Goal: Transaction & Acquisition: Book appointment/travel/reservation

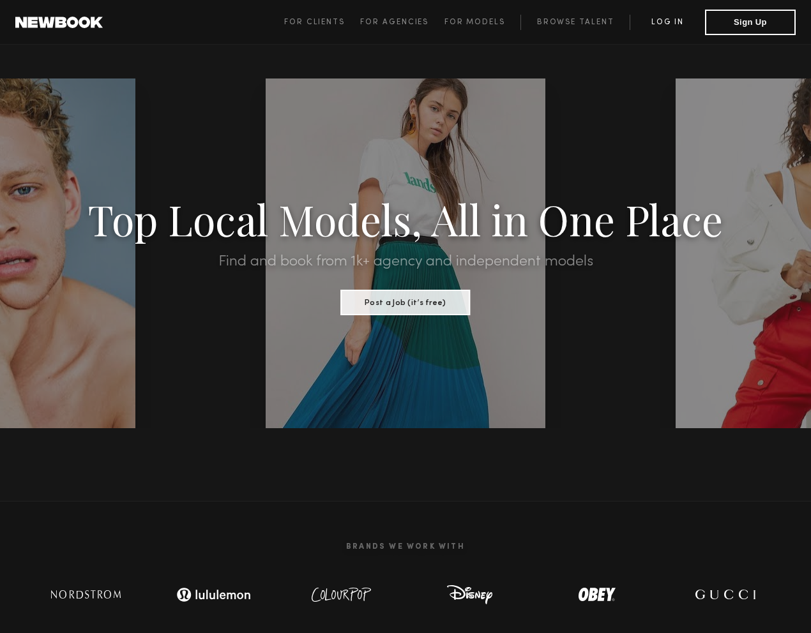
click at [663, 23] on link "Log in" at bounding box center [666, 22] width 75 height 15
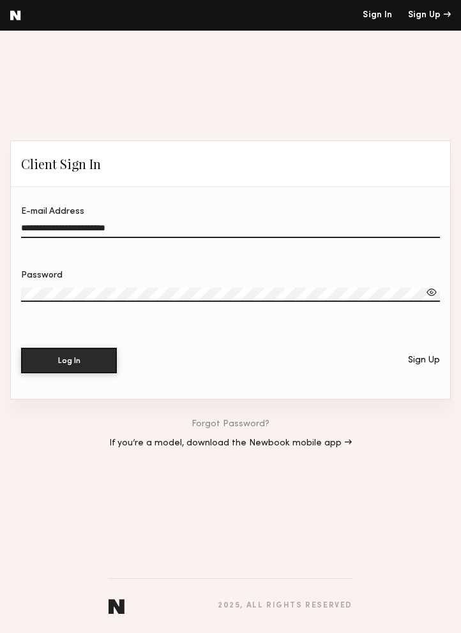
click at [220, 232] on input "**********" at bounding box center [230, 230] width 419 height 15
type input "**********"
click at [71, 360] on button "Log In" at bounding box center [69, 360] width 96 height 26
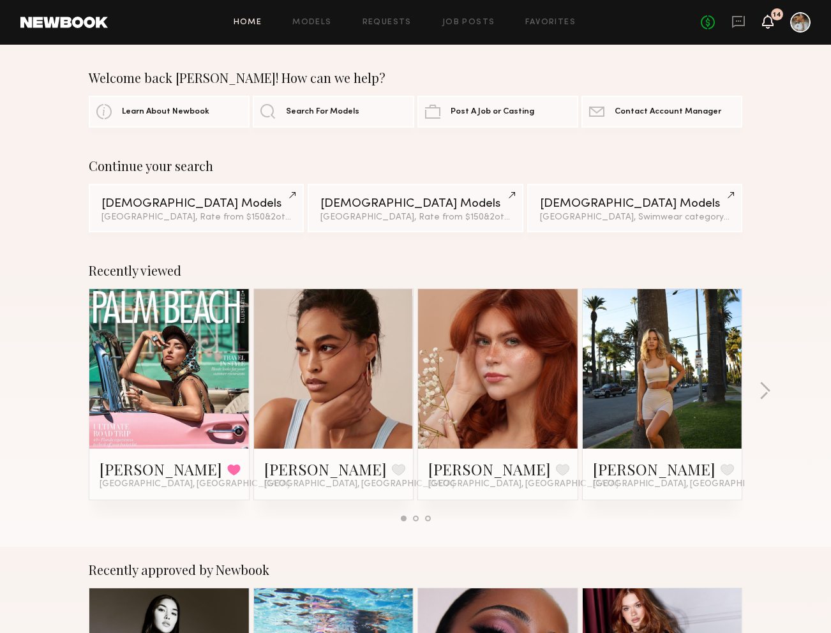
click at [770, 26] on icon at bounding box center [767, 22] width 11 height 14
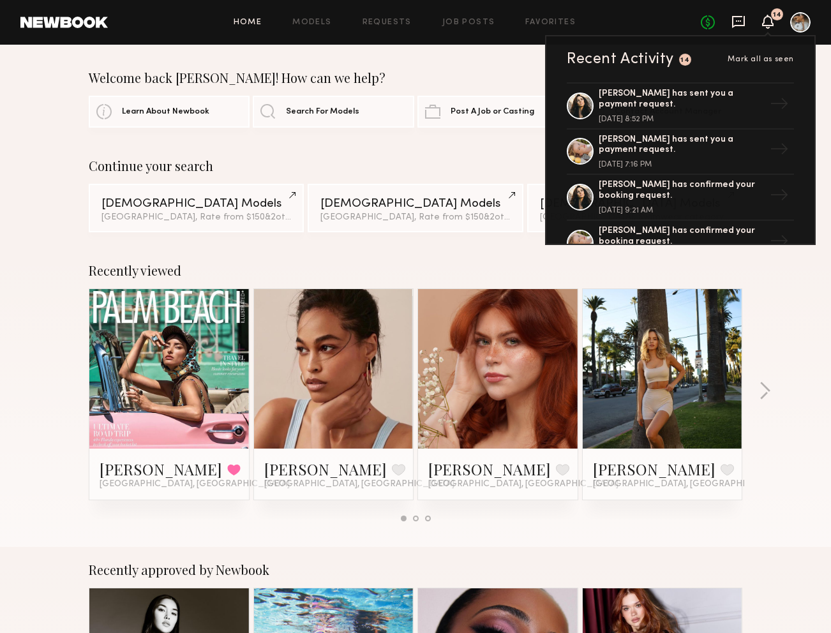
click at [740, 20] on icon at bounding box center [738, 20] width 5 height 1
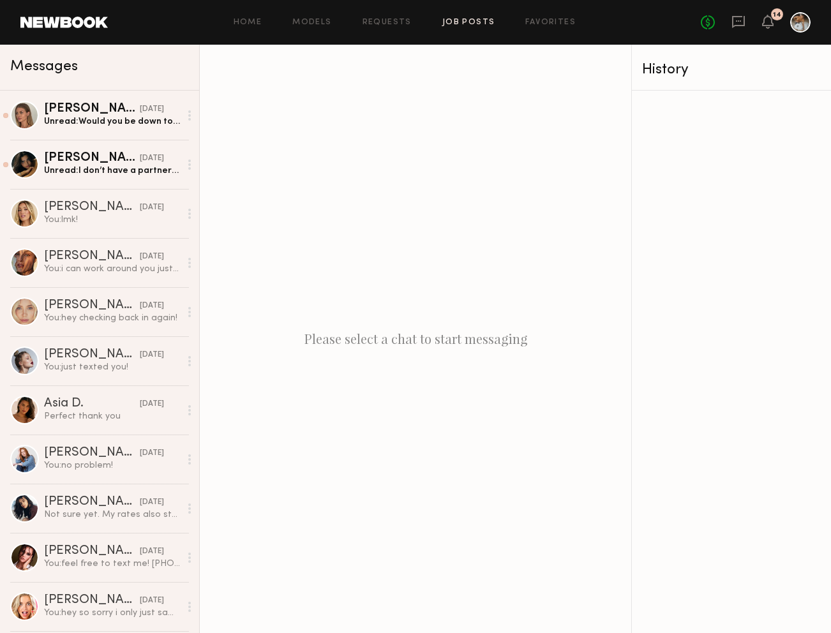
click at [470, 24] on link "Job Posts" at bounding box center [468, 23] width 53 height 8
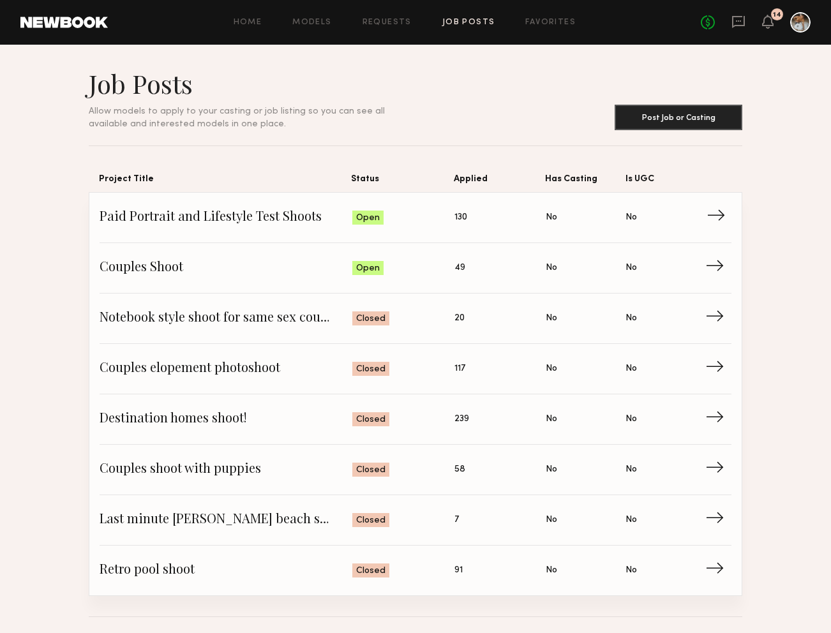
click at [416, 221] on span "Status: Open" at bounding box center [403, 217] width 103 height 19
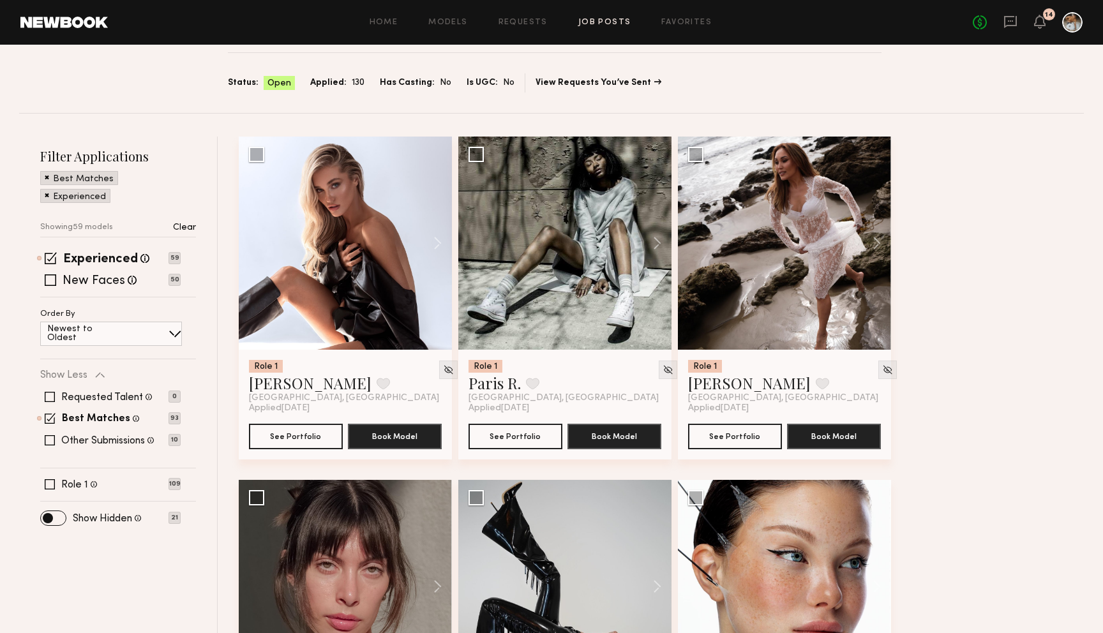
scroll to position [227, 0]
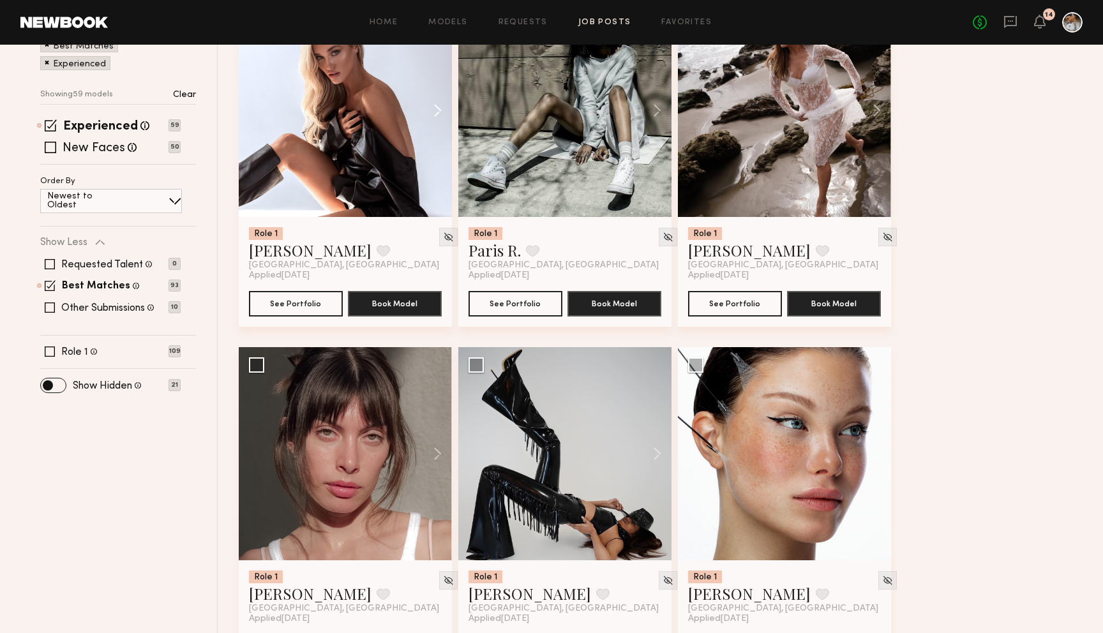
click at [435, 113] on button at bounding box center [431, 110] width 41 height 213
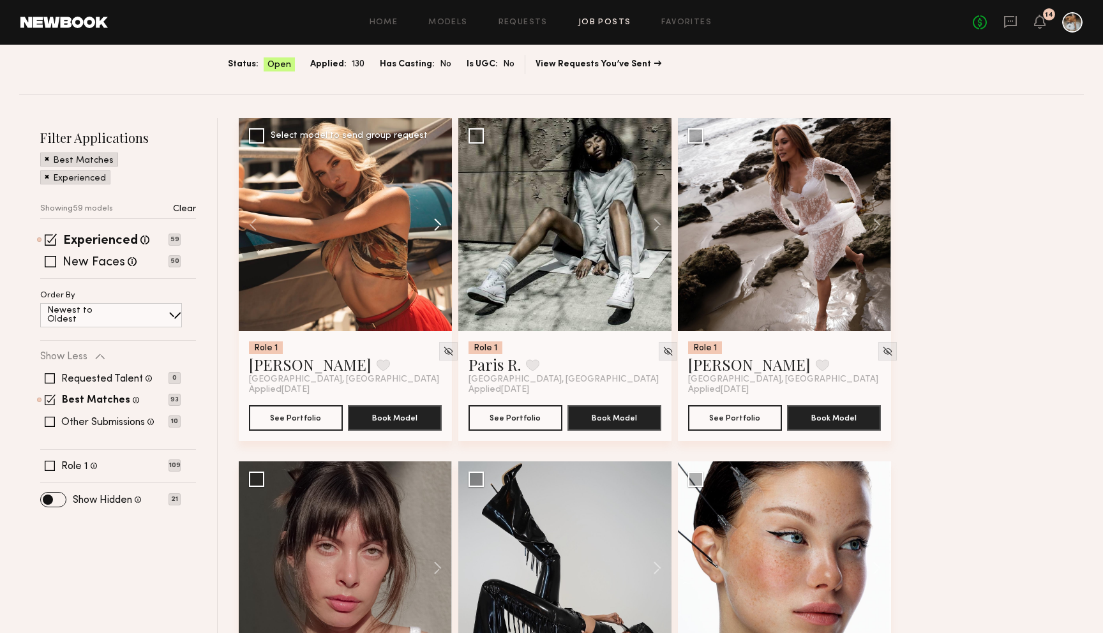
scroll to position [88, 0]
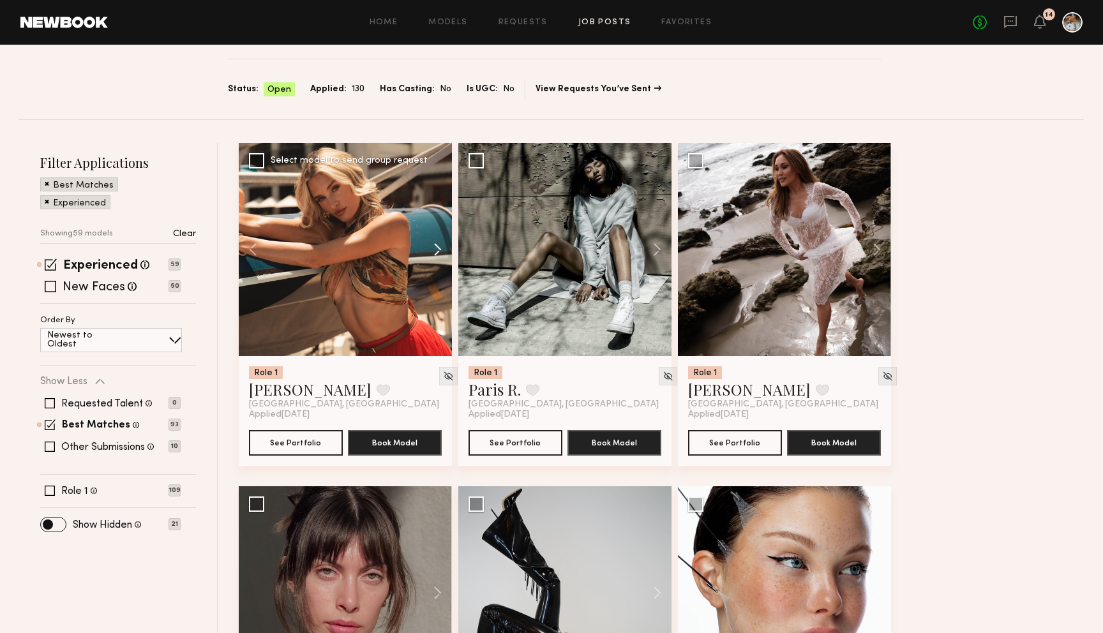
click at [439, 251] on button at bounding box center [431, 249] width 41 height 213
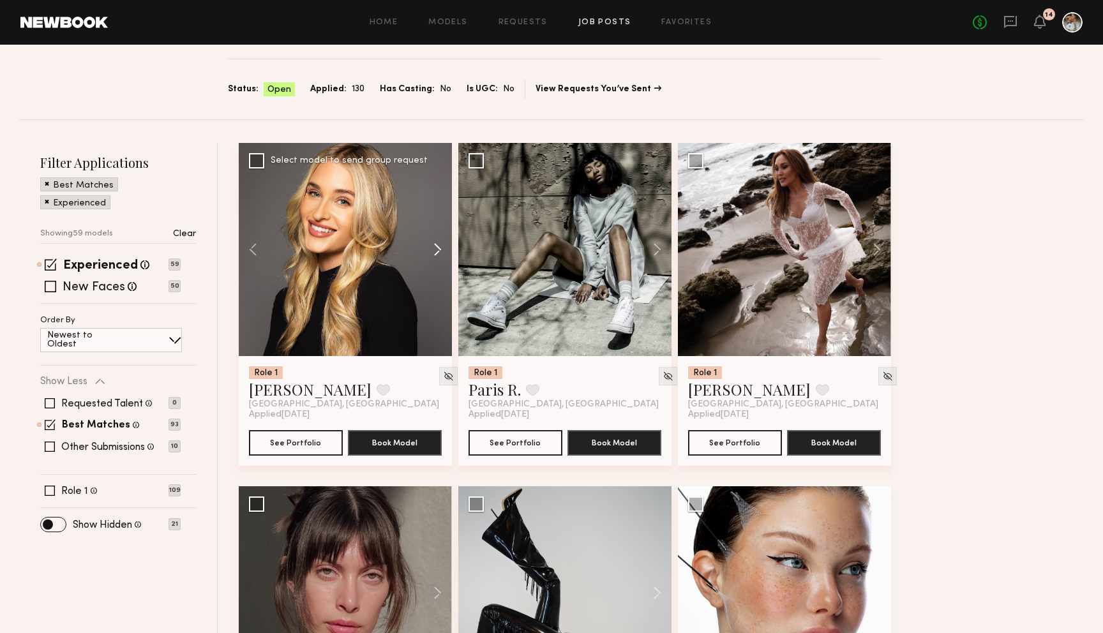
click at [439, 251] on button at bounding box center [431, 249] width 41 height 213
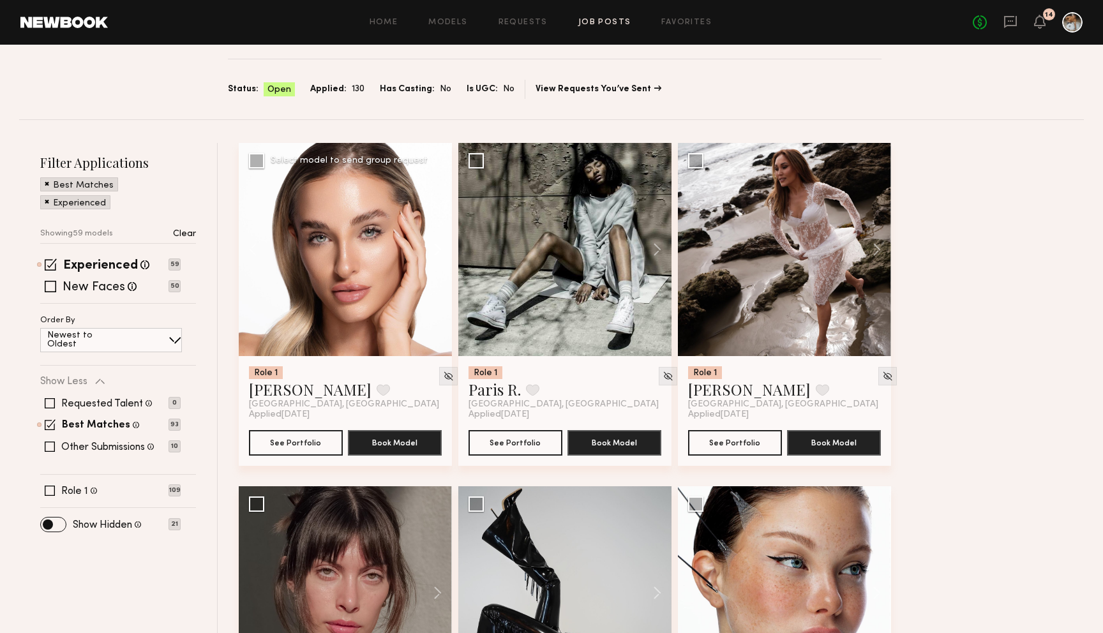
click at [439, 251] on button at bounding box center [431, 249] width 41 height 213
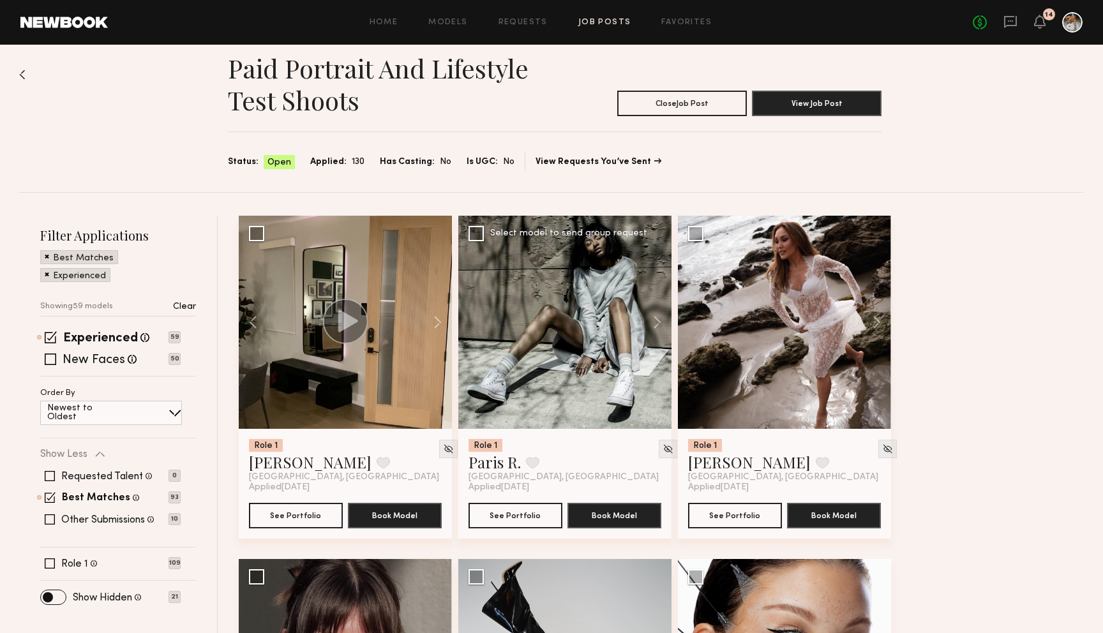
scroll to position [0, 0]
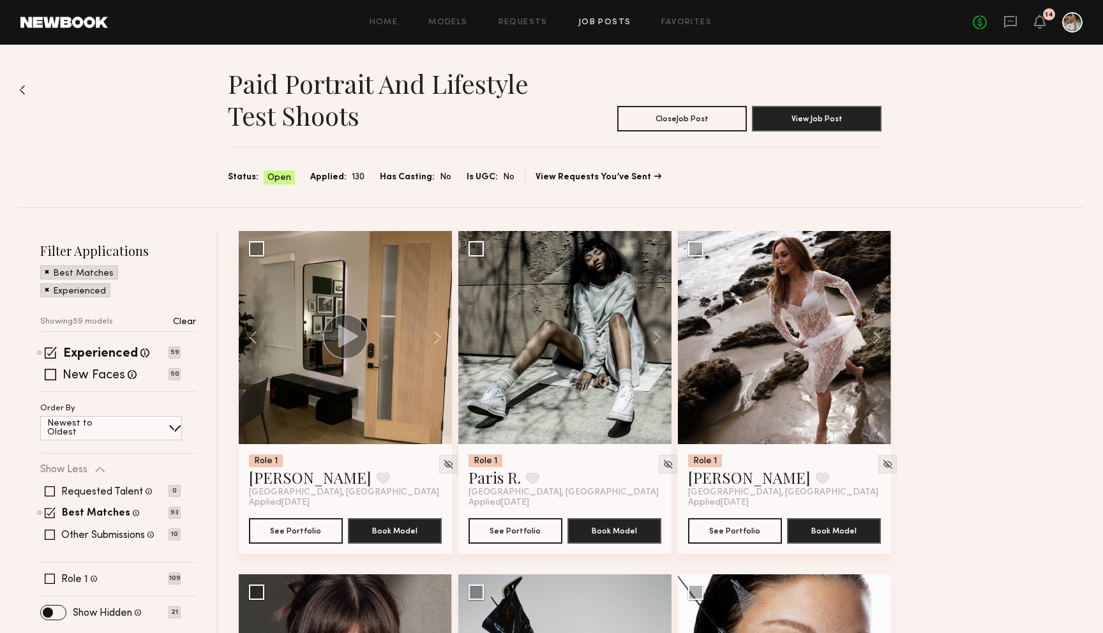
click at [615, 24] on link "Job Posts" at bounding box center [604, 23] width 53 height 8
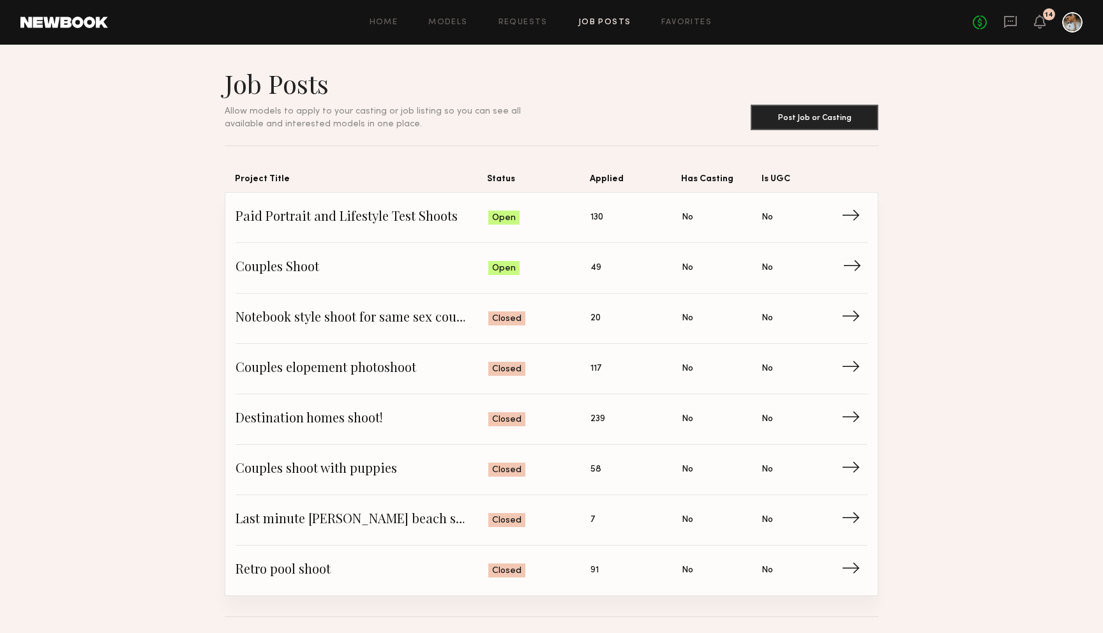
click at [312, 267] on span "Couples Shoot" at bounding box center [362, 268] width 253 height 19
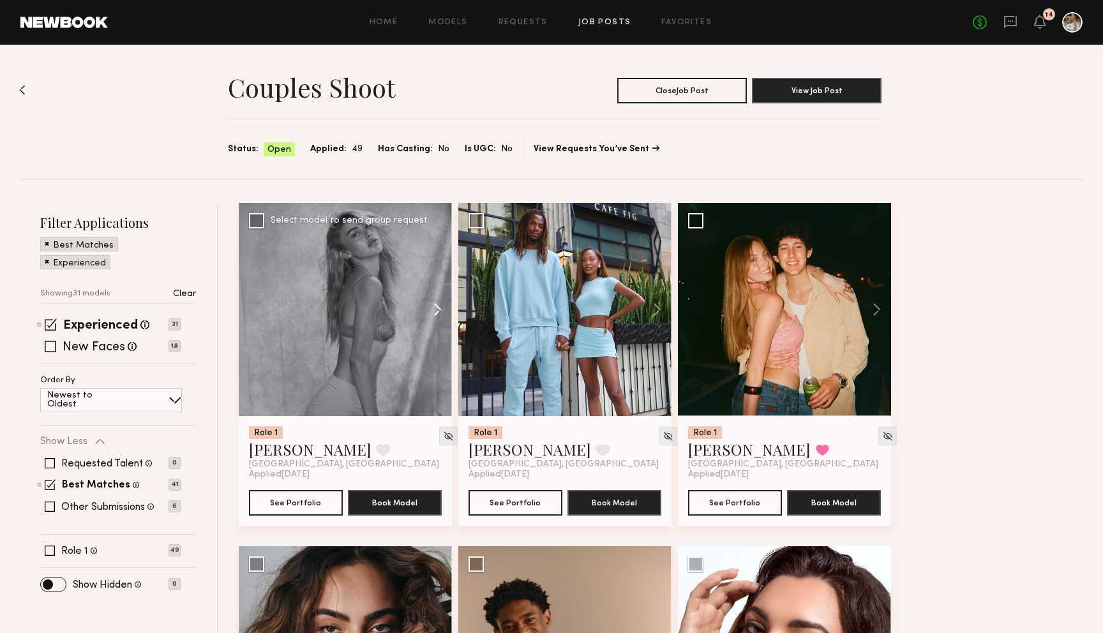
click at [436, 311] on button at bounding box center [431, 309] width 41 height 213
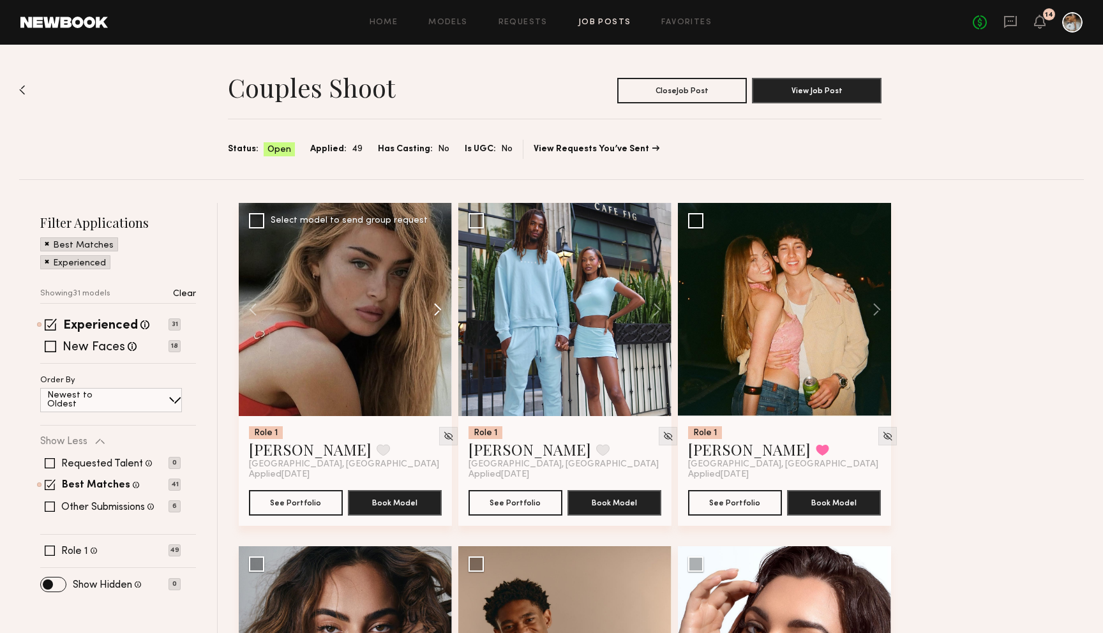
click at [436, 311] on button at bounding box center [431, 309] width 41 height 213
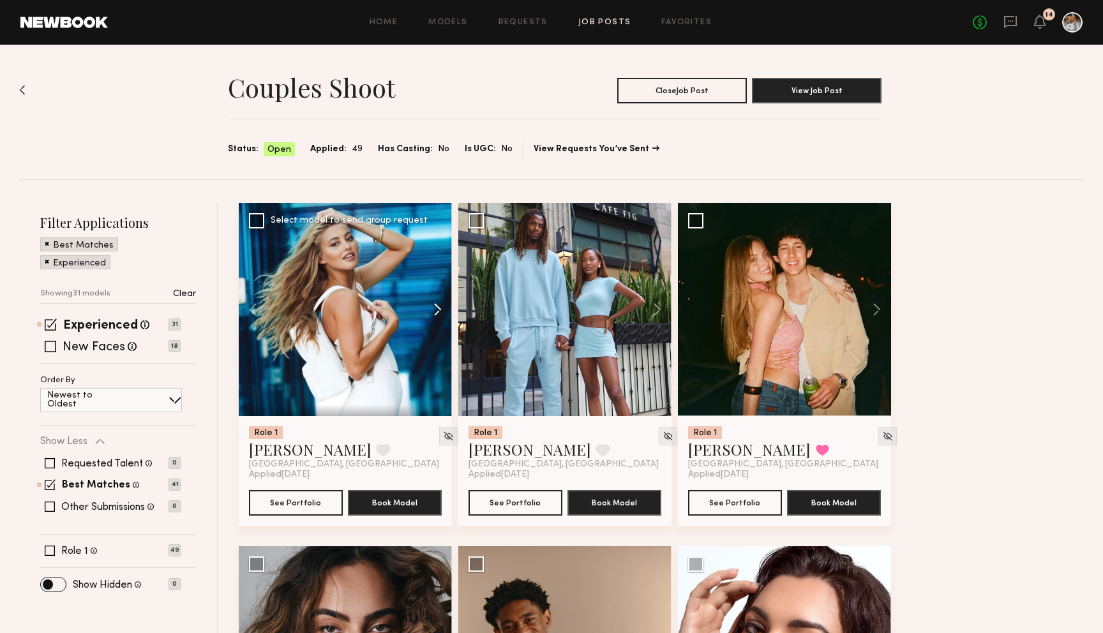
click at [436, 311] on button at bounding box center [431, 309] width 41 height 213
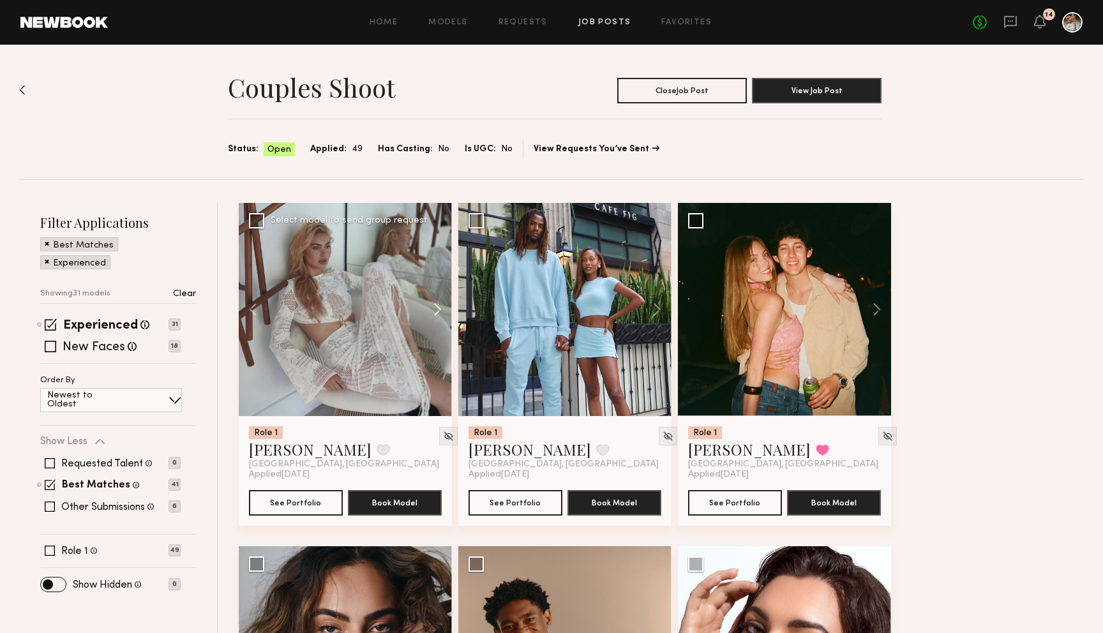
click at [436, 311] on button at bounding box center [431, 309] width 41 height 213
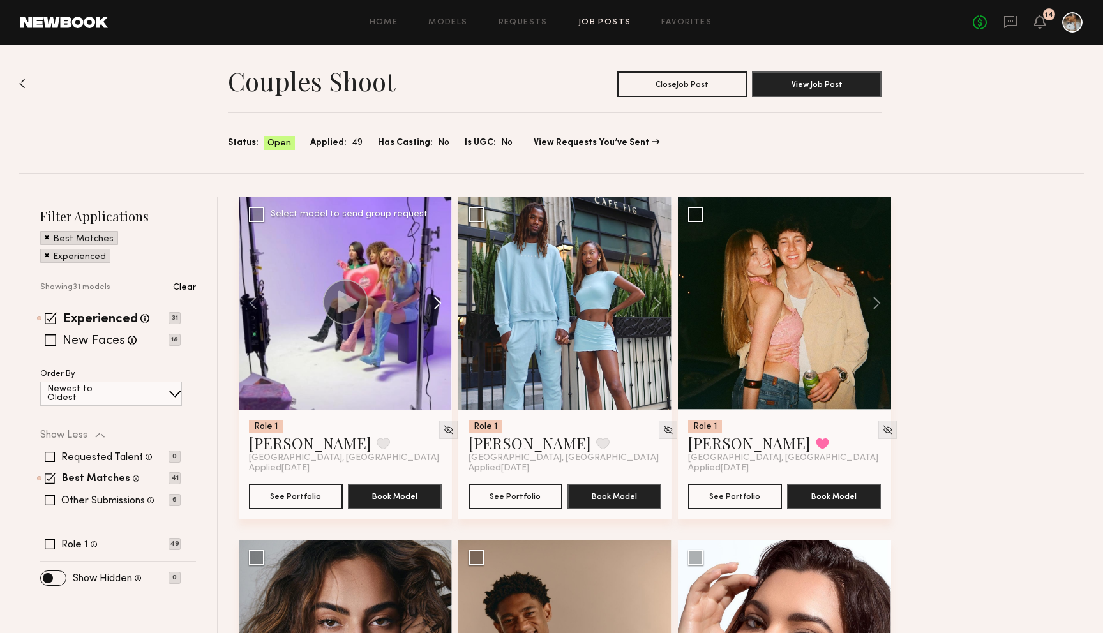
scroll to position [11, 0]
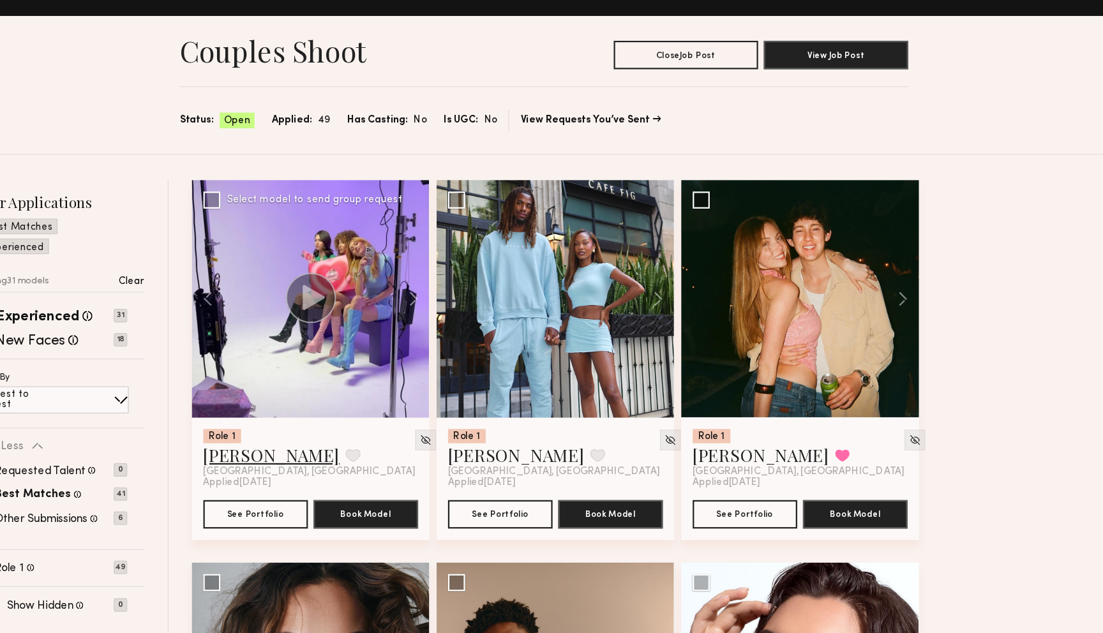
click at [304, 439] on link "[PERSON_NAME]" at bounding box center [310, 438] width 123 height 20
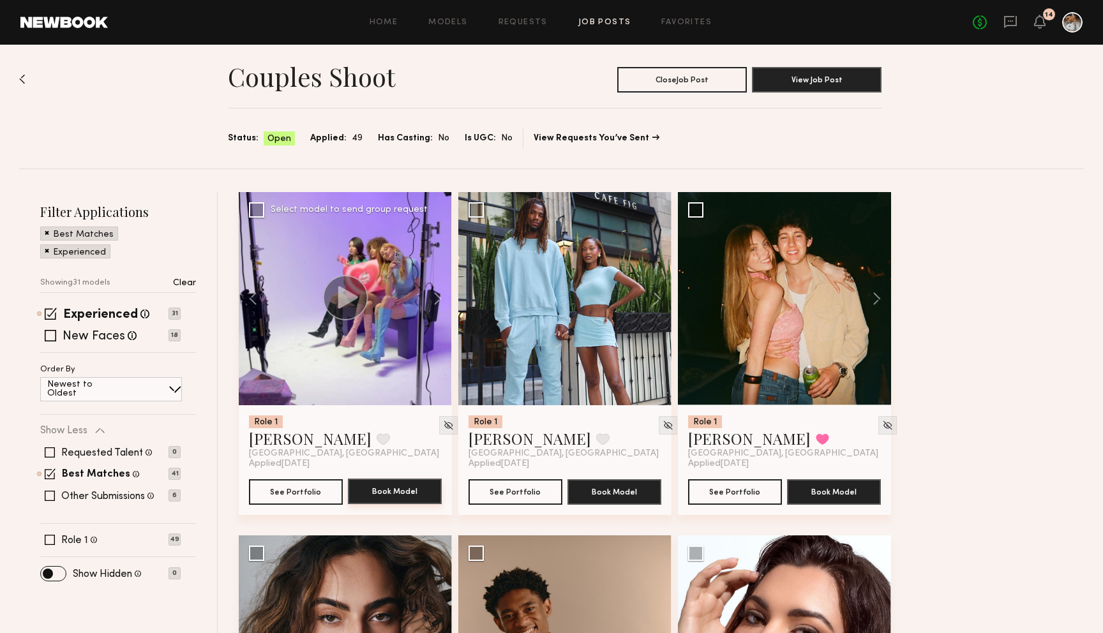
click at [385, 492] on button "Book Model" at bounding box center [395, 492] width 94 height 26
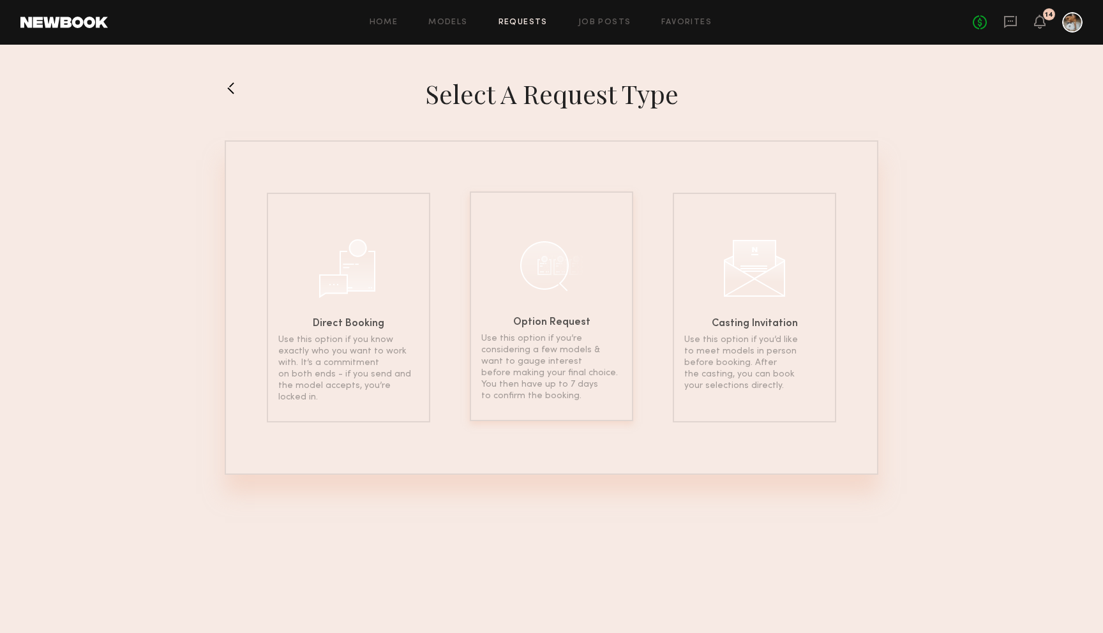
click at [560, 331] on div "Option Request Use this option if you’re considering a few models & want to gau…" at bounding box center [551, 306] width 163 height 230
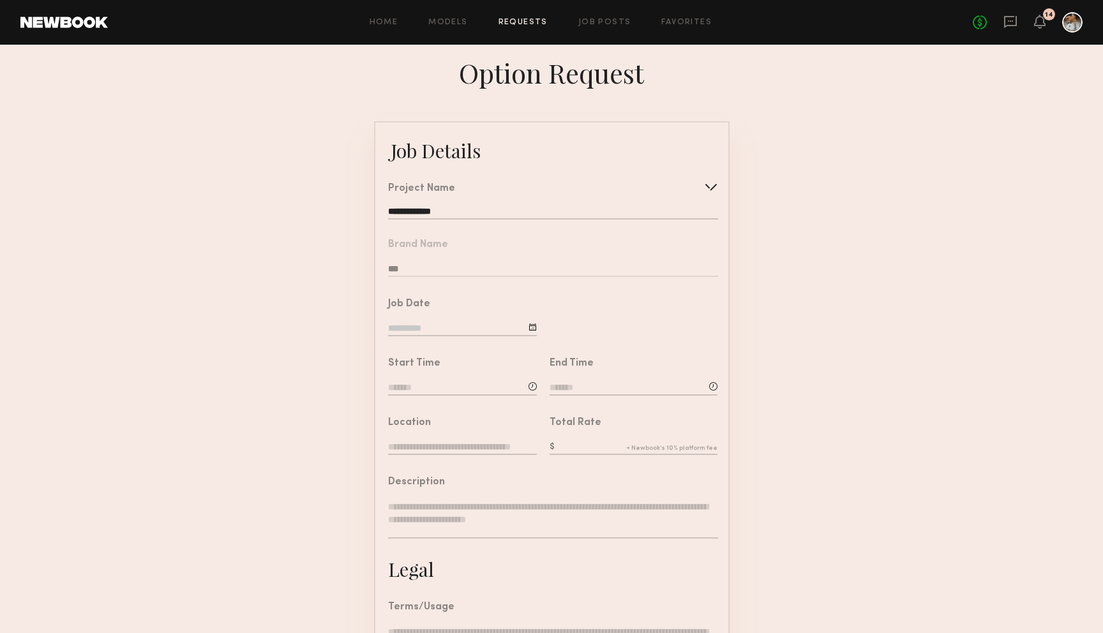
click at [440, 386] on input at bounding box center [462, 389] width 149 height 14
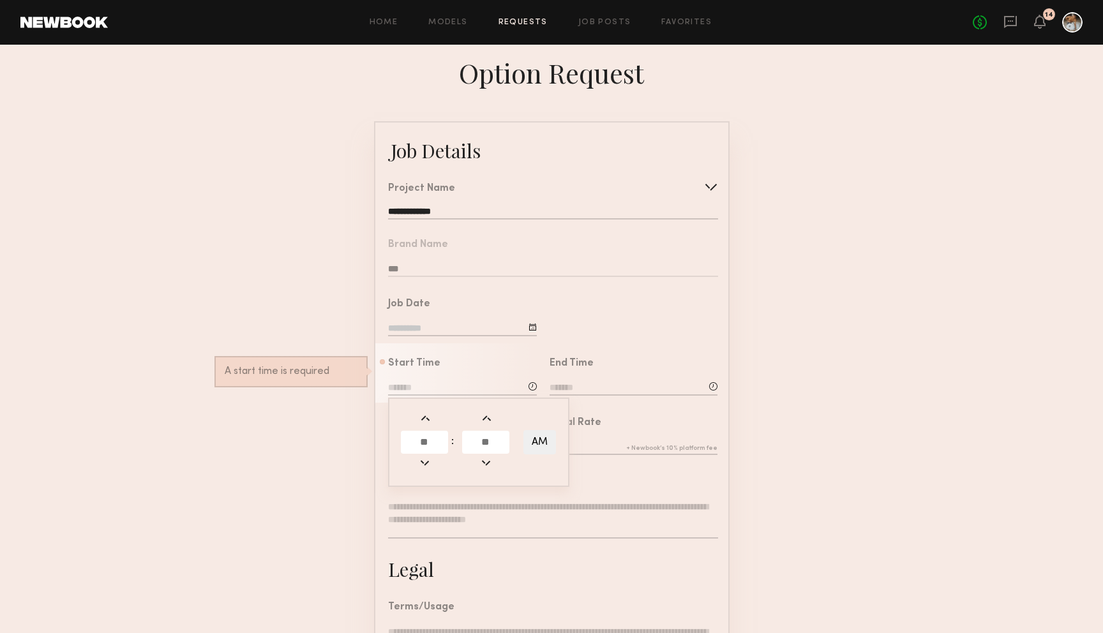
click at [285, 440] on form "**********" at bounding box center [551, 476] width 1103 height 711
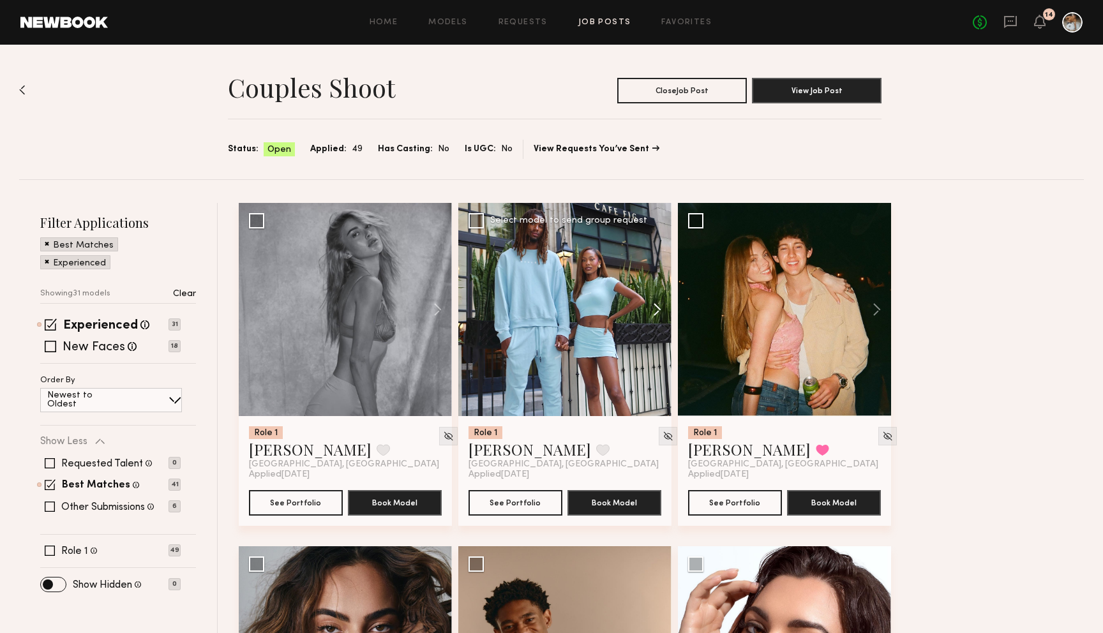
click at [652, 308] on button at bounding box center [651, 309] width 41 height 213
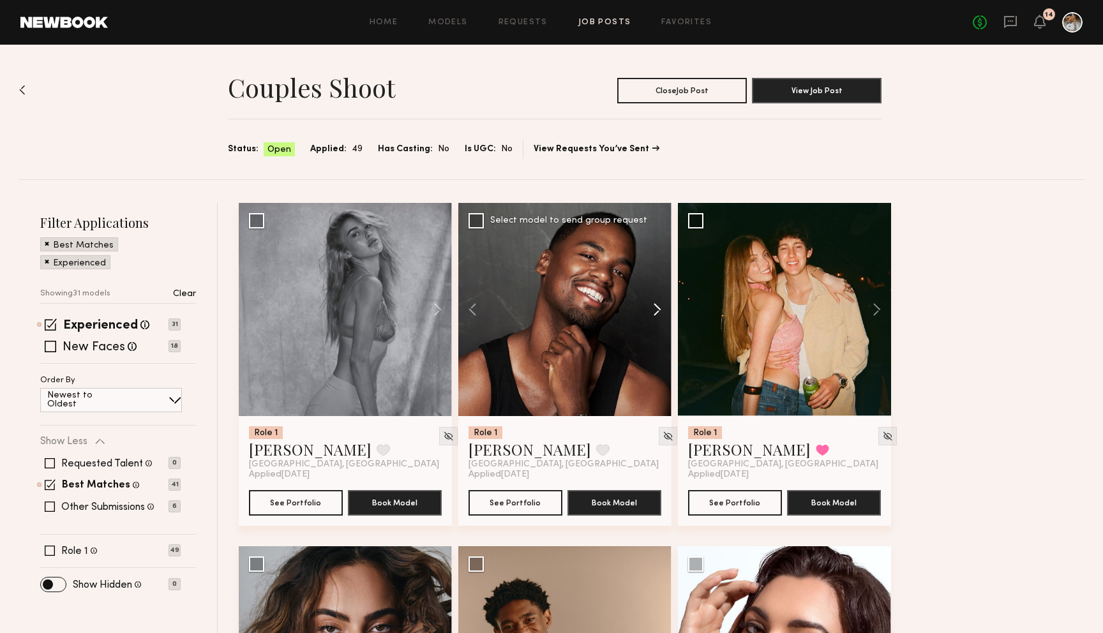
click at [652, 308] on button at bounding box center [651, 309] width 41 height 213
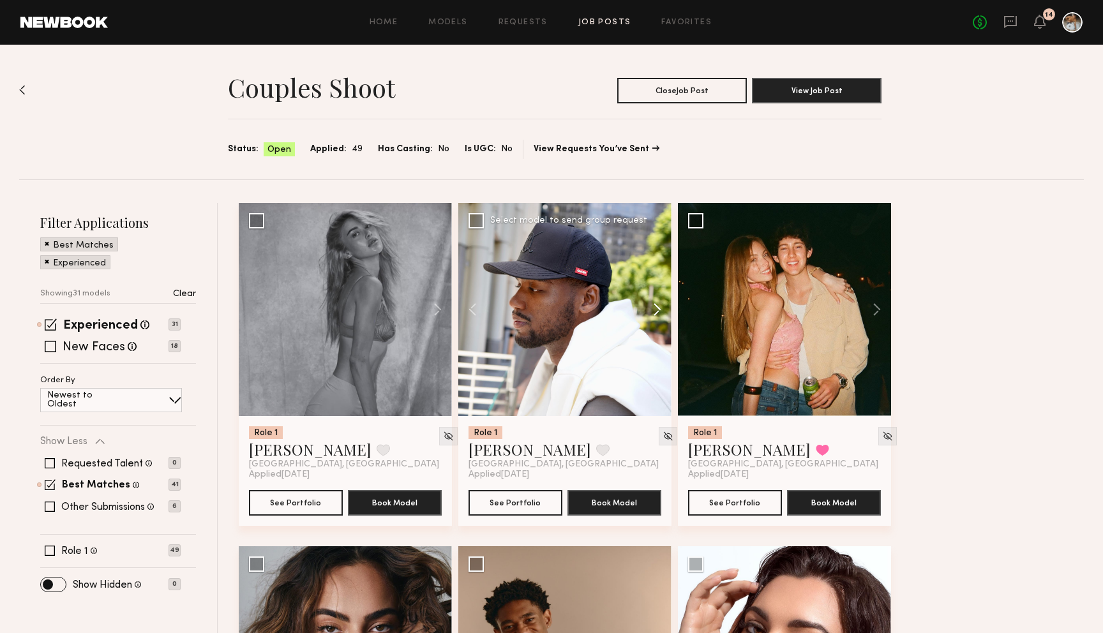
click at [657, 309] on button at bounding box center [651, 309] width 41 height 213
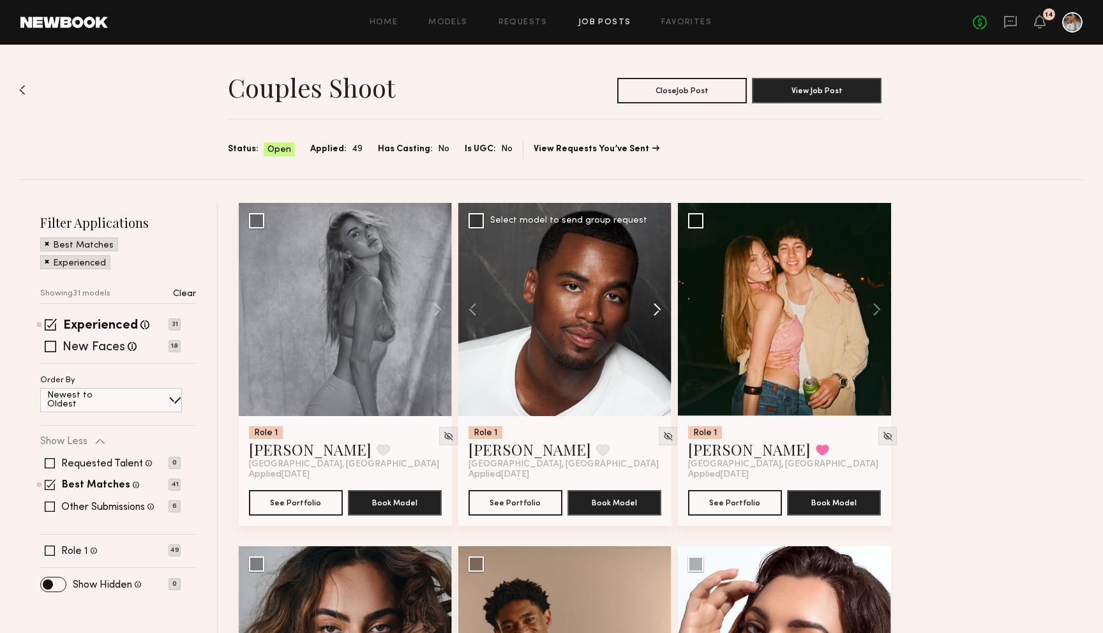
click at [657, 309] on button at bounding box center [651, 309] width 41 height 213
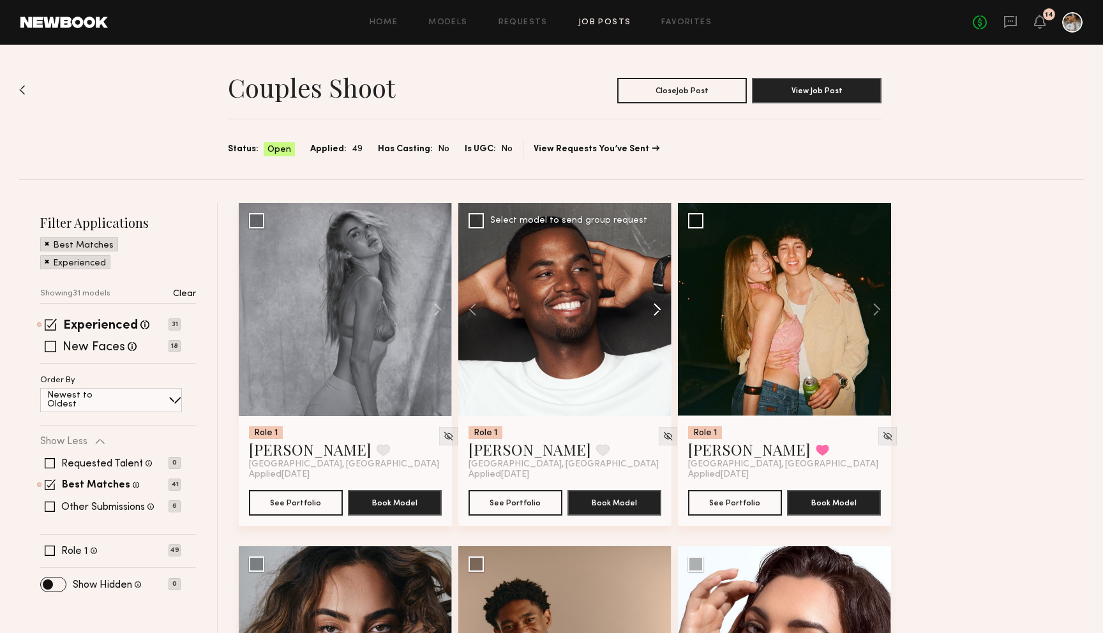
click at [657, 309] on button at bounding box center [651, 309] width 41 height 213
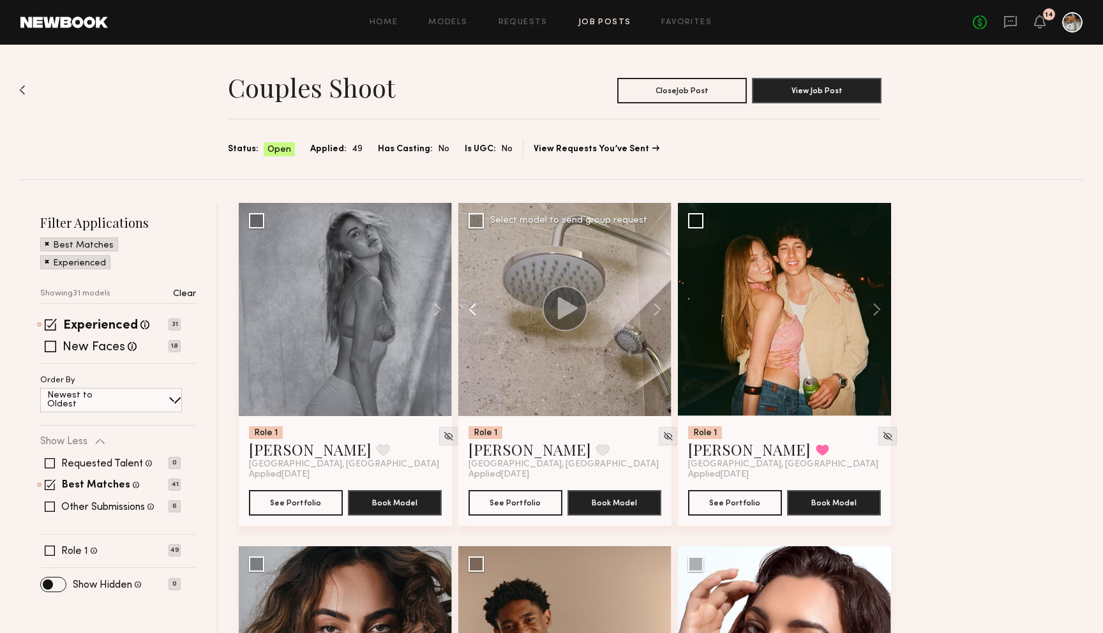
click at [479, 313] on button at bounding box center [478, 309] width 41 height 213
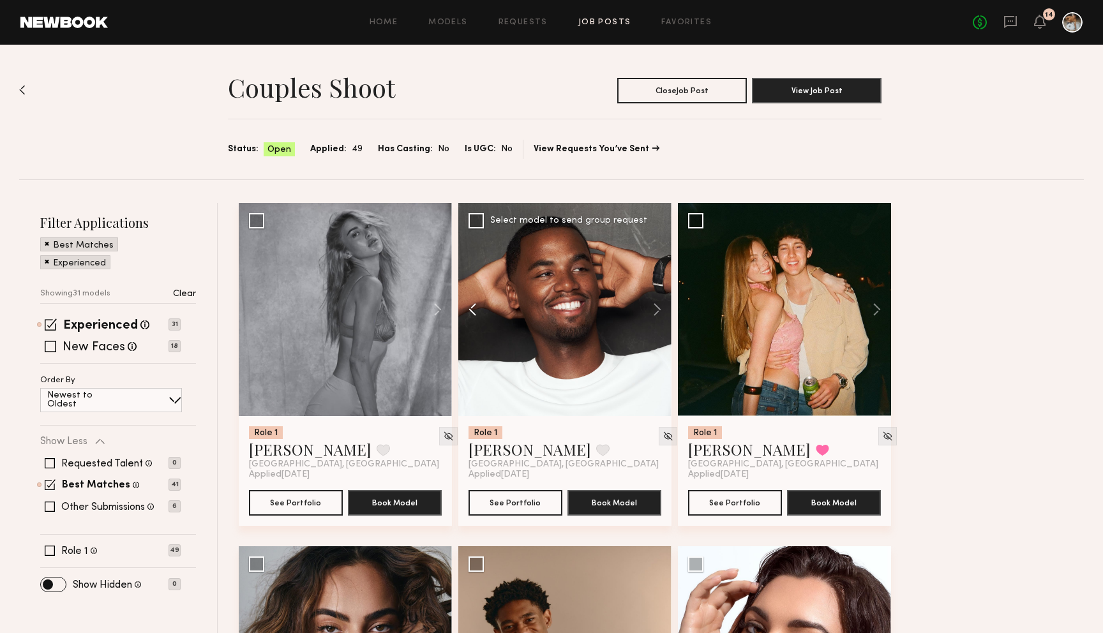
click at [479, 313] on button at bounding box center [478, 309] width 41 height 213
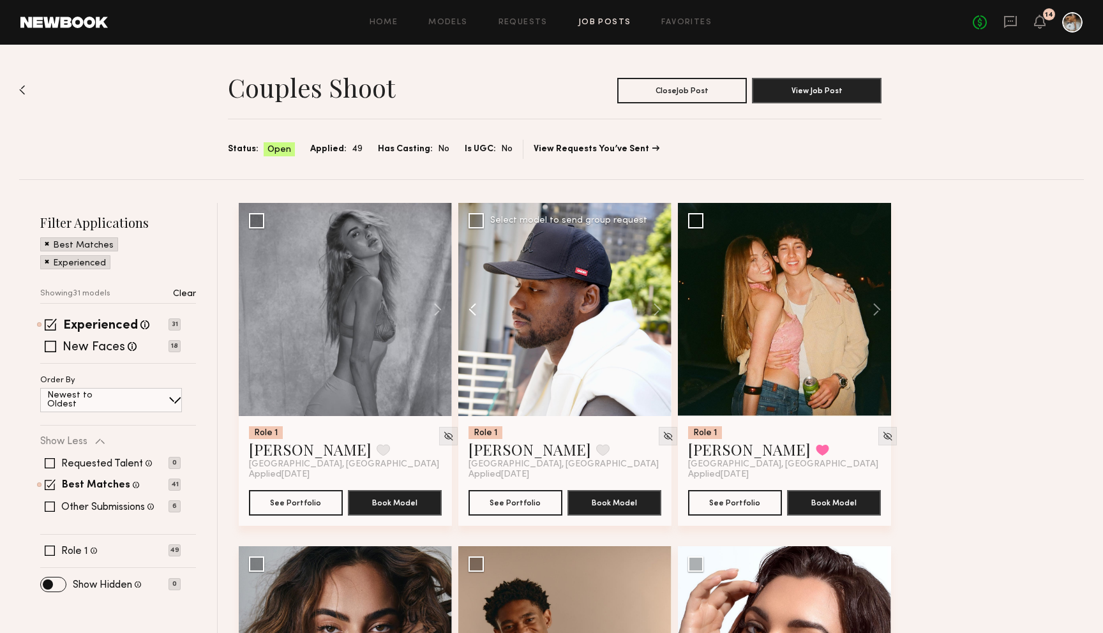
click at [479, 313] on button at bounding box center [478, 309] width 41 height 213
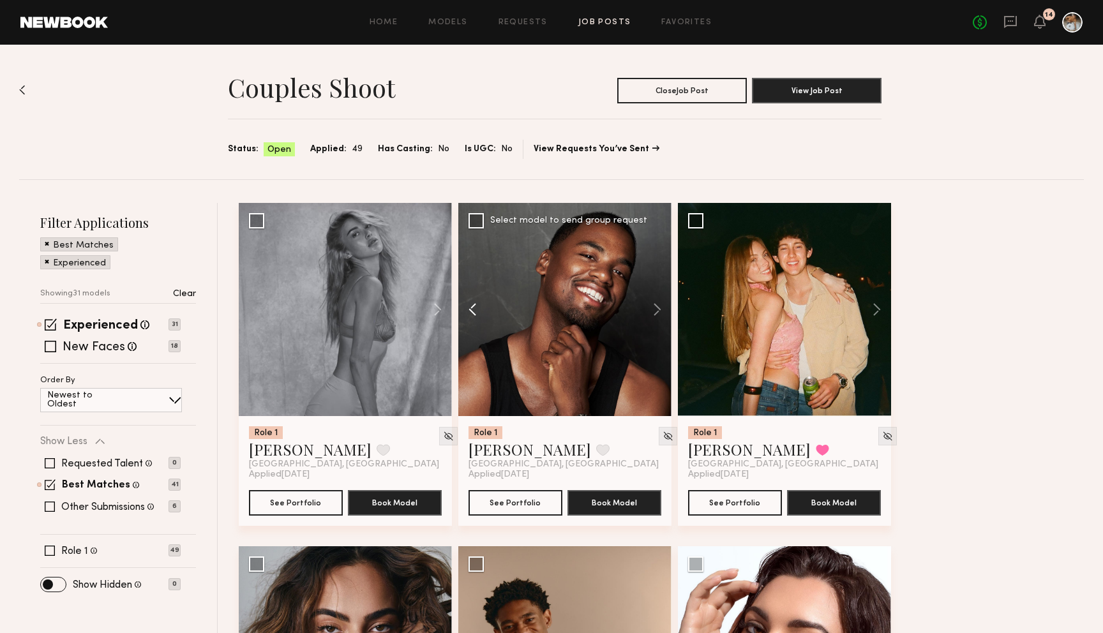
click at [479, 313] on button at bounding box center [478, 309] width 41 height 213
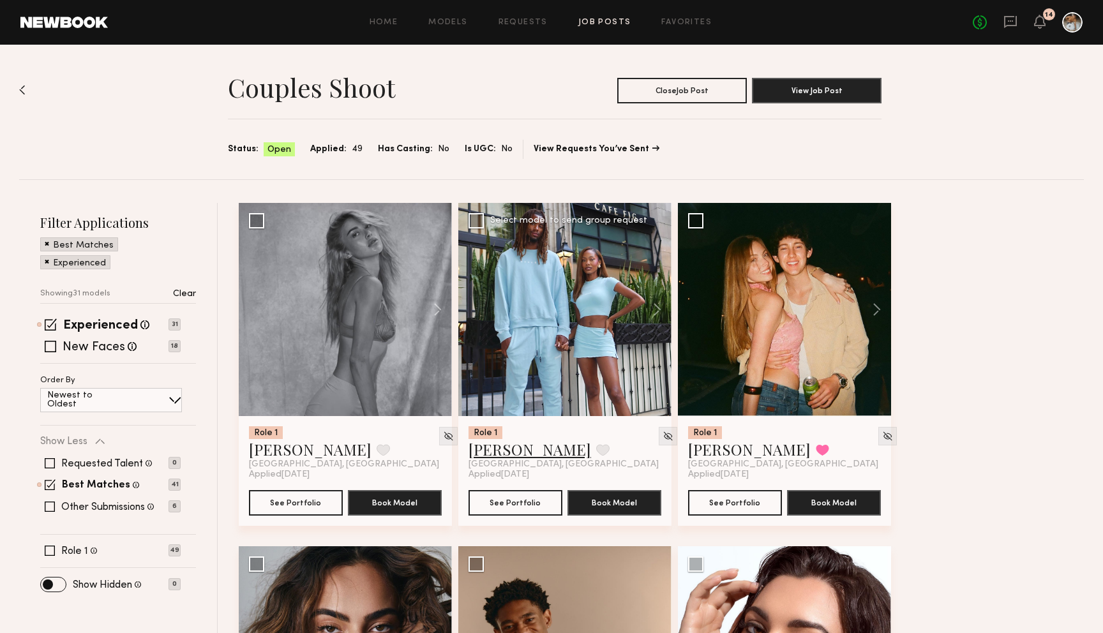
click at [492, 458] on link "Taj G." at bounding box center [530, 449] width 123 height 20
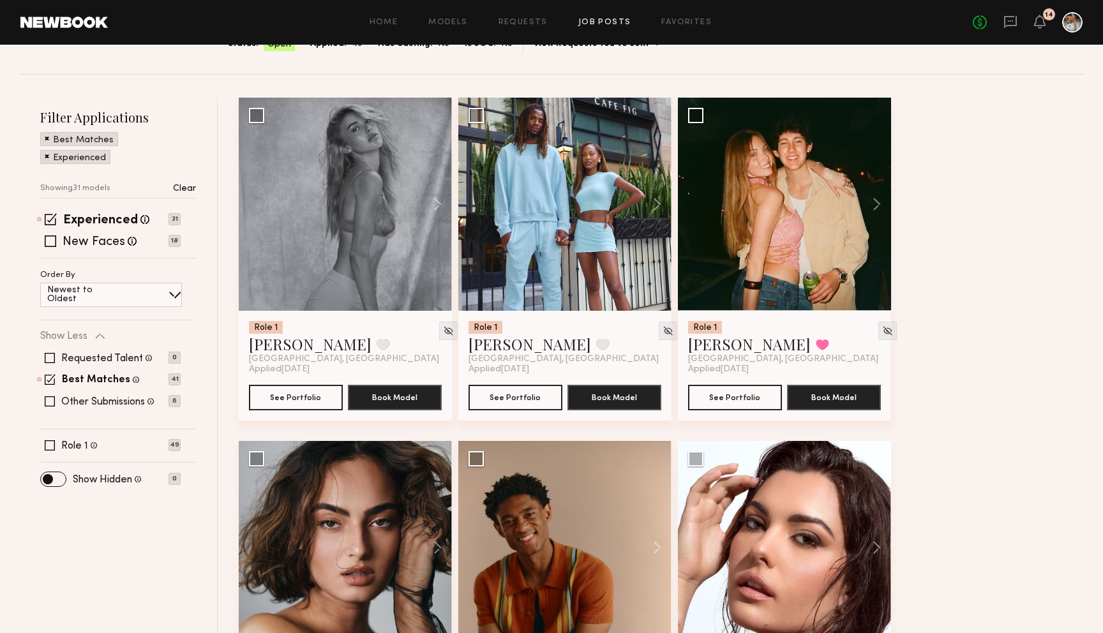
scroll to position [114, 0]
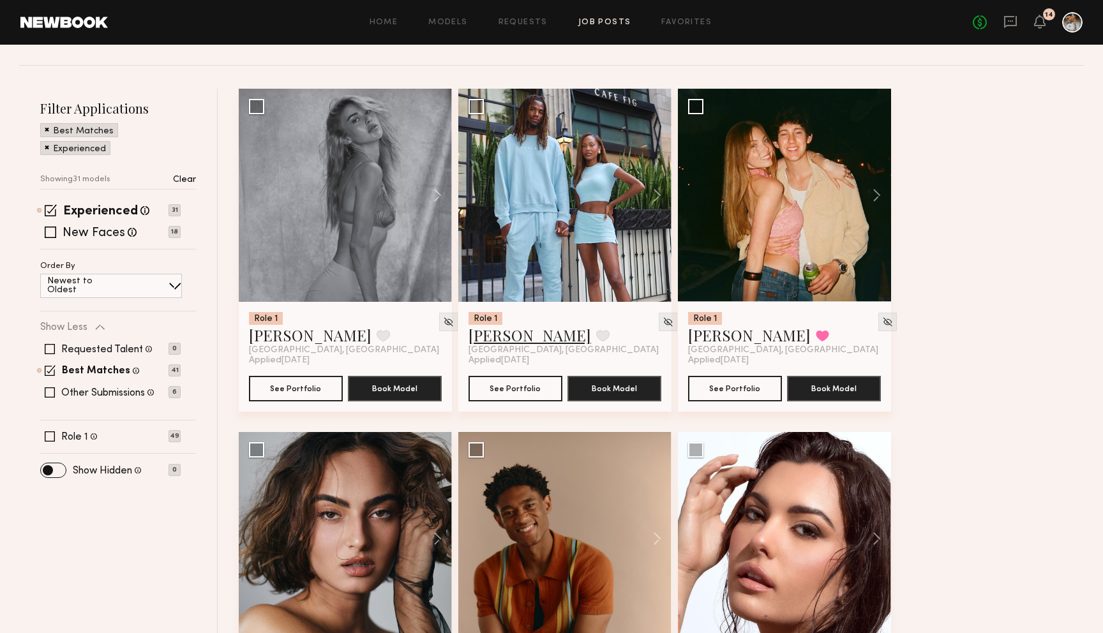
click at [497, 338] on link "Taj G." at bounding box center [530, 335] width 123 height 20
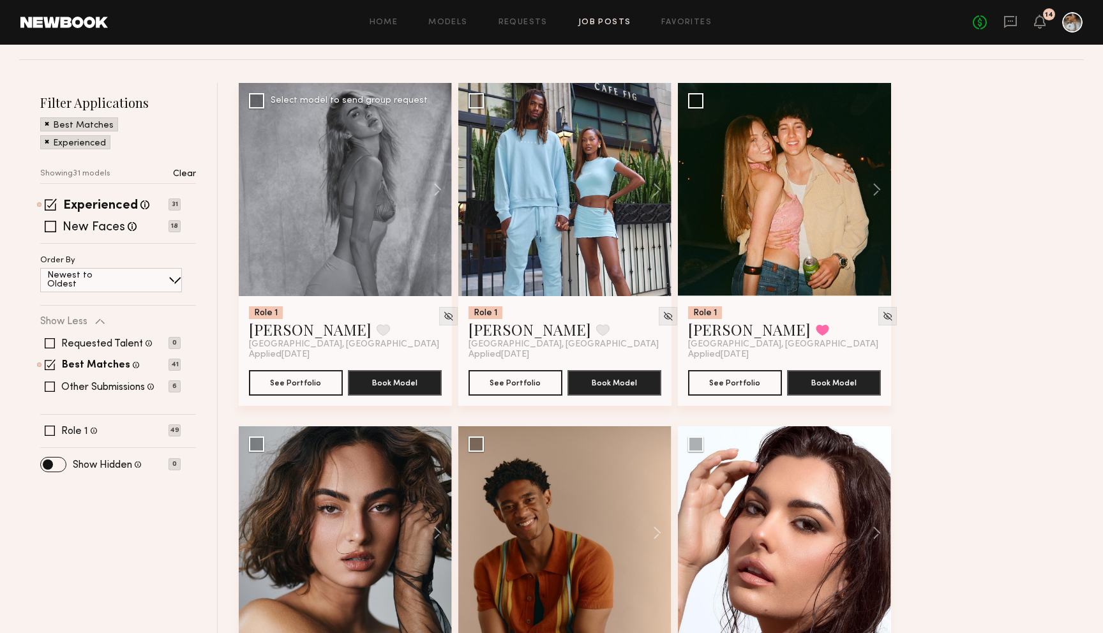
scroll to position [121, 0]
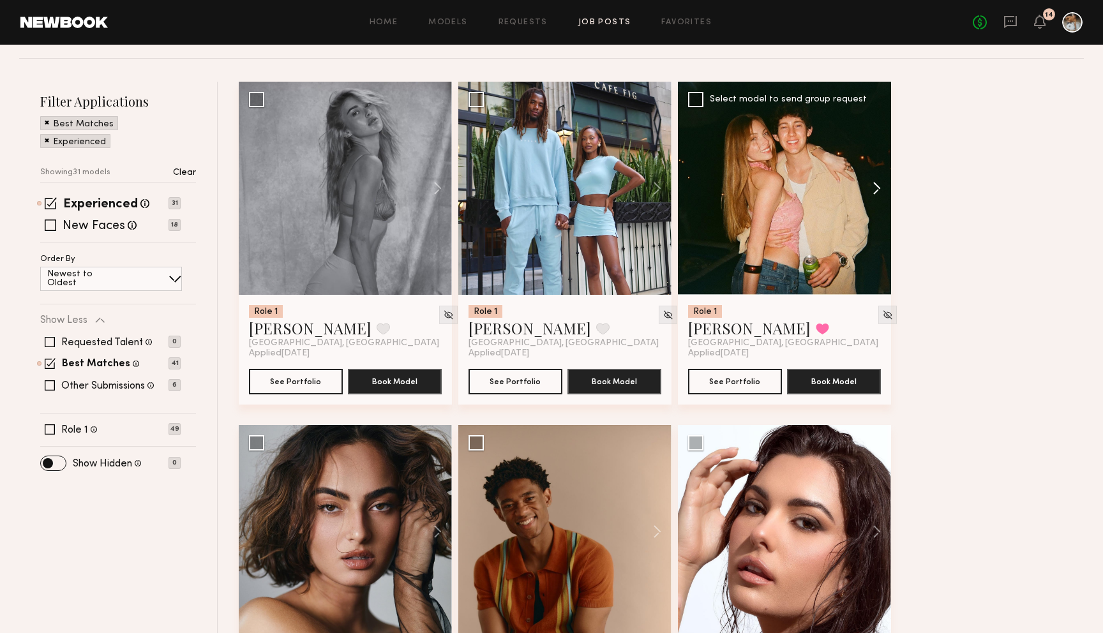
click at [810, 183] on button at bounding box center [870, 188] width 41 height 213
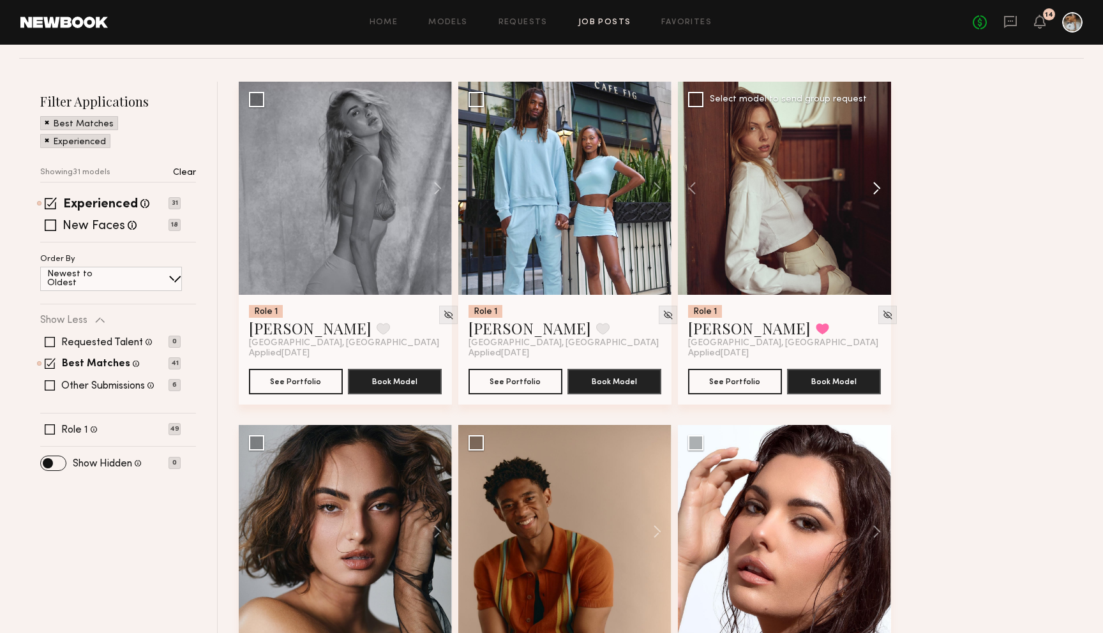
click at [810, 183] on button at bounding box center [870, 188] width 41 height 213
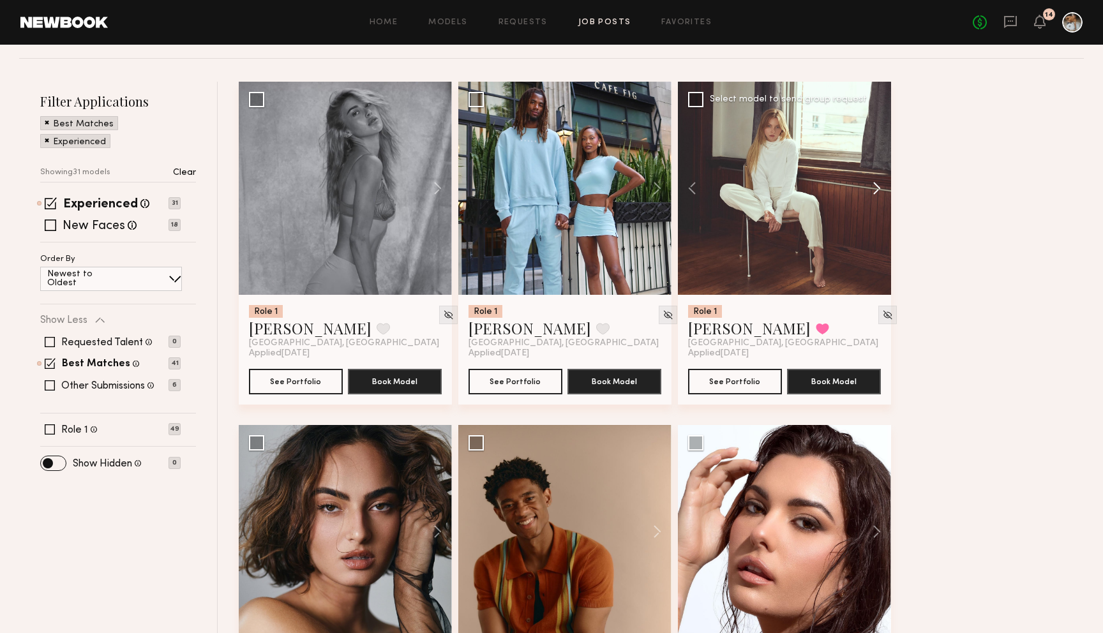
click at [810, 183] on button at bounding box center [870, 188] width 41 height 213
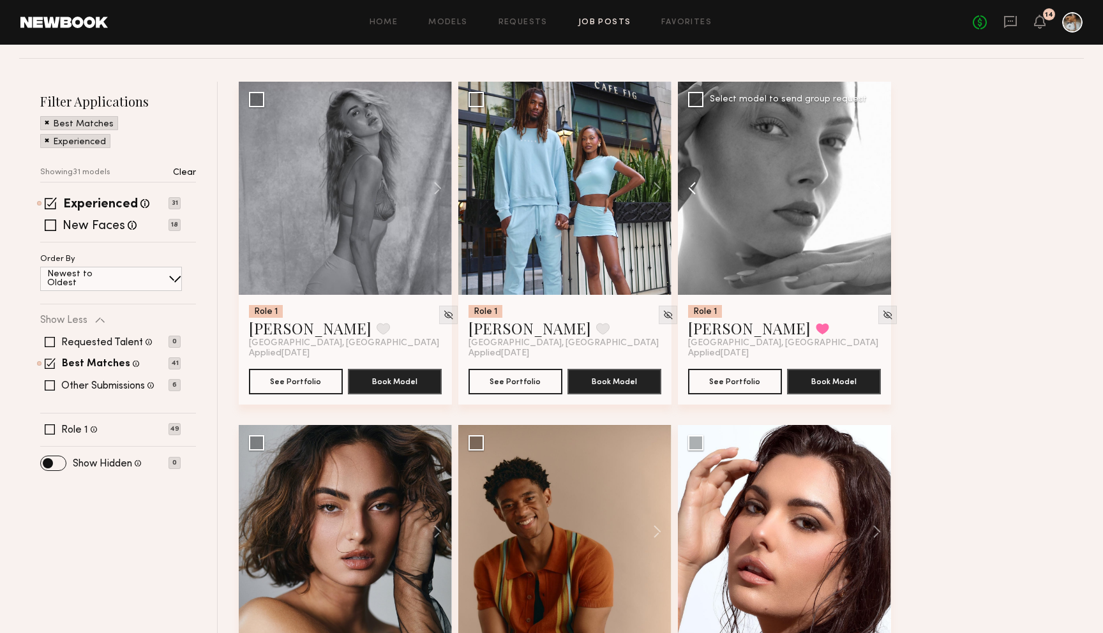
click at [691, 186] on button at bounding box center [698, 188] width 41 height 213
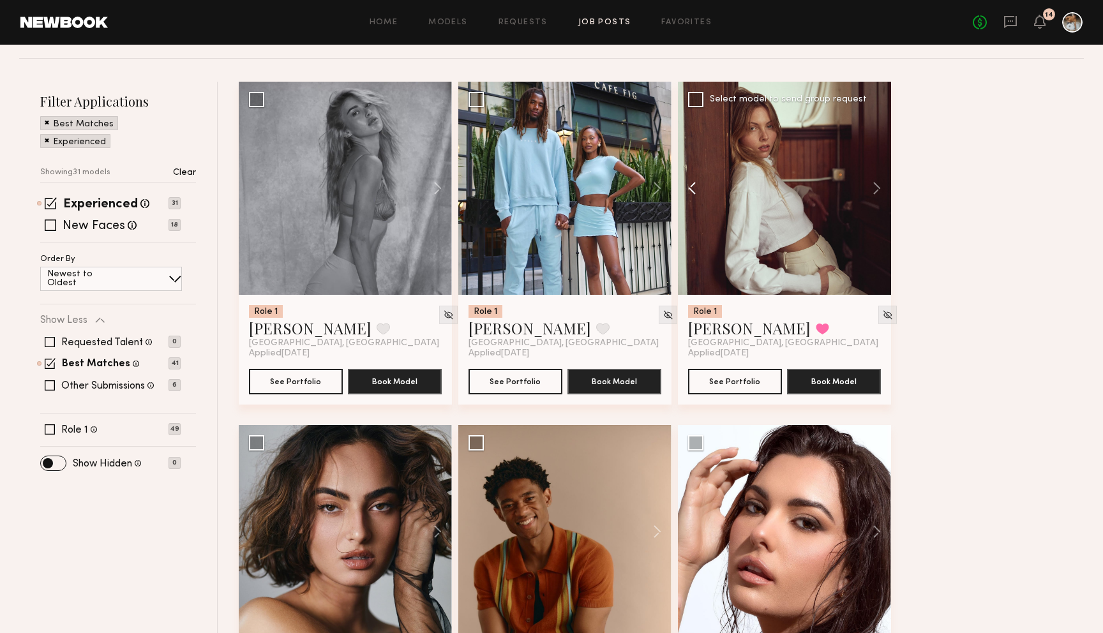
click at [693, 183] on button at bounding box center [698, 188] width 41 height 213
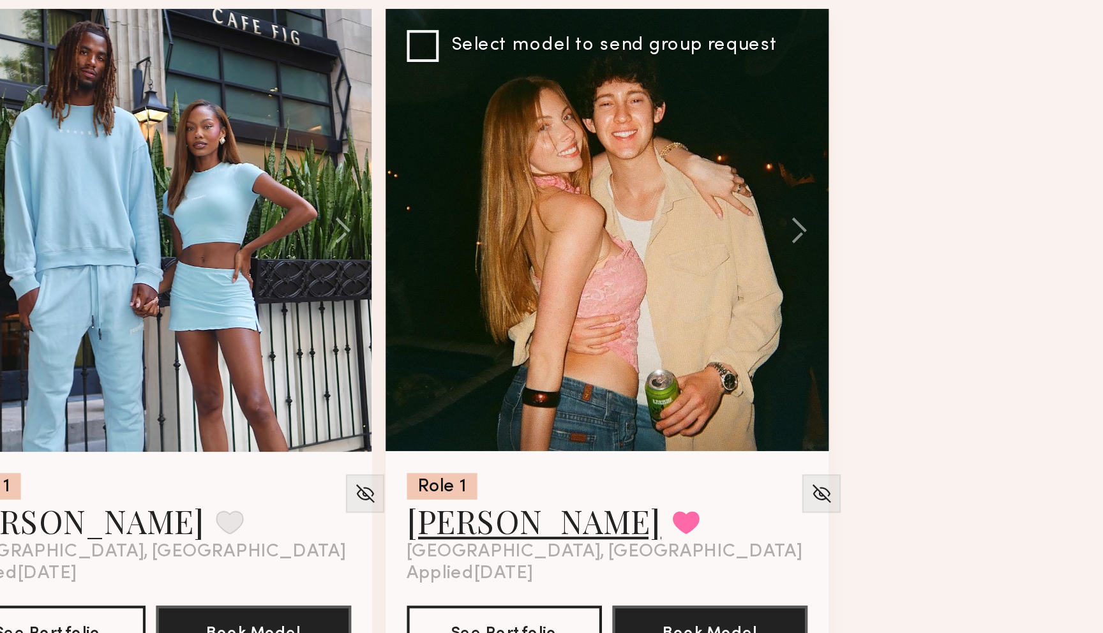
click at [719, 334] on link "Ellie G." at bounding box center [749, 328] width 123 height 20
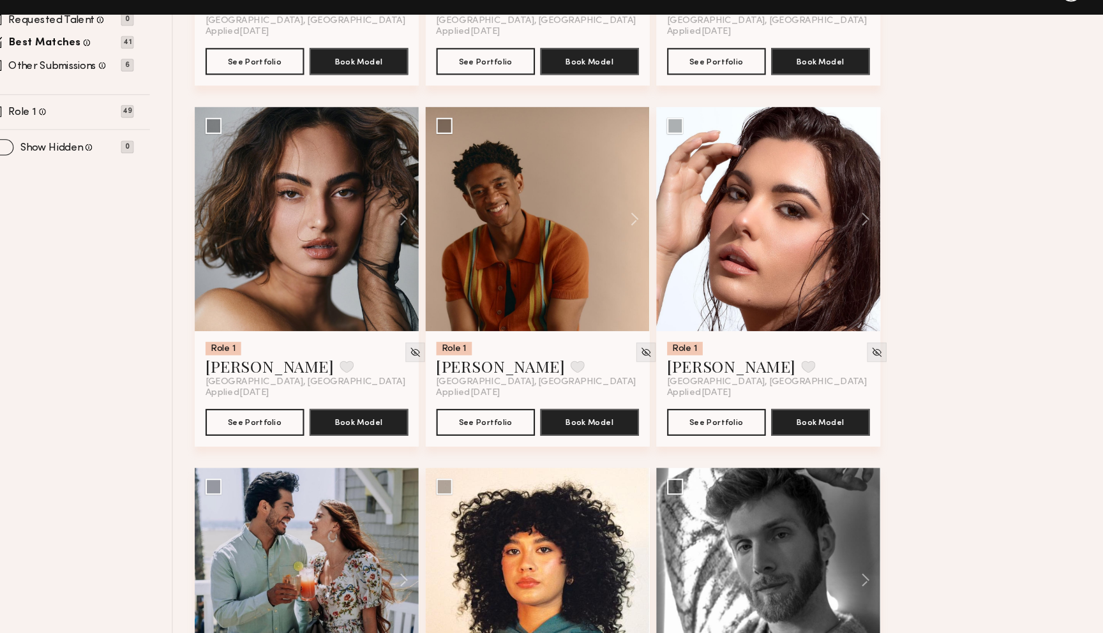
scroll to position [426, 0]
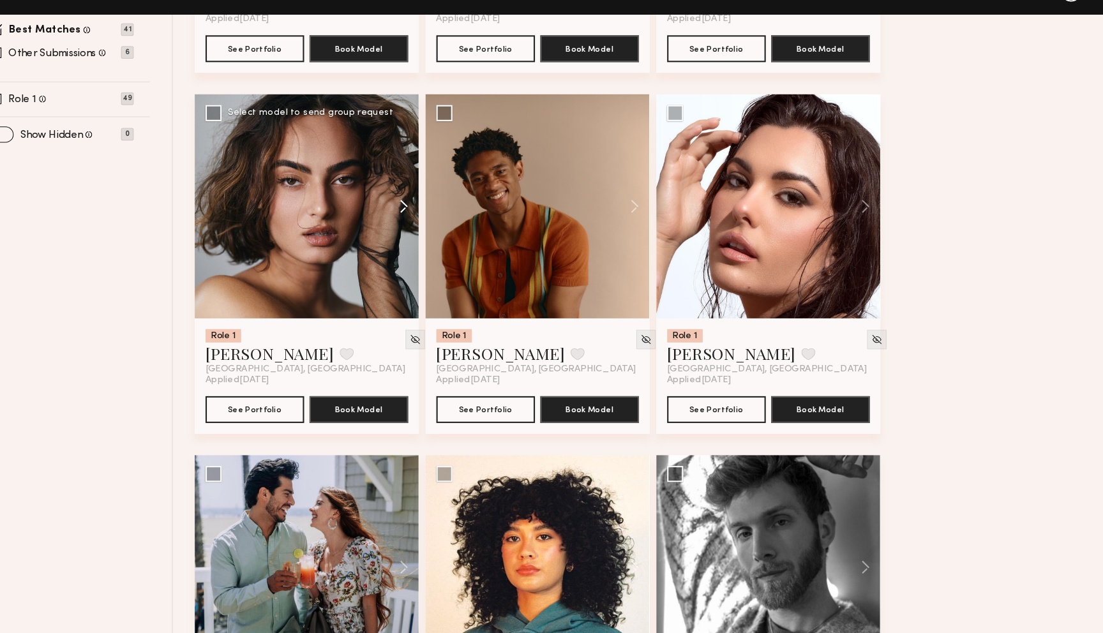
click at [439, 221] on button at bounding box center [431, 227] width 41 height 213
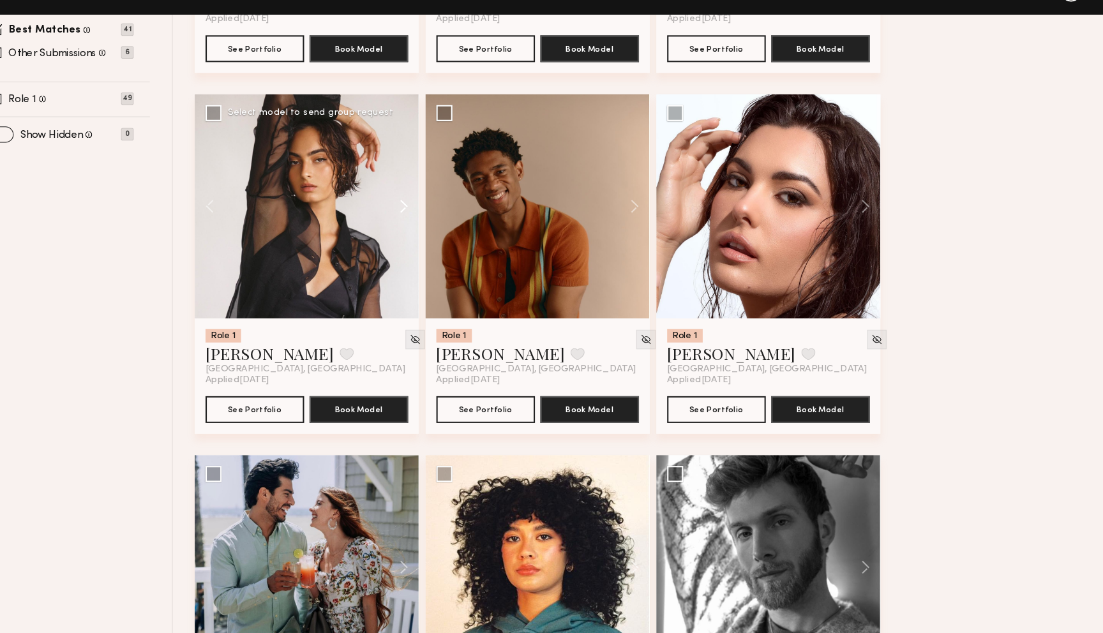
click at [439, 221] on button at bounding box center [431, 227] width 41 height 213
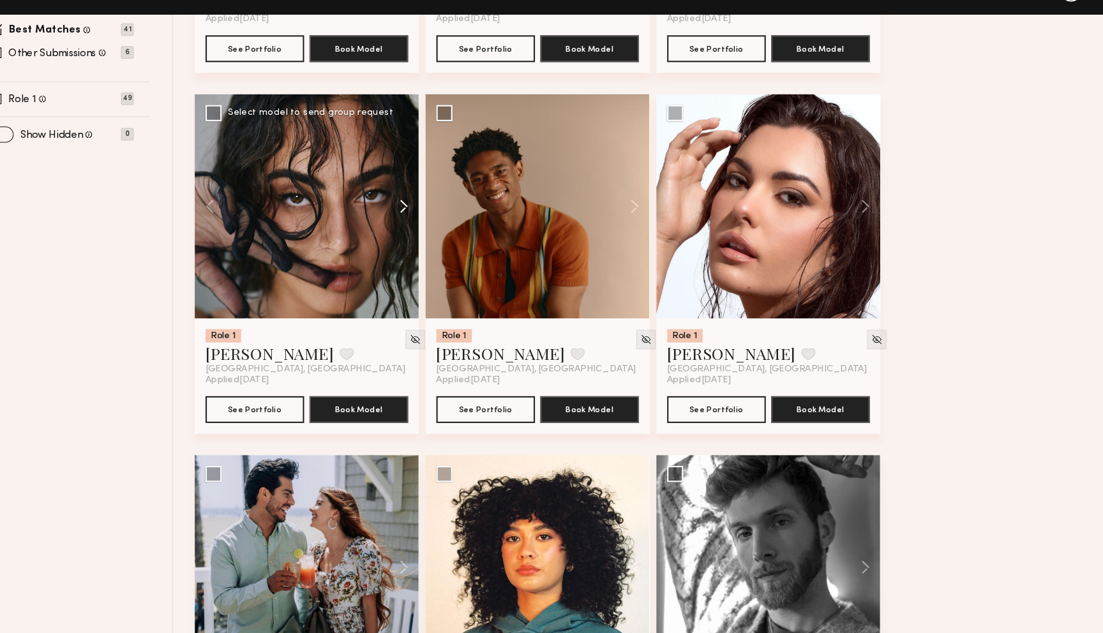
click at [439, 221] on button at bounding box center [431, 227] width 41 height 213
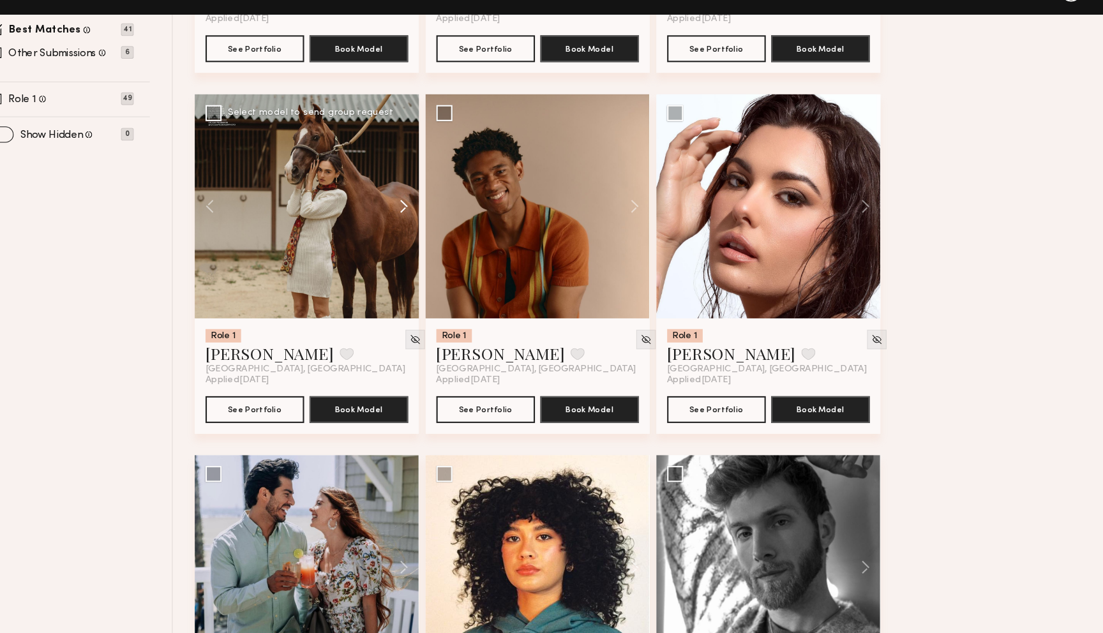
click at [439, 221] on button at bounding box center [431, 227] width 41 height 213
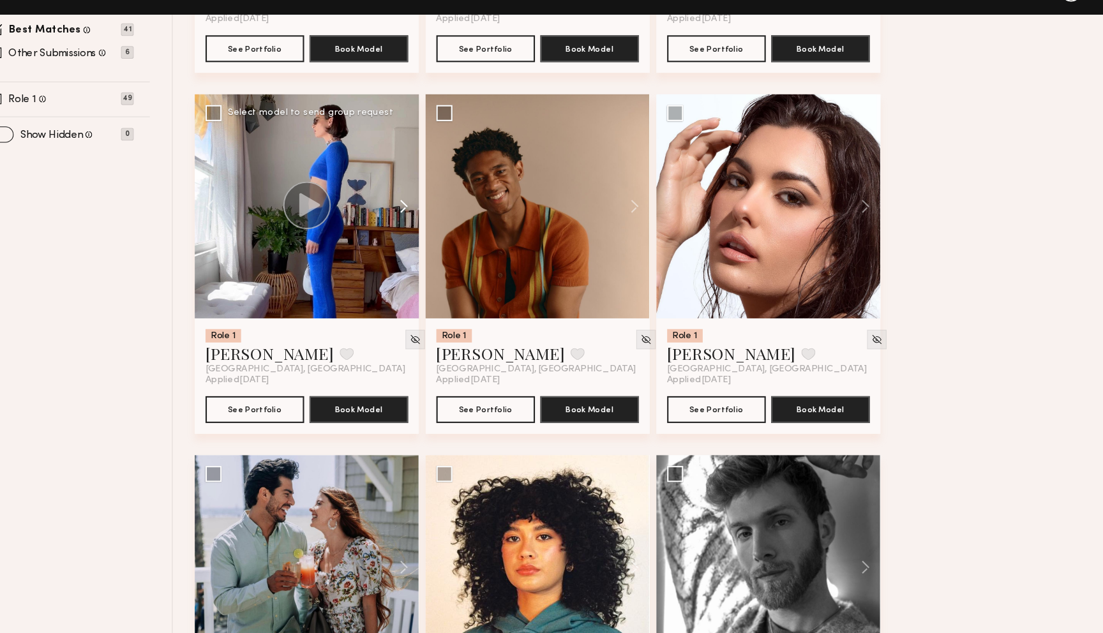
click at [439, 221] on button at bounding box center [431, 227] width 41 height 213
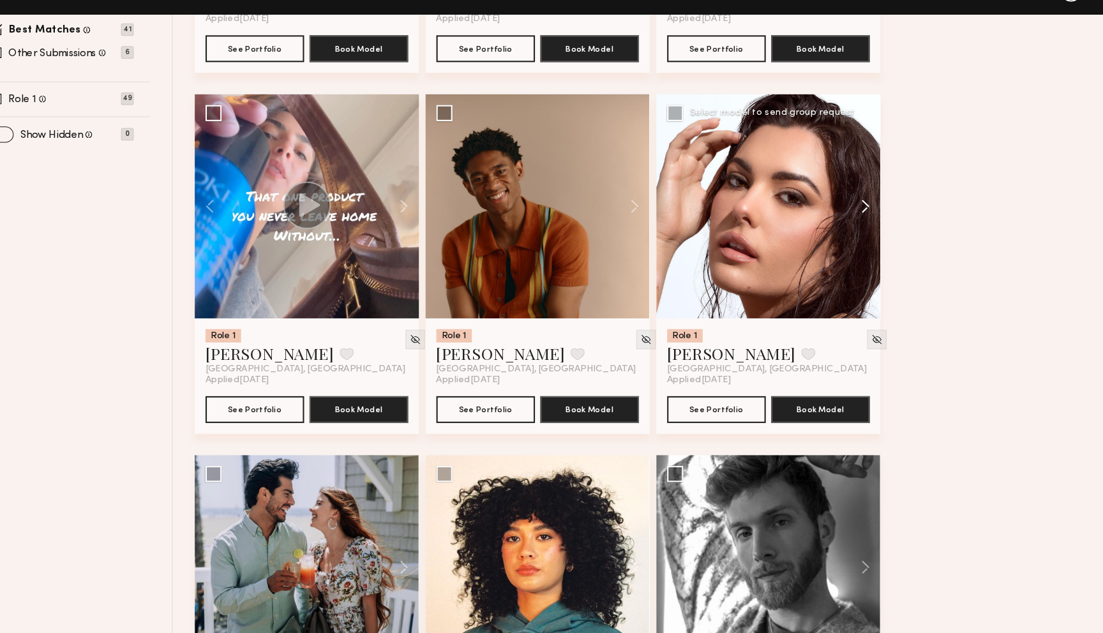
click at [810, 229] on button at bounding box center [870, 227] width 41 height 213
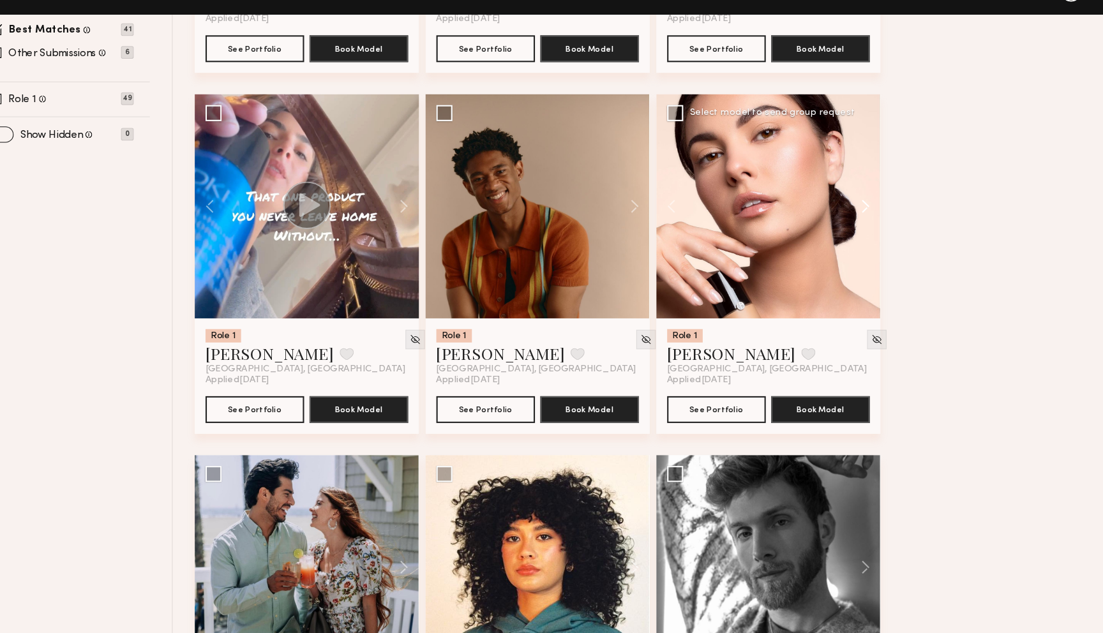
click at [810, 229] on button at bounding box center [870, 227] width 41 height 213
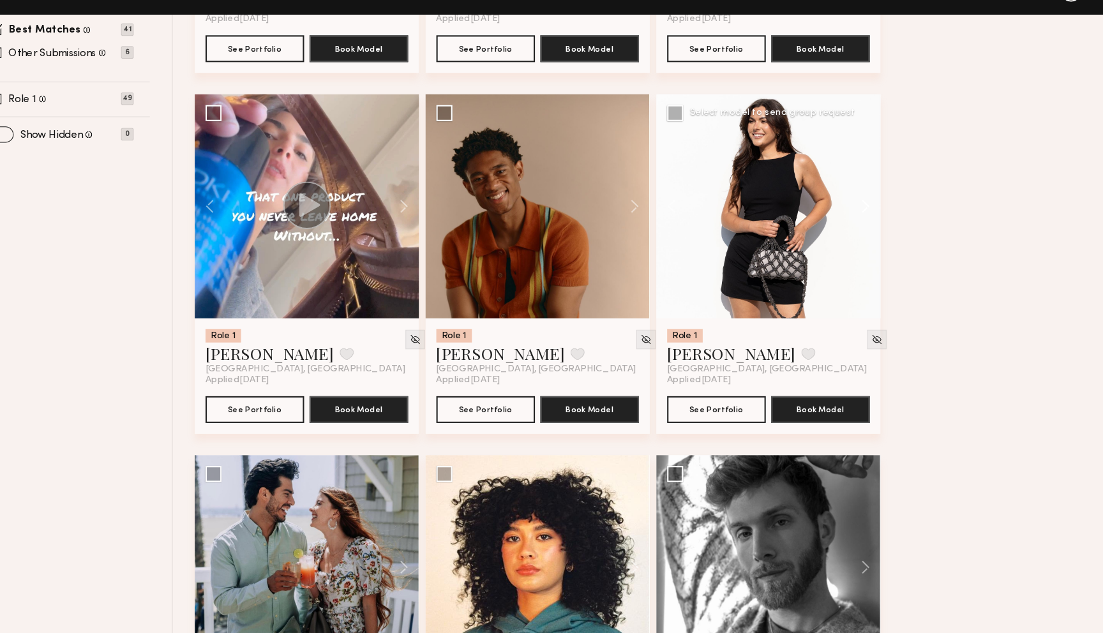
click at [810, 229] on button at bounding box center [870, 227] width 41 height 213
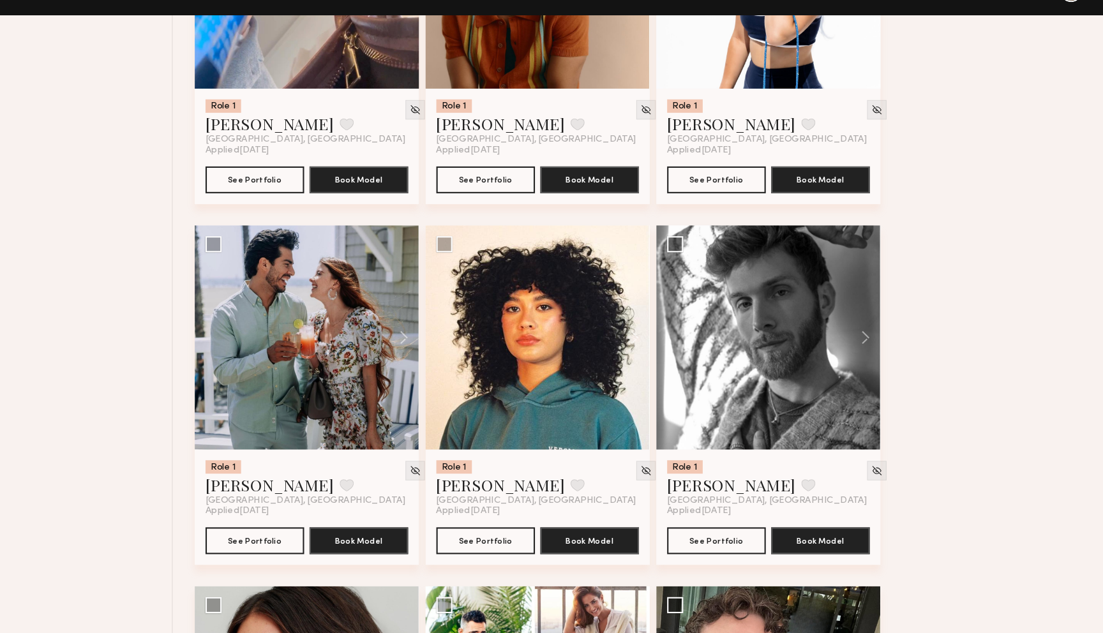
scroll to position [727, 0]
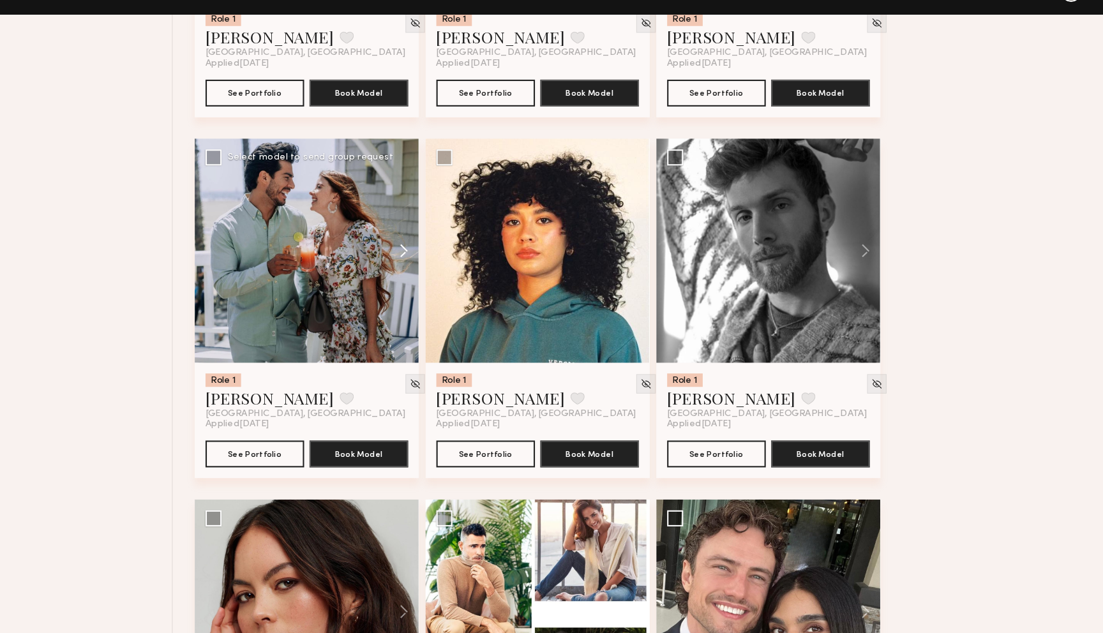
click at [439, 269] on button at bounding box center [431, 269] width 41 height 213
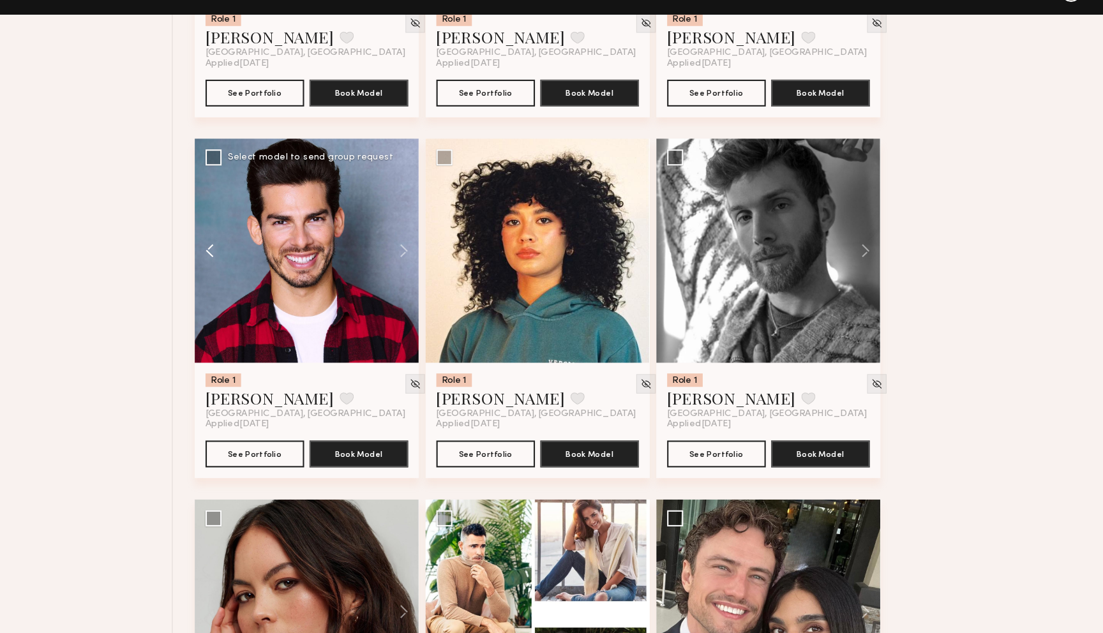
click at [253, 269] on button at bounding box center [259, 269] width 41 height 213
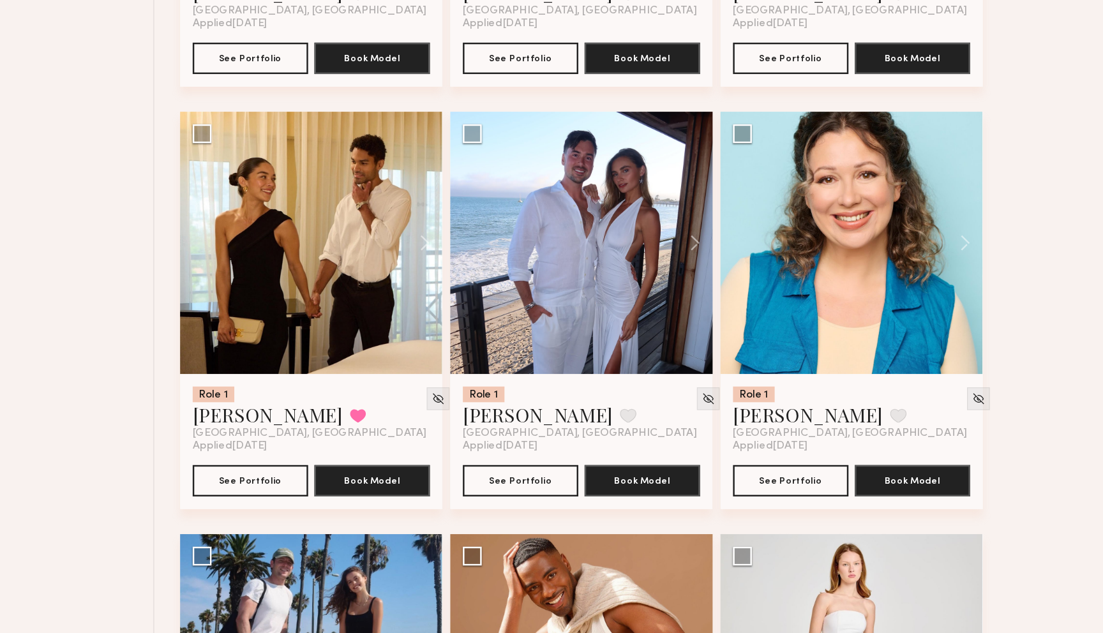
scroll to position [1369, 0]
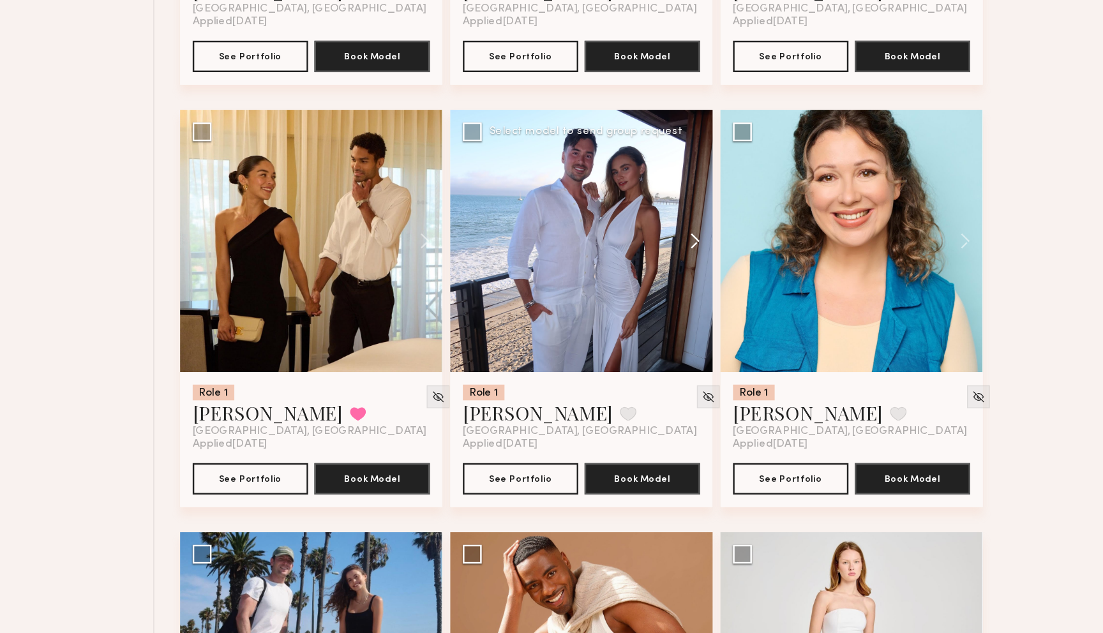
click at [654, 314] on button at bounding box center [651, 313] width 41 height 213
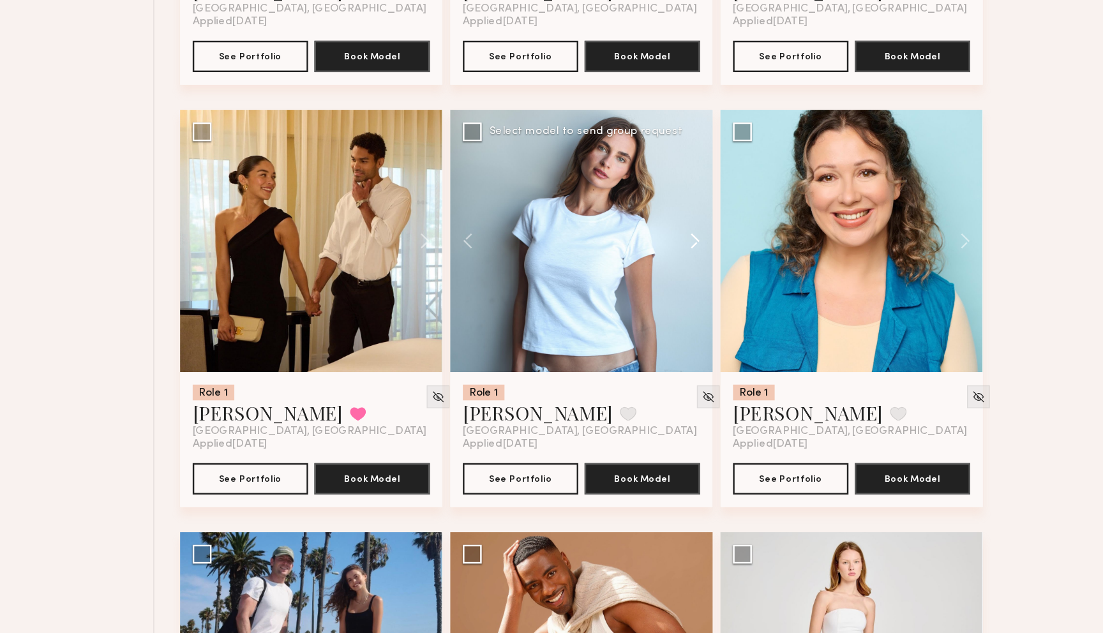
click at [654, 314] on button at bounding box center [651, 313] width 41 height 213
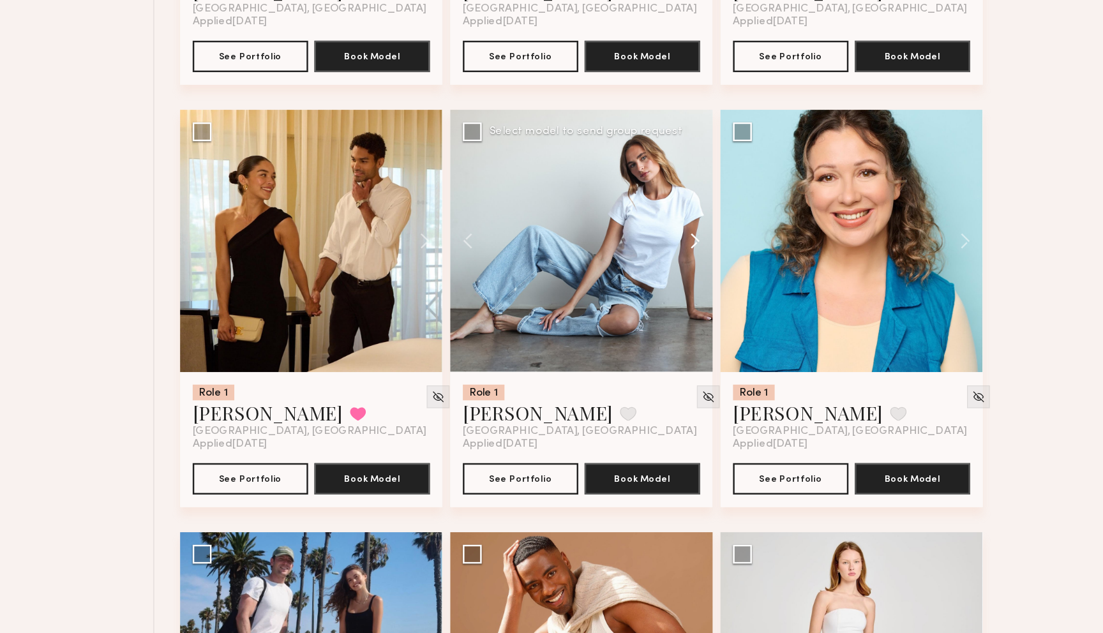
click at [654, 314] on button at bounding box center [651, 313] width 41 height 213
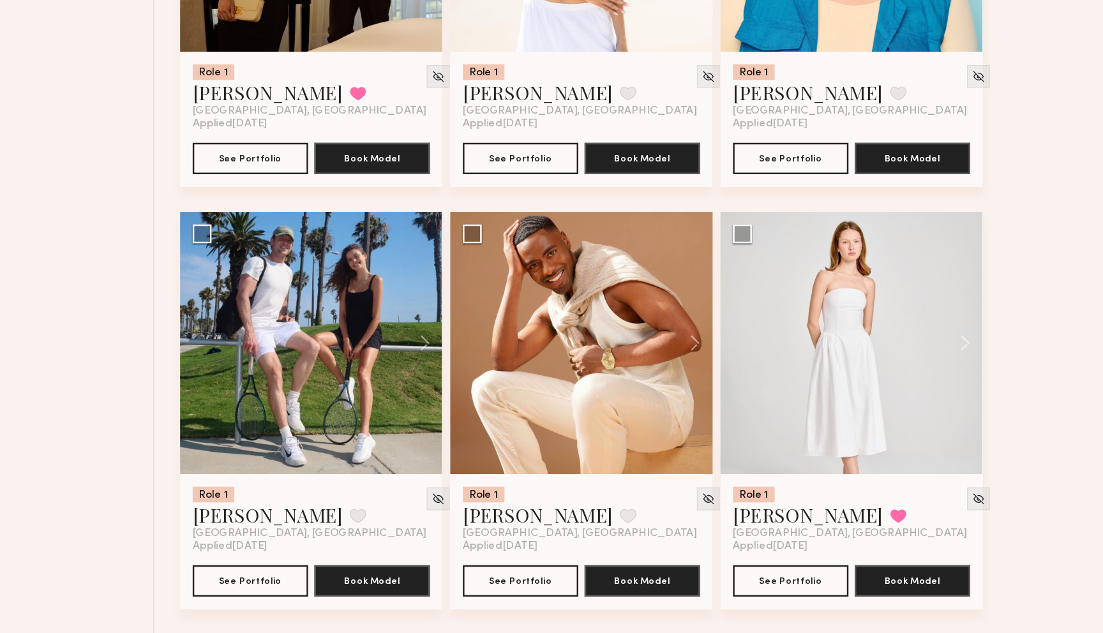
scroll to position [1630, 0]
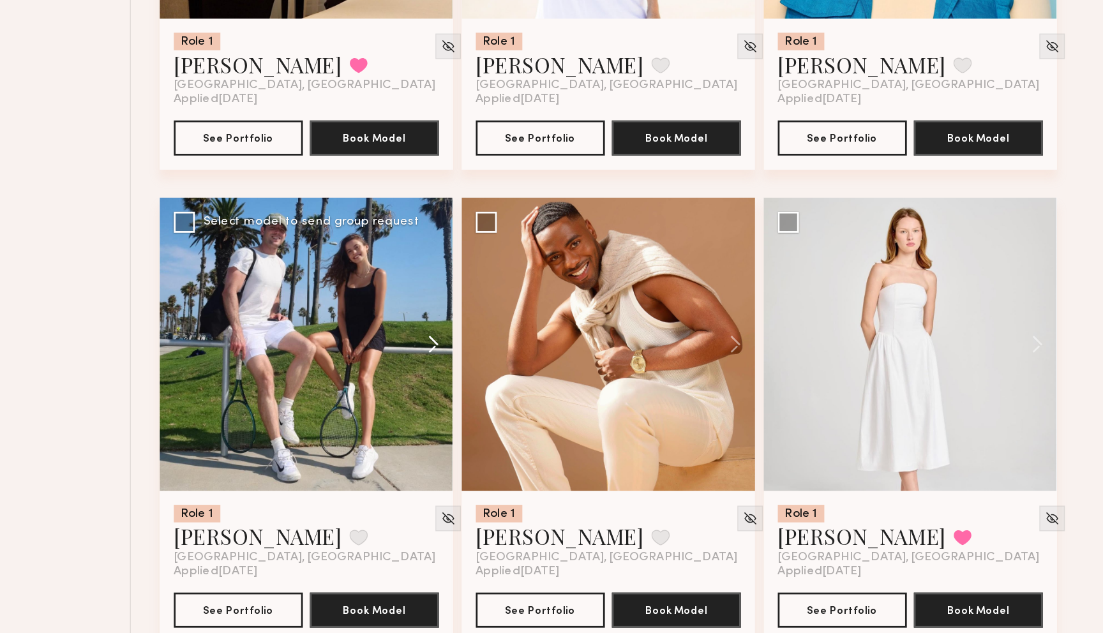
click at [436, 392] on button at bounding box center [431, 396] width 41 height 213
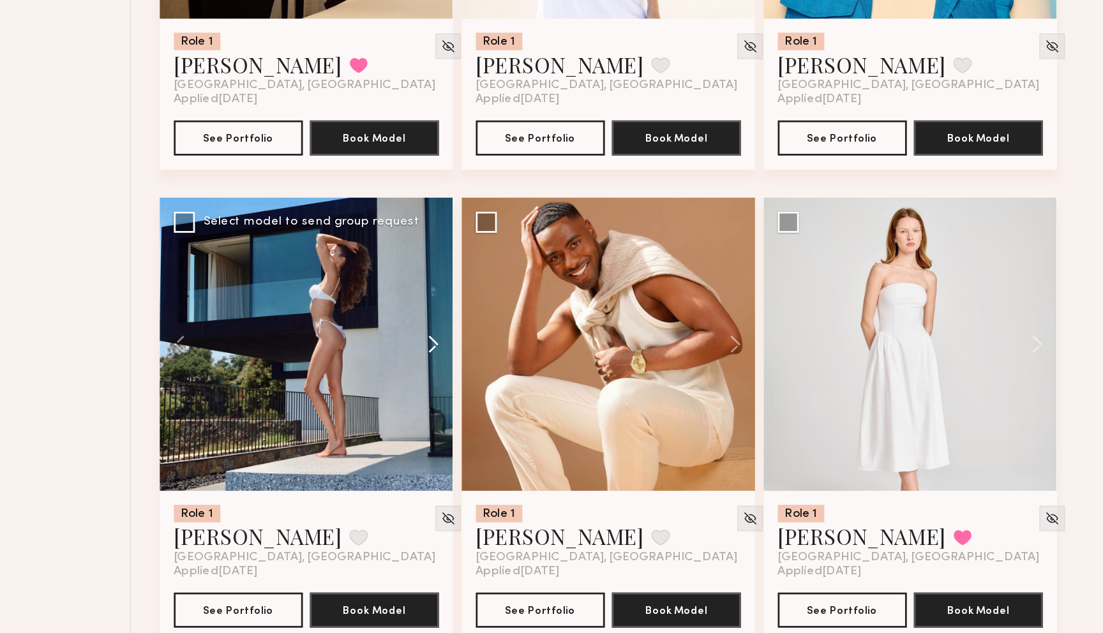
click at [436, 392] on button at bounding box center [431, 396] width 41 height 213
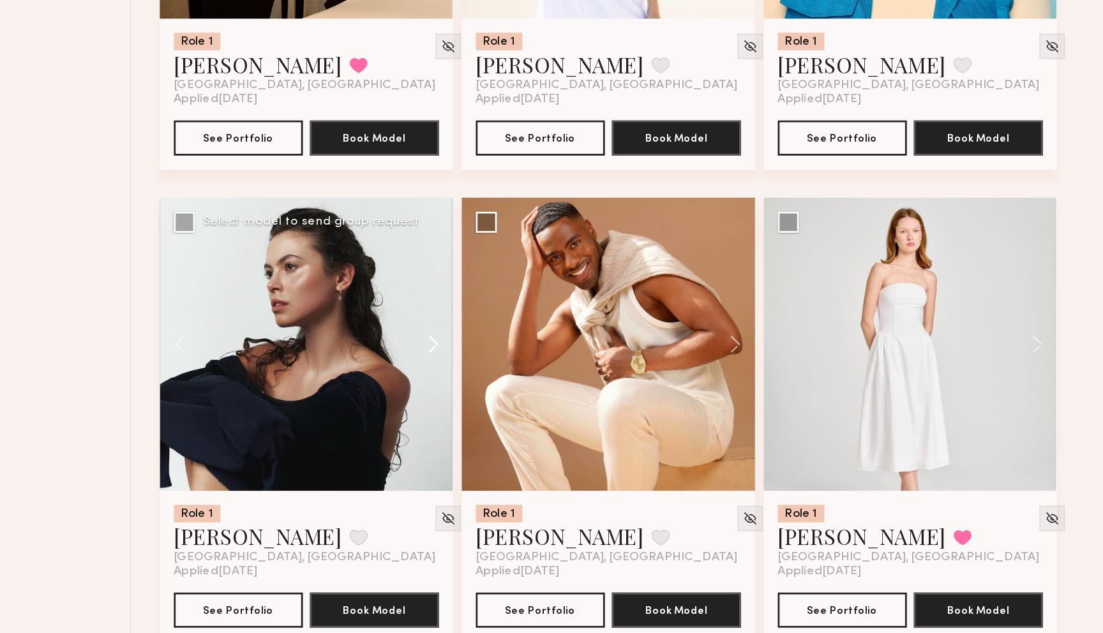
click at [436, 398] on button at bounding box center [431, 396] width 41 height 213
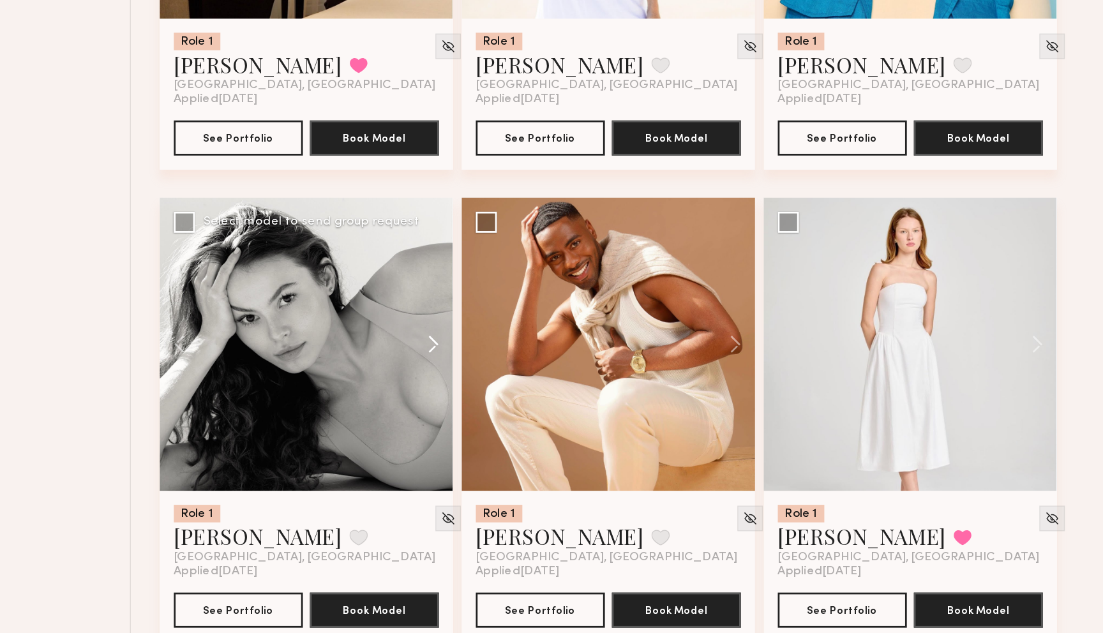
click at [436, 398] on button at bounding box center [431, 396] width 41 height 213
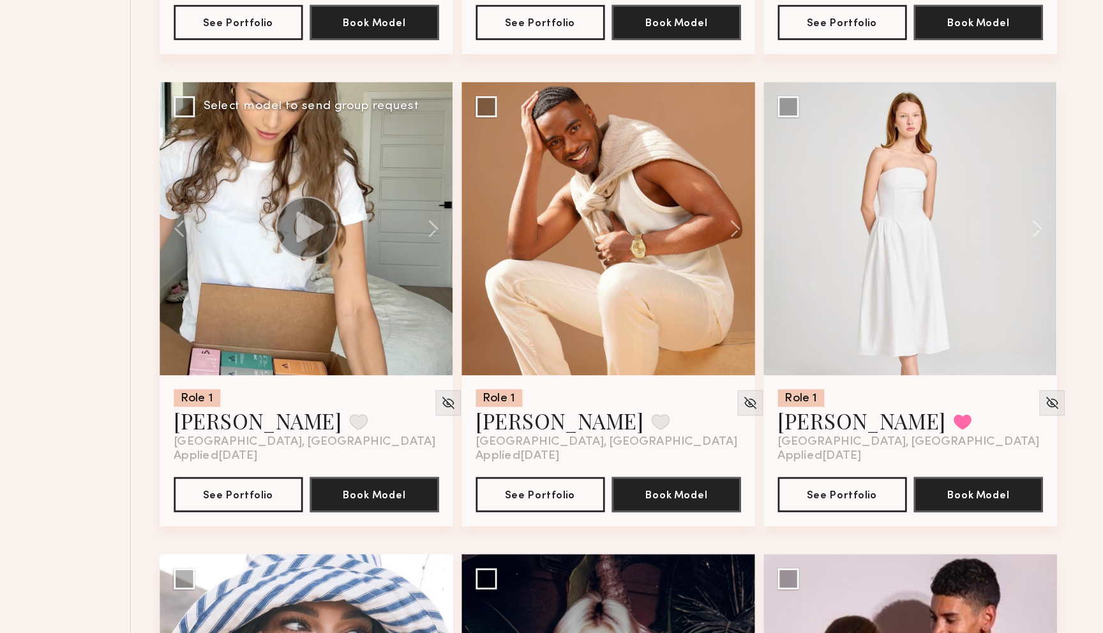
scroll to position [1693, 0]
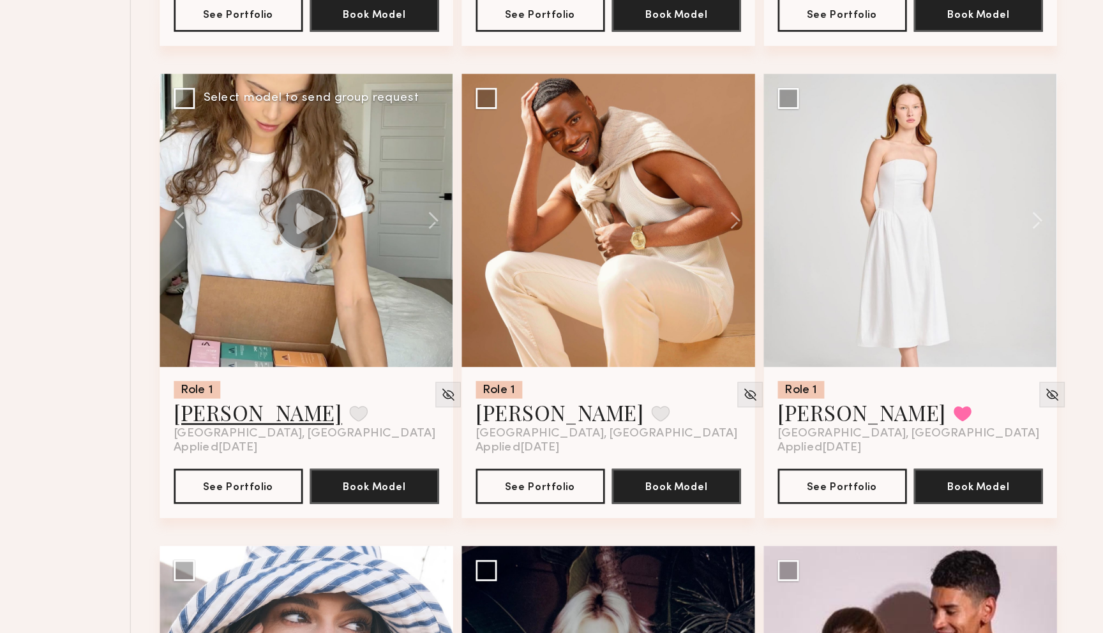
click at [284, 478] on link "Nikola S." at bounding box center [310, 473] width 123 height 20
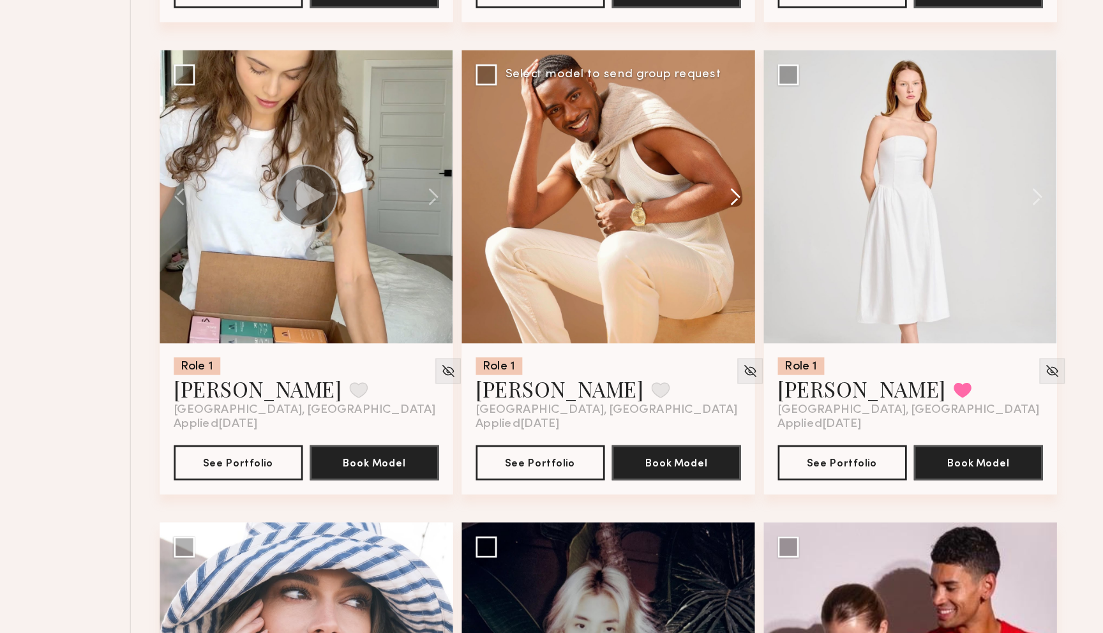
scroll to position [1711, 0]
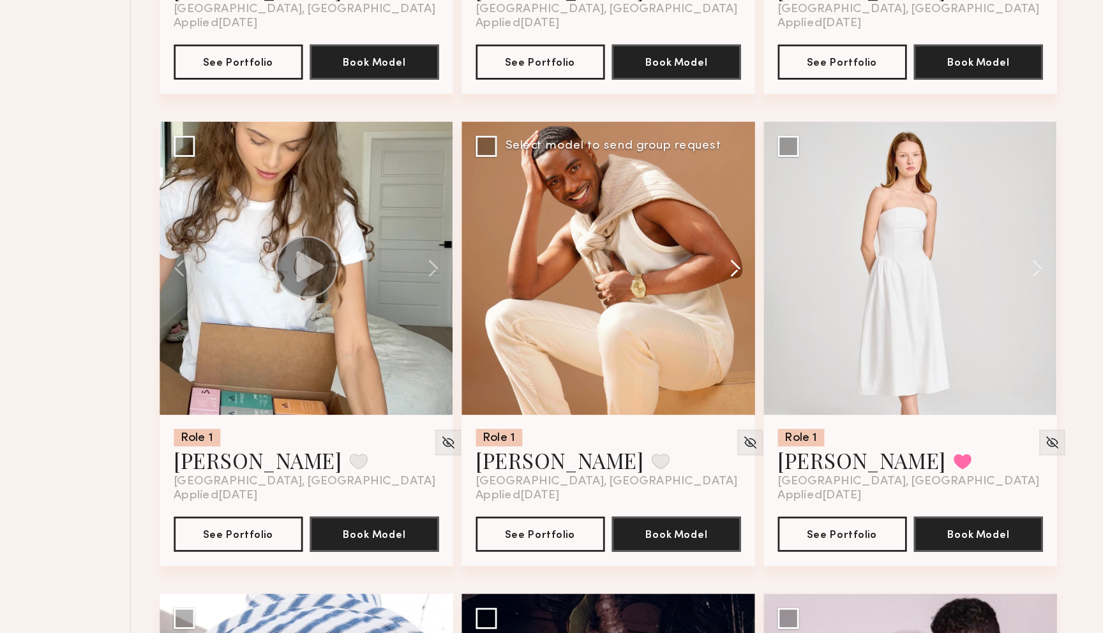
click at [657, 320] on button at bounding box center [651, 315] width 41 height 213
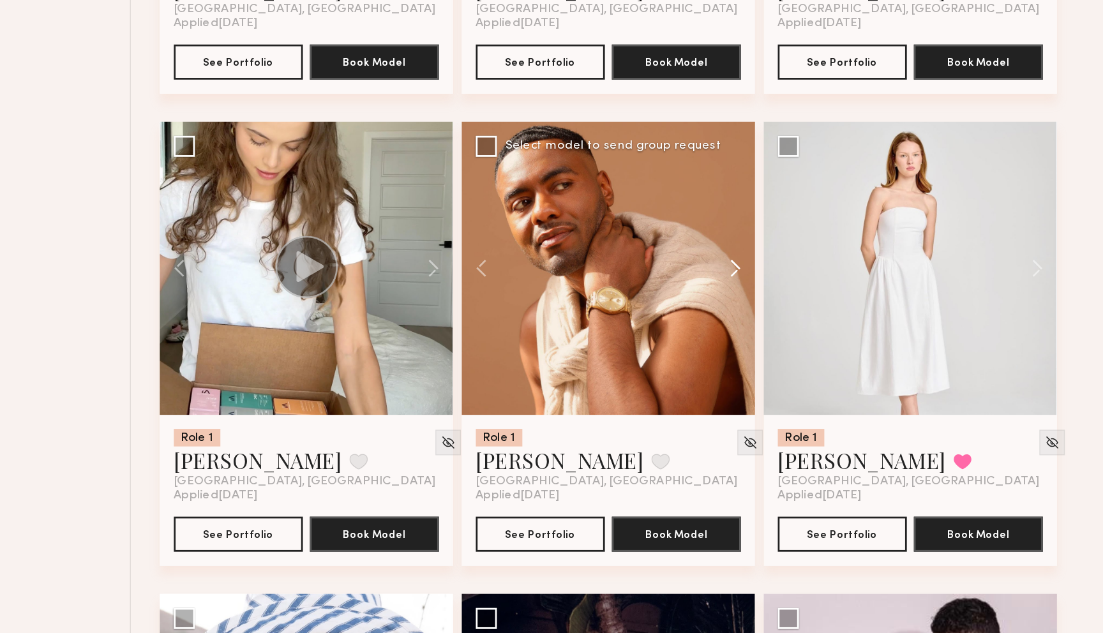
click at [657, 320] on button at bounding box center [651, 315] width 41 height 213
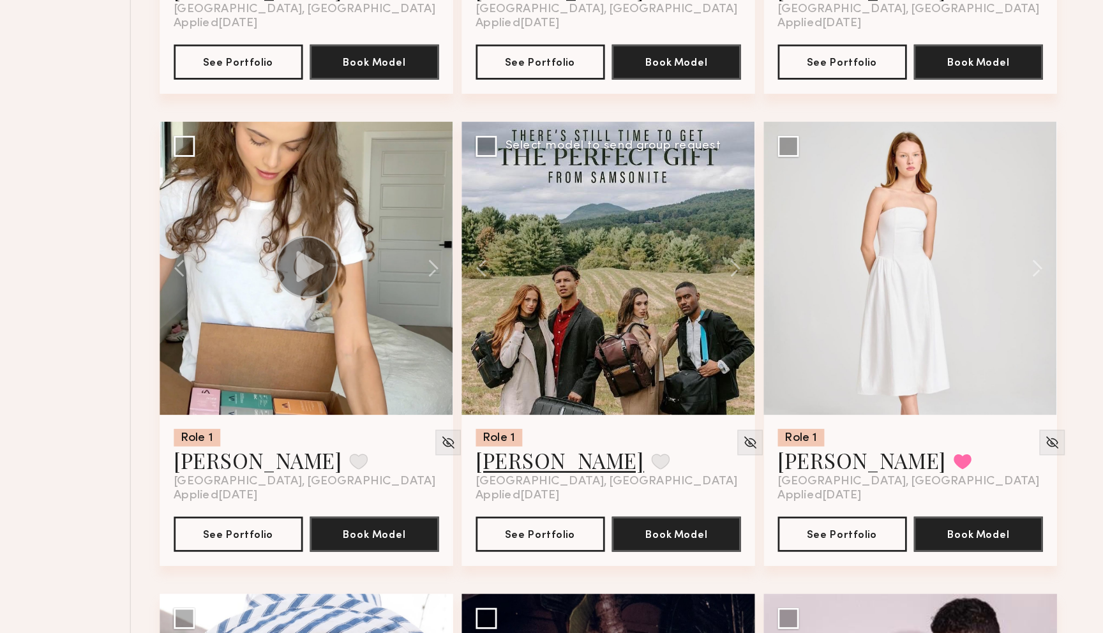
click at [514, 453] on link "Demetrius M." at bounding box center [530, 456] width 123 height 20
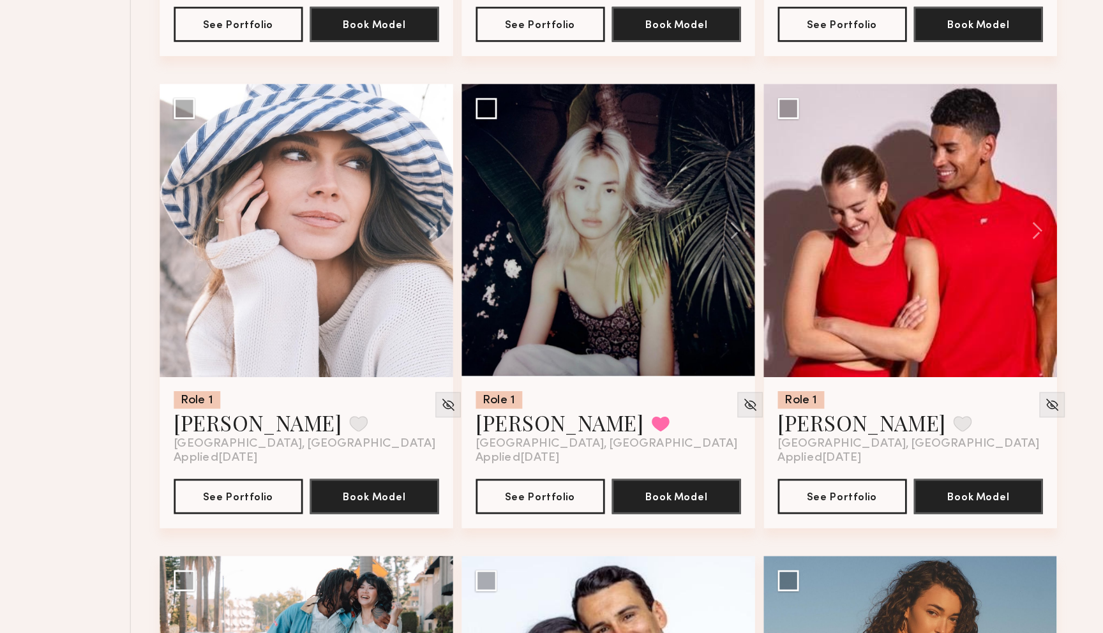
scroll to position [2030, 0]
click at [658, 345] on button at bounding box center [651, 340] width 41 height 213
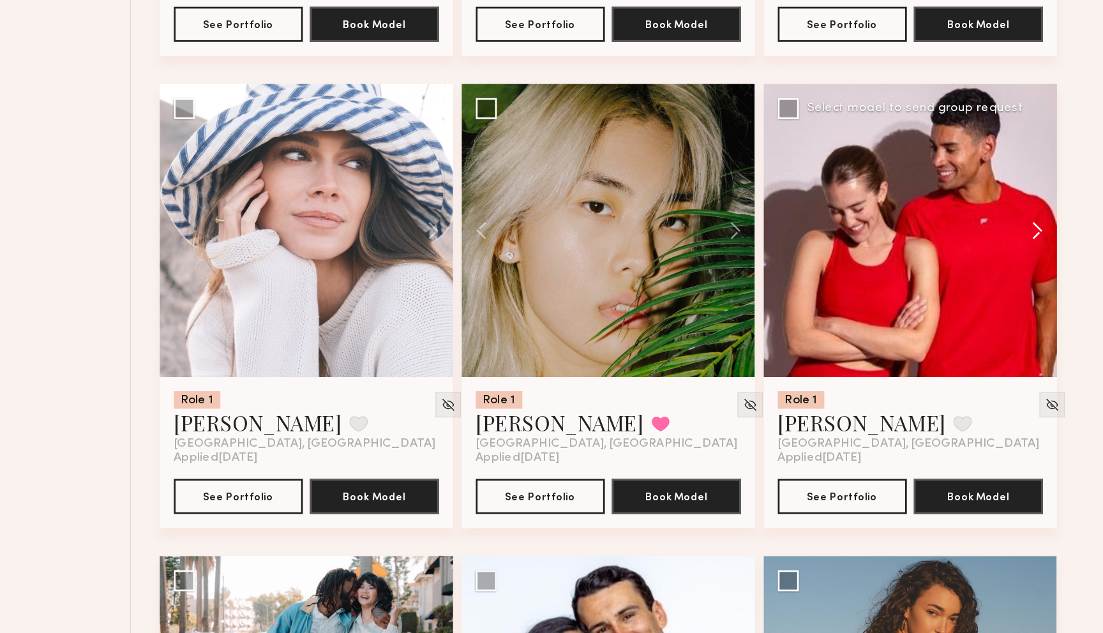
click at [810, 343] on button at bounding box center [870, 340] width 41 height 213
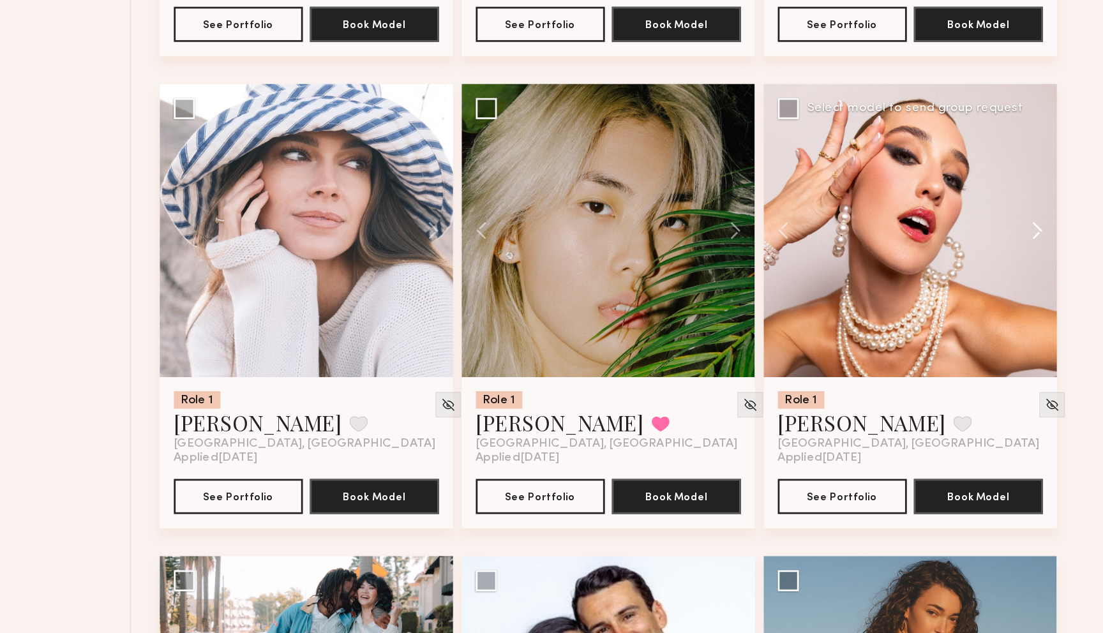
click at [810, 343] on button at bounding box center [870, 340] width 41 height 213
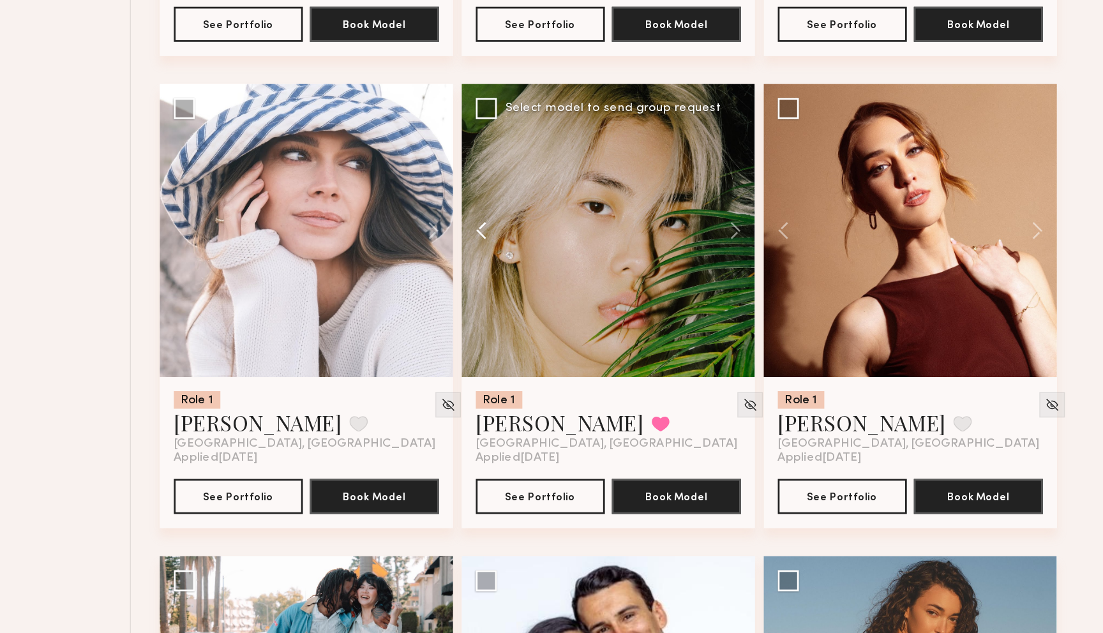
click at [470, 343] on button at bounding box center [478, 340] width 41 height 213
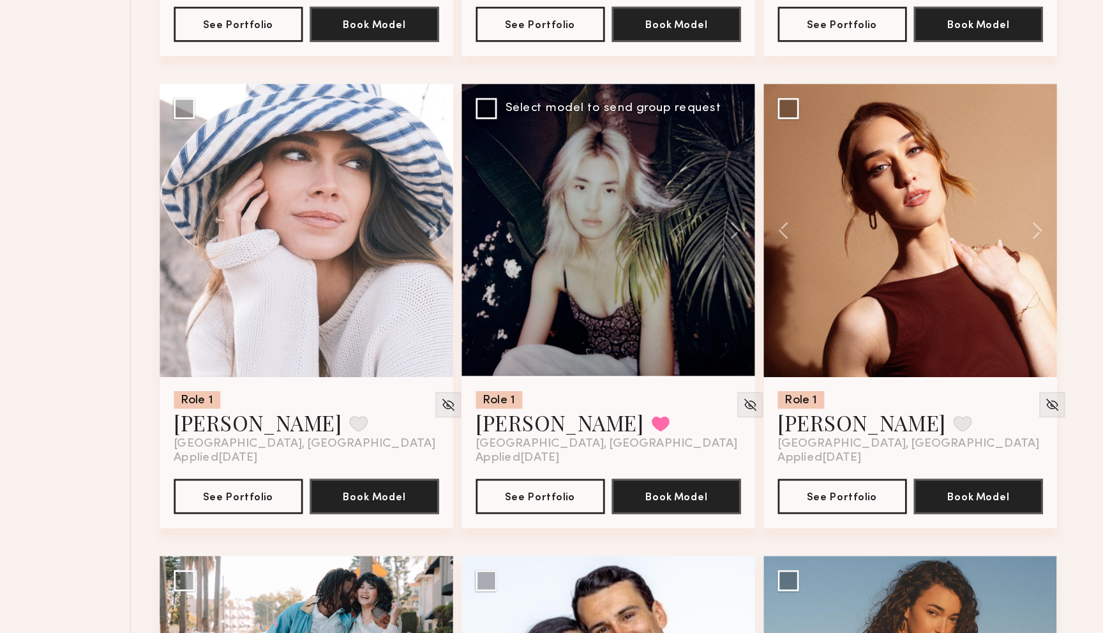
click at [470, 343] on div at bounding box center [564, 340] width 213 height 213
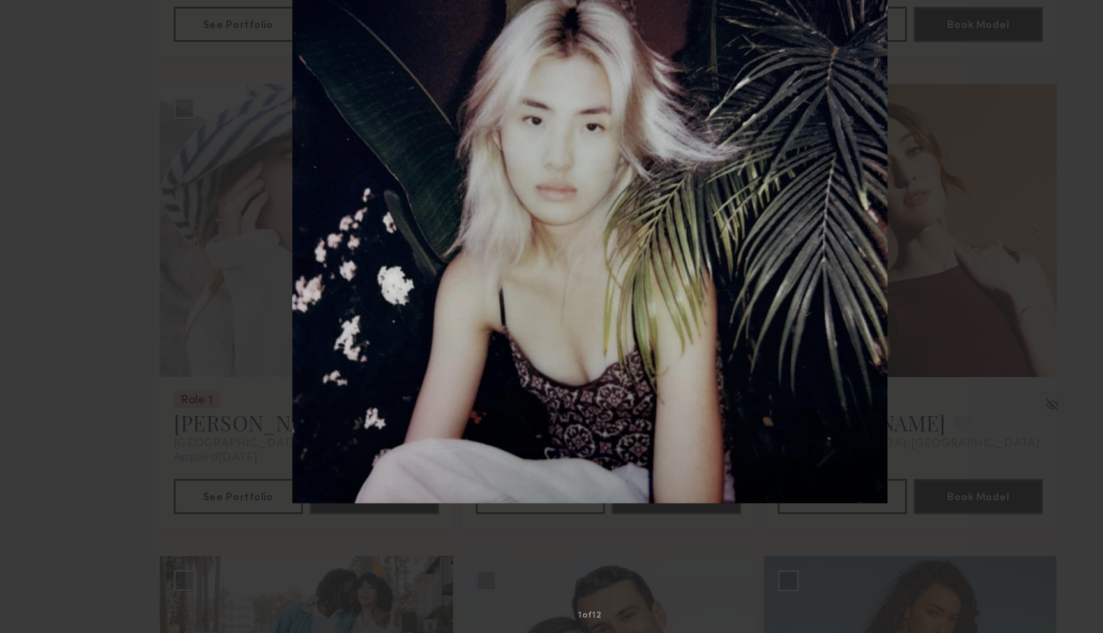
click at [810, 301] on div "1 of 12" at bounding box center [551, 316] width 1103 height 633
click at [239, 296] on div "1 of 12" at bounding box center [551, 316] width 1103 height 633
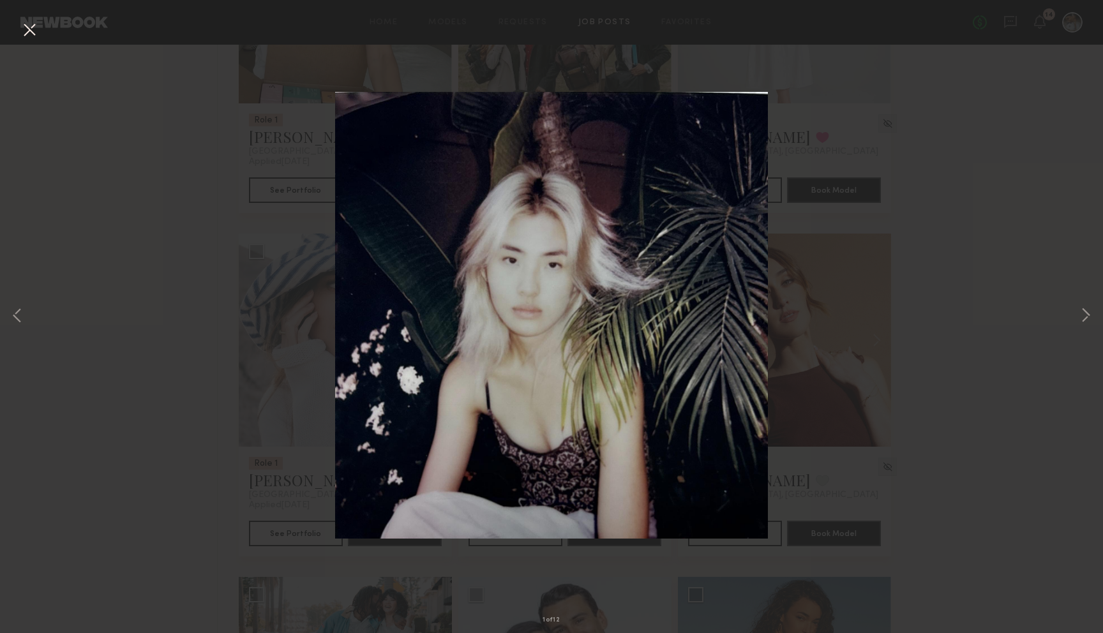
click at [22, 36] on button at bounding box center [29, 30] width 20 height 23
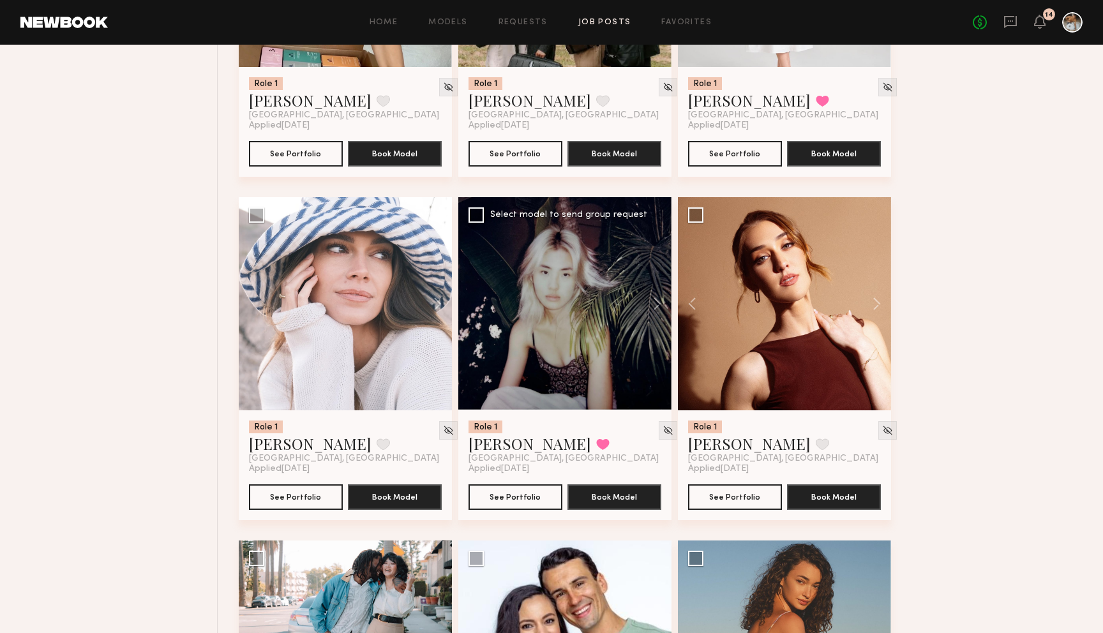
scroll to position [2085, 0]
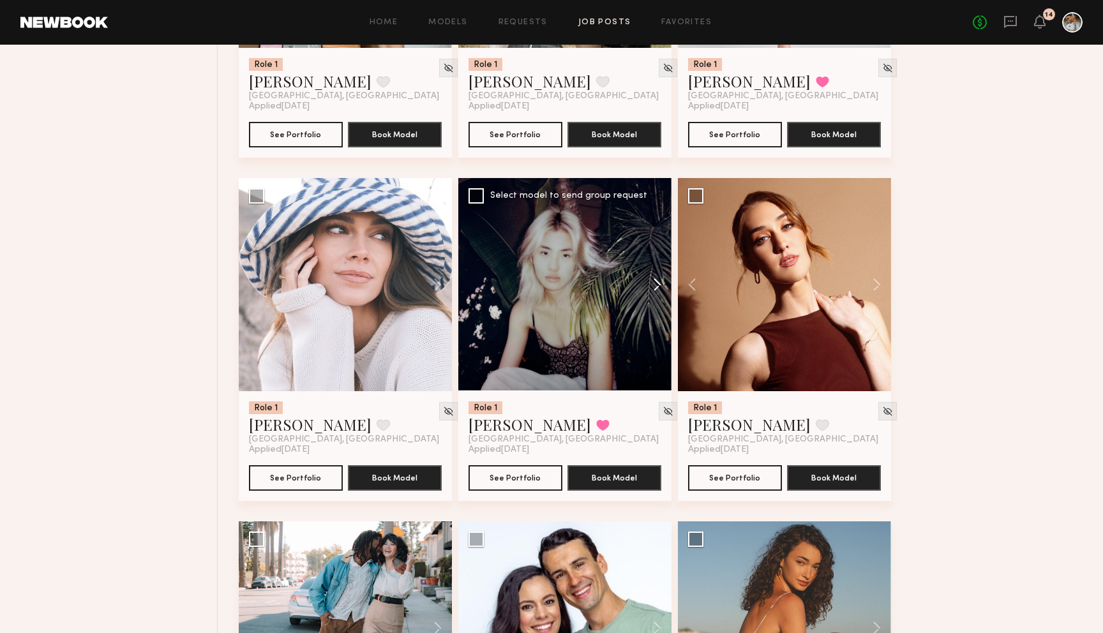
click at [657, 286] on button at bounding box center [651, 284] width 41 height 213
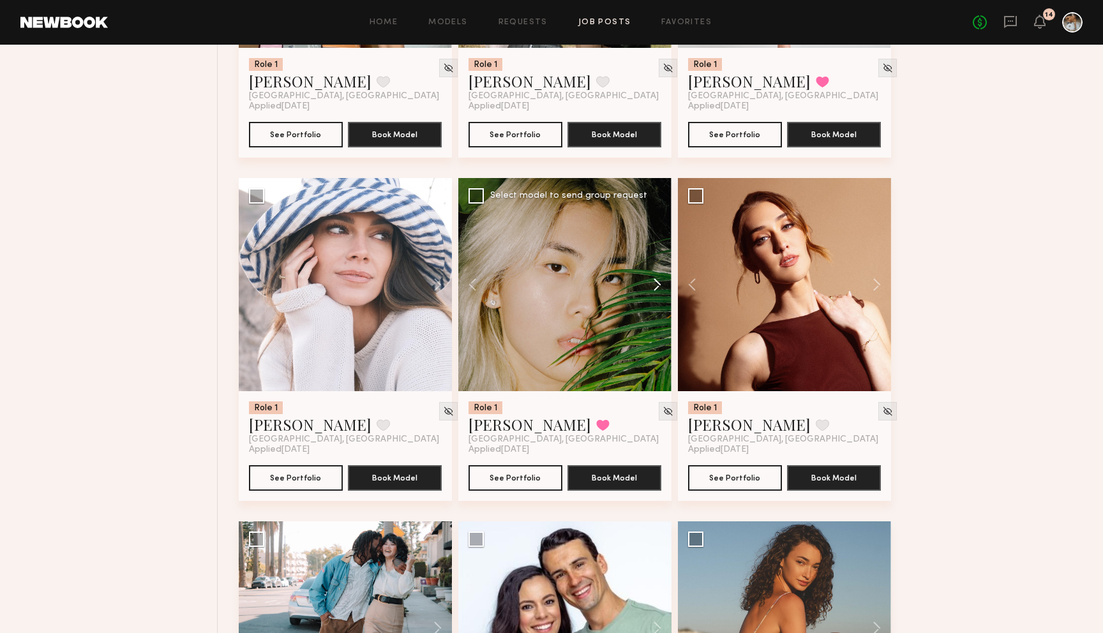
click at [656, 285] on button at bounding box center [651, 284] width 41 height 213
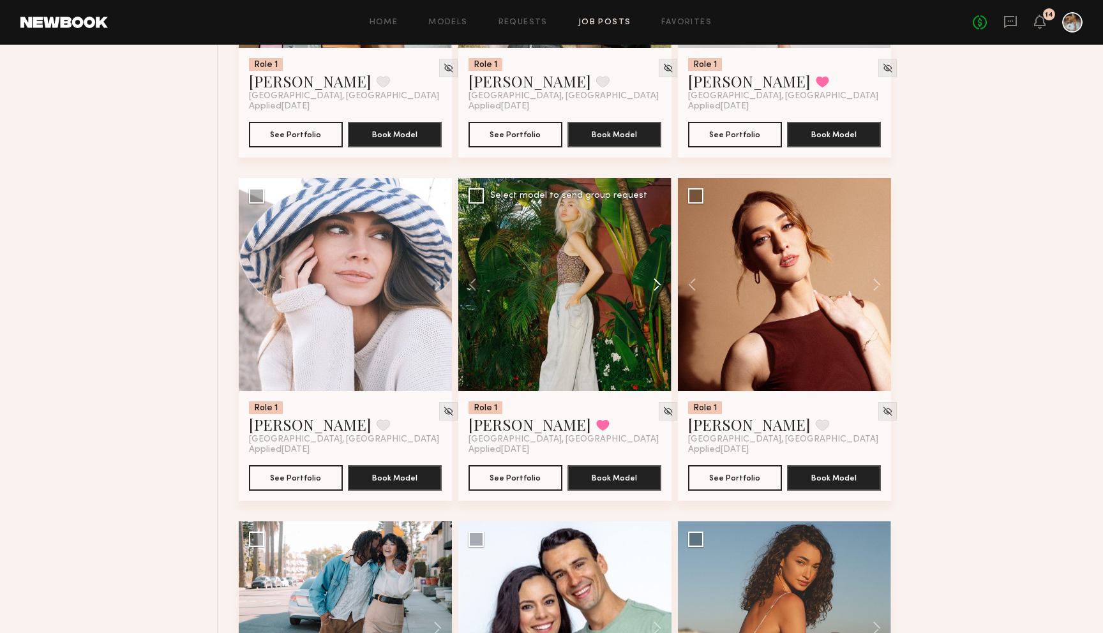
click at [656, 285] on button at bounding box center [651, 284] width 41 height 213
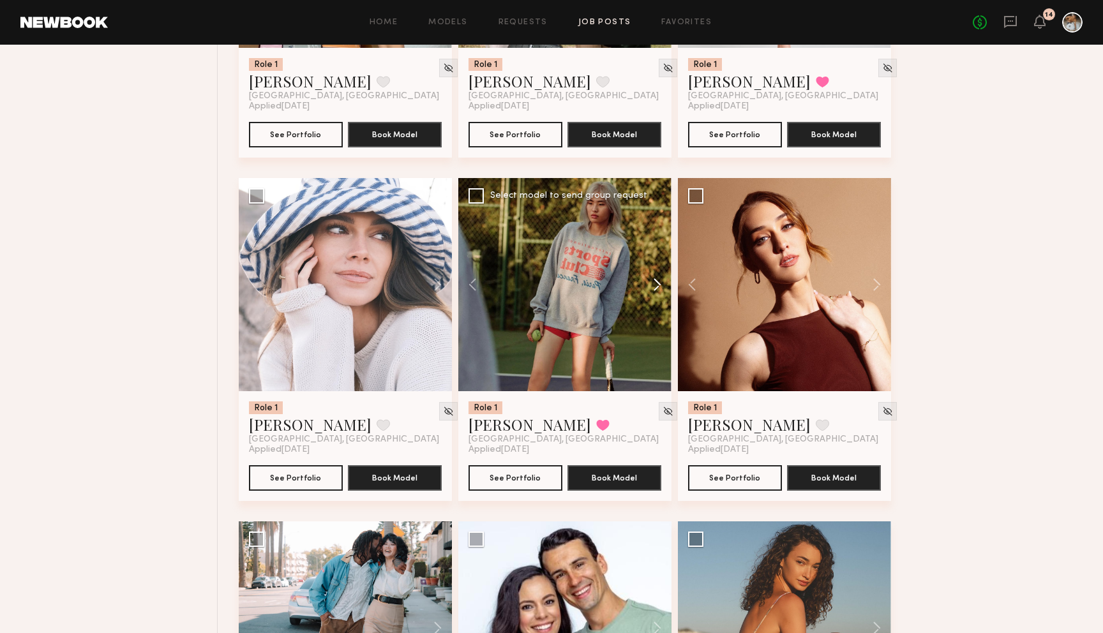
click at [657, 290] on button at bounding box center [651, 284] width 41 height 213
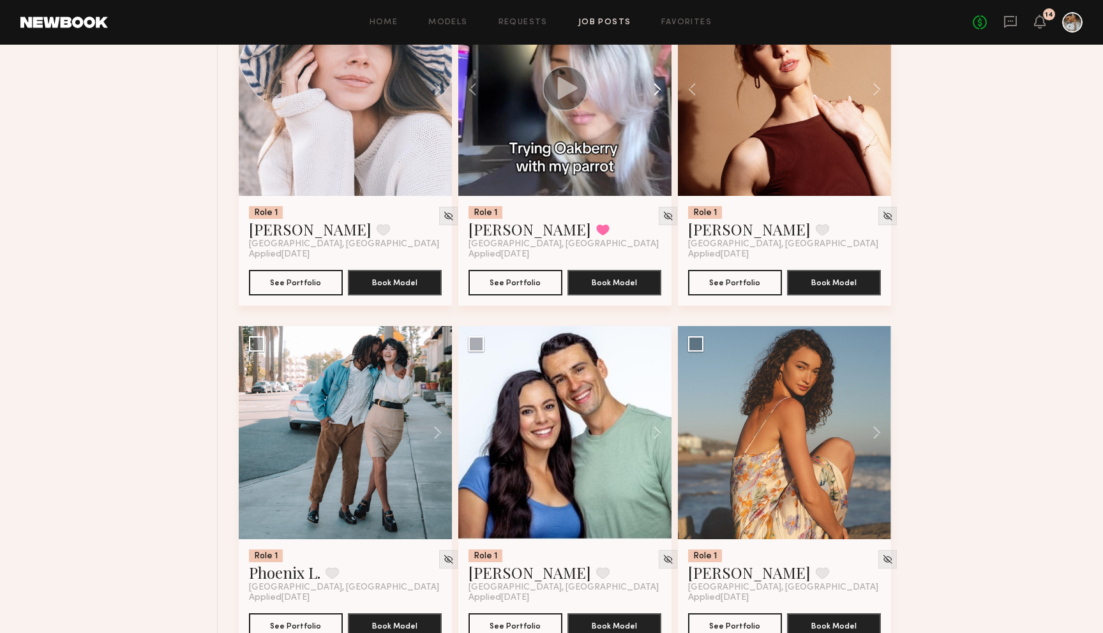
scroll to position [2253, 0]
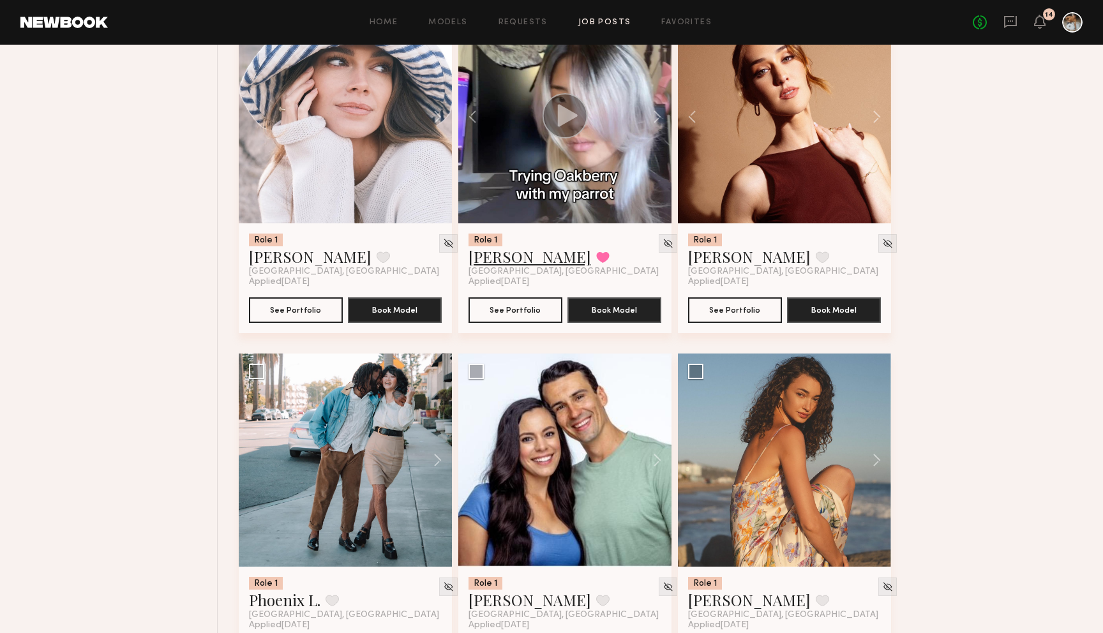
click at [489, 257] on link "Jane N." at bounding box center [530, 256] width 123 height 20
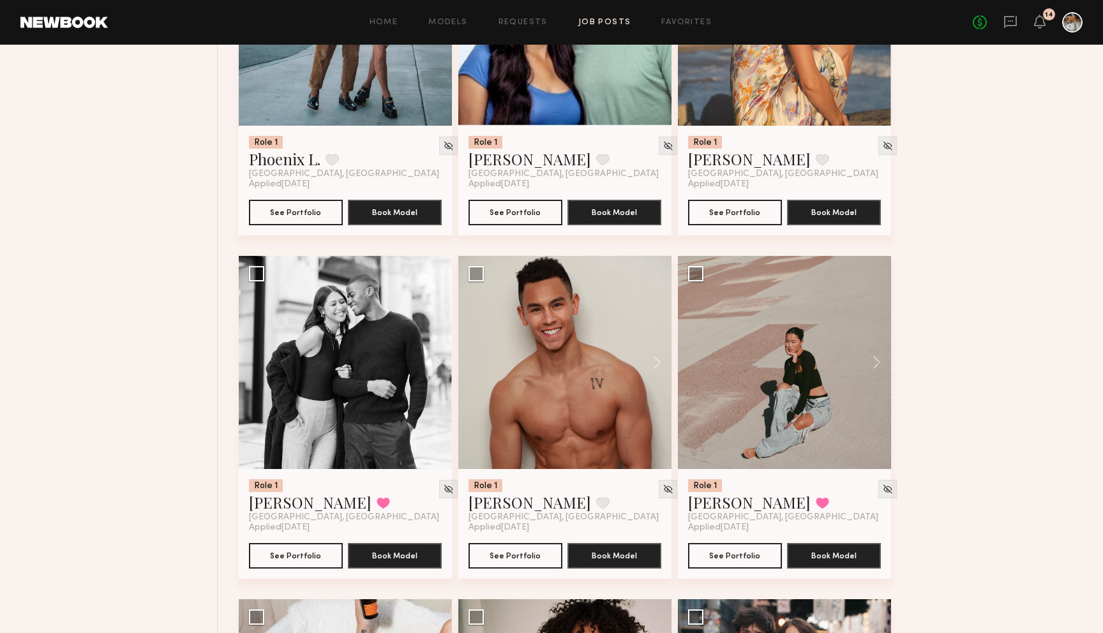
scroll to position [2749, 0]
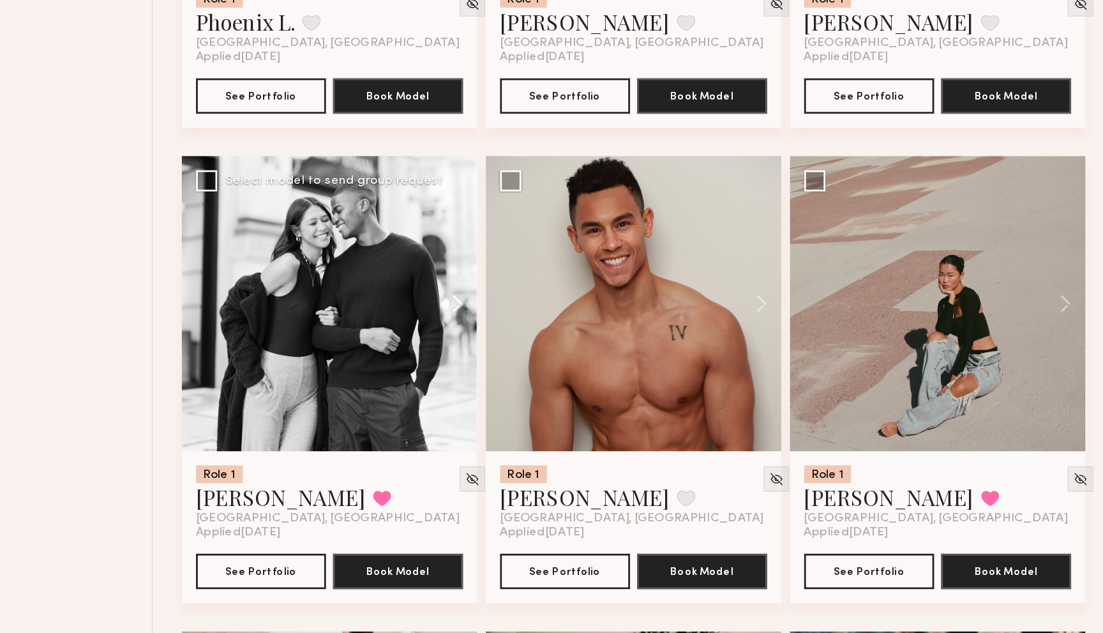
click at [437, 314] on button at bounding box center [431, 308] width 41 height 213
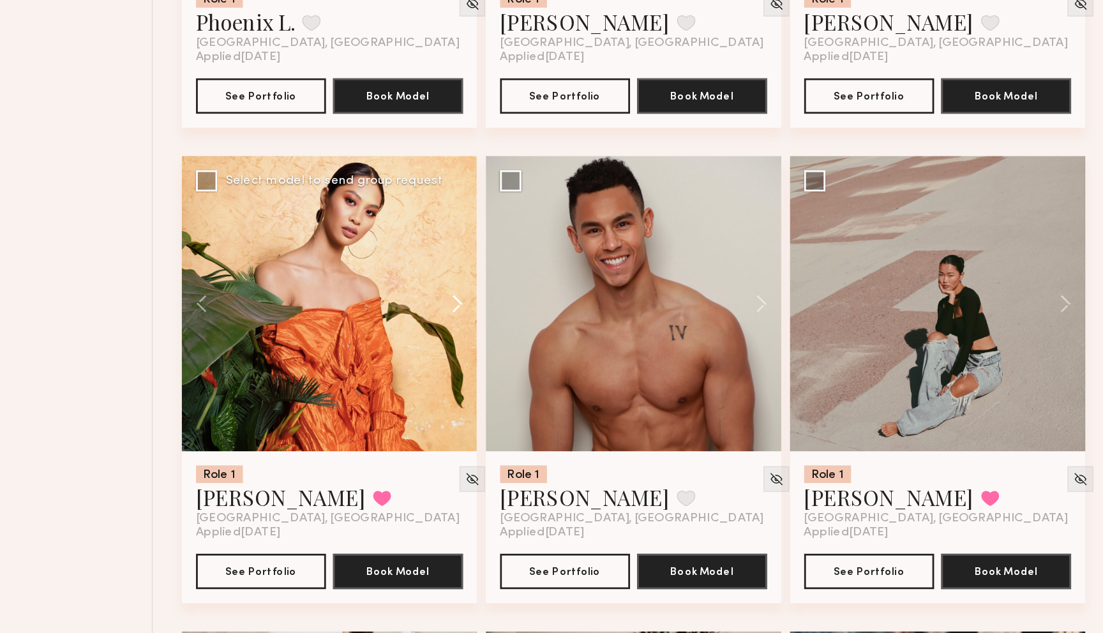
click at [437, 314] on button at bounding box center [431, 308] width 41 height 213
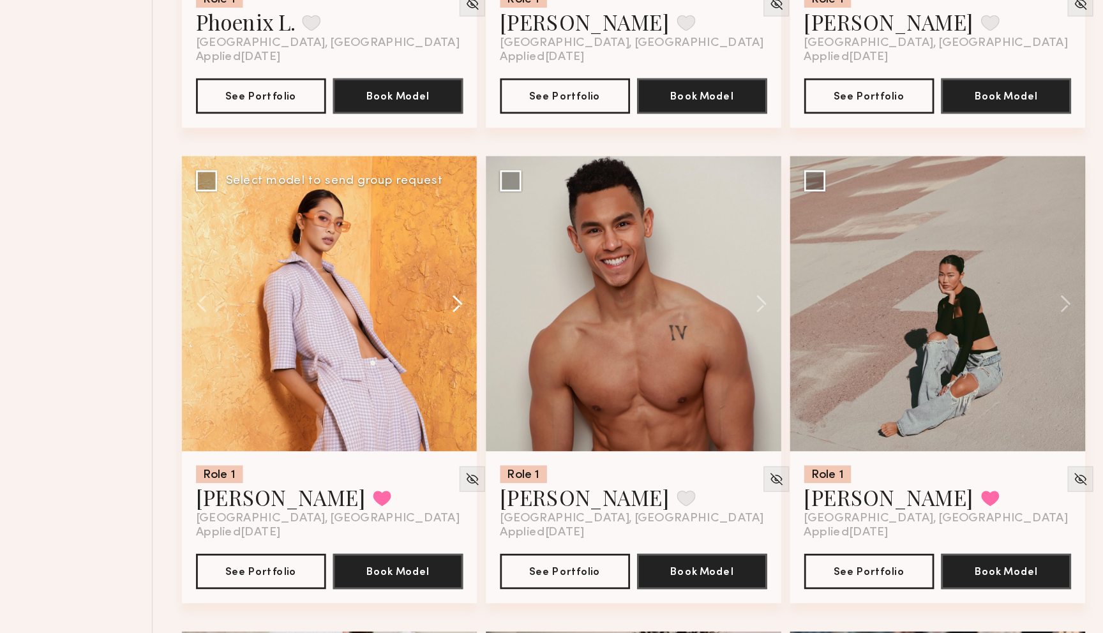
click at [437, 307] on button at bounding box center [431, 308] width 41 height 213
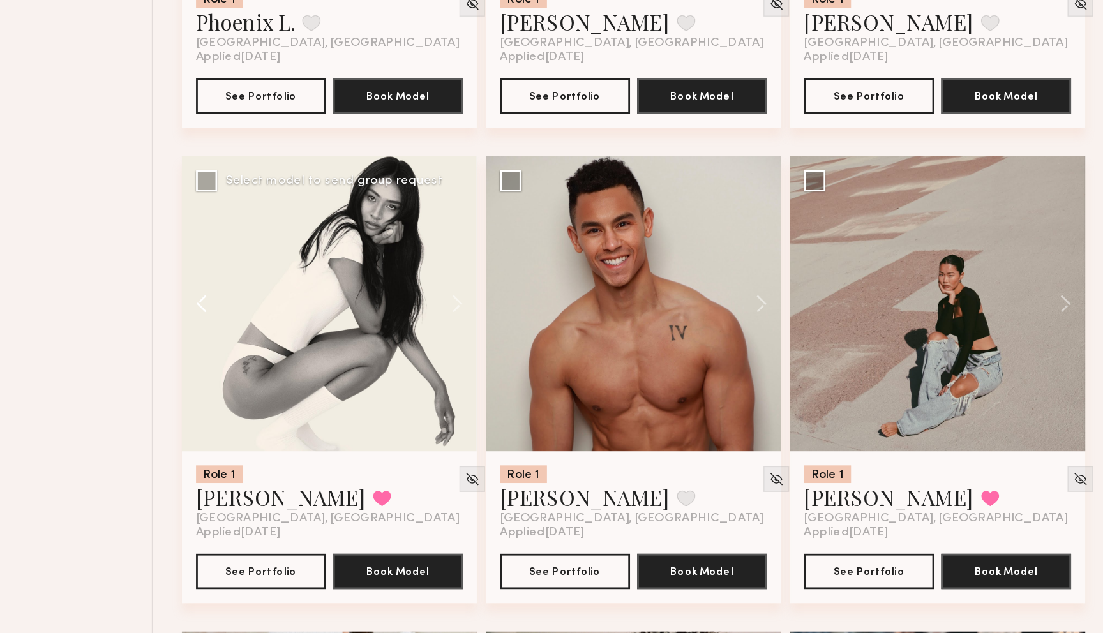
click at [250, 311] on button at bounding box center [259, 308] width 41 height 213
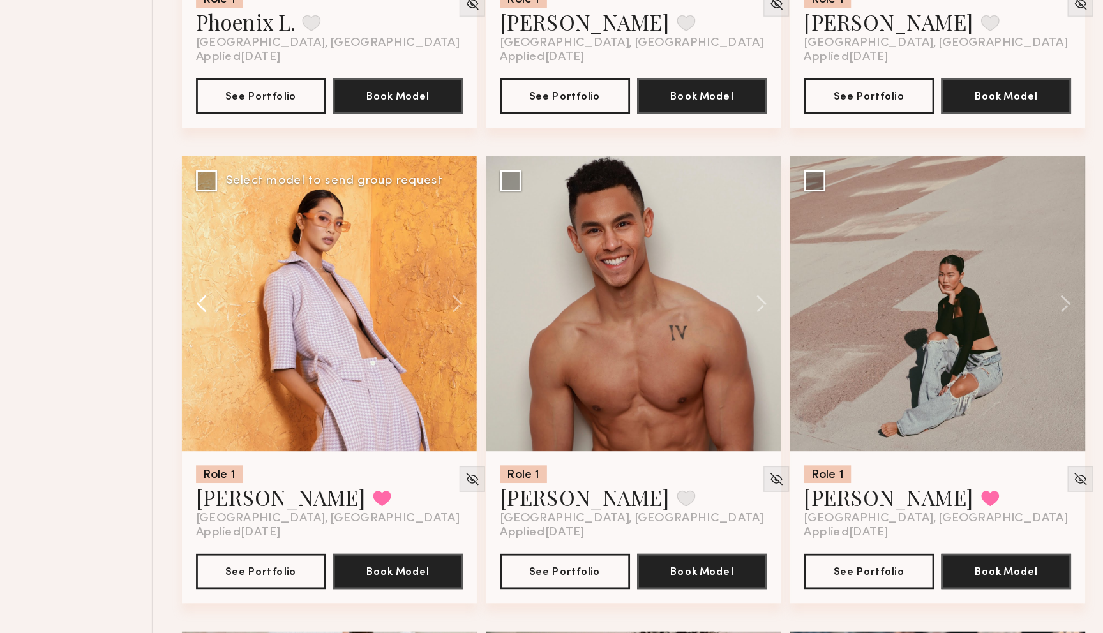
click at [250, 311] on button at bounding box center [259, 308] width 41 height 213
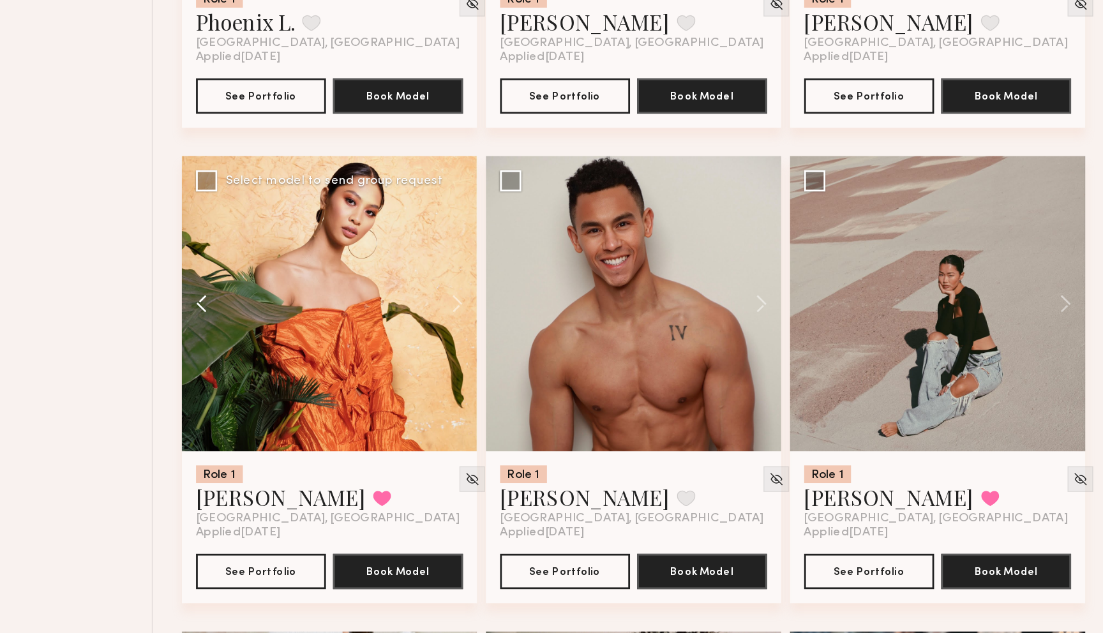
click at [250, 311] on button at bounding box center [259, 308] width 41 height 213
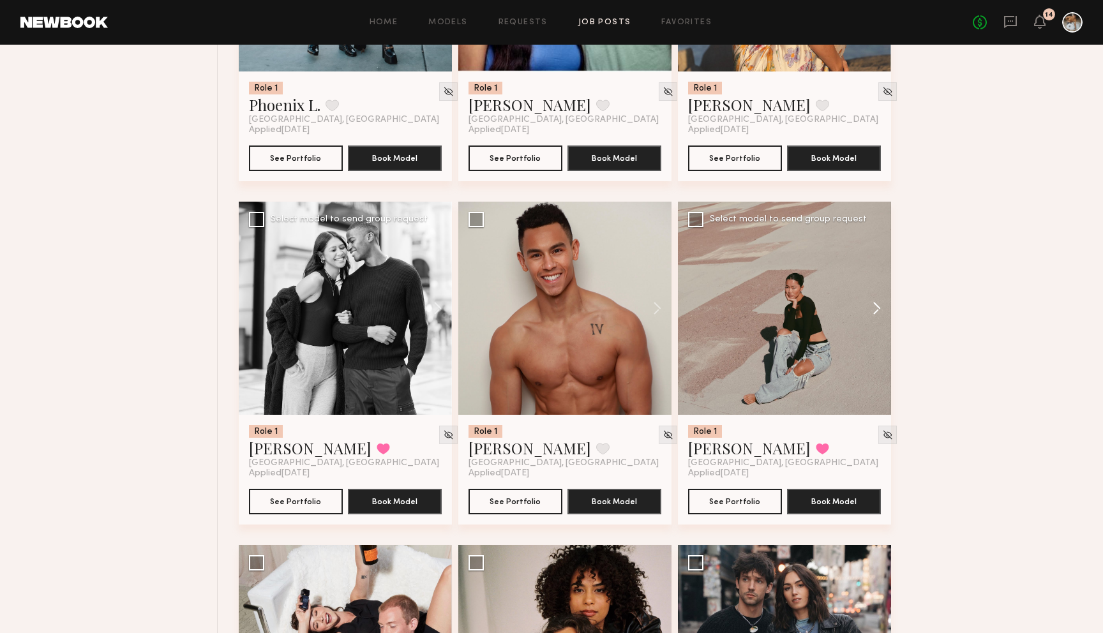
click at [810, 311] on button at bounding box center [870, 308] width 41 height 213
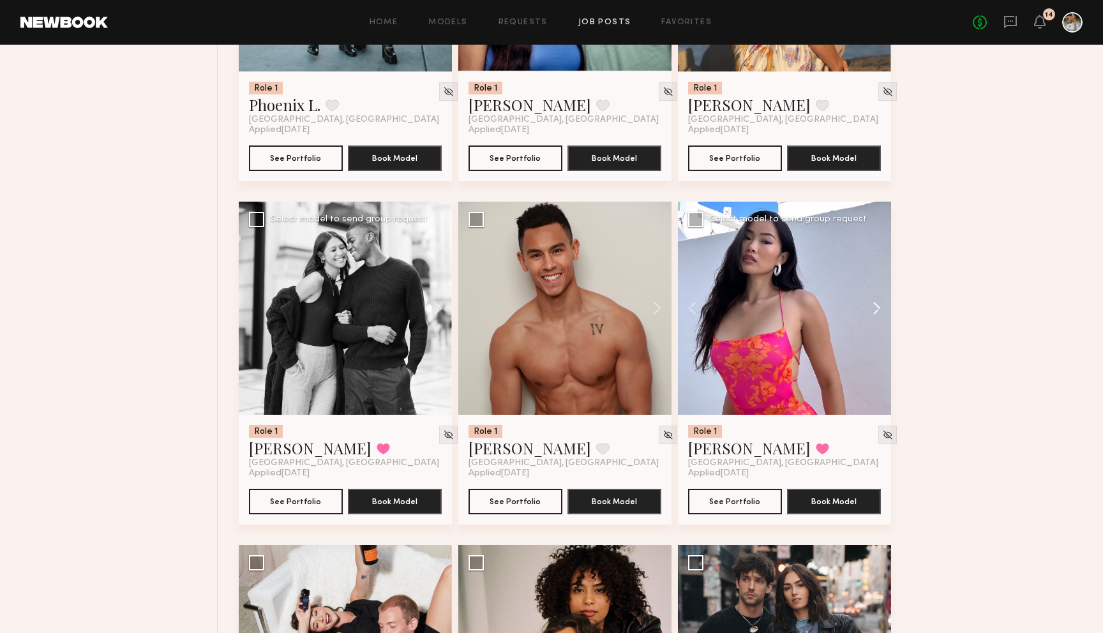
click at [810, 311] on button at bounding box center [870, 308] width 41 height 213
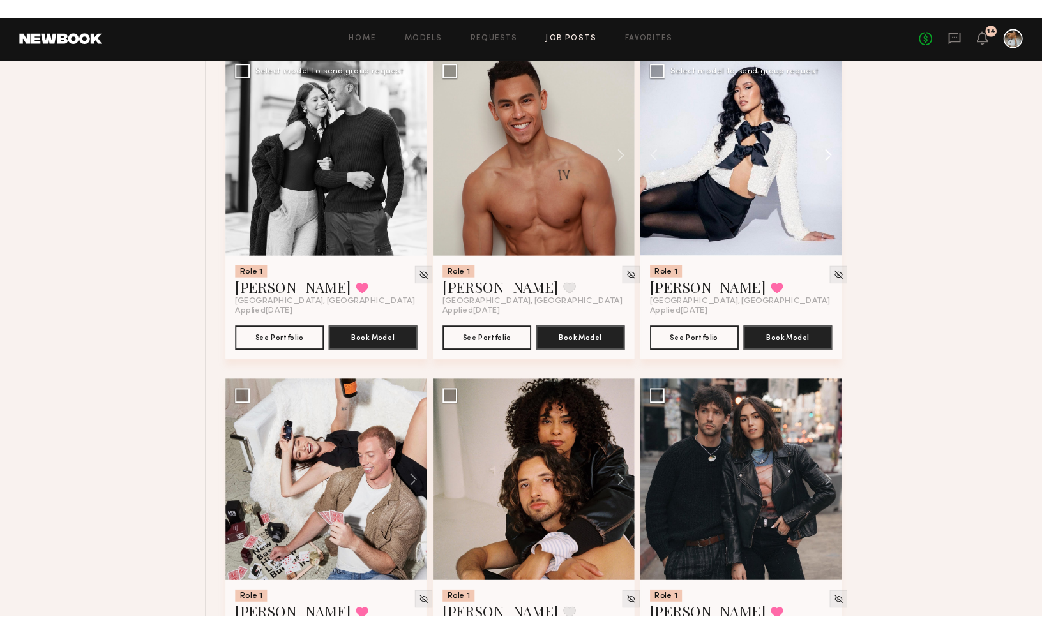
scroll to position [3007, 0]
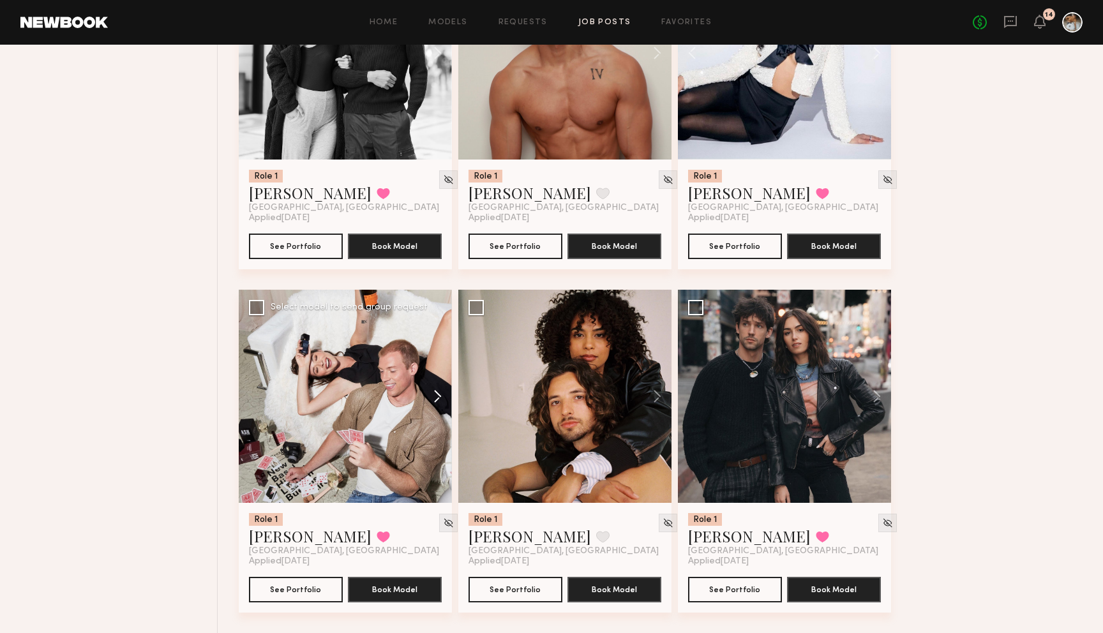
click at [441, 396] on button at bounding box center [431, 396] width 41 height 213
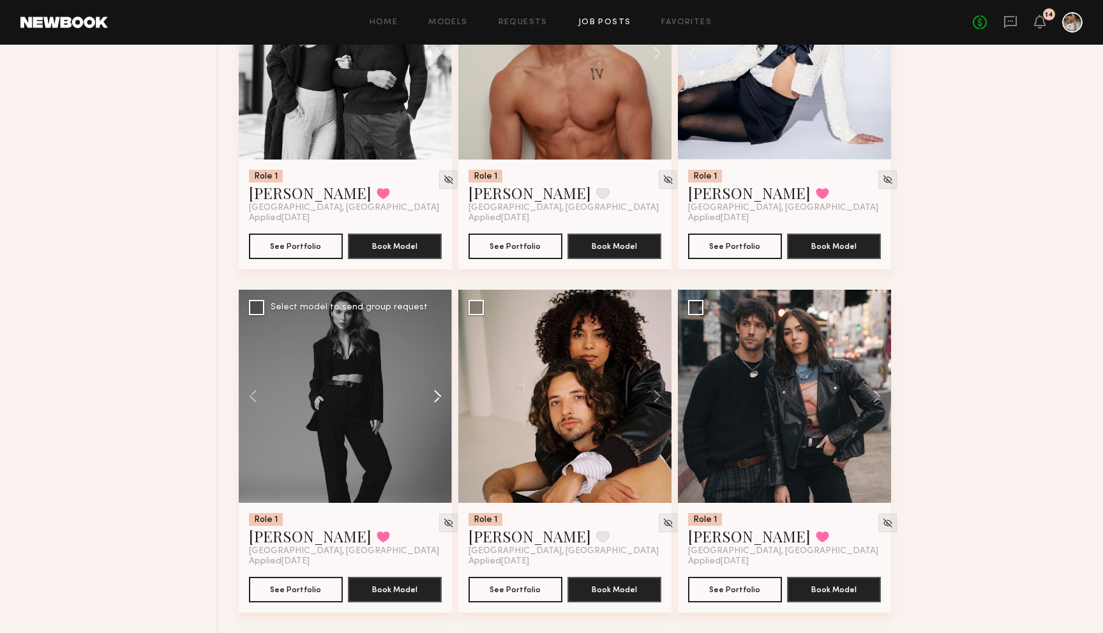
click at [441, 398] on button at bounding box center [431, 396] width 41 height 213
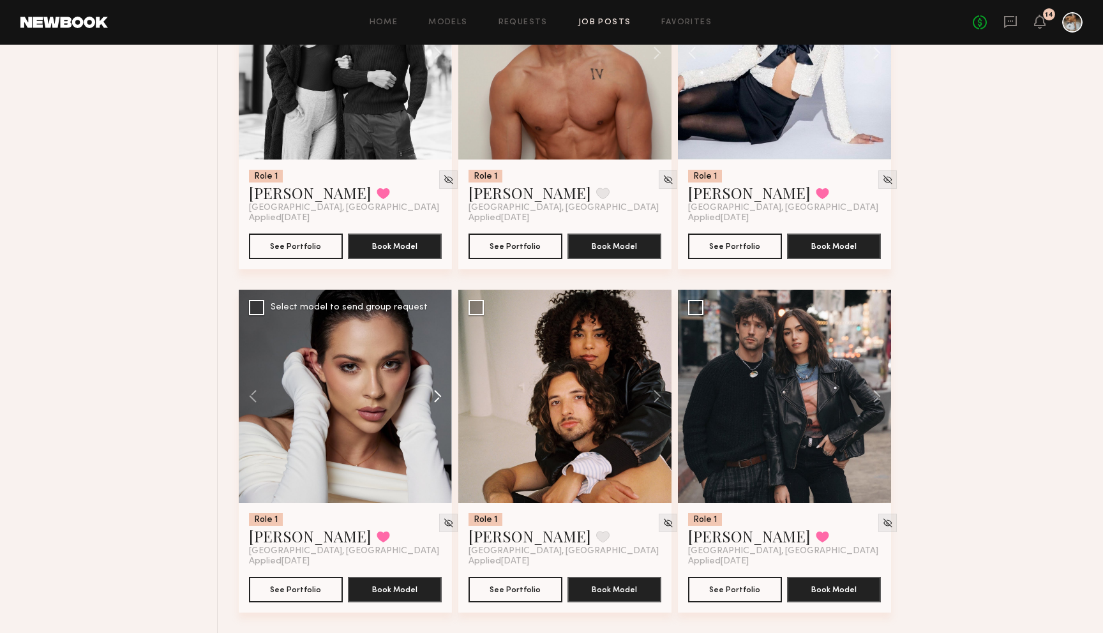
click at [439, 391] on button at bounding box center [431, 396] width 41 height 213
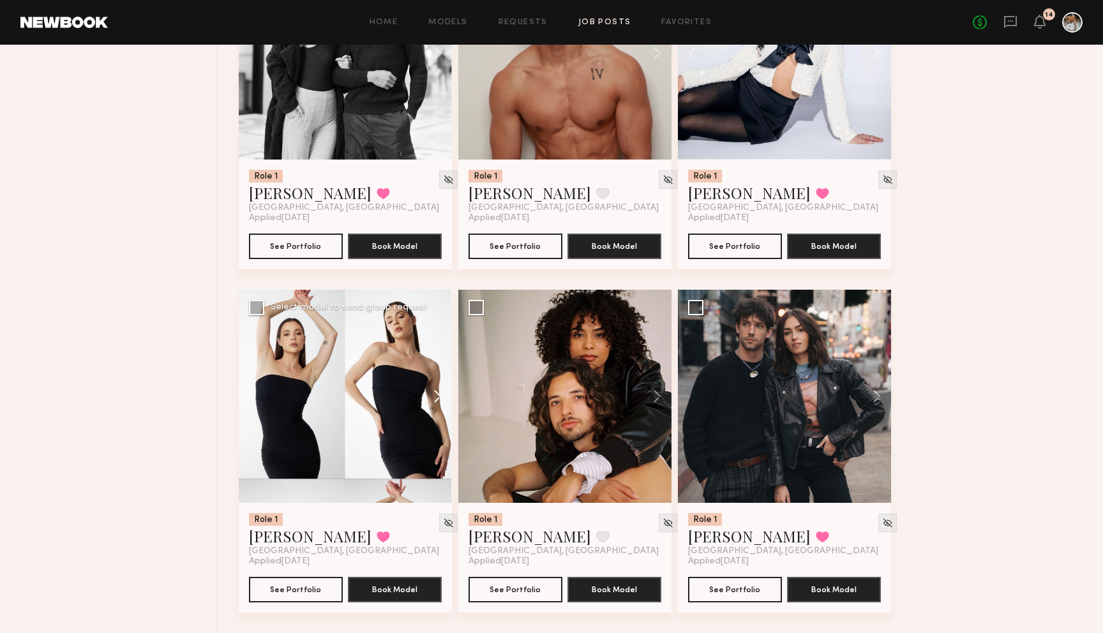
click at [439, 394] on button at bounding box center [431, 396] width 41 height 213
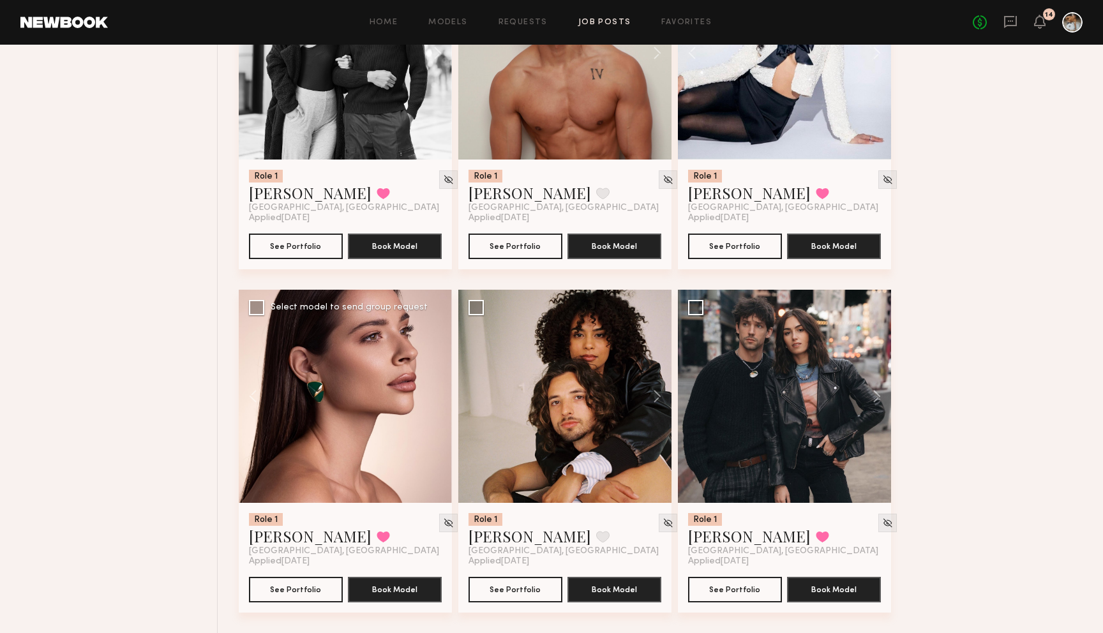
click at [439, 394] on div at bounding box center [345, 396] width 213 height 213
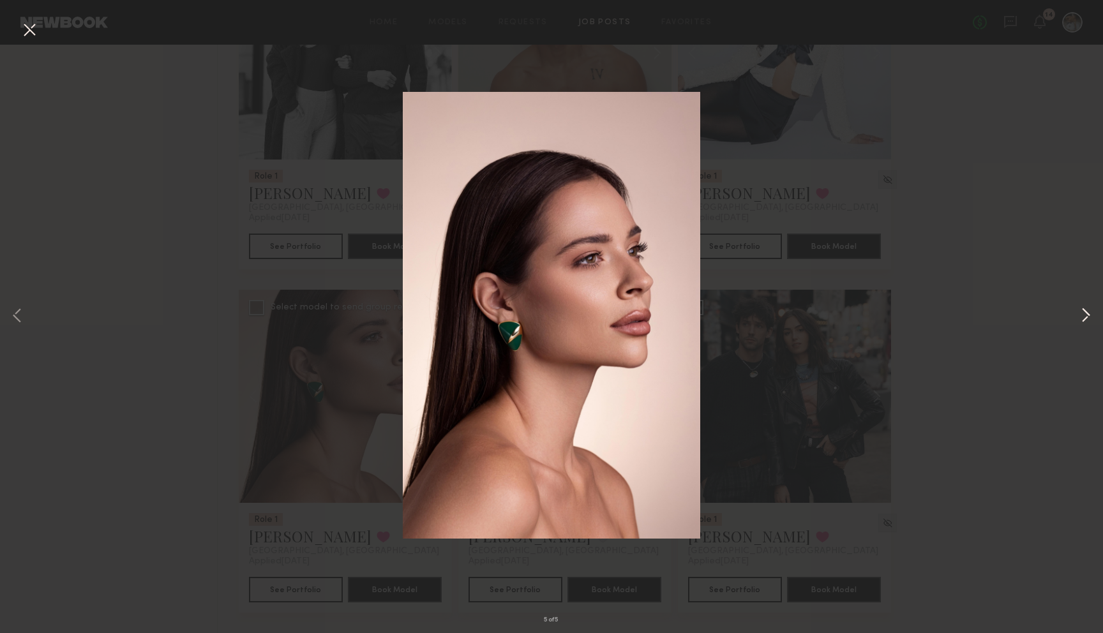
click at [810, 317] on button at bounding box center [1085, 316] width 15 height 507
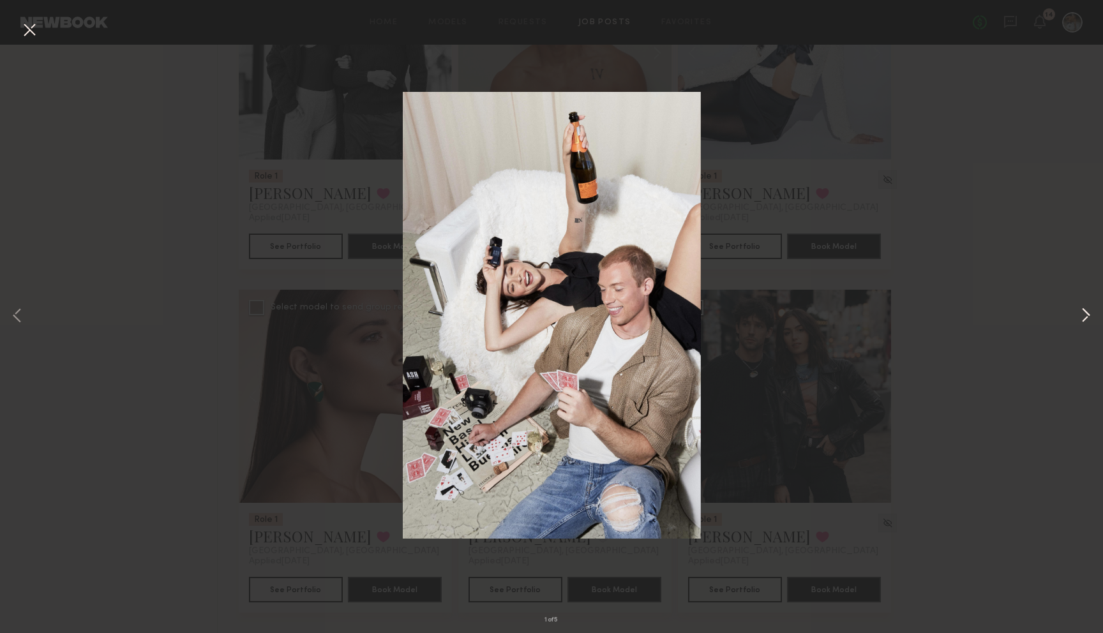
click at [810, 313] on button at bounding box center [1085, 316] width 15 height 507
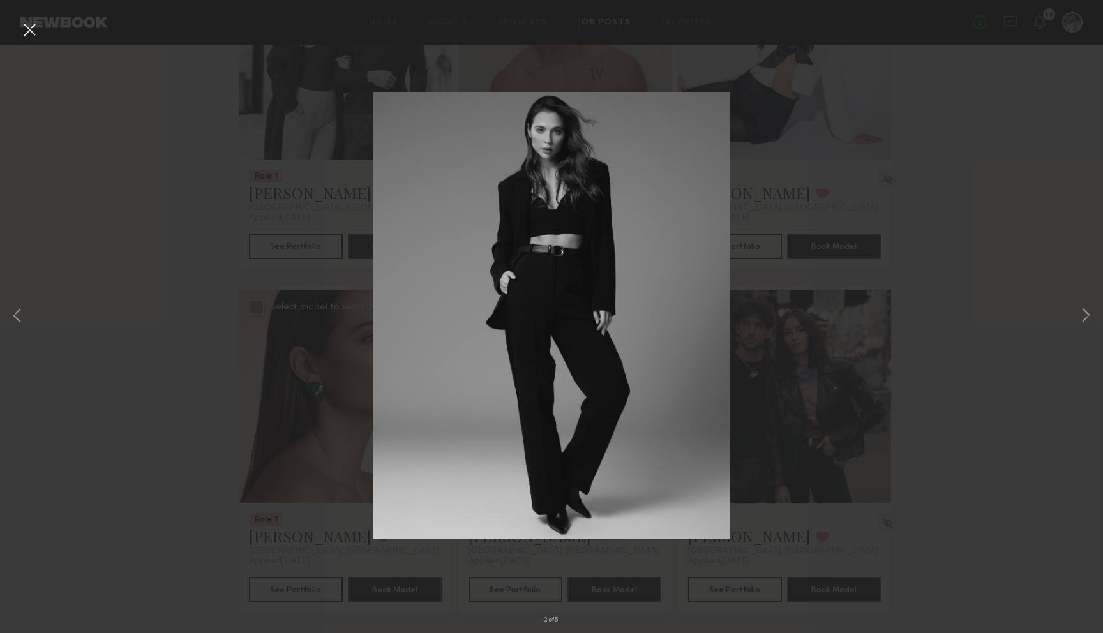
click at [159, 167] on div "2 of 5" at bounding box center [551, 316] width 1103 height 633
click at [31, 31] on button at bounding box center [29, 30] width 20 height 23
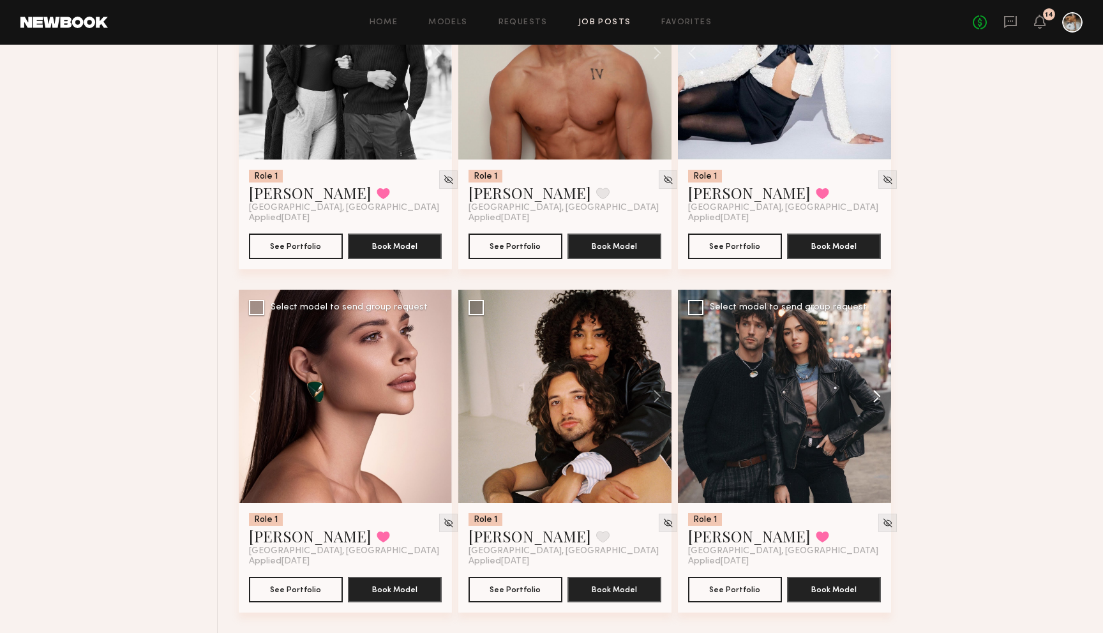
click at [810, 390] on button at bounding box center [870, 396] width 41 height 213
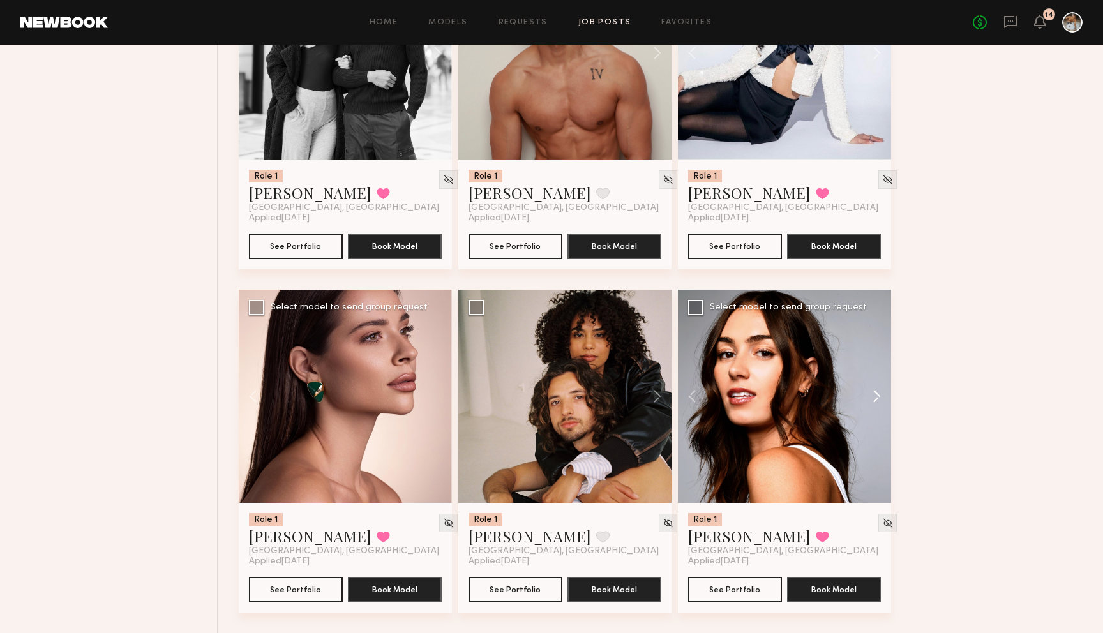
click at [810, 398] on button at bounding box center [870, 396] width 41 height 213
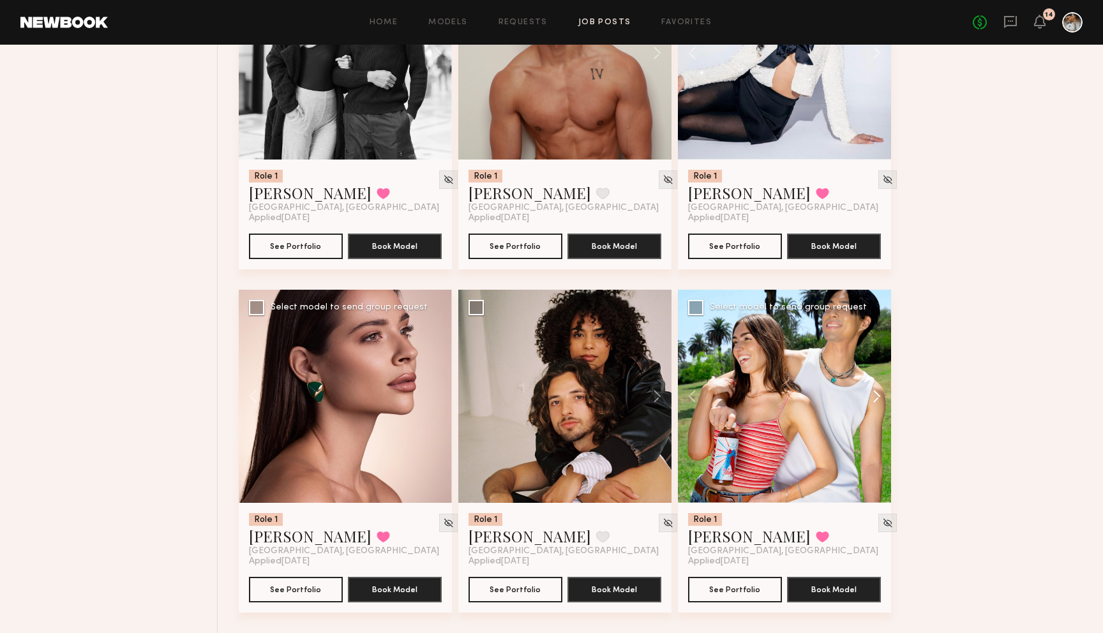
click at [810, 397] on button at bounding box center [870, 396] width 41 height 213
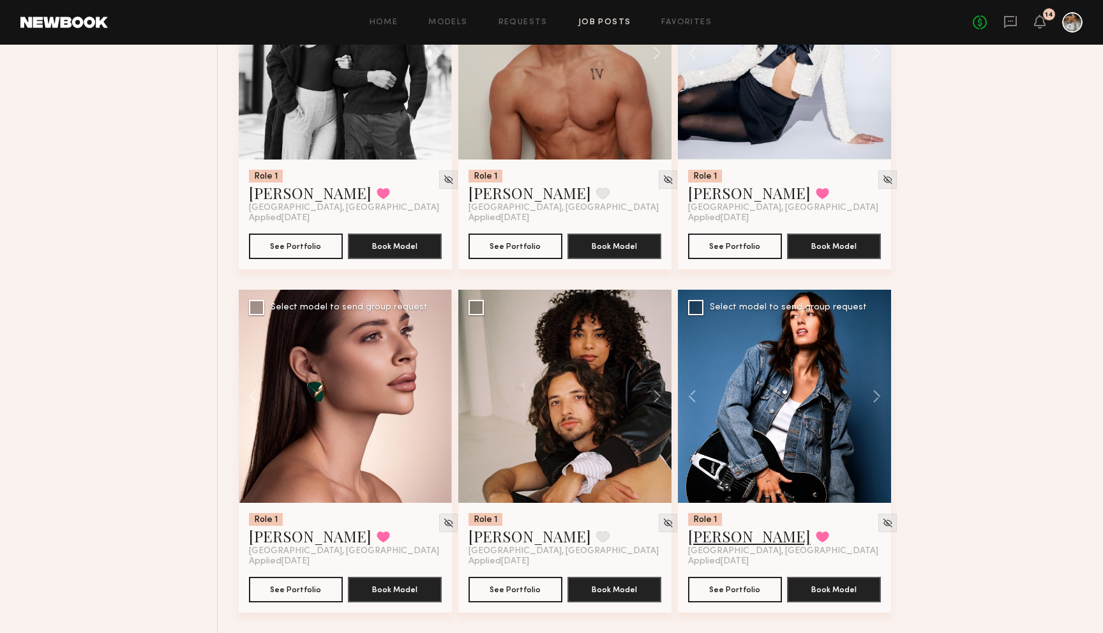
click at [735, 536] on link "Lauren G." at bounding box center [749, 536] width 123 height 20
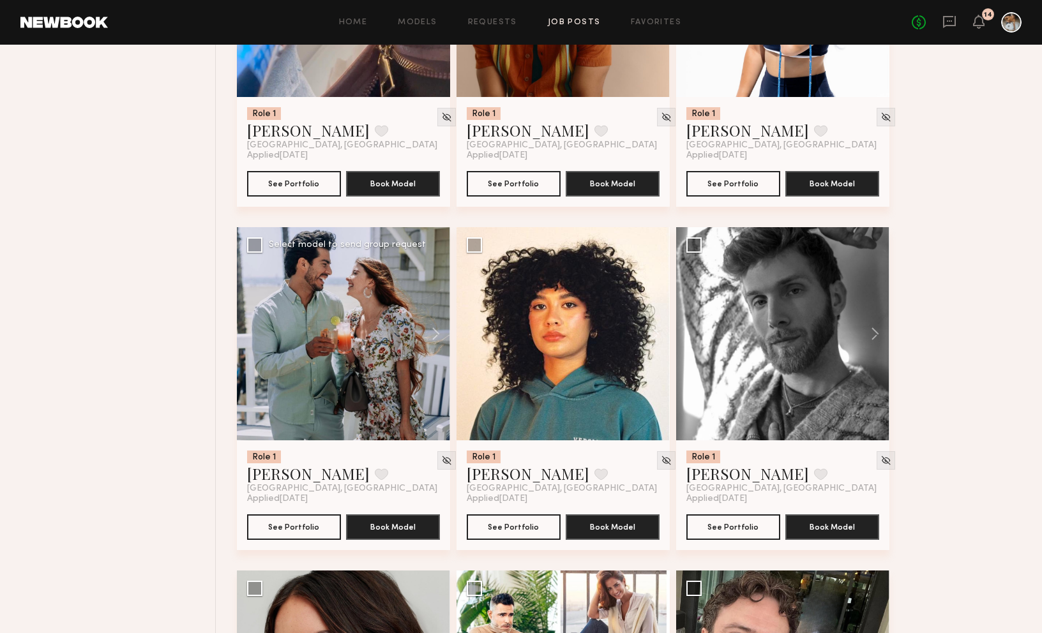
scroll to position [530, 0]
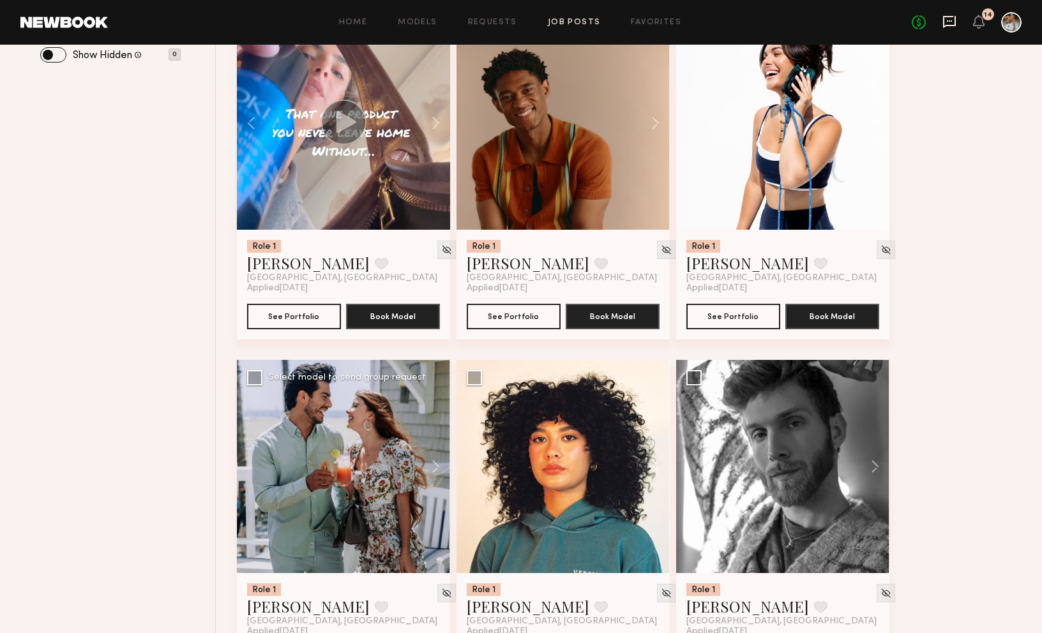
click at [810, 23] on icon at bounding box center [949, 22] width 14 height 14
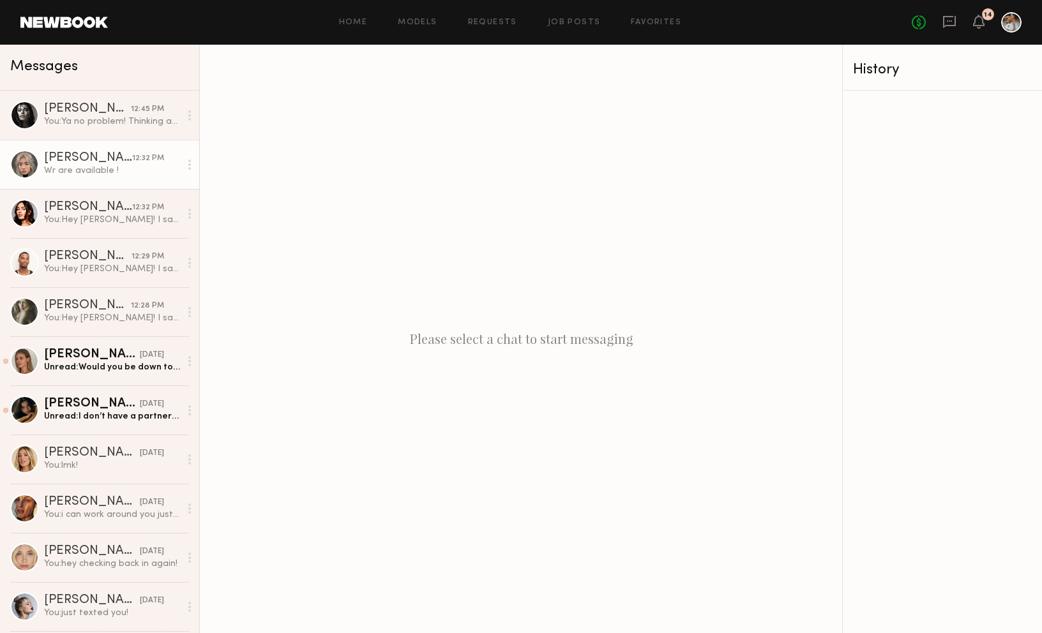
click at [93, 167] on div "Wr are available !" at bounding box center [112, 171] width 136 height 12
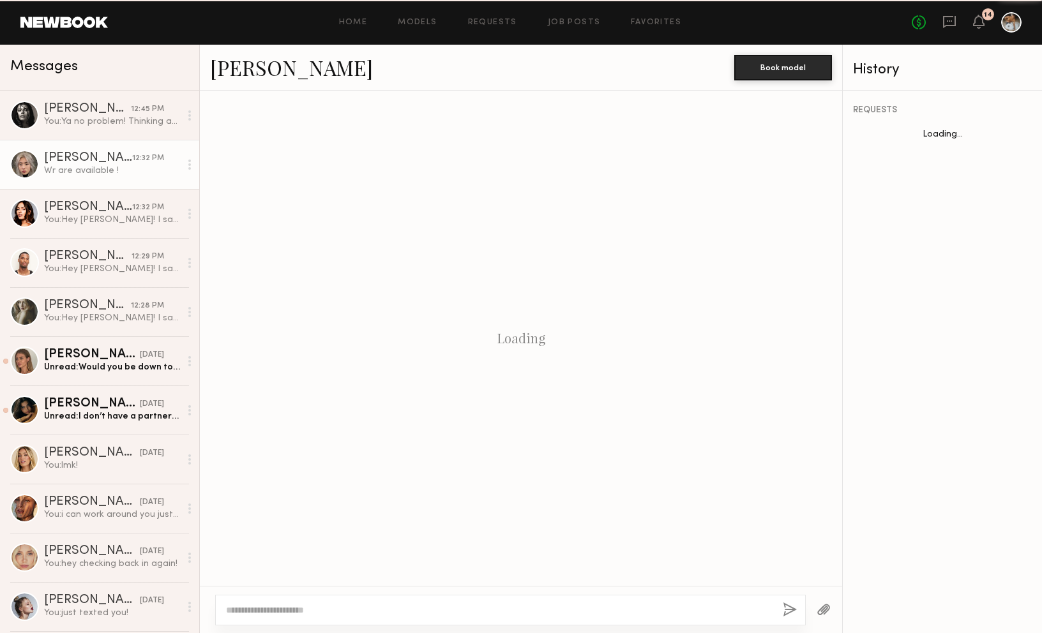
scroll to position [777, 0]
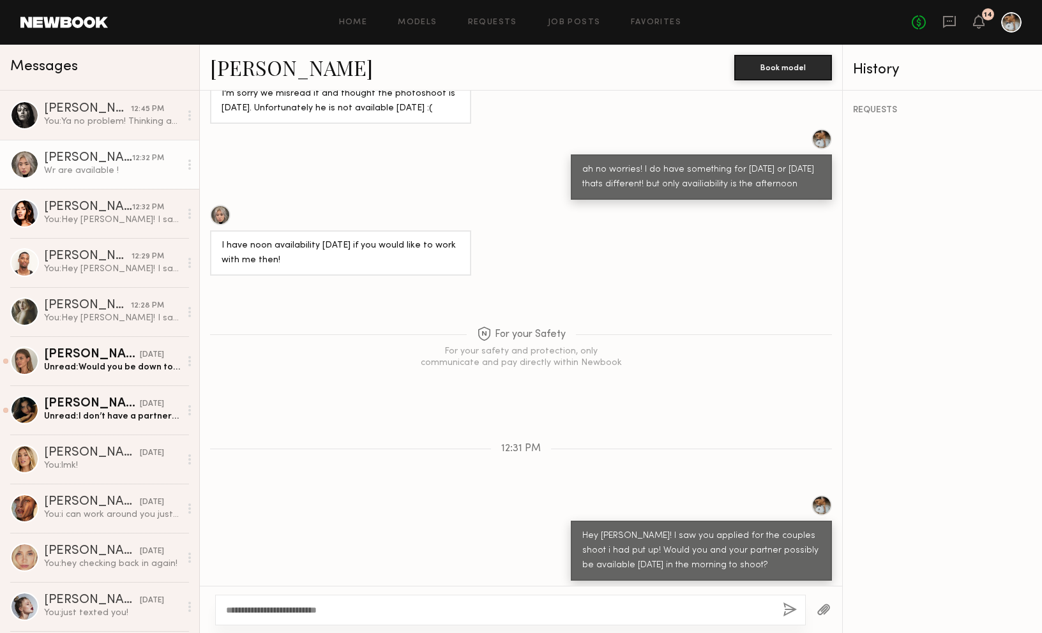
type textarea "**********"
click at [784, 608] on button "button" at bounding box center [790, 611] width 14 height 16
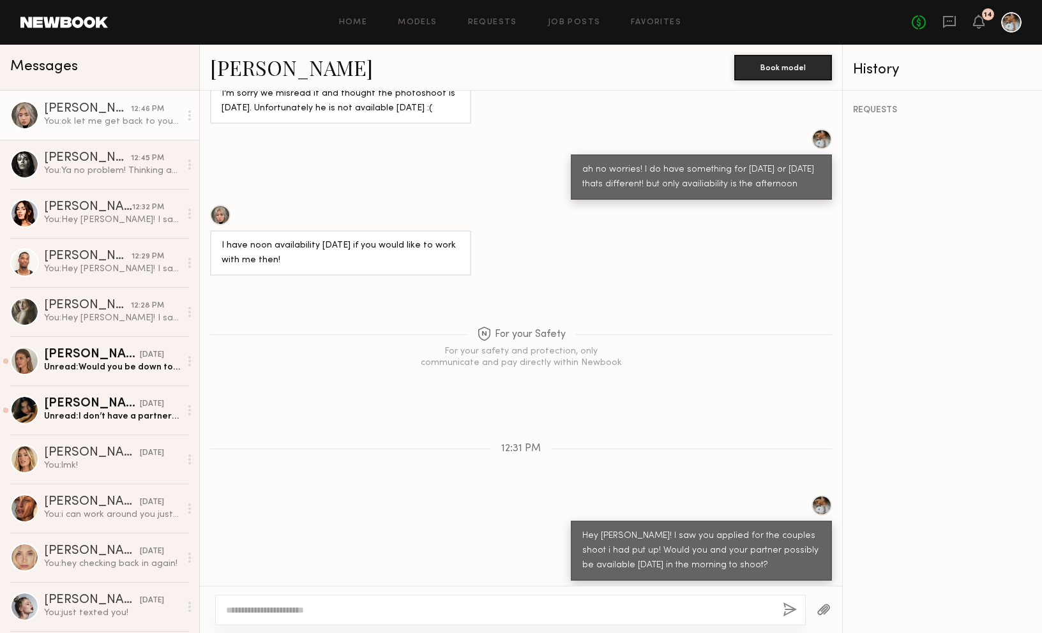
scroll to position [935, 0]
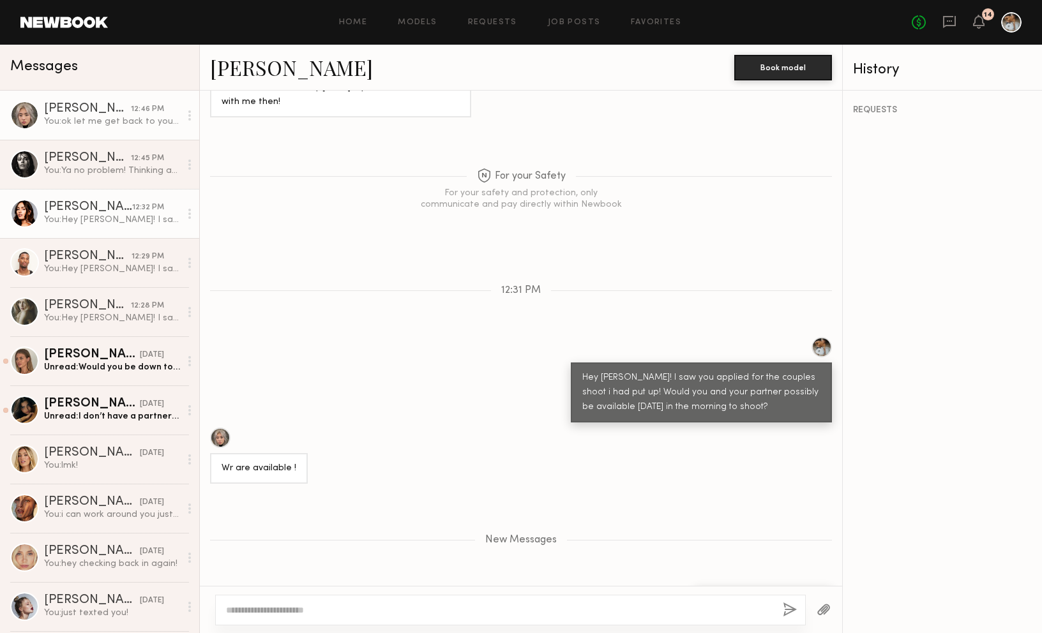
click at [98, 218] on div "You: Hey Lauren! I saw you applied for the couples shoot i had put up! Would yo…" at bounding box center [112, 220] width 136 height 12
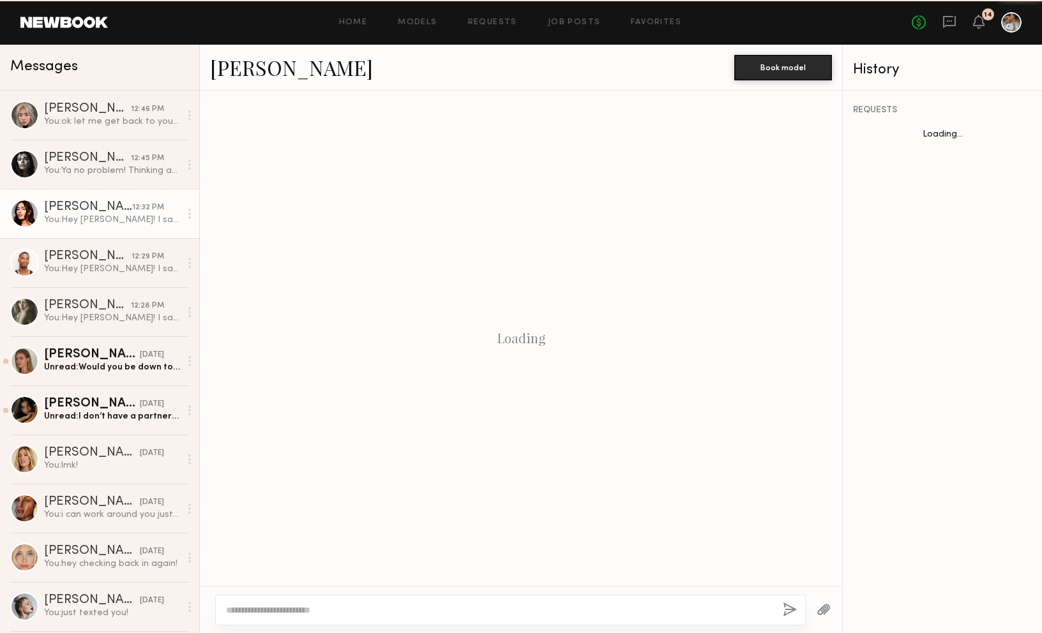
scroll to position [71, 0]
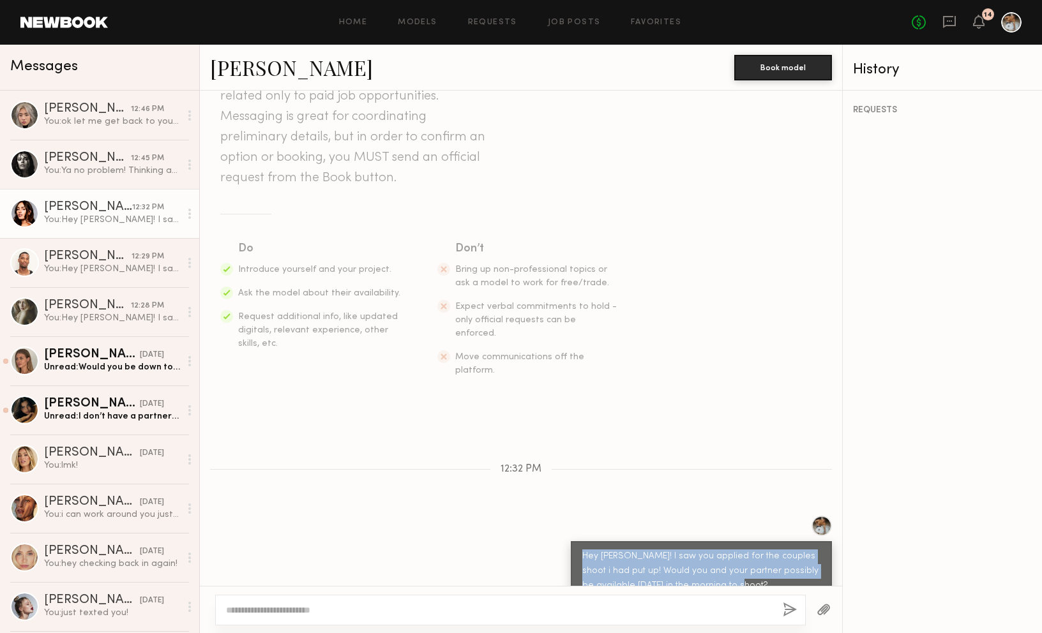
drag, startPoint x: 581, startPoint y: 528, endPoint x: 792, endPoint y: 562, distance: 213.4
click at [792, 562] on div "Hey Lauren! I saw you applied for the couples shoot i had put up! Would you and…" at bounding box center [701, 571] width 261 height 60
copy div "Hey Lauren! I saw you applied for the couples shoot i had put up! Would you and…"
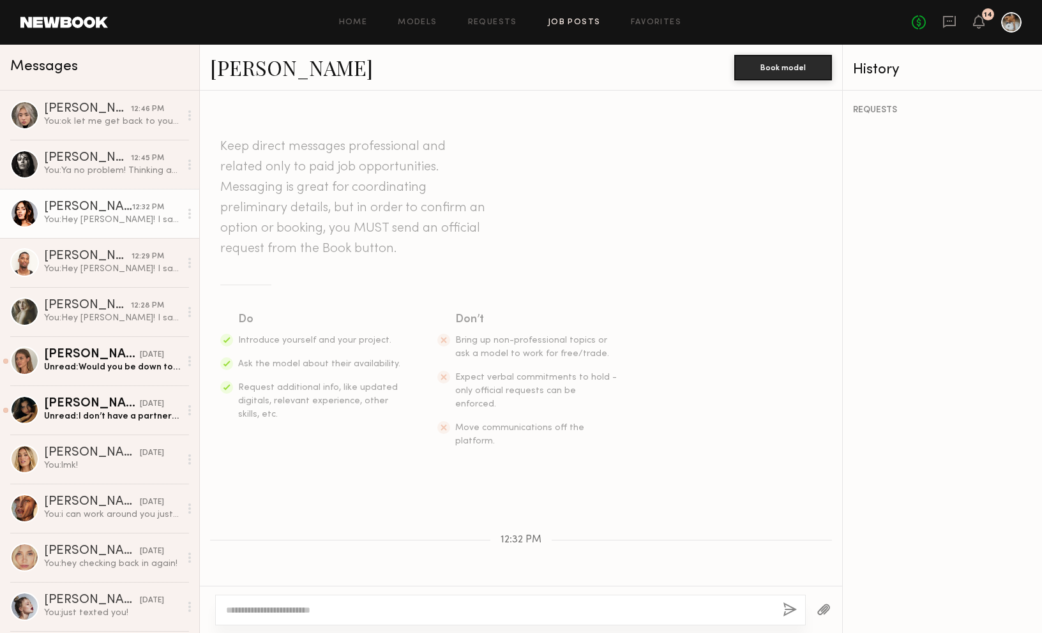
click at [555, 19] on link "Job Posts" at bounding box center [574, 23] width 53 height 8
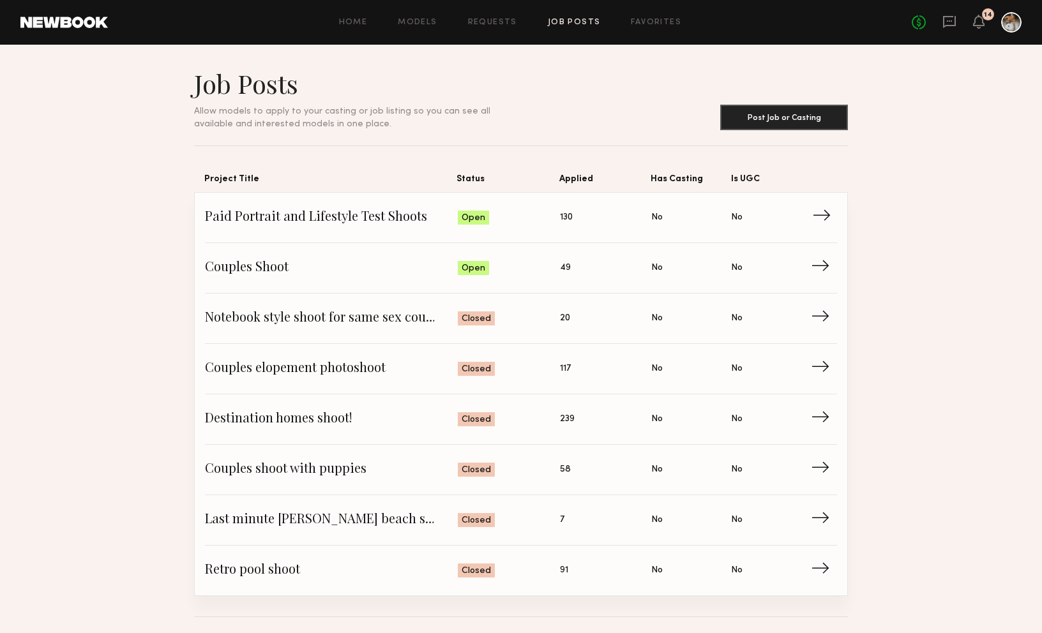
click at [371, 218] on span "Paid Portrait and Lifestyle Test Shoots" at bounding box center [331, 217] width 253 height 19
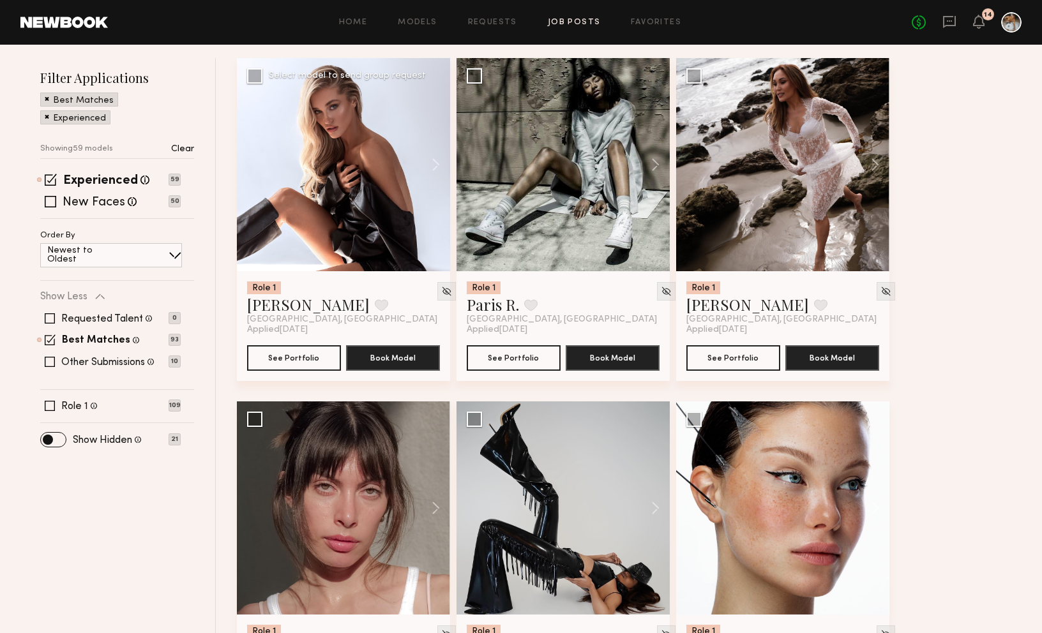
scroll to position [210, 0]
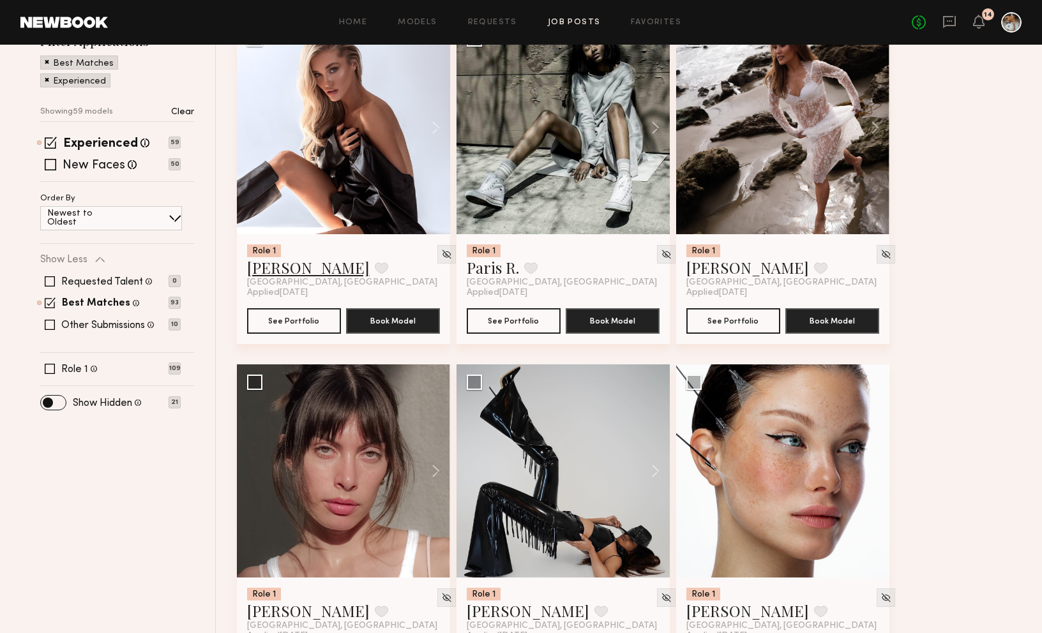
click at [276, 270] on link "Sam F." at bounding box center [308, 267] width 123 height 20
click at [52, 165] on span at bounding box center [50, 164] width 11 height 11
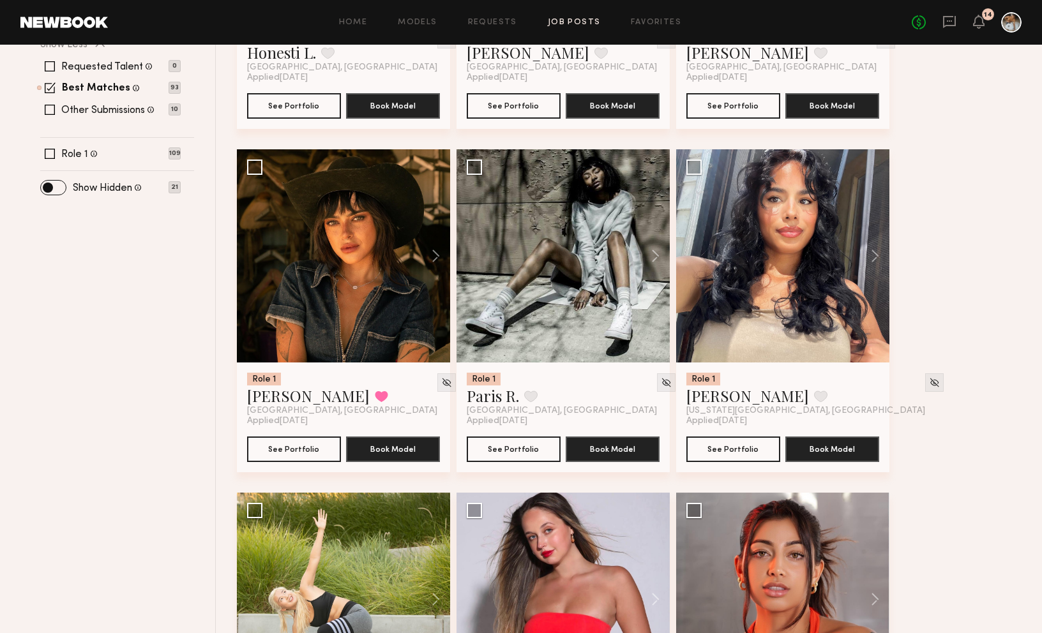
scroll to position [476, 0]
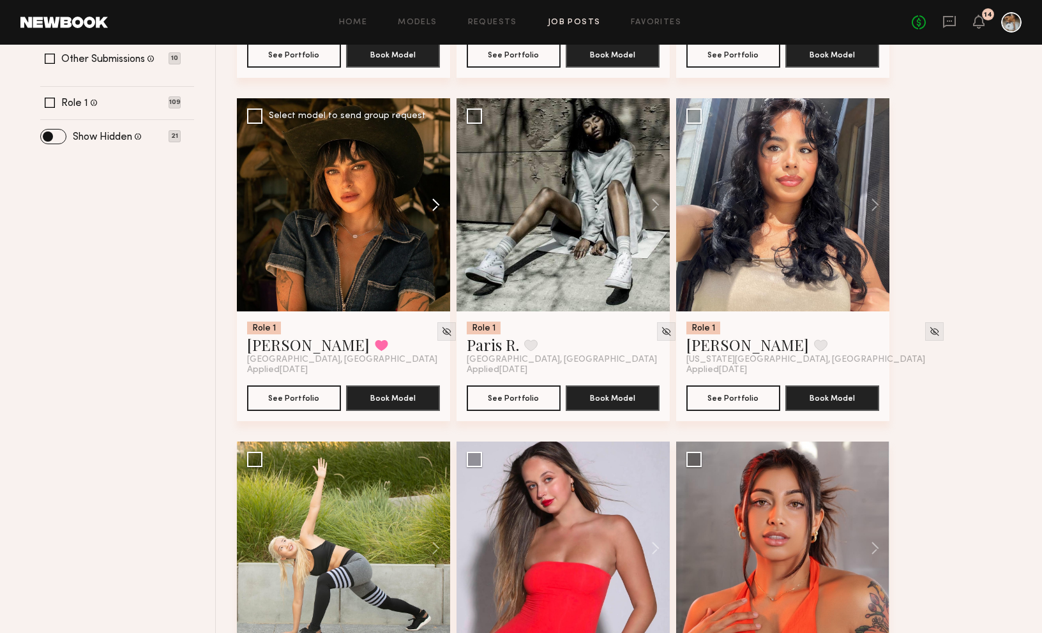
click at [429, 209] on button at bounding box center [429, 204] width 41 height 213
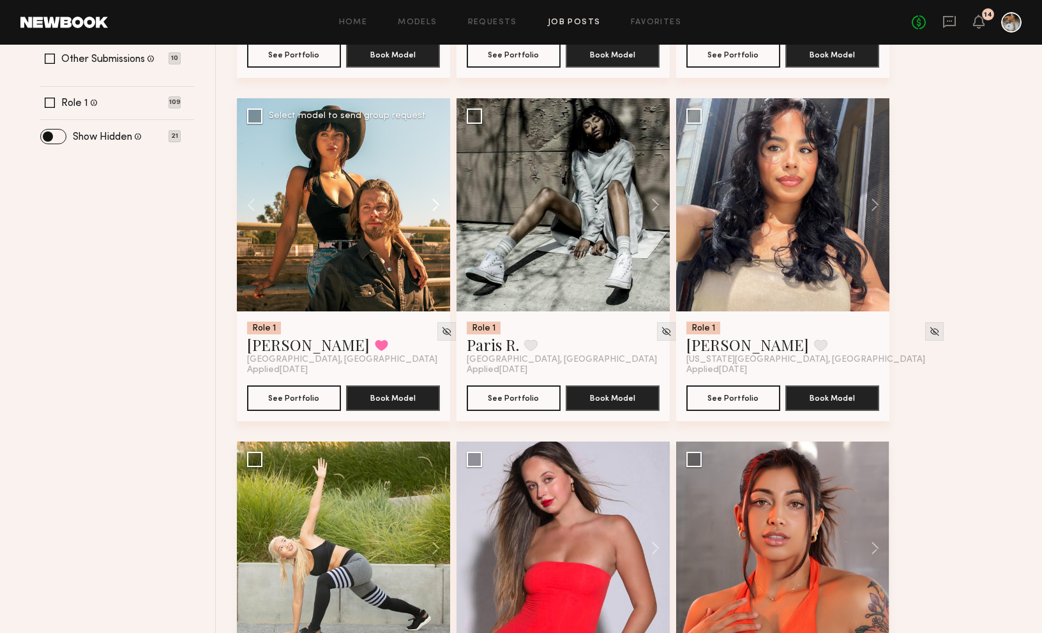
click at [429, 209] on button at bounding box center [429, 204] width 41 height 213
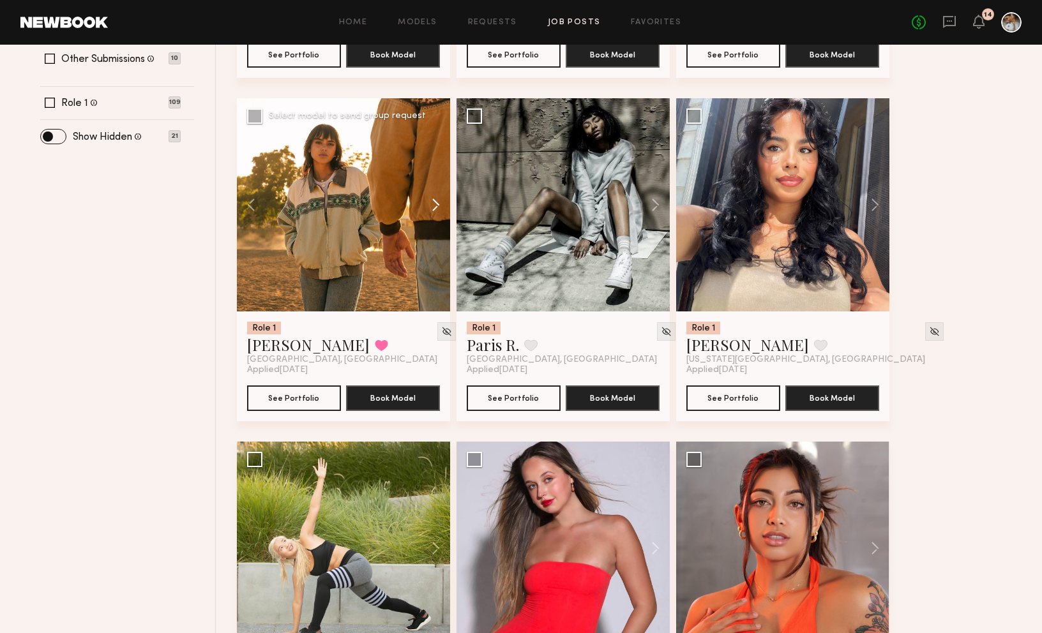
click at [435, 205] on button at bounding box center [429, 204] width 41 height 213
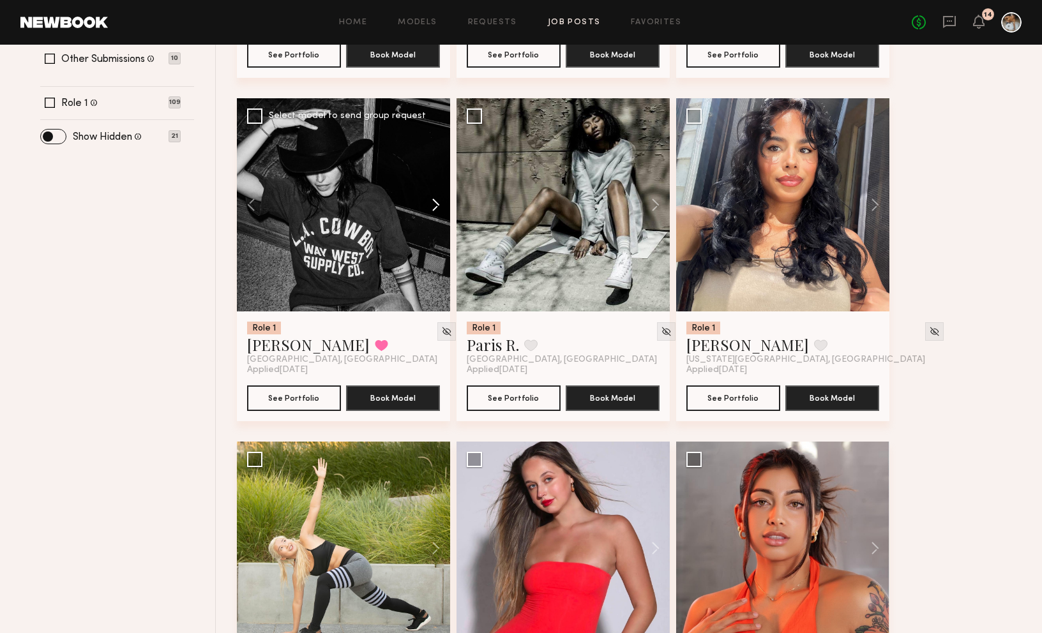
click at [435, 205] on button at bounding box center [429, 204] width 41 height 213
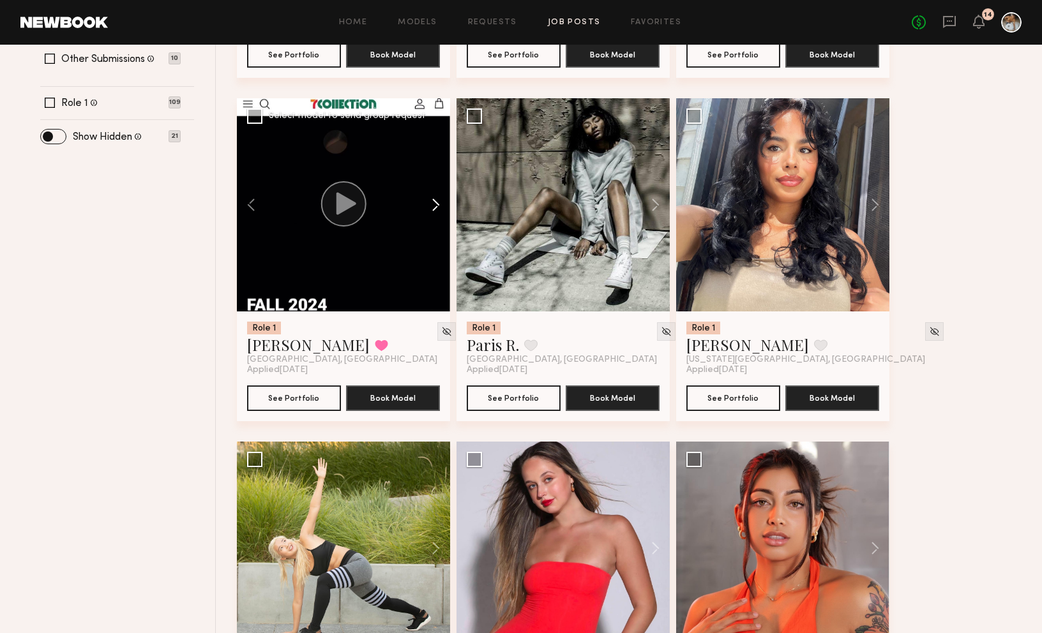
click at [435, 205] on button at bounding box center [429, 204] width 41 height 213
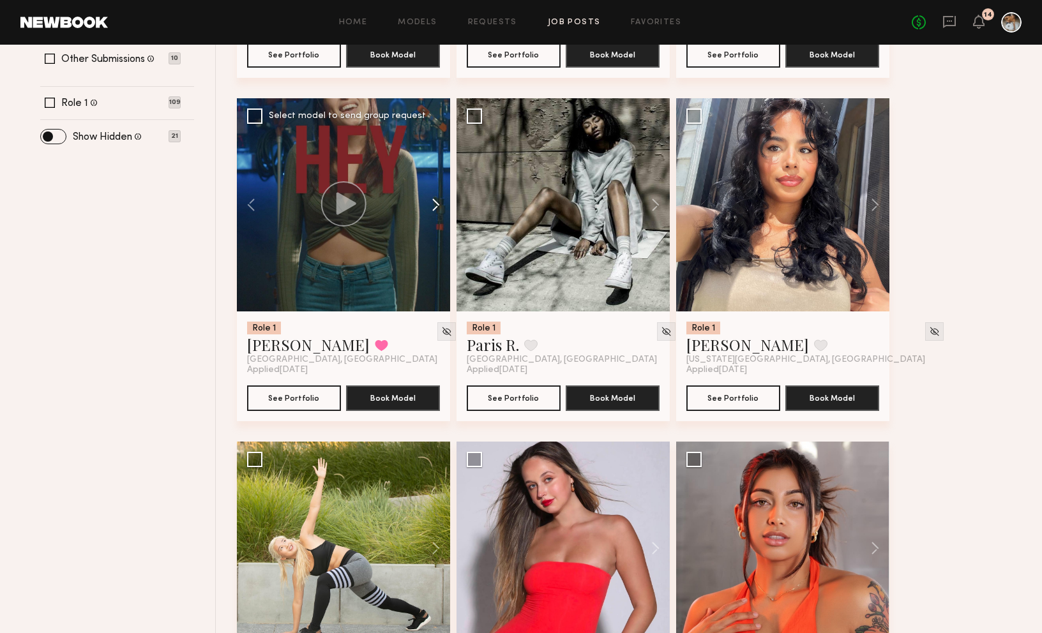
click at [435, 205] on button at bounding box center [429, 204] width 41 height 213
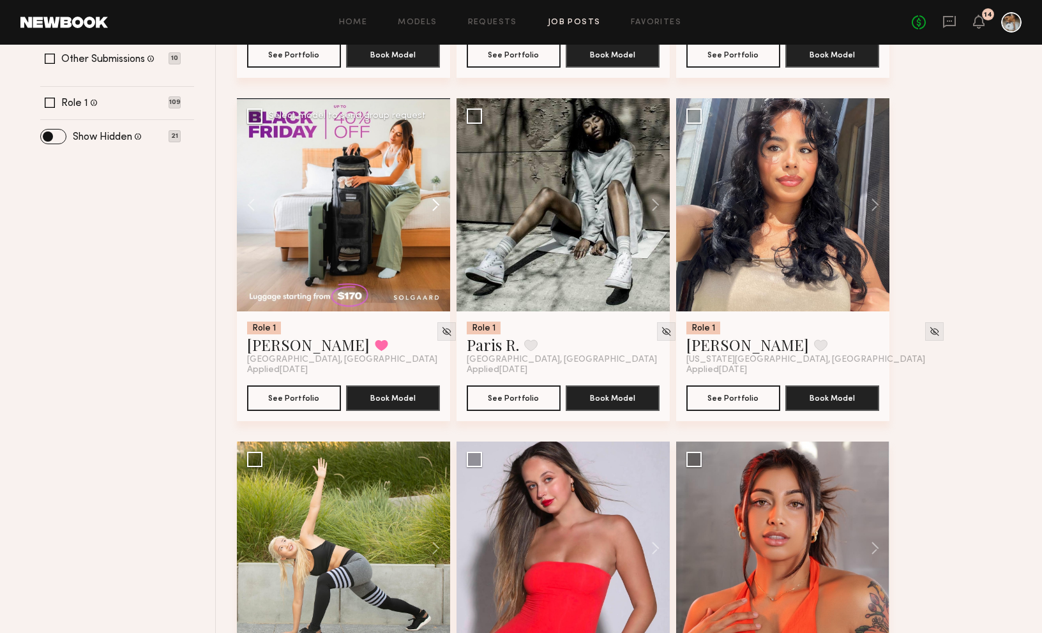
click at [435, 205] on button at bounding box center [429, 204] width 41 height 213
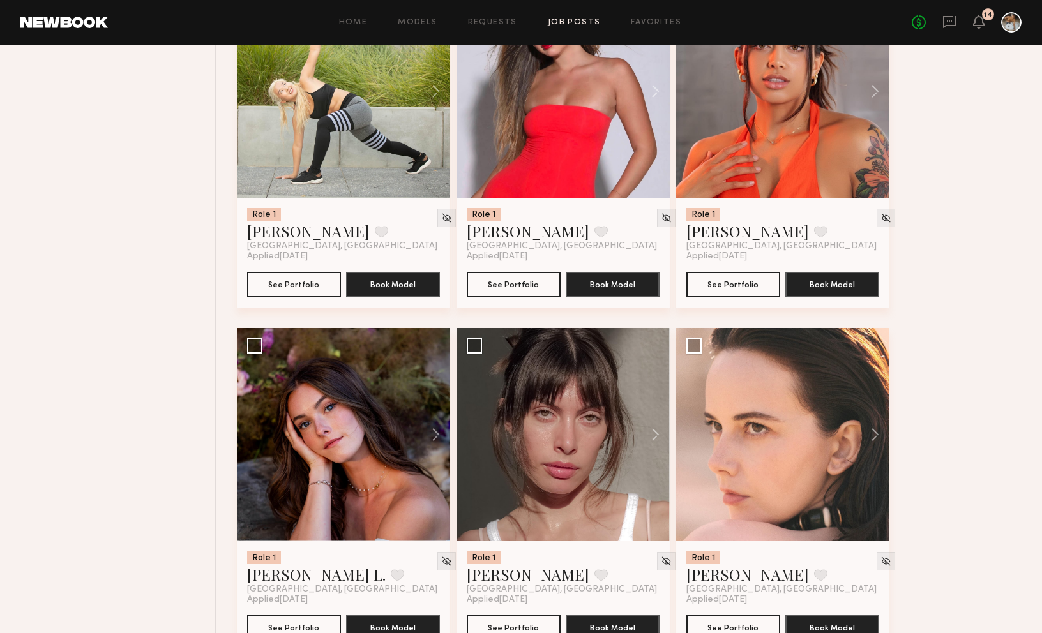
scroll to position [935, 0]
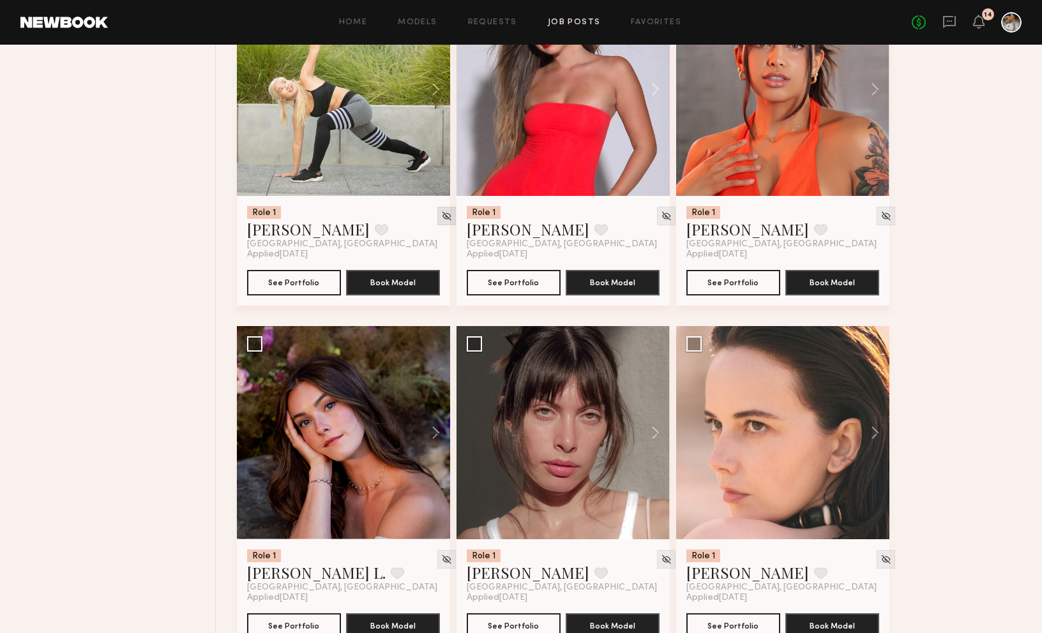
click at [441, 218] on img at bounding box center [446, 216] width 11 height 11
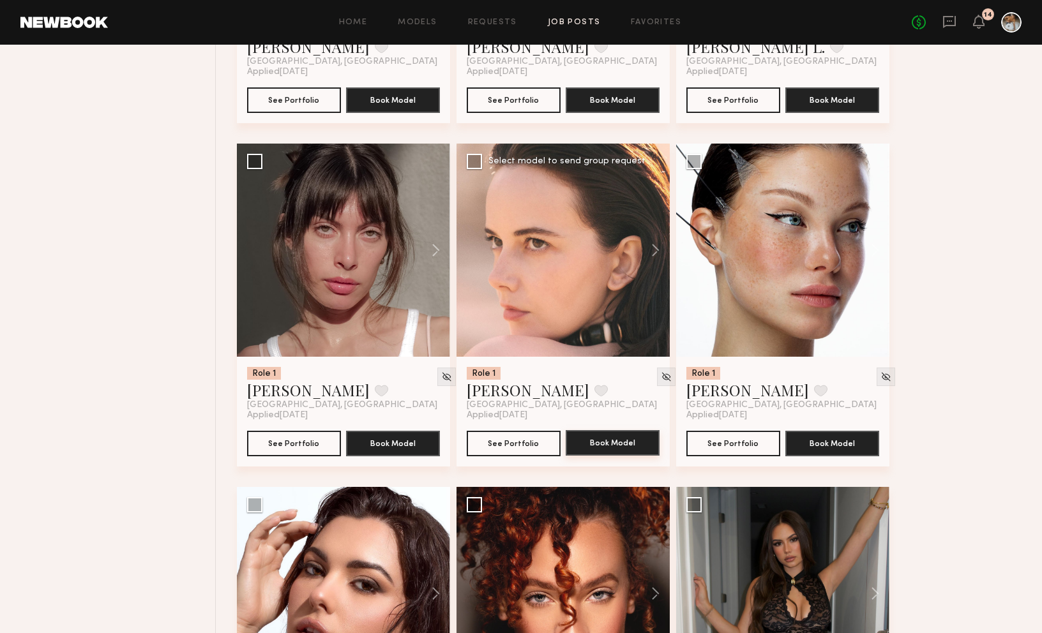
scroll to position [1123, 0]
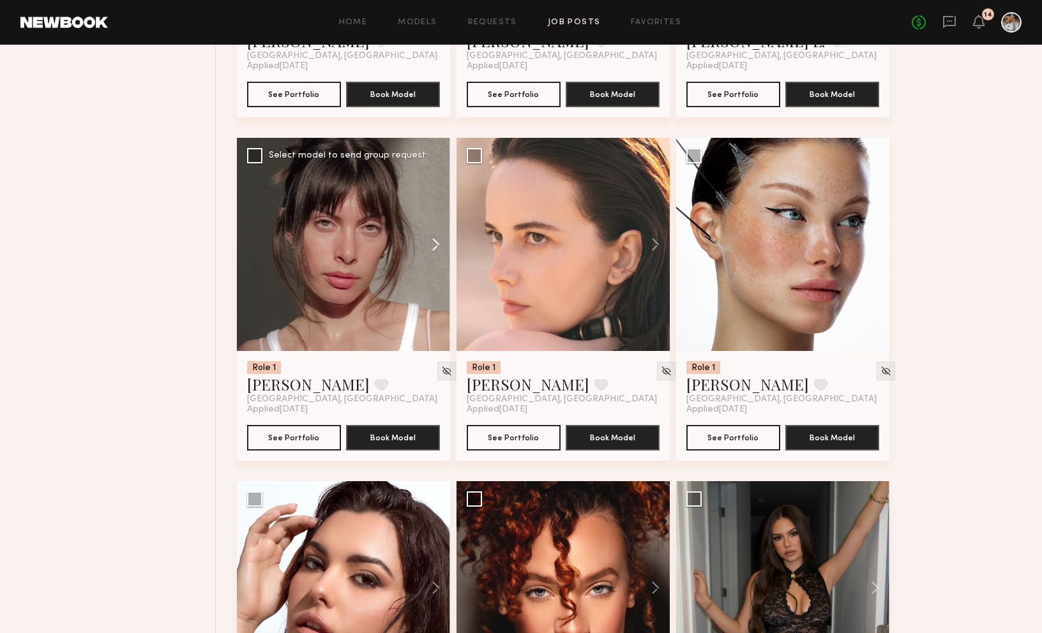
click at [437, 239] on button at bounding box center [429, 244] width 41 height 213
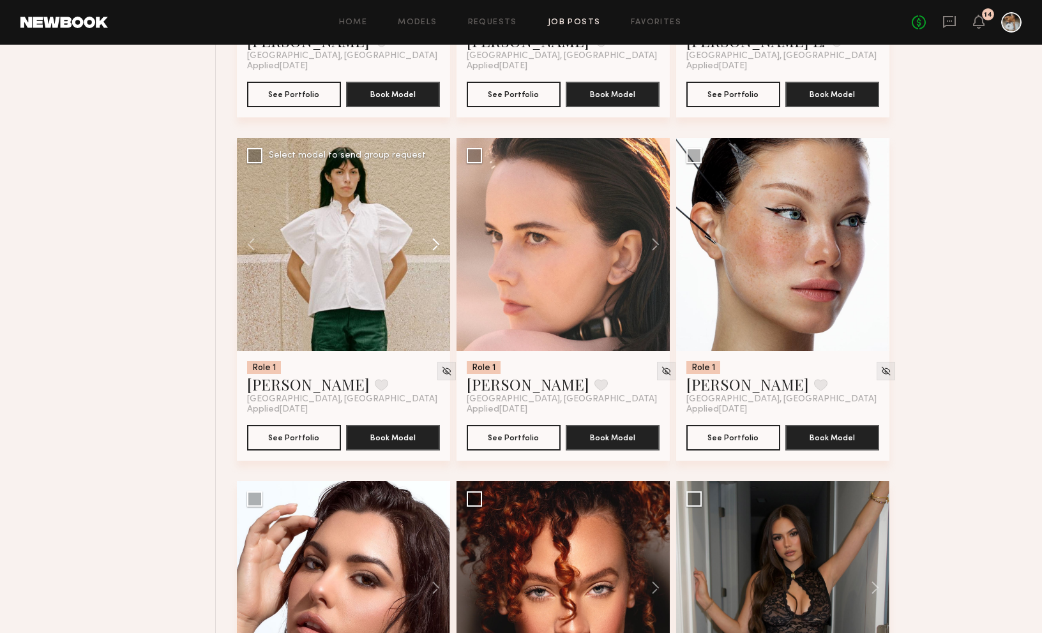
click at [438, 241] on button at bounding box center [429, 244] width 41 height 213
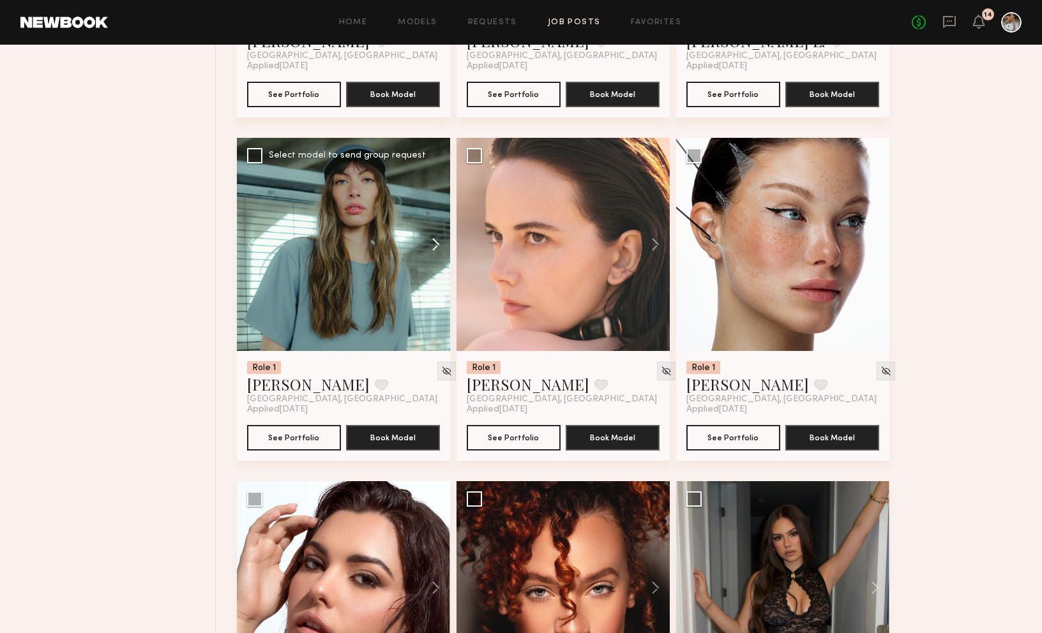
click at [438, 241] on button at bounding box center [429, 244] width 41 height 213
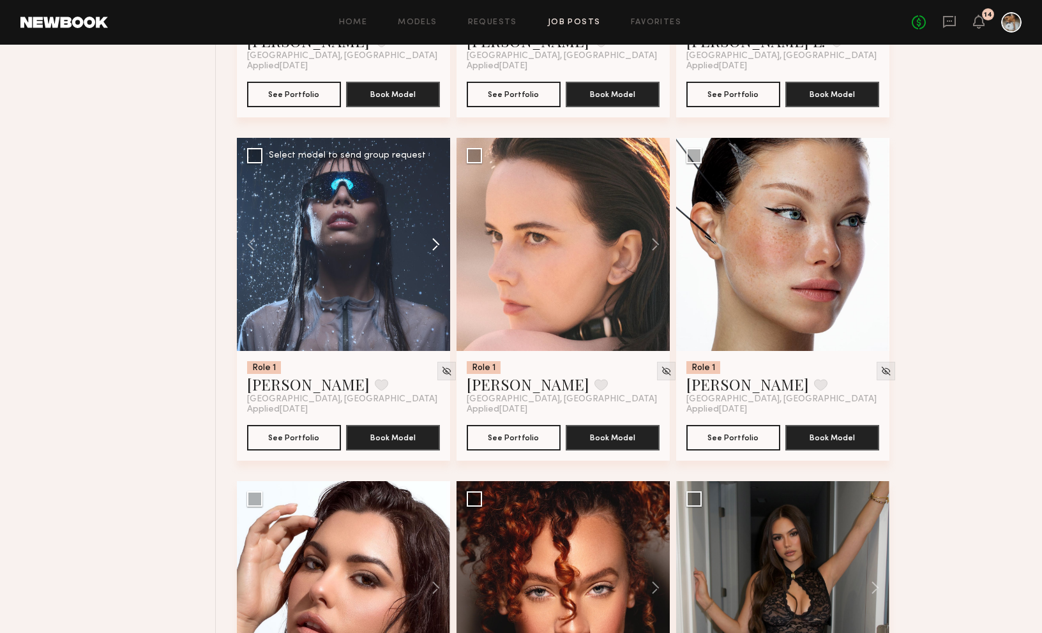
click at [438, 241] on button at bounding box center [429, 244] width 41 height 213
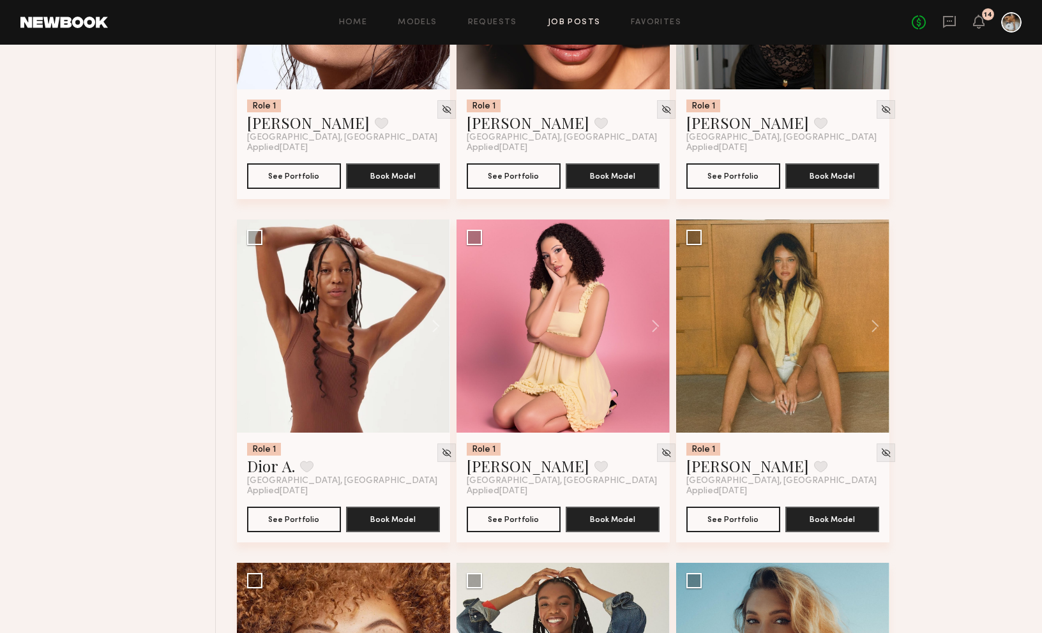
scroll to position [1732, 0]
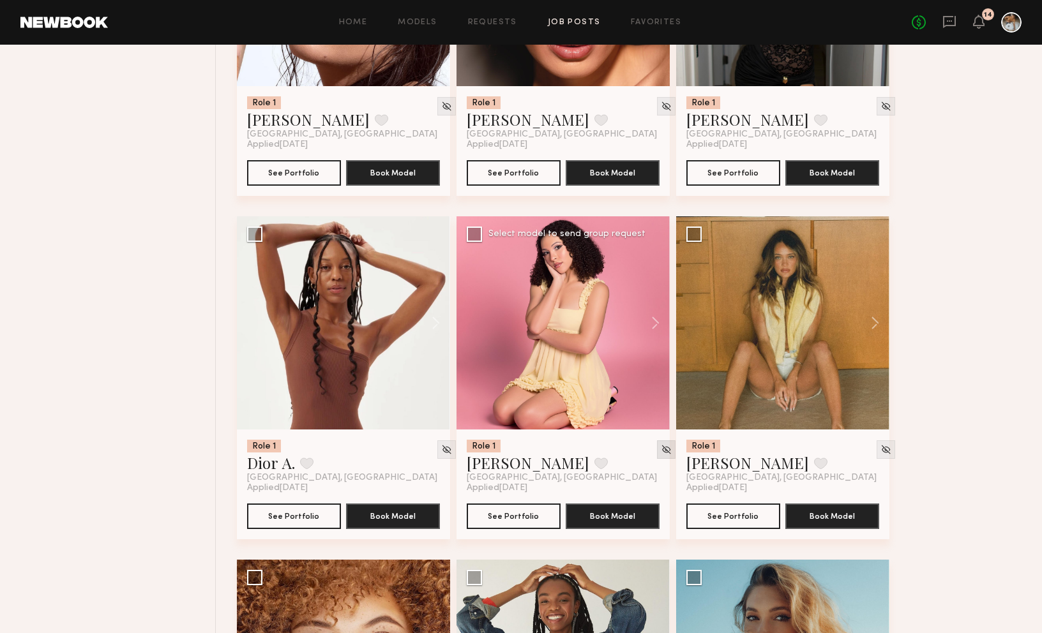
click at [661, 454] on img at bounding box center [666, 449] width 11 height 11
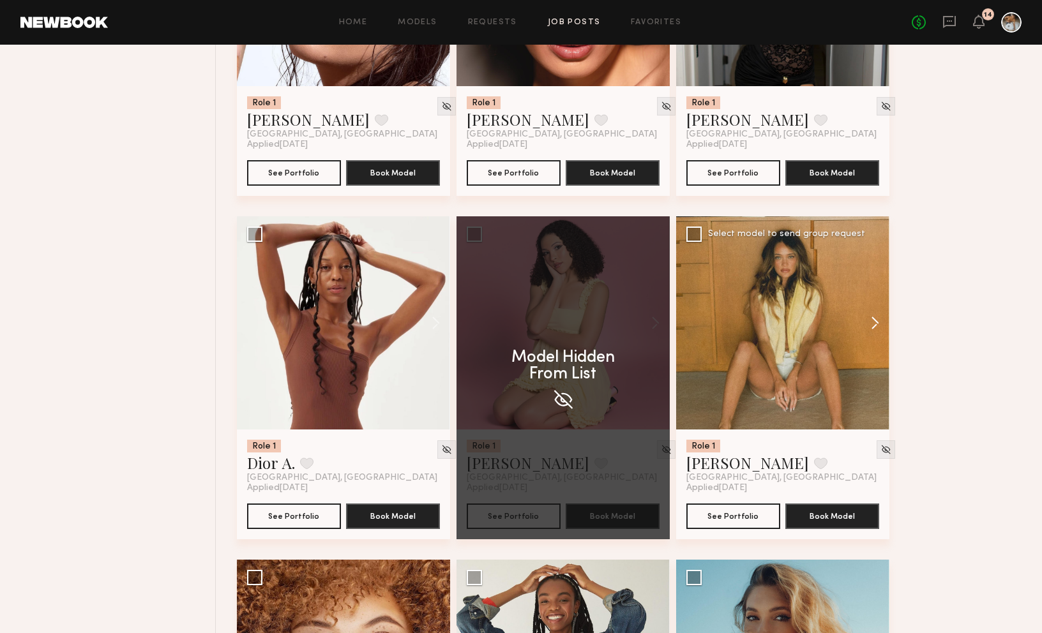
click at [810, 324] on button at bounding box center [868, 322] width 41 height 213
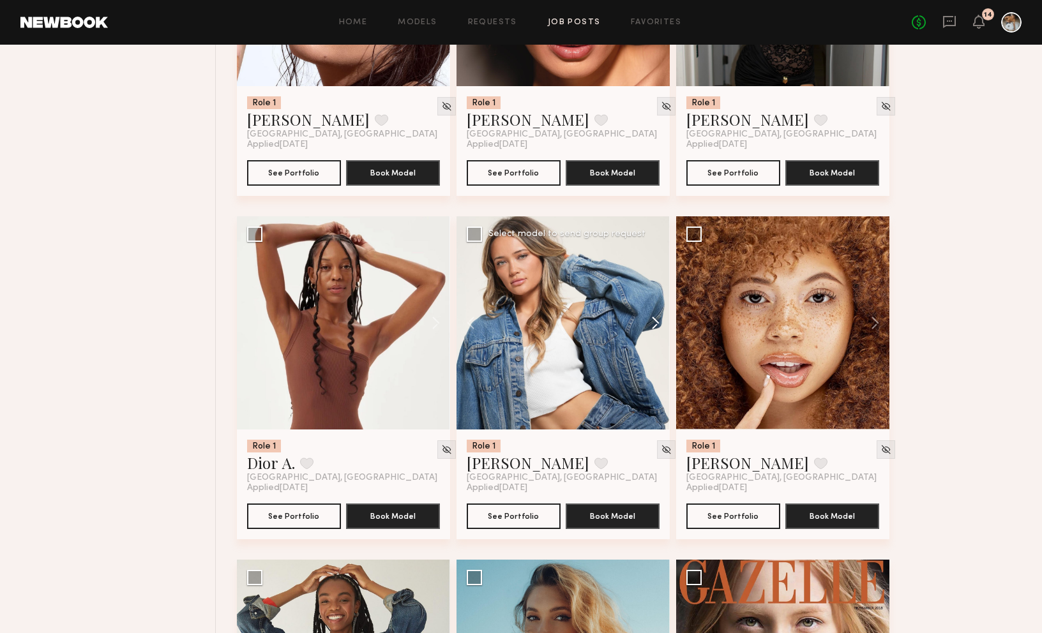
click at [653, 330] on button at bounding box center [649, 322] width 41 height 213
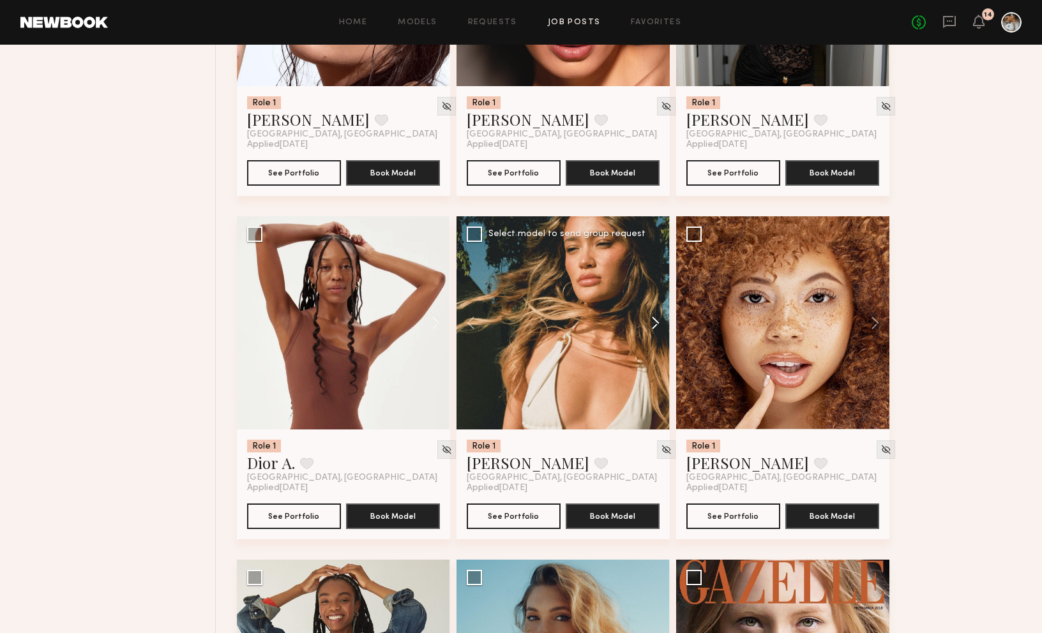
click at [655, 327] on button at bounding box center [649, 322] width 41 height 213
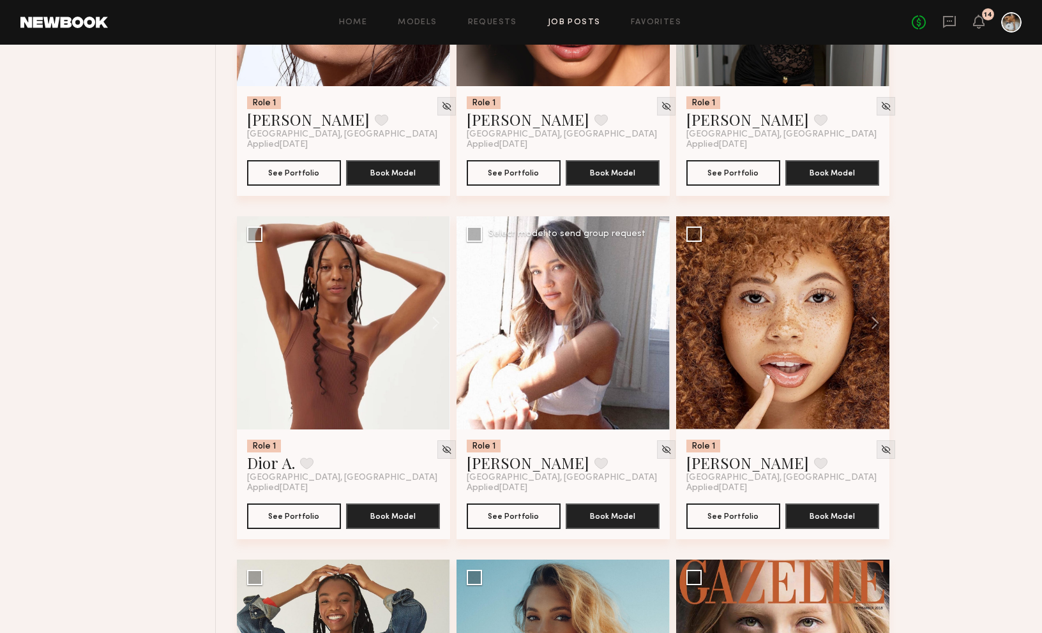
click at [656, 324] on button at bounding box center [649, 322] width 41 height 213
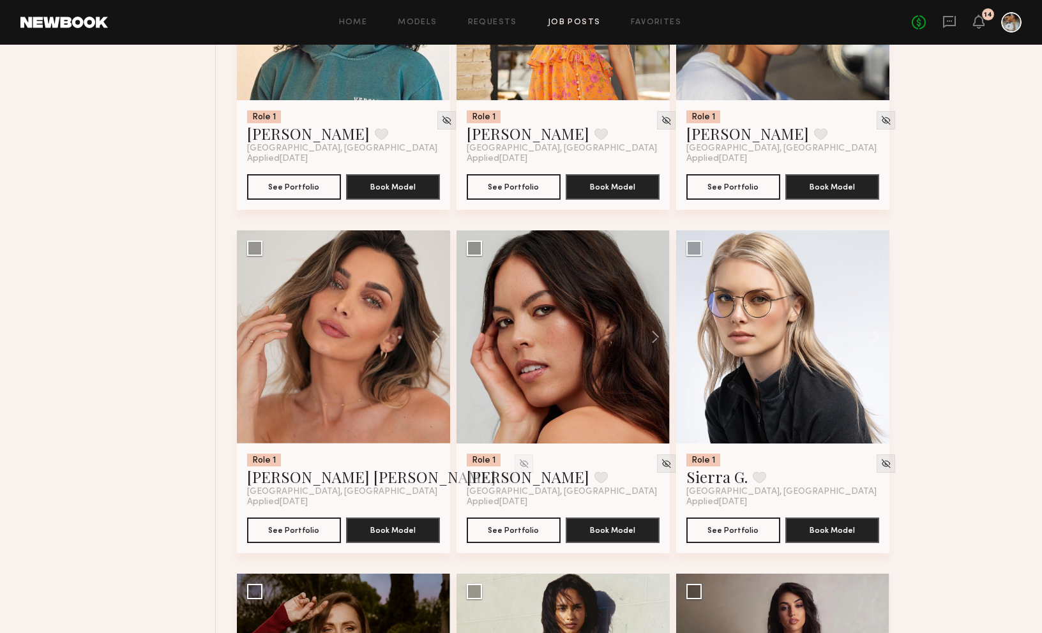
scroll to position [4135, 0]
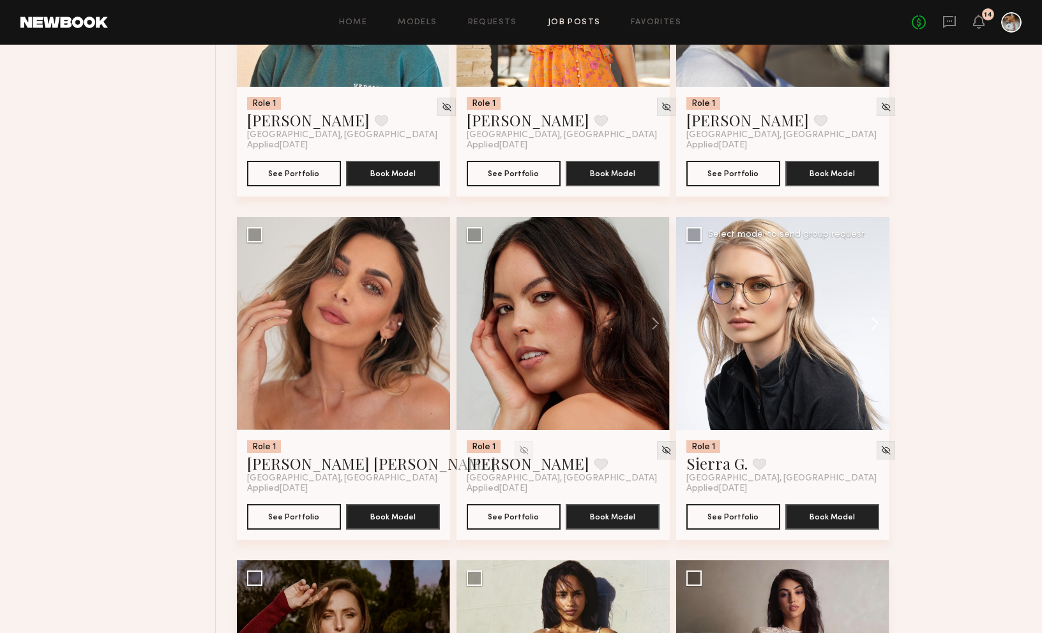
click at [810, 324] on button at bounding box center [868, 323] width 41 height 213
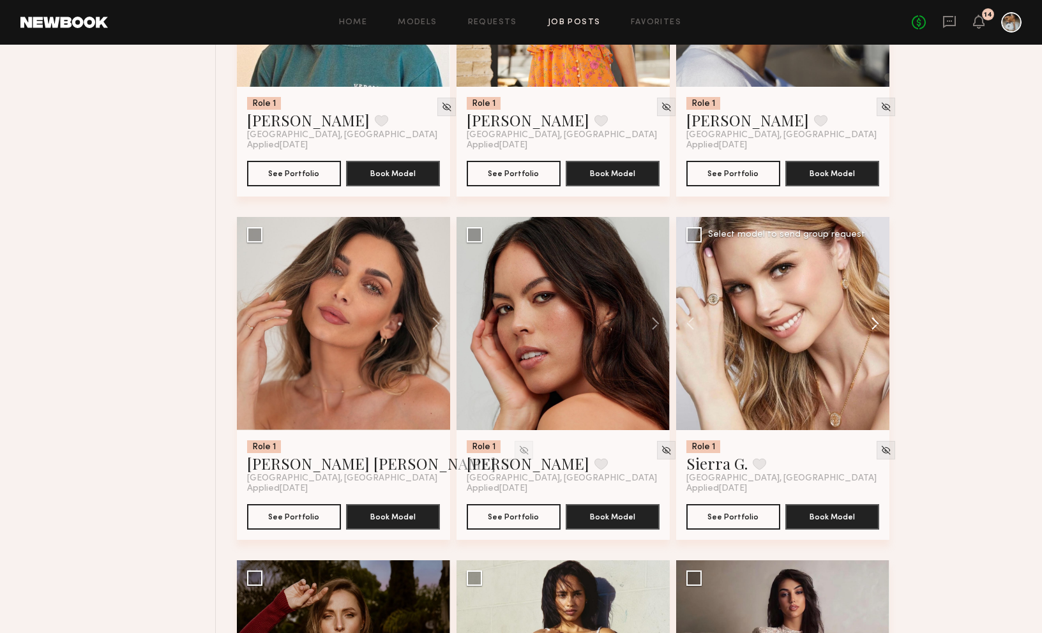
click at [810, 324] on button at bounding box center [868, 323] width 41 height 213
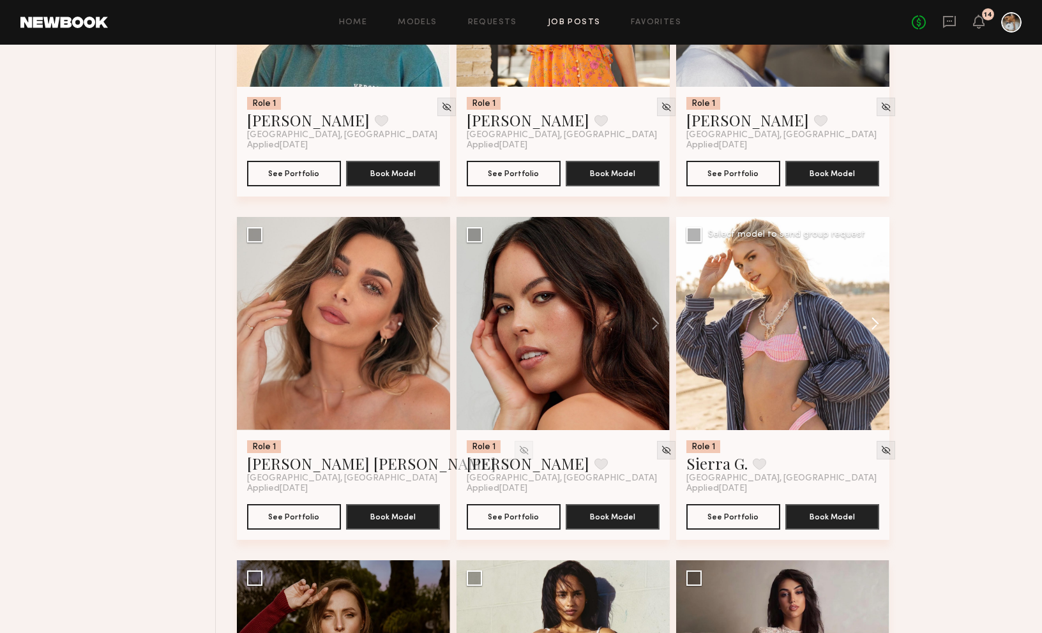
click at [810, 326] on button at bounding box center [868, 323] width 41 height 213
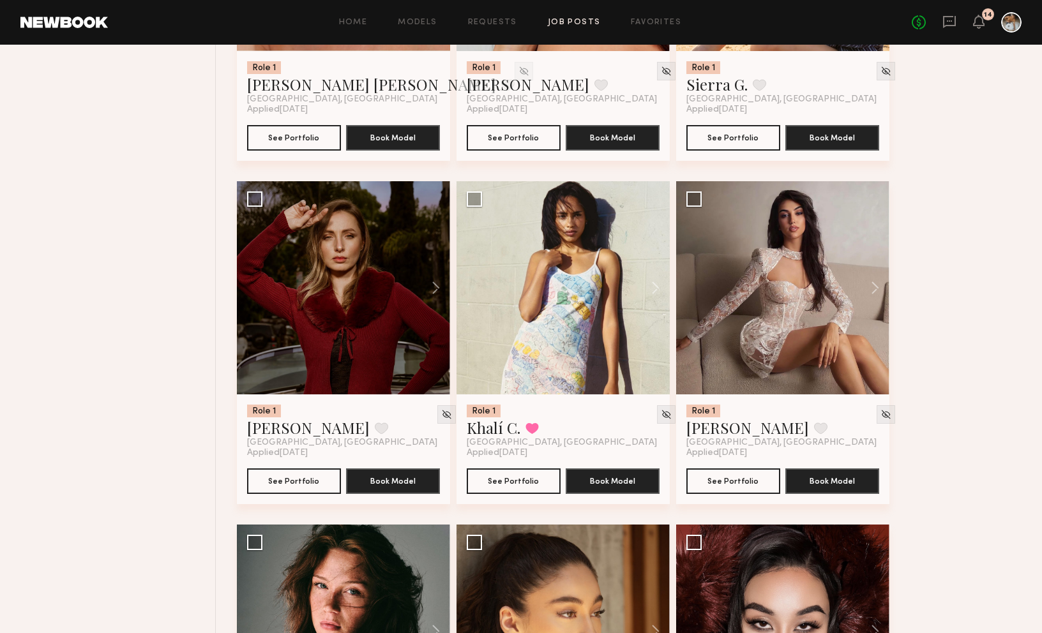
scroll to position [4529, 0]
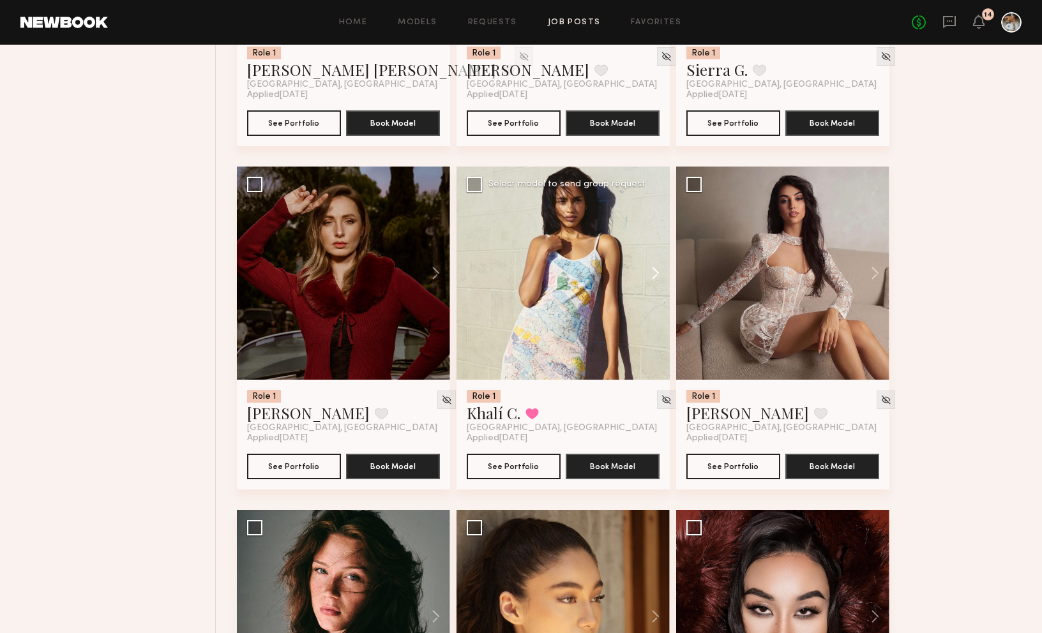
click at [650, 274] on button at bounding box center [649, 273] width 41 height 213
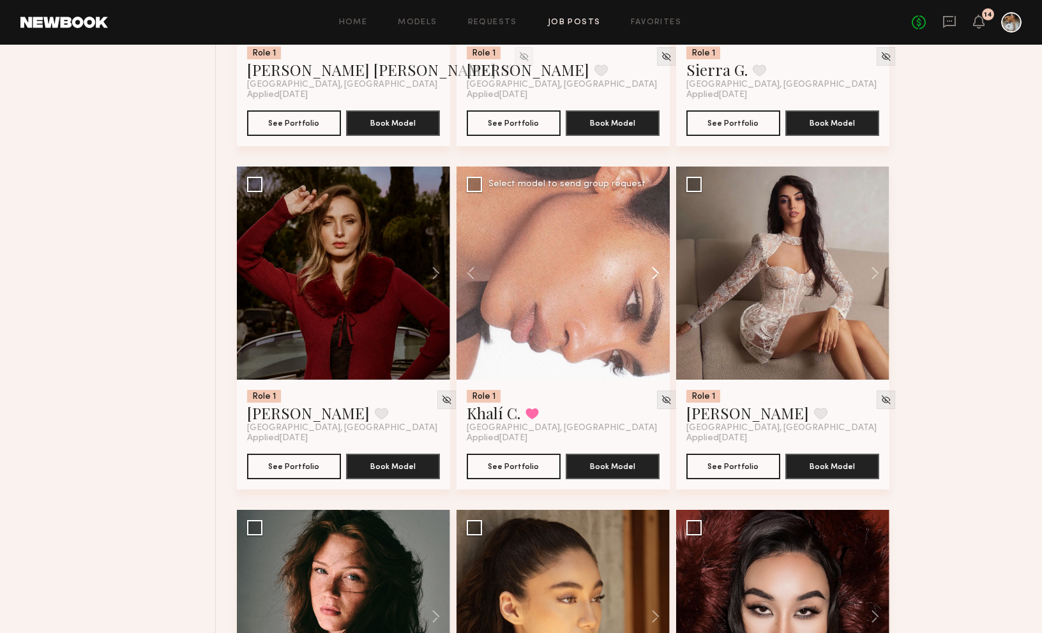
click at [650, 274] on button at bounding box center [649, 273] width 41 height 213
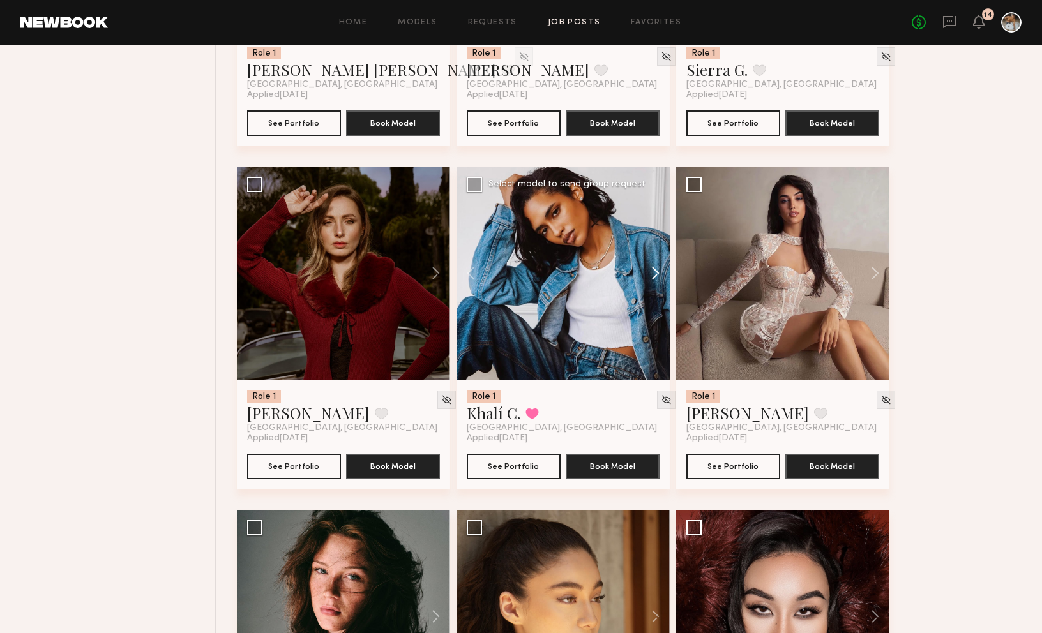
click at [654, 277] on button at bounding box center [649, 273] width 41 height 213
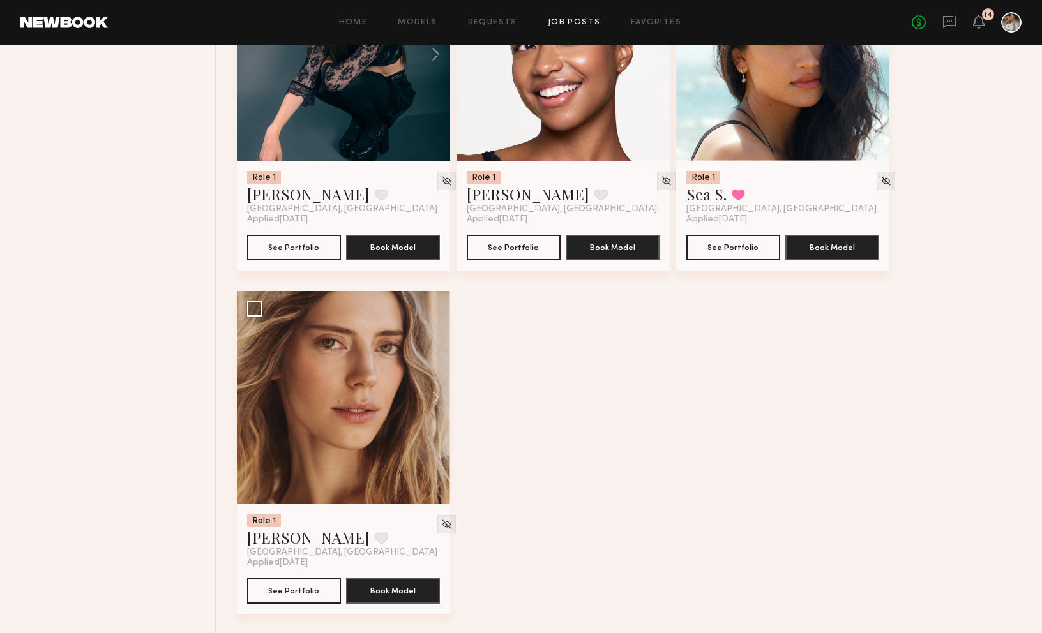
scroll to position [6476, 0]
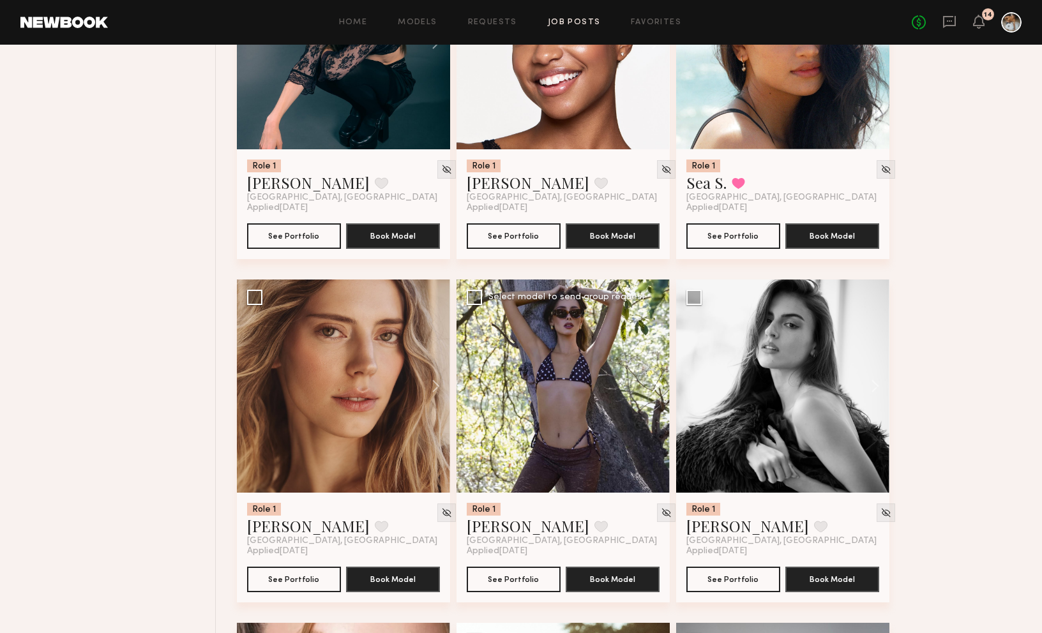
click at [654, 397] on button at bounding box center [649, 386] width 41 height 213
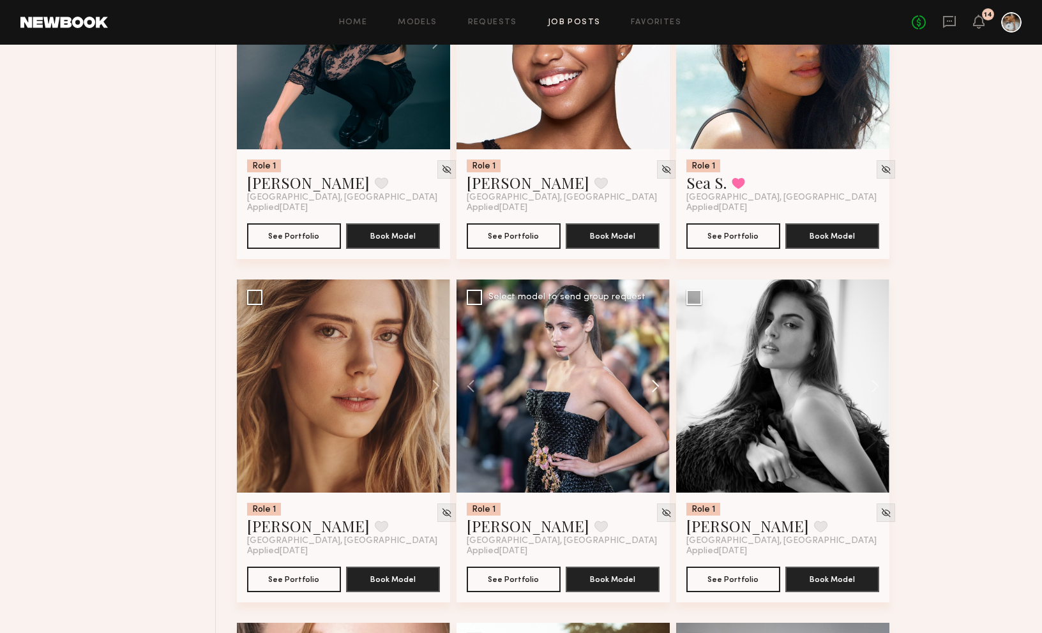
click at [654, 392] on button at bounding box center [649, 386] width 41 height 213
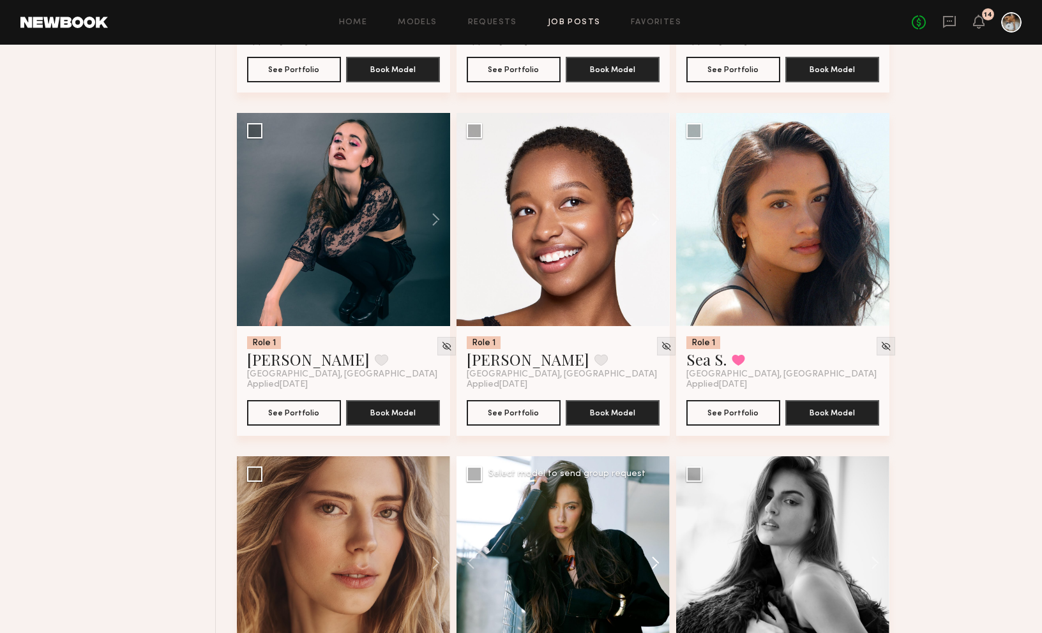
scroll to position [6234, 0]
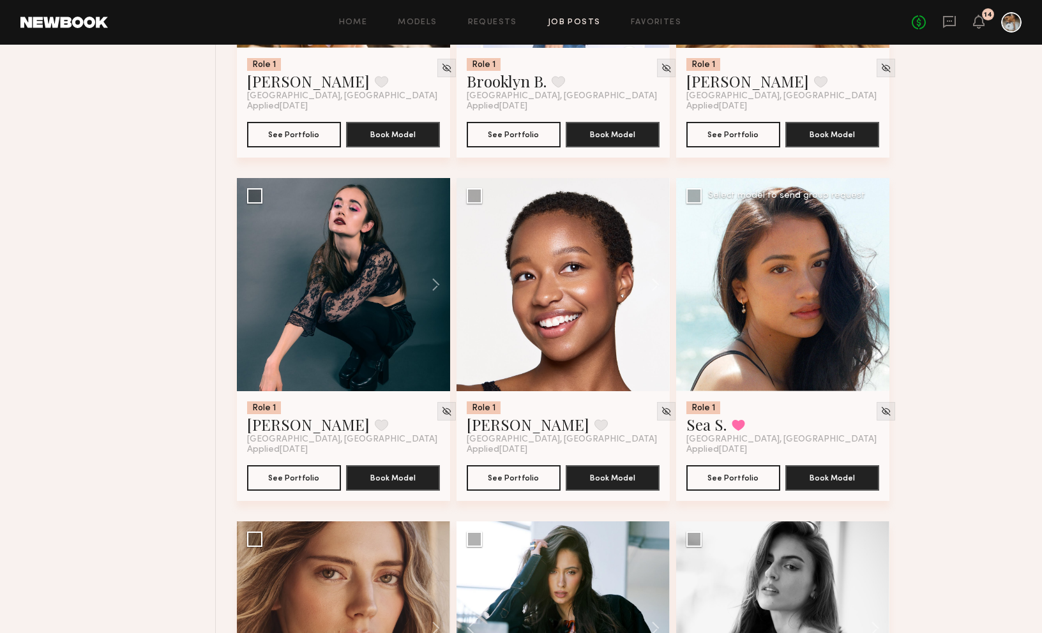
click at [810, 294] on button at bounding box center [868, 284] width 41 height 213
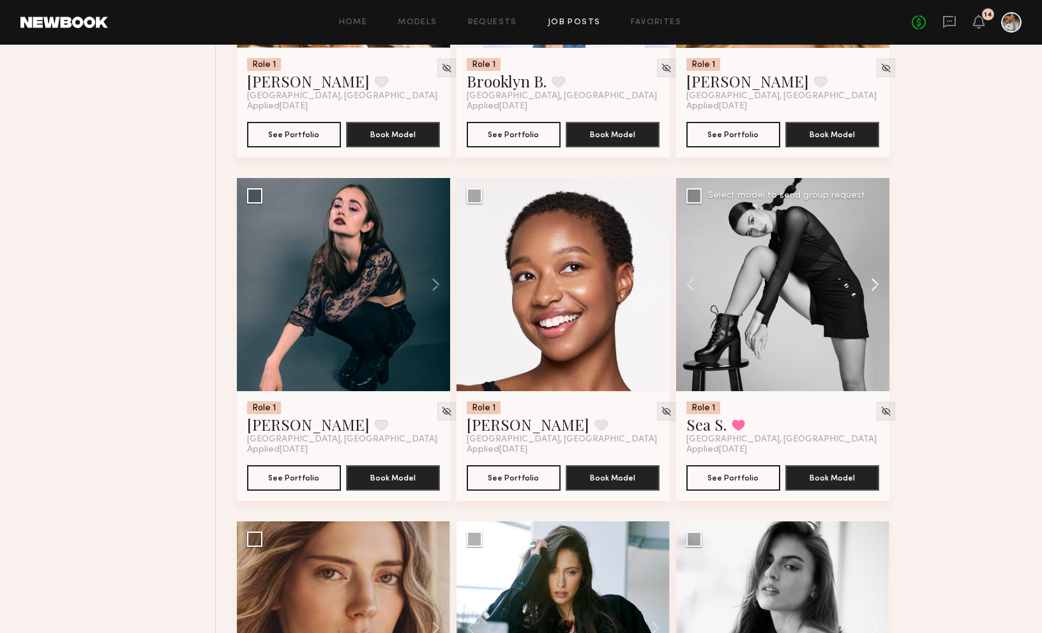
click at [810, 294] on button at bounding box center [868, 284] width 41 height 213
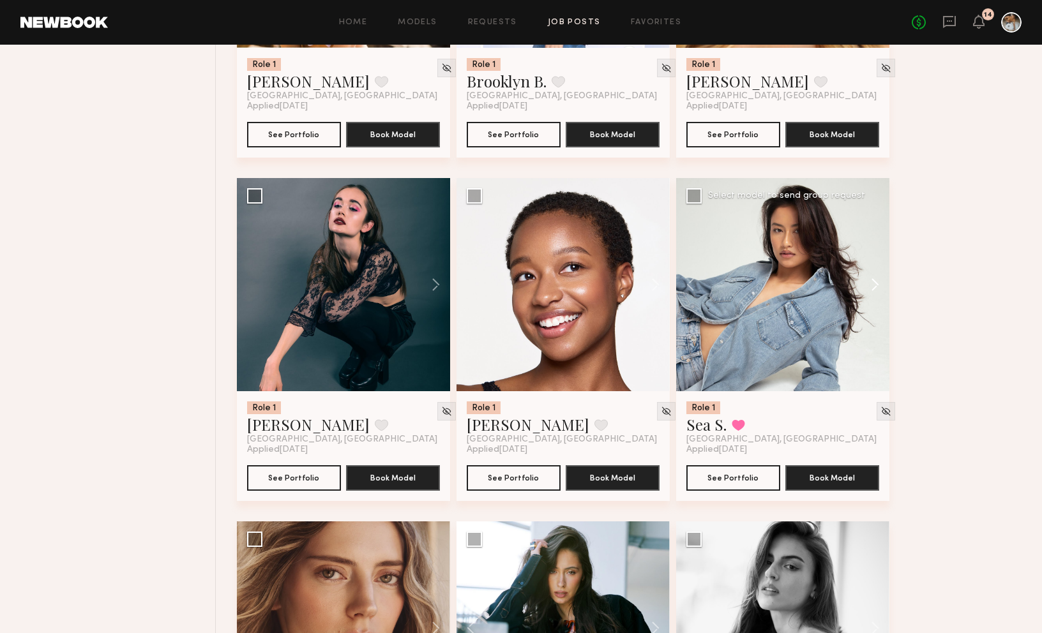
click at [810, 290] on button at bounding box center [868, 284] width 41 height 213
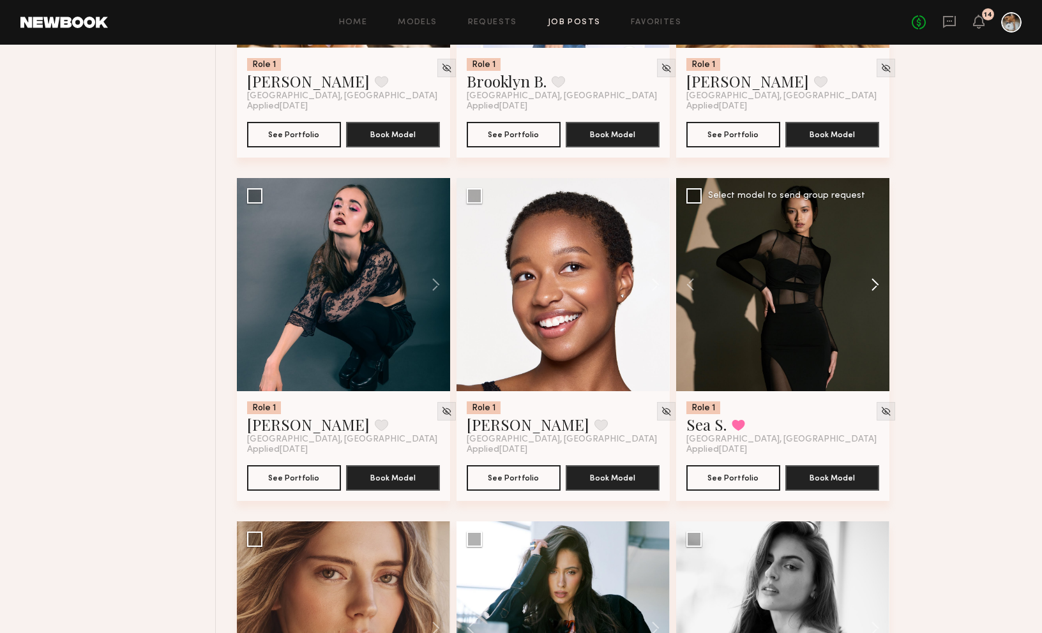
click at [810, 290] on button at bounding box center [868, 284] width 41 height 213
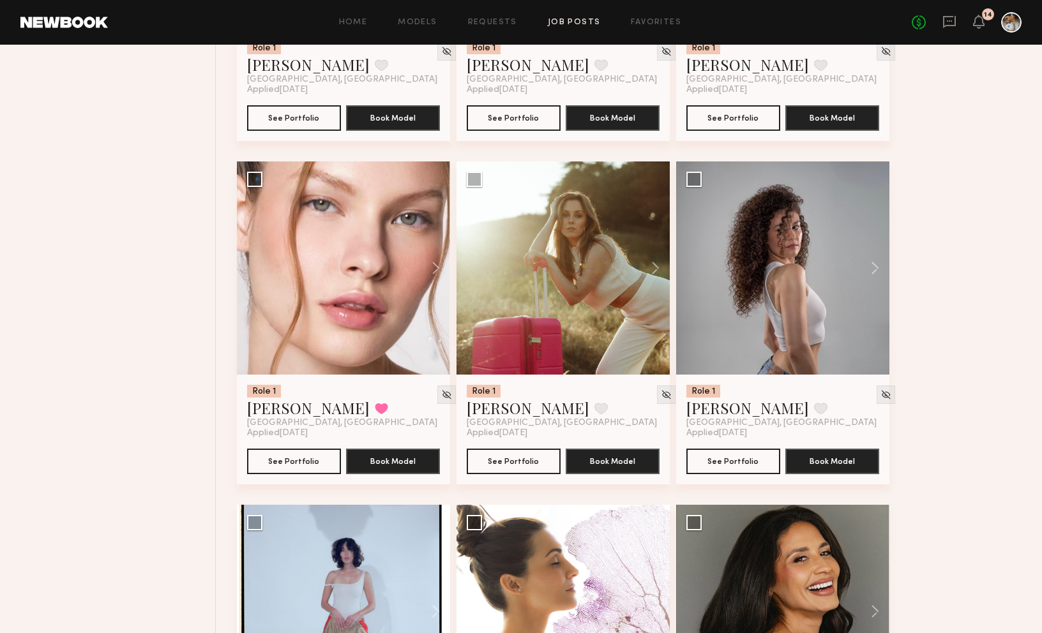
scroll to position [6938, 0]
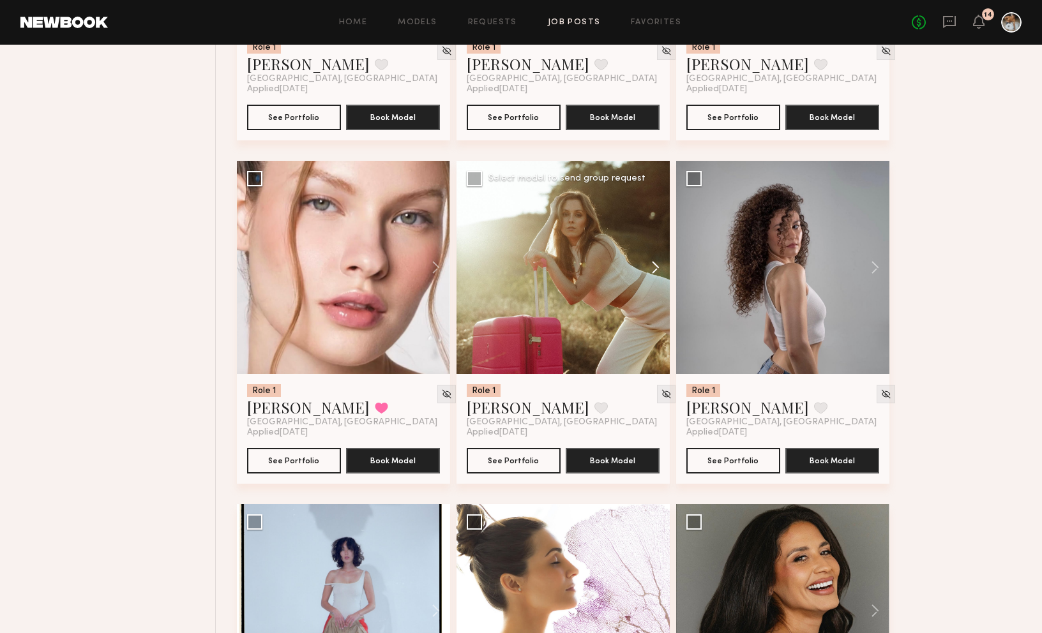
click at [654, 277] on button at bounding box center [649, 267] width 41 height 213
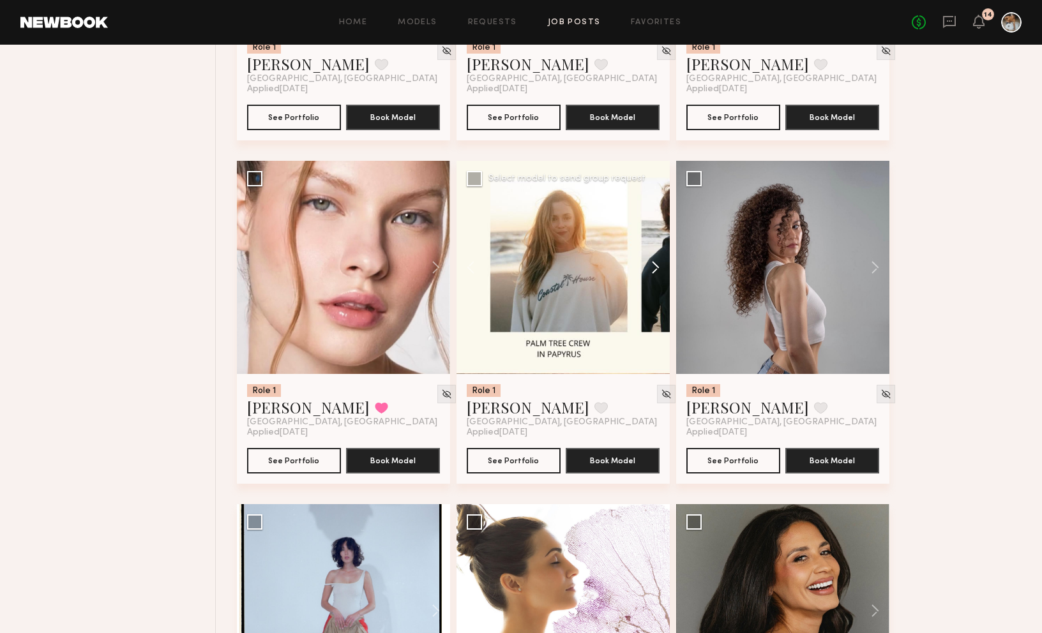
click at [655, 272] on button at bounding box center [649, 267] width 41 height 213
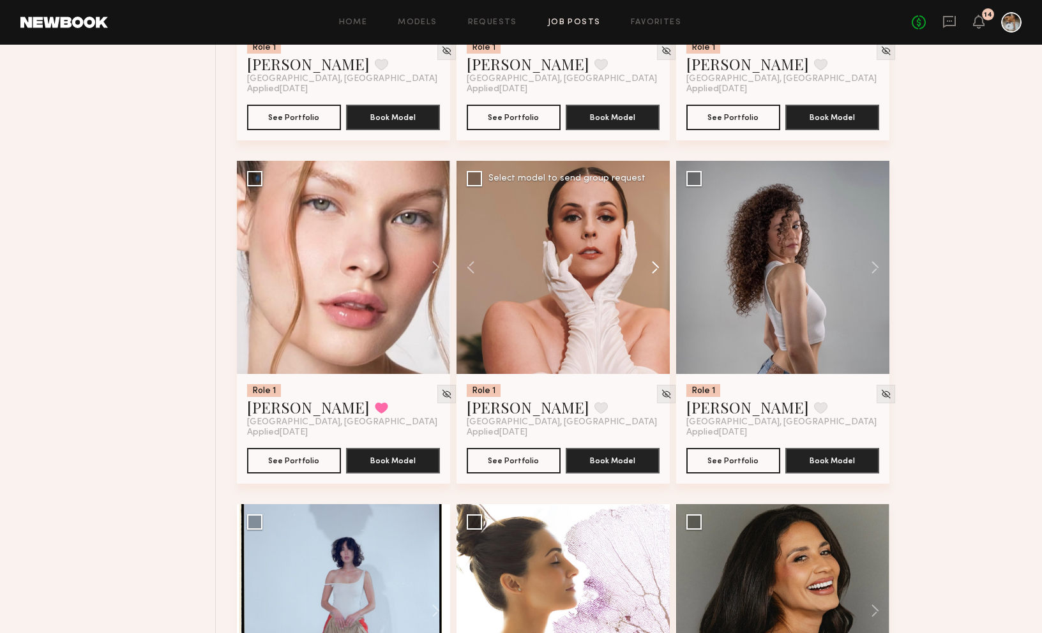
click at [655, 272] on button at bounding box center [649, 267] width 41 height 213
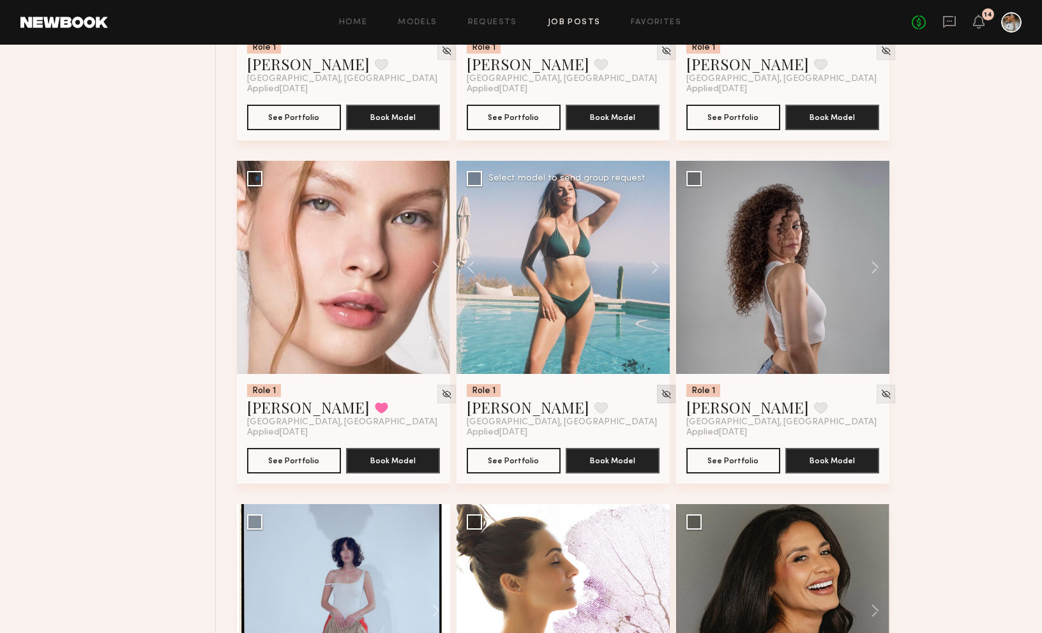
click at [661, 400] on img at bounding box center [666, 394] width 11 height 11
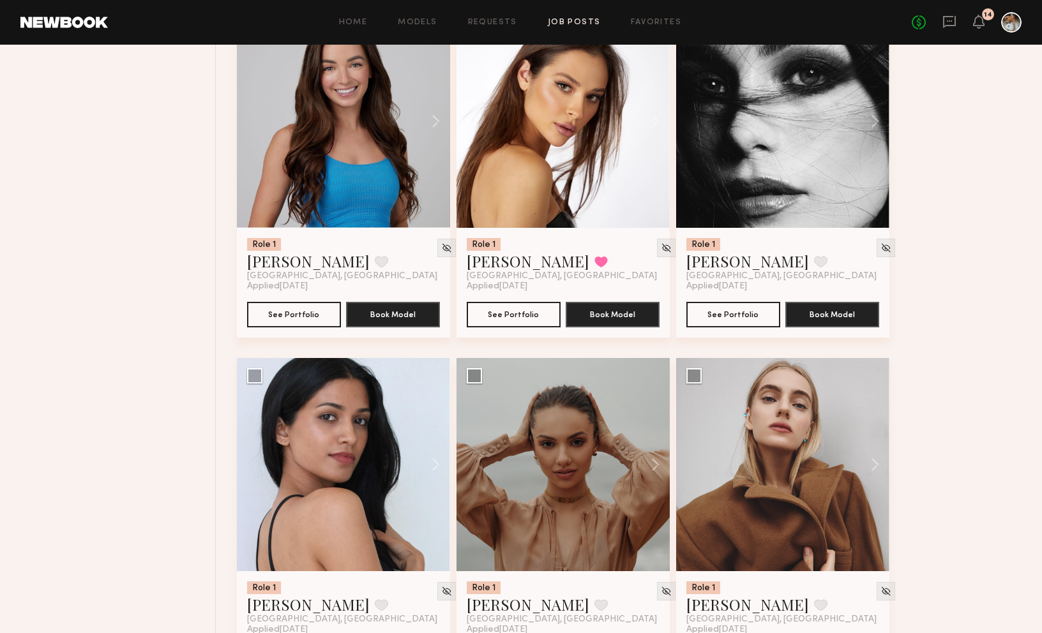
scroll to position [9238, 0]
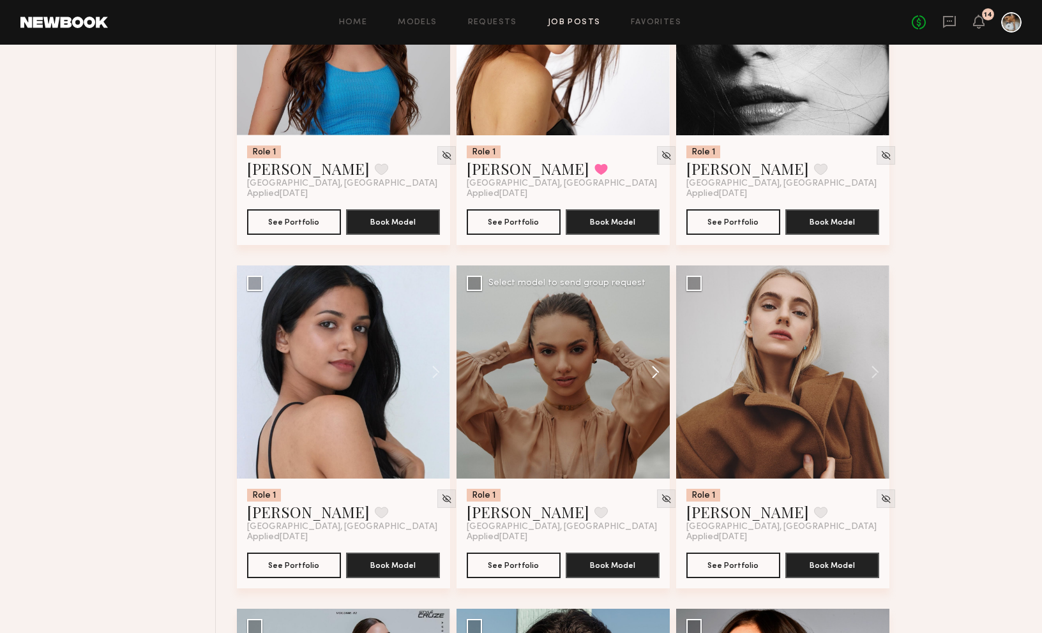
click at [654, 382] on button at bounding box center [649, 372] width 41 height 213
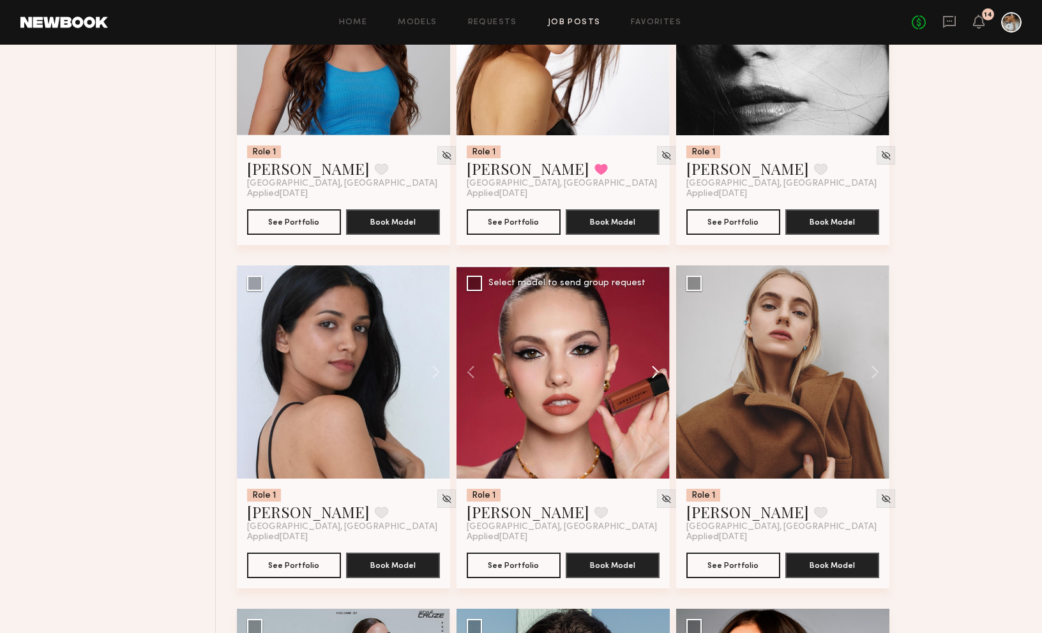
click at [656, 381] on button at bounding box center [649, 372] width 41 height 213
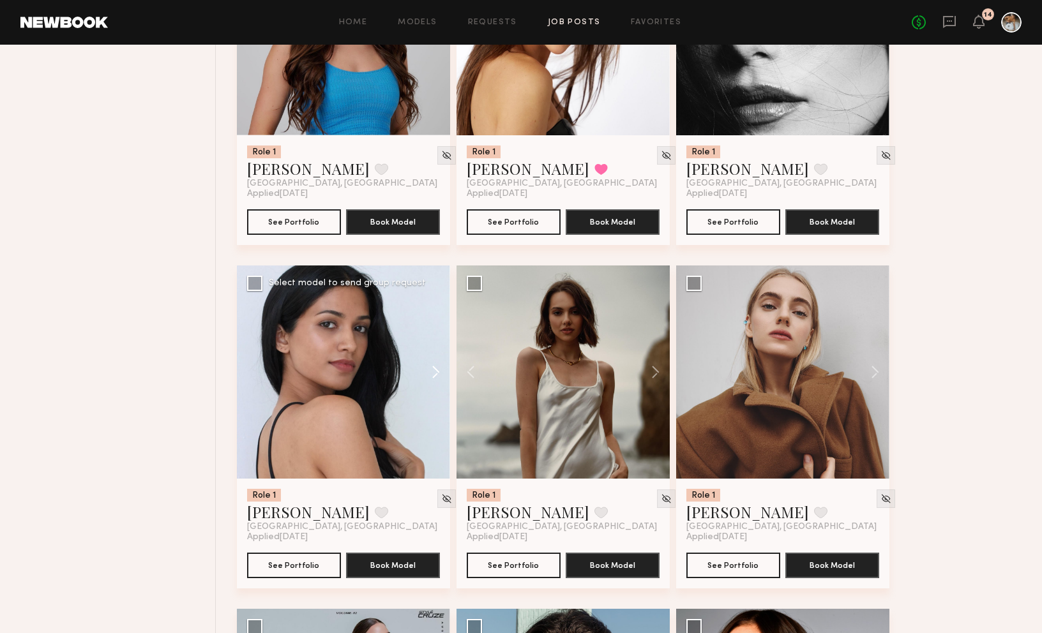
click at [439, 384] on button at bounding box center [429, 372] width 41 height 213
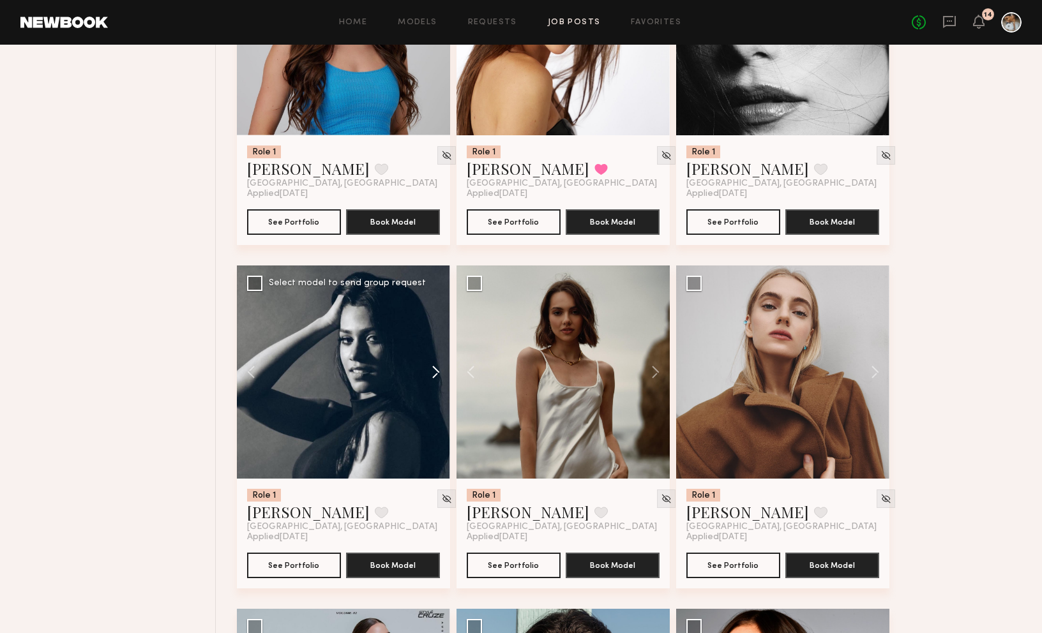
click at [439, 384] on button at bounding box center [429, 372] width 41 height 213
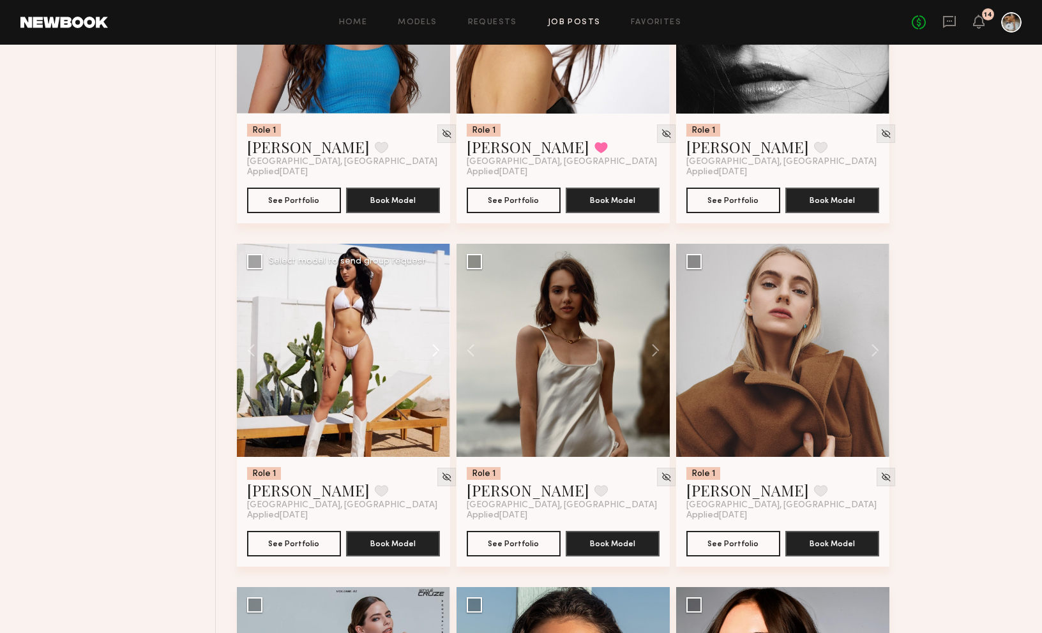
scroll to position [9261, 0]
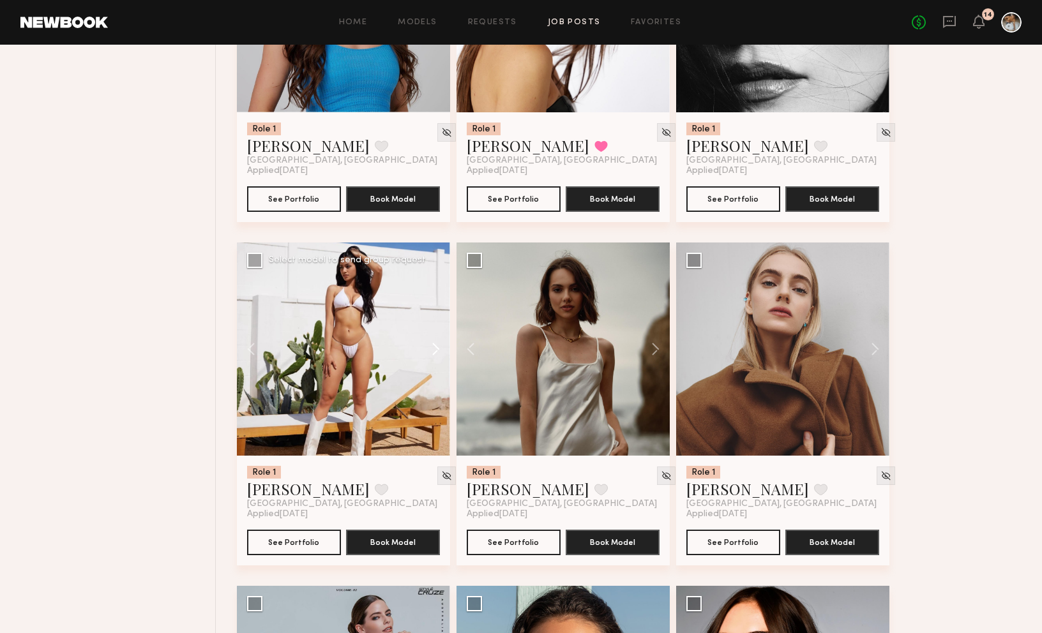
click at [433, 364] on button at bounding box center [429, 349] width 41 height 213
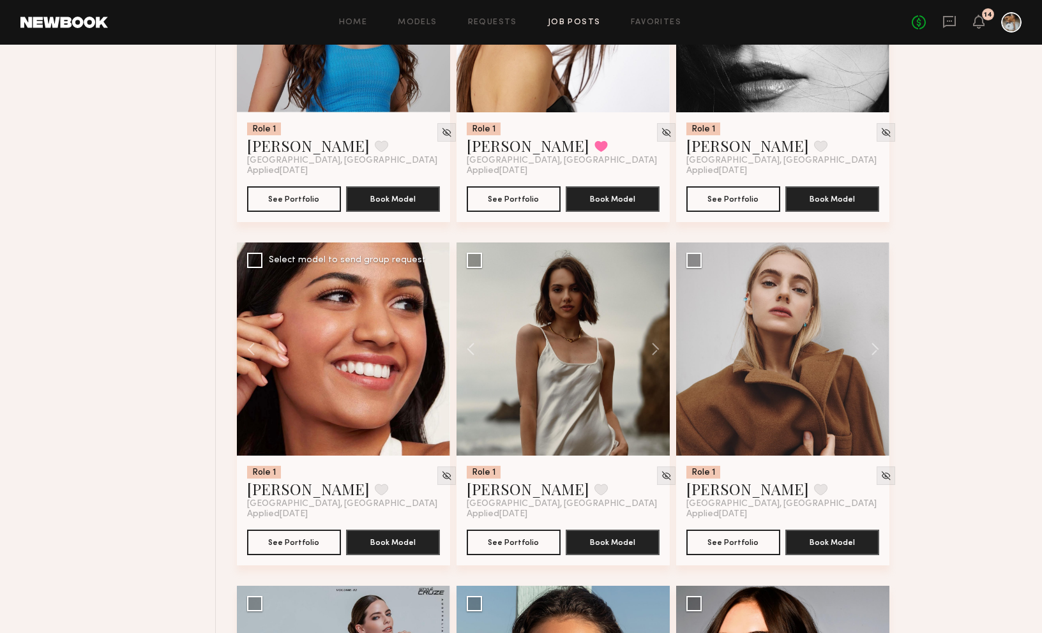
click at [433, 364] on div at bounding box center [343, 349] width 213 height 213
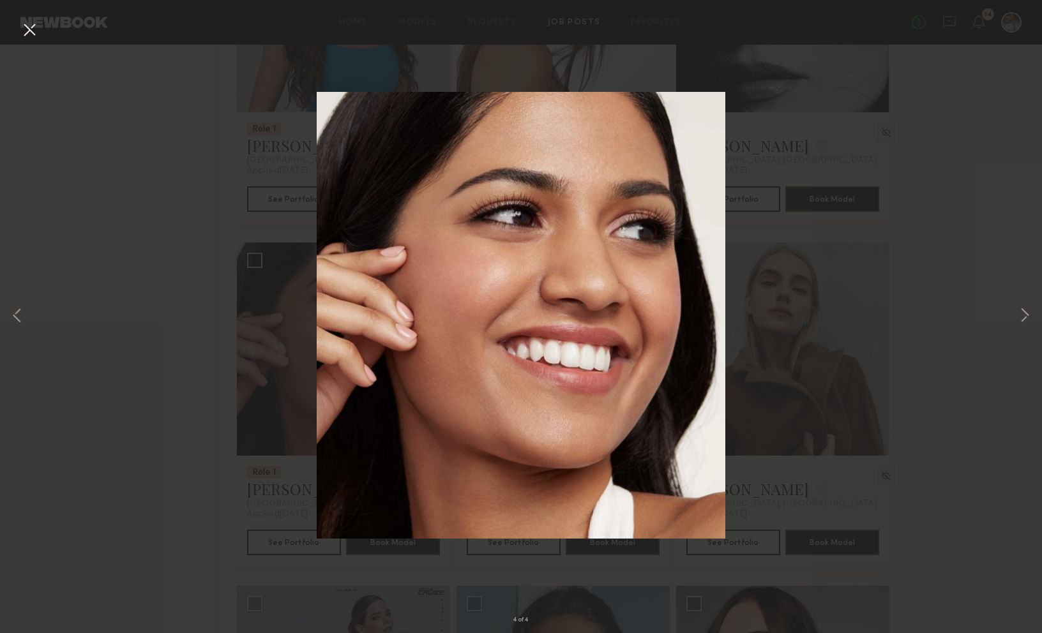
click at [229, 202] on div "4 of 4" at bounding box center [521, 316] width 1042 height 633
click at [35, 38] on button at bounding box center [29, 30] width 20 height 23
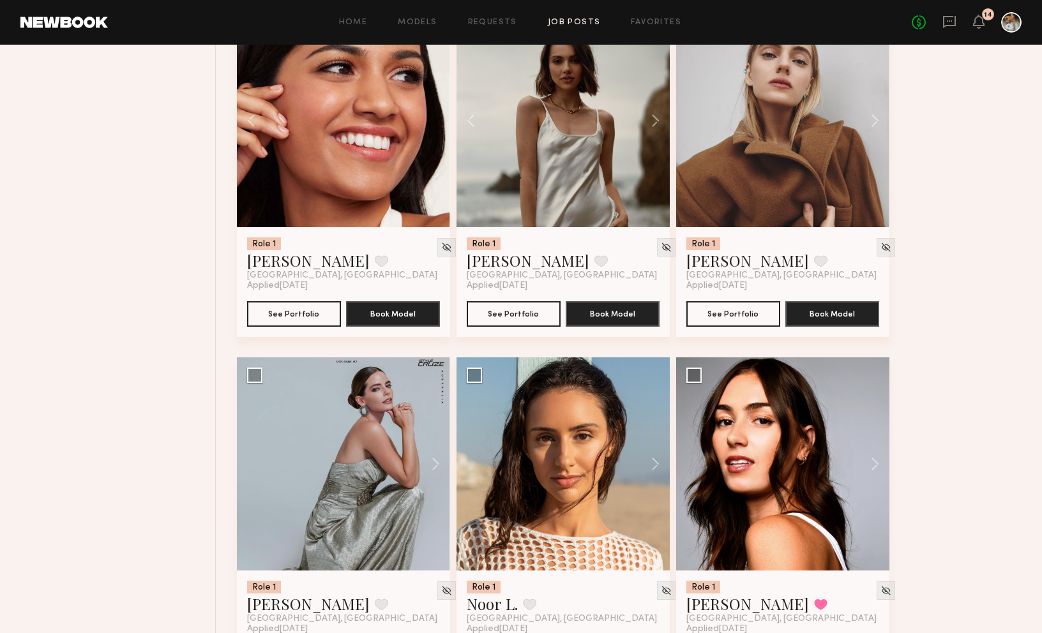
scroll to position [9566, 0]
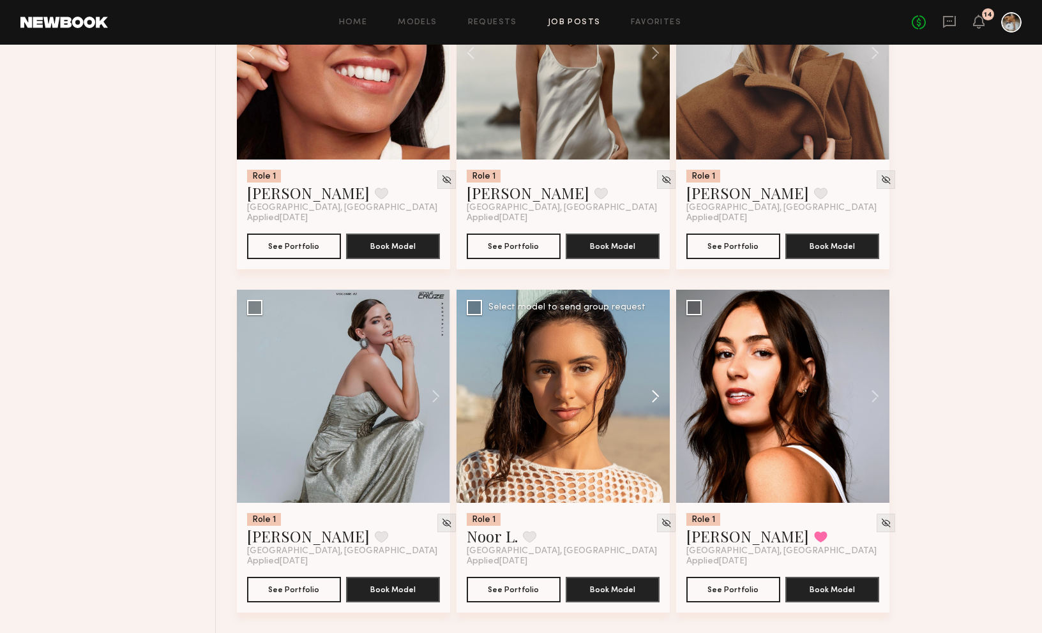
click at [656, 398] on button at bounding box center [649, 396] width 41 height 213
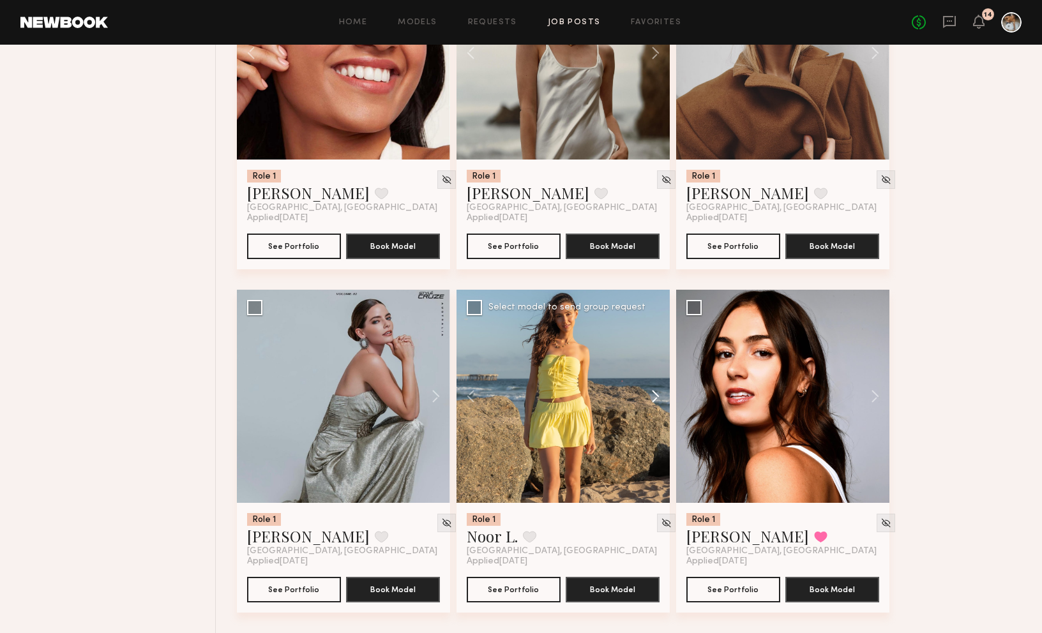
click at [656, 398] on button at bounding box center [649, 396] width 41 height 213
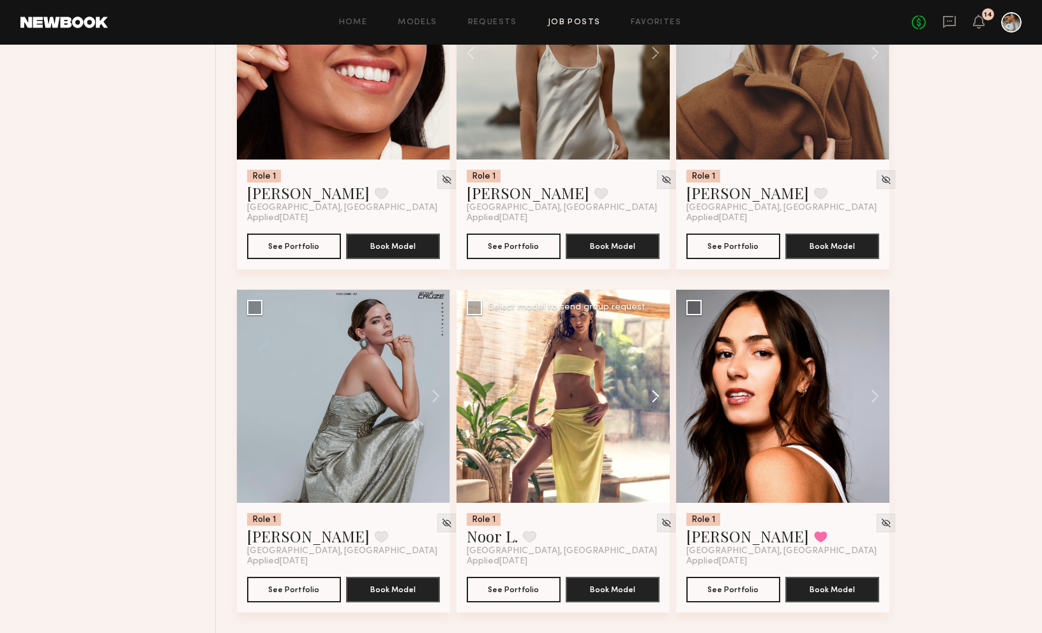
click at [656, 398] on button at bounding box center [649, 396] width 41 height 213
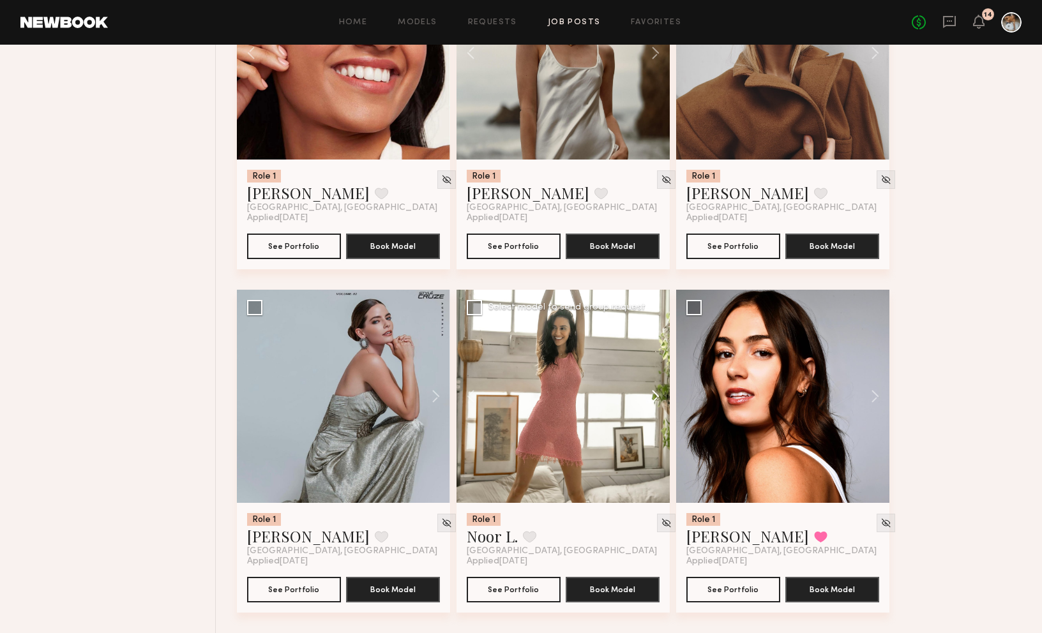
click at [656, 398] on button at bounding box center [649, 396] width 41 height 213
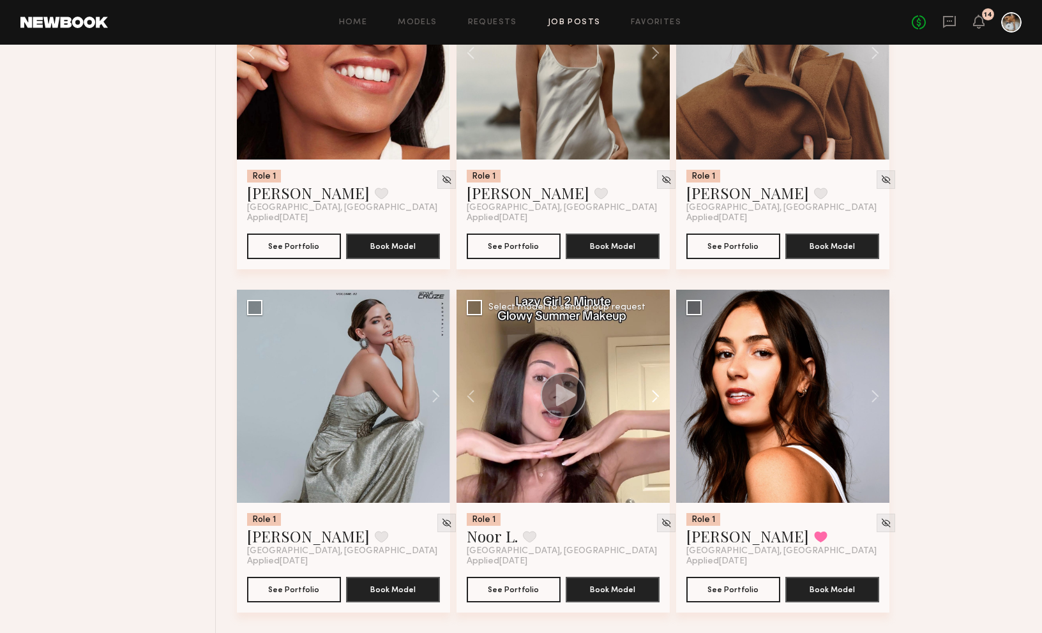
click at [656, 398] on button at bounding box center [649, 396] width 41 height 213
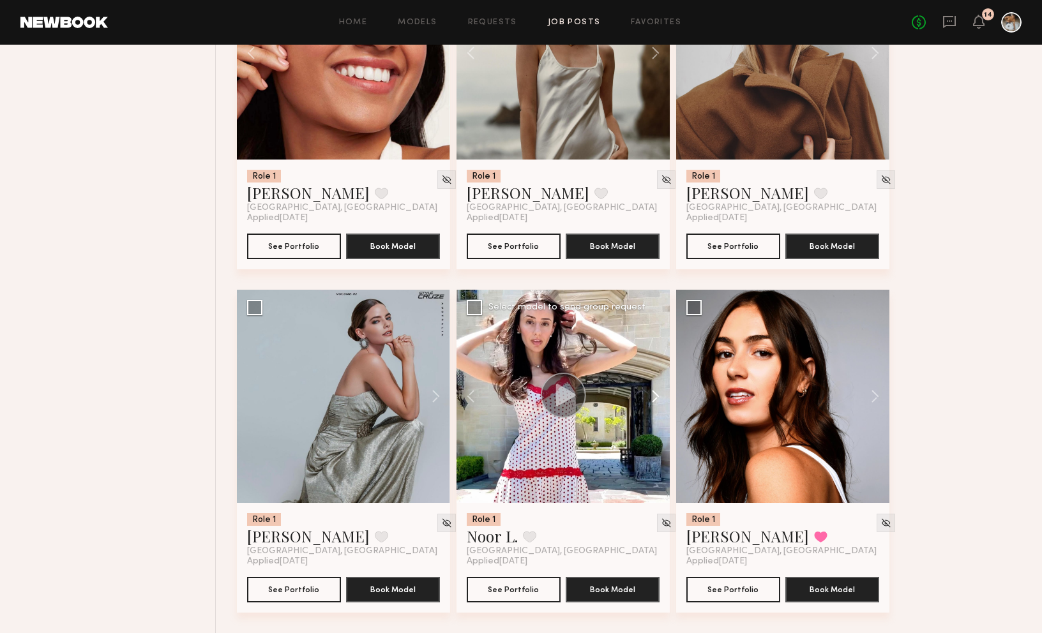
click at [656, 398] on button at bounding box center [649, 396] width 41 height 213
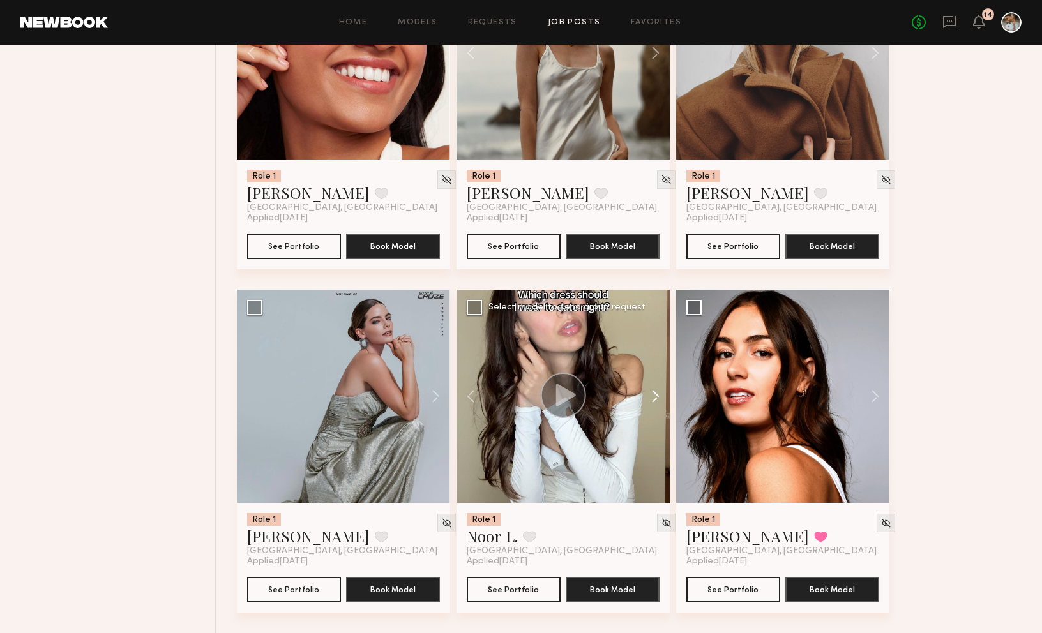
click at [656, 398] on button at bounding box center [649, 396] width 41 height 213
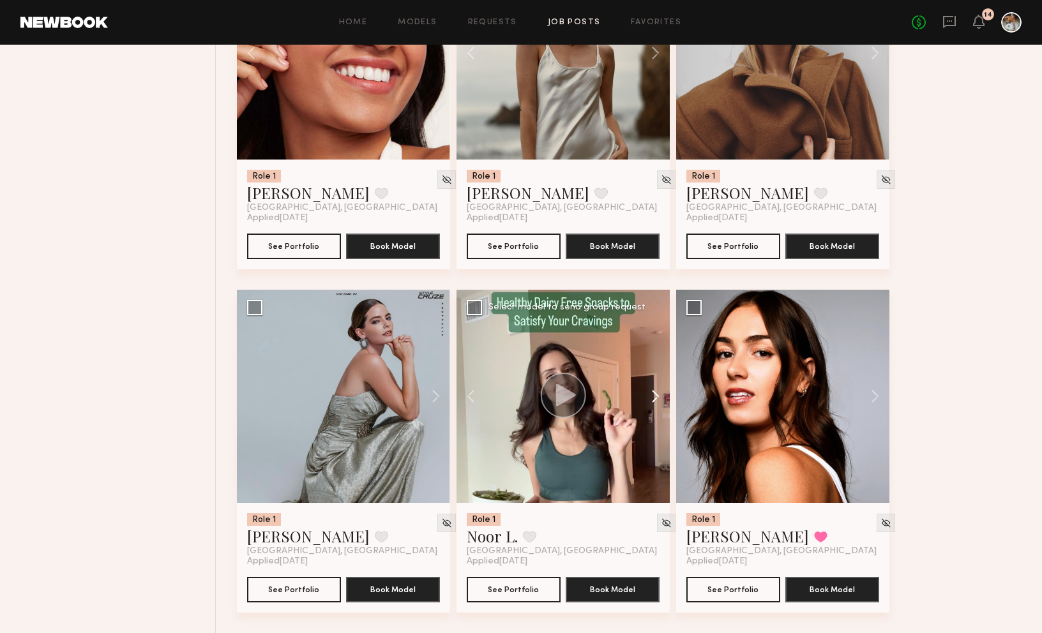
click at [656, 398] on button at bounding box center [649, 396] width 41 height 213
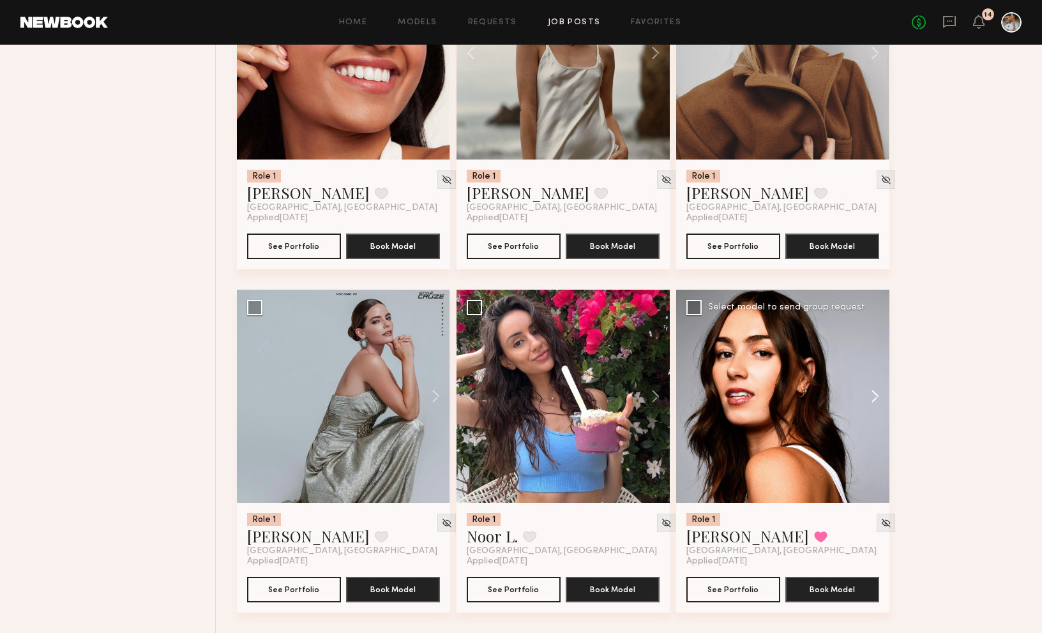
click at [810, 392] on button at bounding box center [868, 396] width 41 height 213
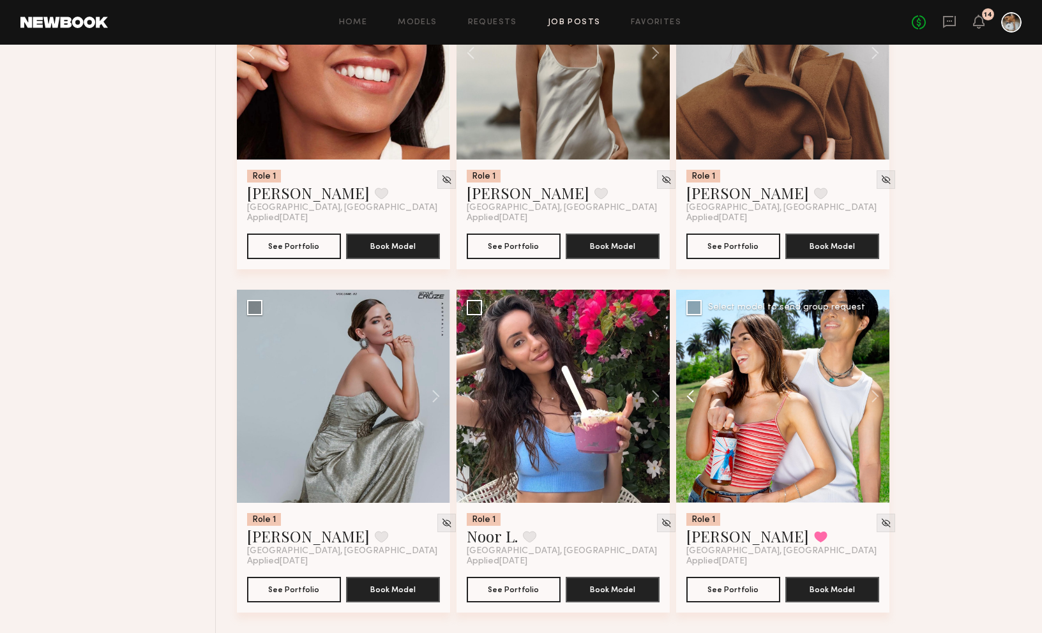
click at [691, 401] on button at bounding box center [696, 396] width 41 height 213
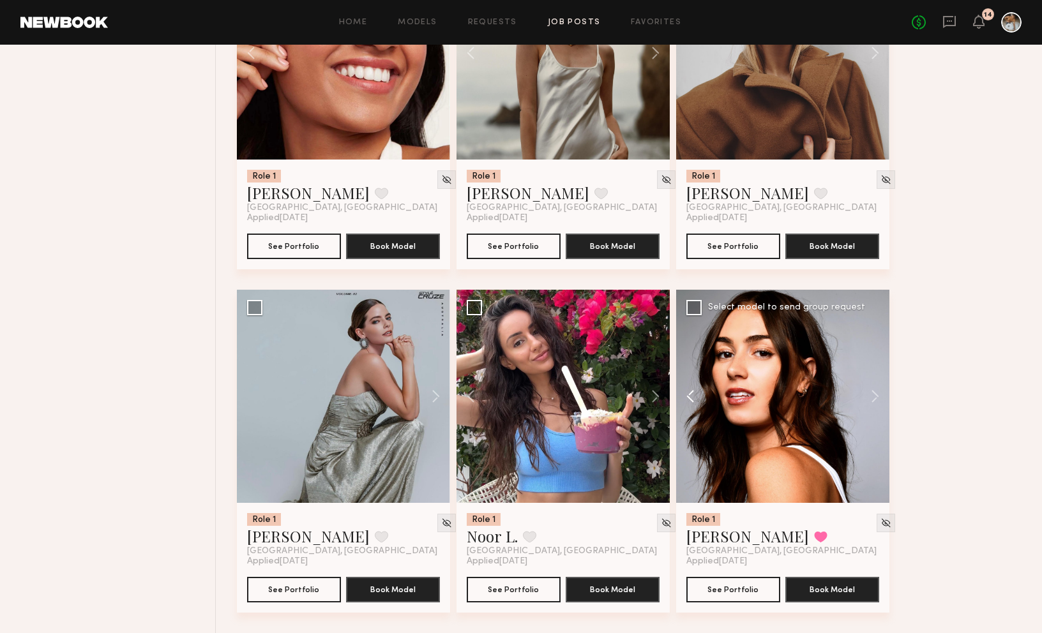
click at [691, 401] on button at bounding box center [696, 396] width 41 height 213
click at [810, 400] on button at bounding box center [868, 396] width 41 height 213
click at [690, 394] on button at bounding box center [696, 396] width 41 height 213
click at [810, 400] on button at bounding box center [868, 396] width 41 height 213
click at [693, 393] on button at bounding box center [696, 396] width 41 height 213
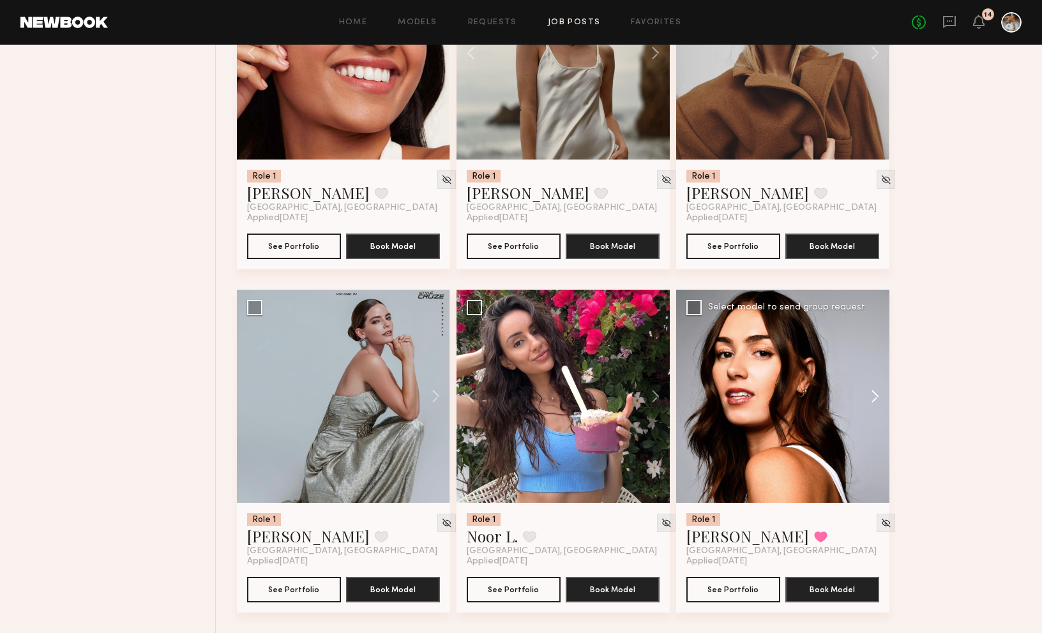
click at [810, 398] on button at bounding box center [868, 396] width 41 height 213
click at [691, 396] on button at bounding box center [696, 396] width 41 height 213
click at [810, 398] on button at bounding box center [868, 396] width 41 height 213
click at [693, 394] on button at bounding box center [696, 396] width 41 height 213
click at [810, 389] on button at bounding box center [868, 396] width 41 height 213
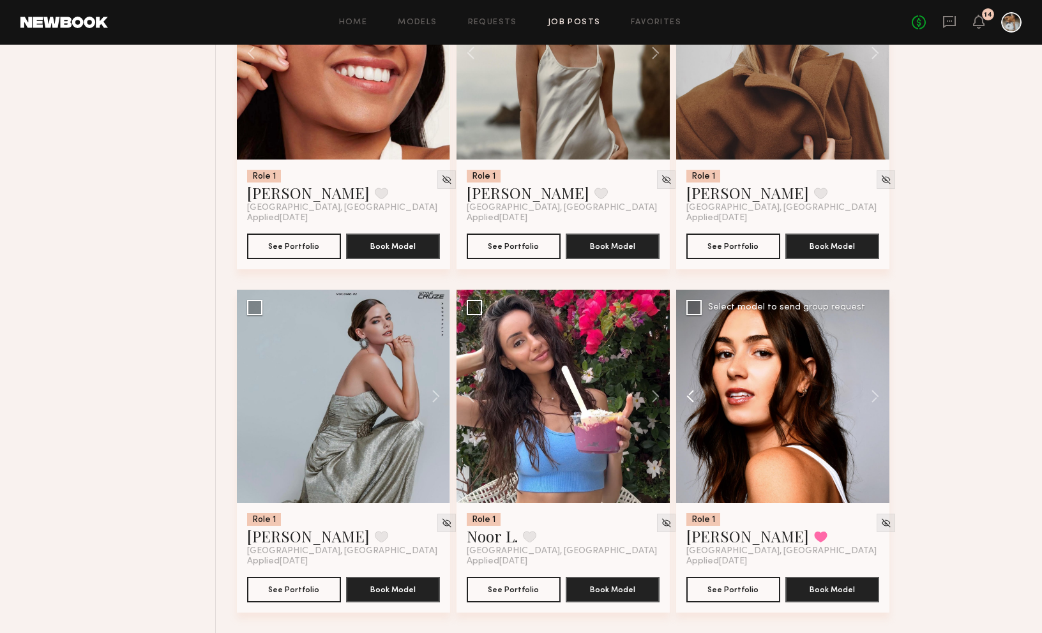
click at [689, 396] on button at bounding box center [696, 396] width 41 height 213
click at [810, 391] on button at bounding box center [868, 396] width 41 height 213
click at [499, 537] on link "Noor L." at bounding box center [492, 536] width 51 height 20
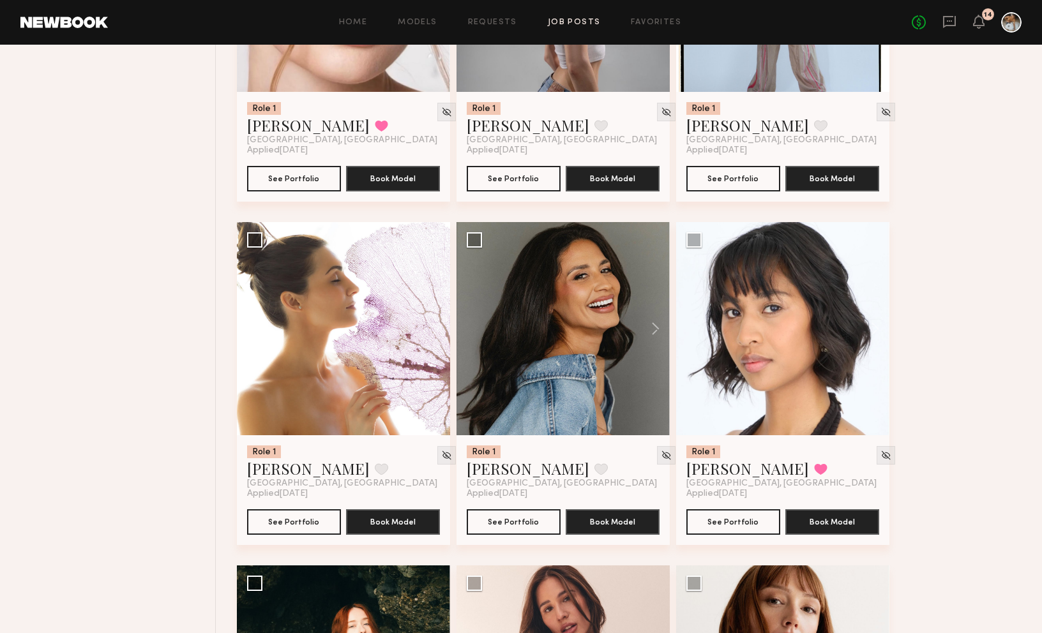
scroll to position [7096, 0]
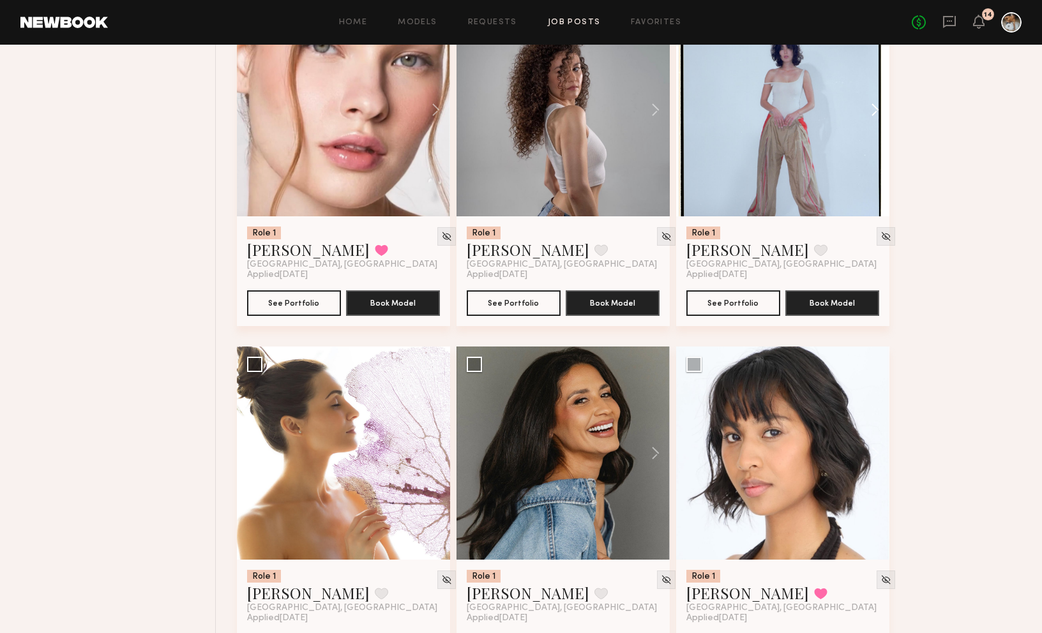
click at [810, 111] on button at bounding box center [868, 109] width 41 height 213
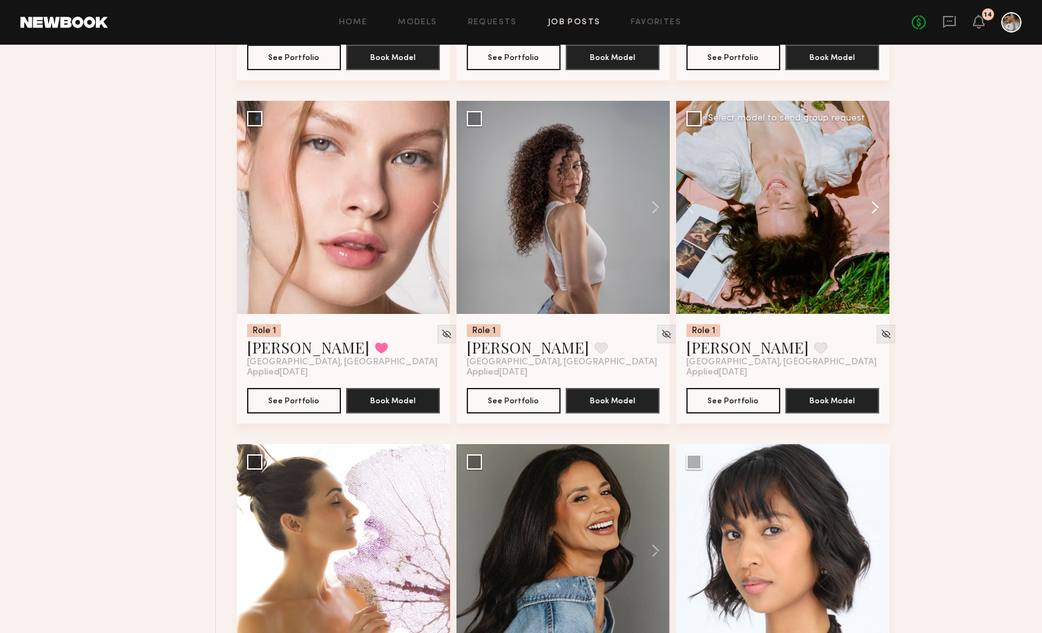
scroll to position [6894, 0]
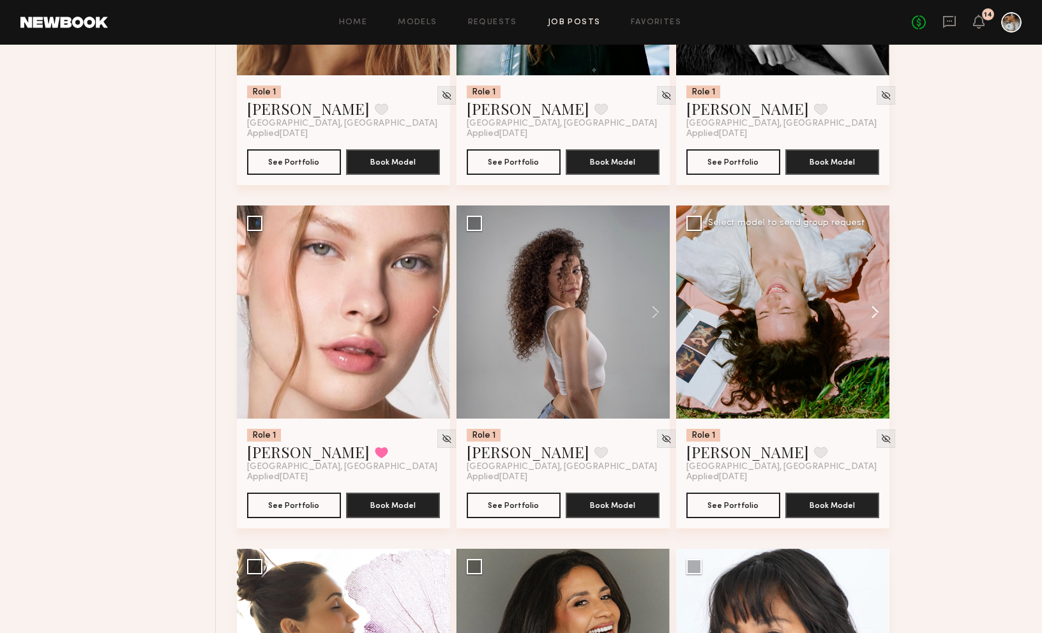
click at [810, 320] on button at bounding box center [868, 312] width 41 height 213
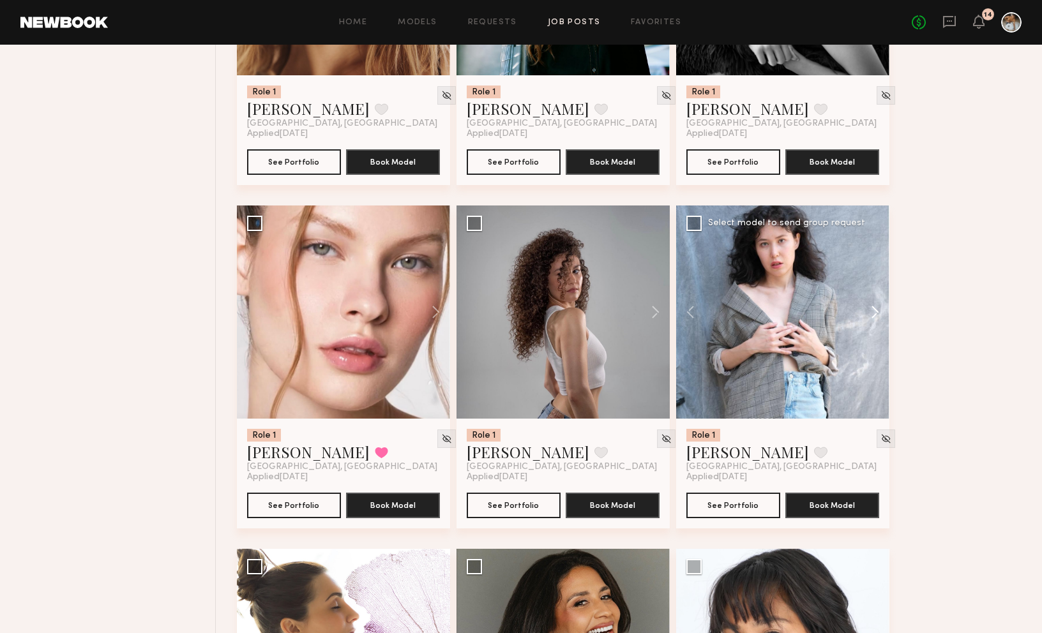
click at [810, 317] on button at bounding box center [868, 312] width 41 height 213
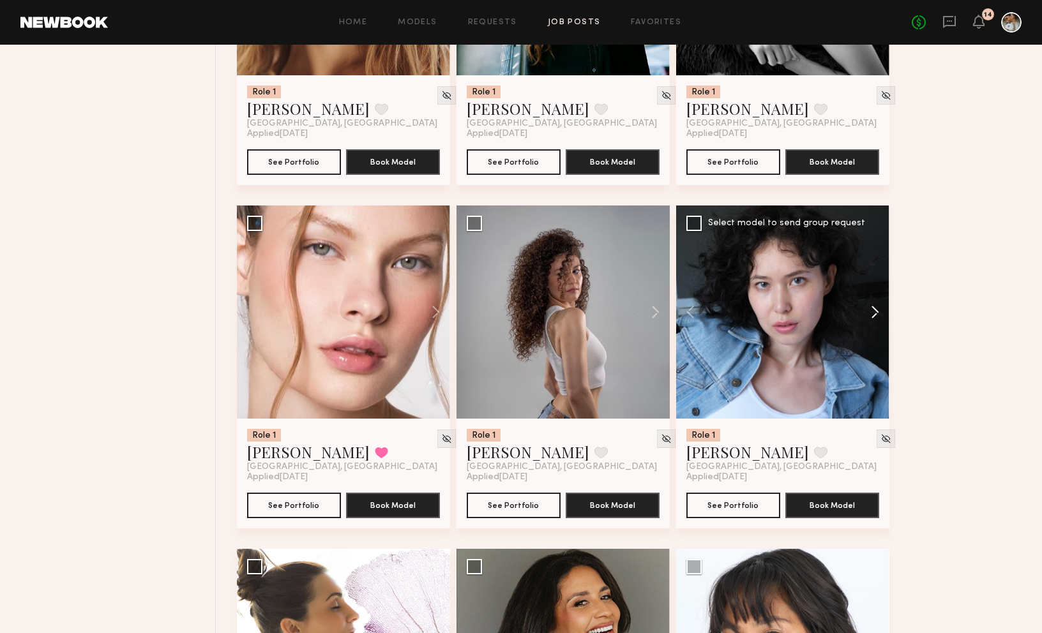
click at [810, 317] on button at bounding box center [868, 312] width 41 height 213
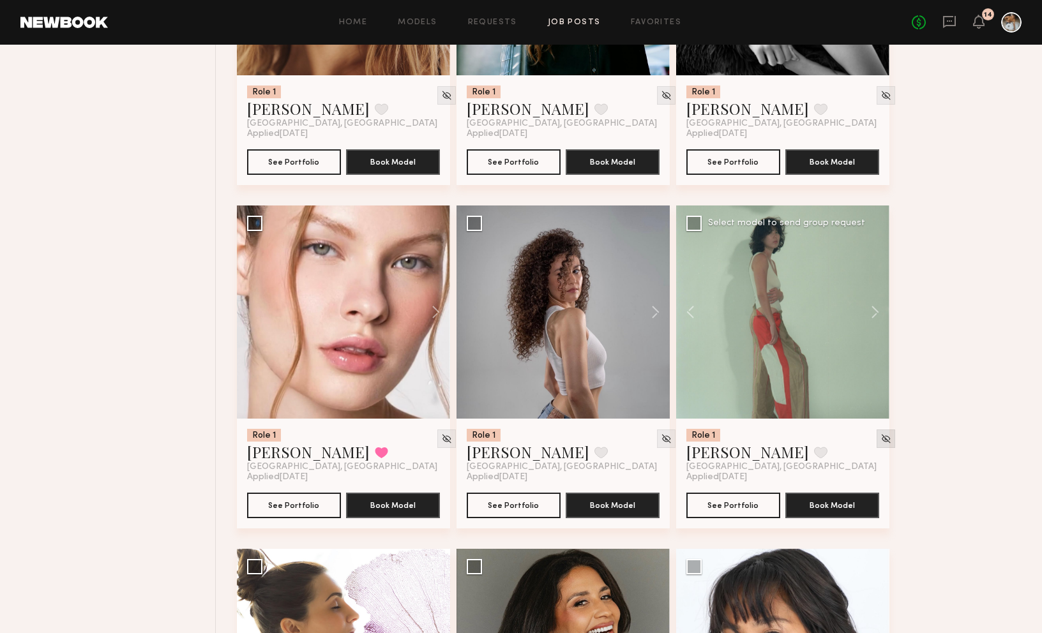
click at [810, 444] on img at bounding box center [885, 438] width 11 height 11
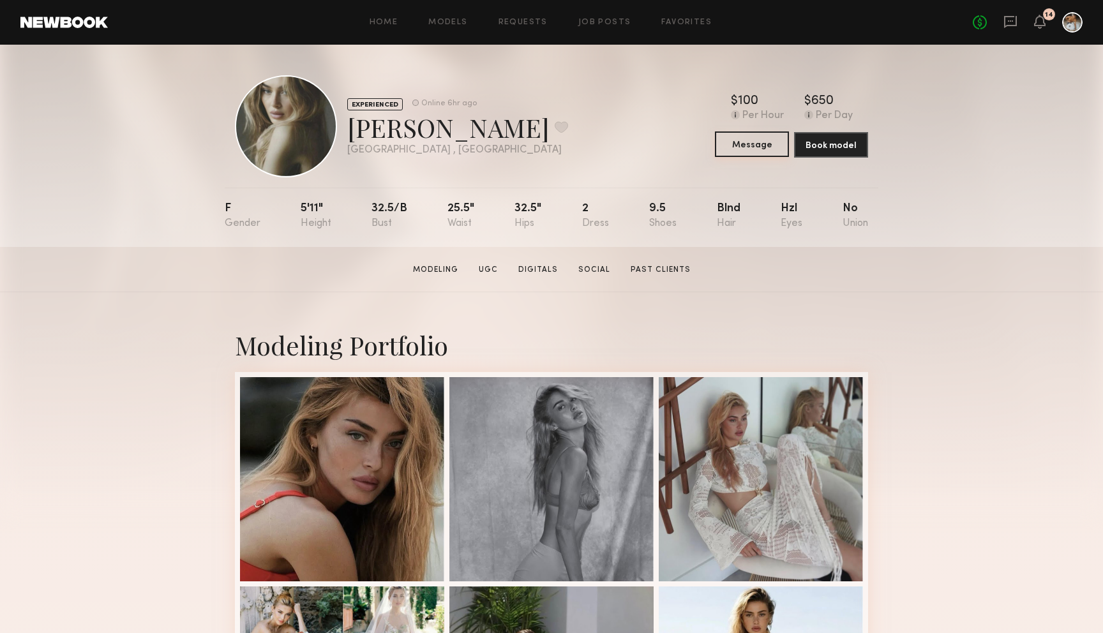
click at [762, 147] on button "Message" at bounding box center [752, 144] width 74 height 26
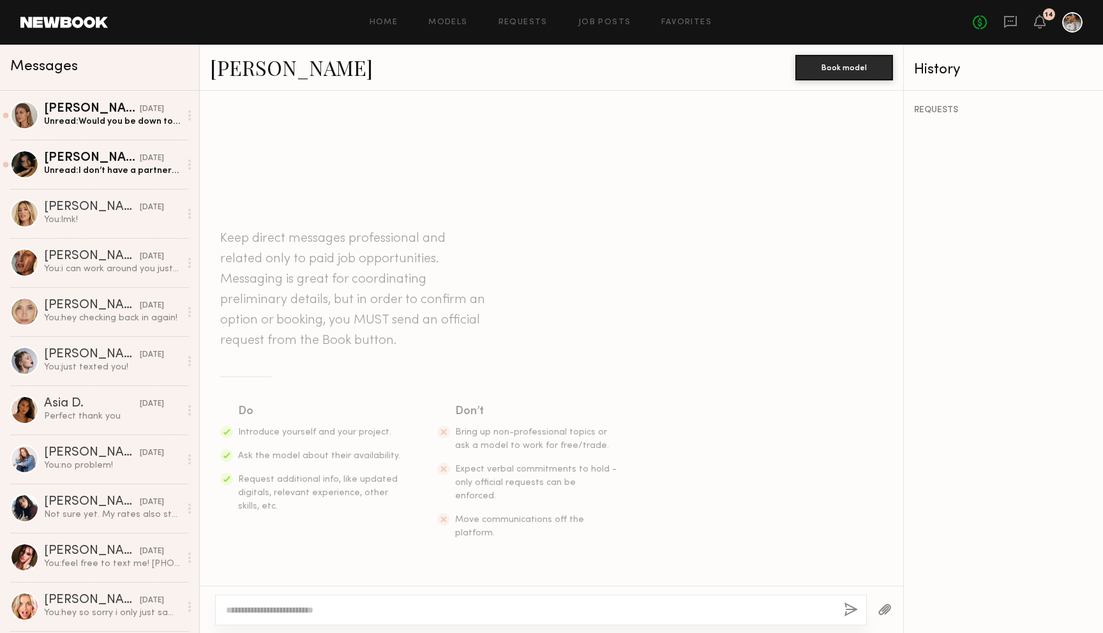
click at [336, 615] on textarea at bounding box center [530, 610] width 608 height 13
type textarea "*"
click at [567, 614] on textarea "**********" at bounding box center [530, 610] width 608 height 13
drag, startPoint x: 567, startPoint y: 614, endPoint x: 381, endPoint y: 612, distance: 186.4
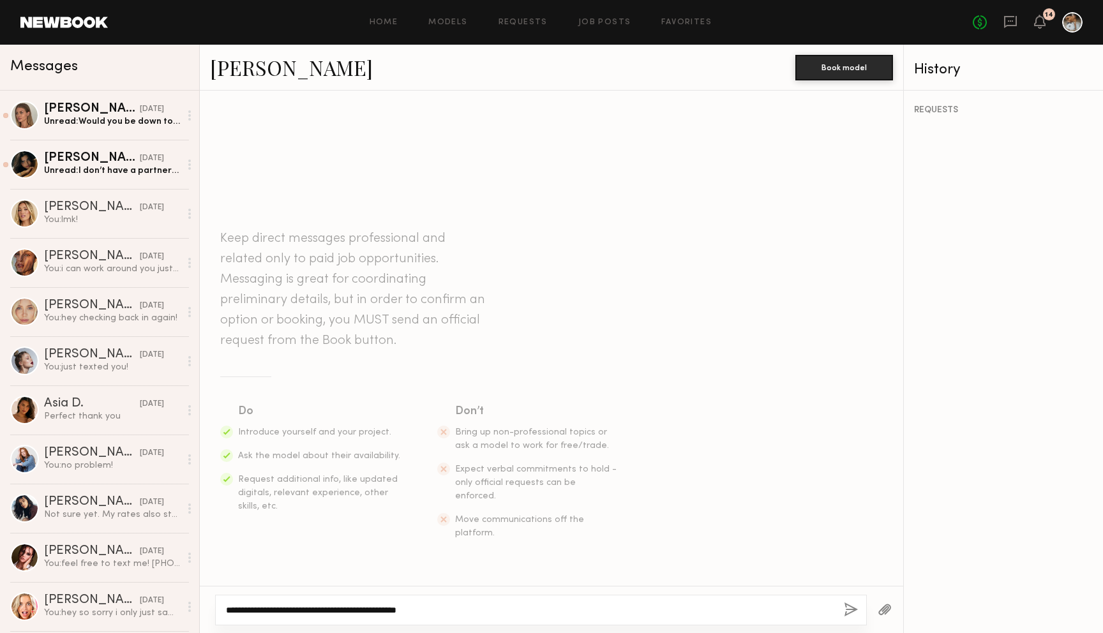
click at [381, 612] on textarea "**********" at bounding box center [530, 610] width 608 height 13
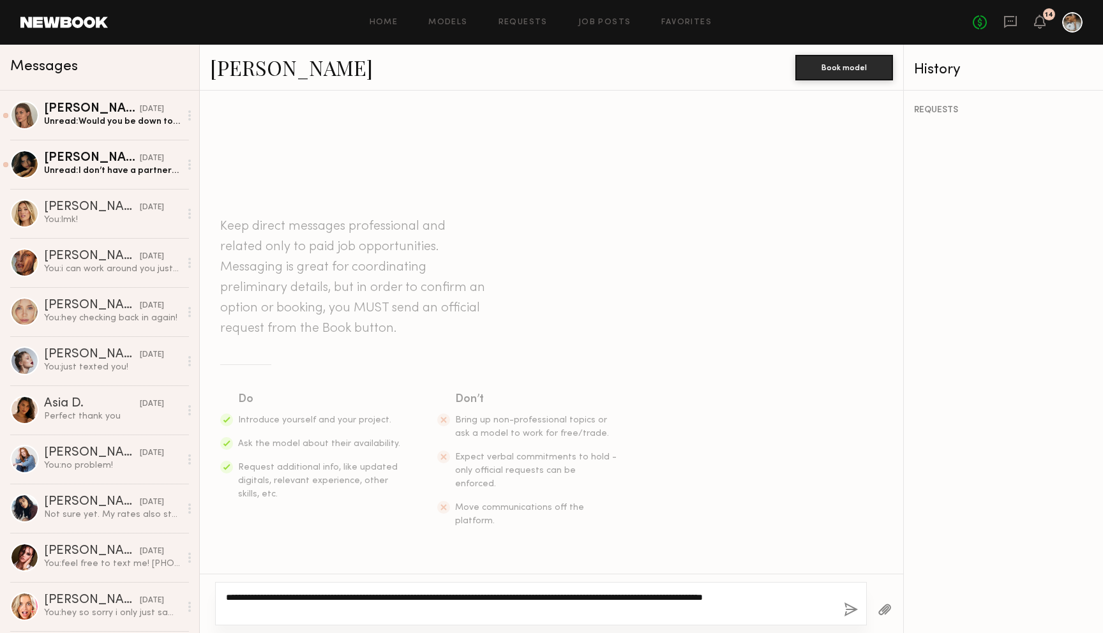
type textarea "**********"
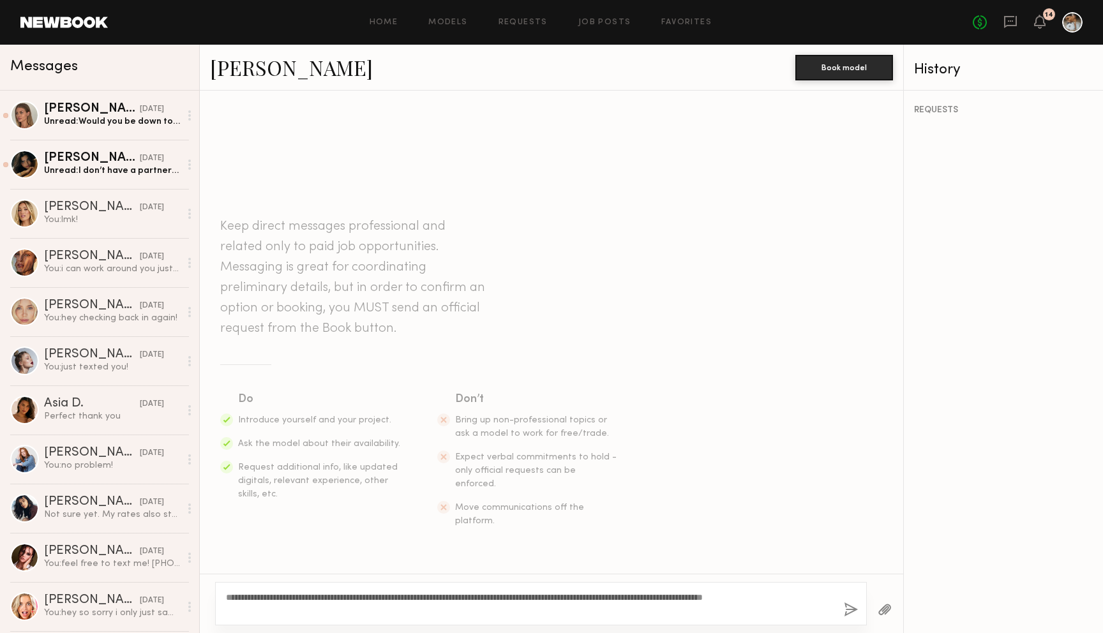
click at [850, 609] on button "button" at bounding box center [851, 611] width 14 height 16
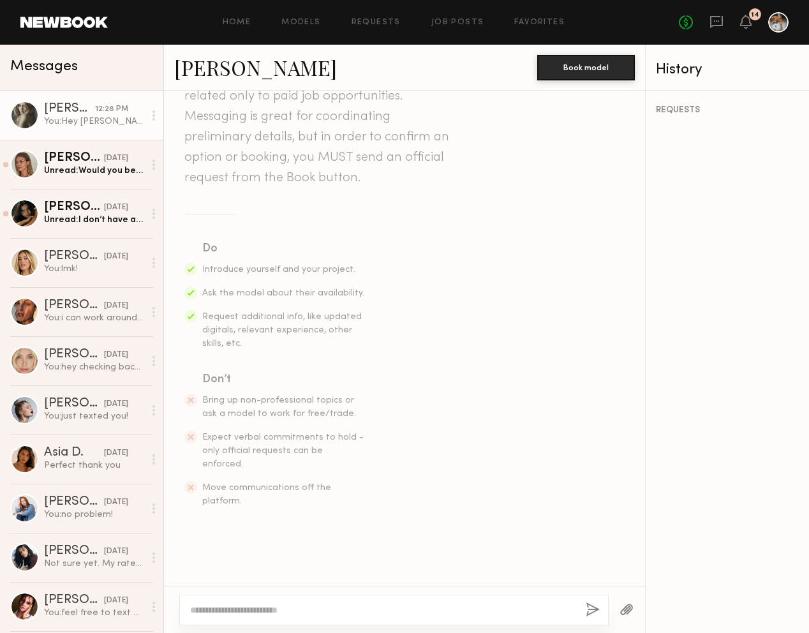
scroll to position [82, 0]
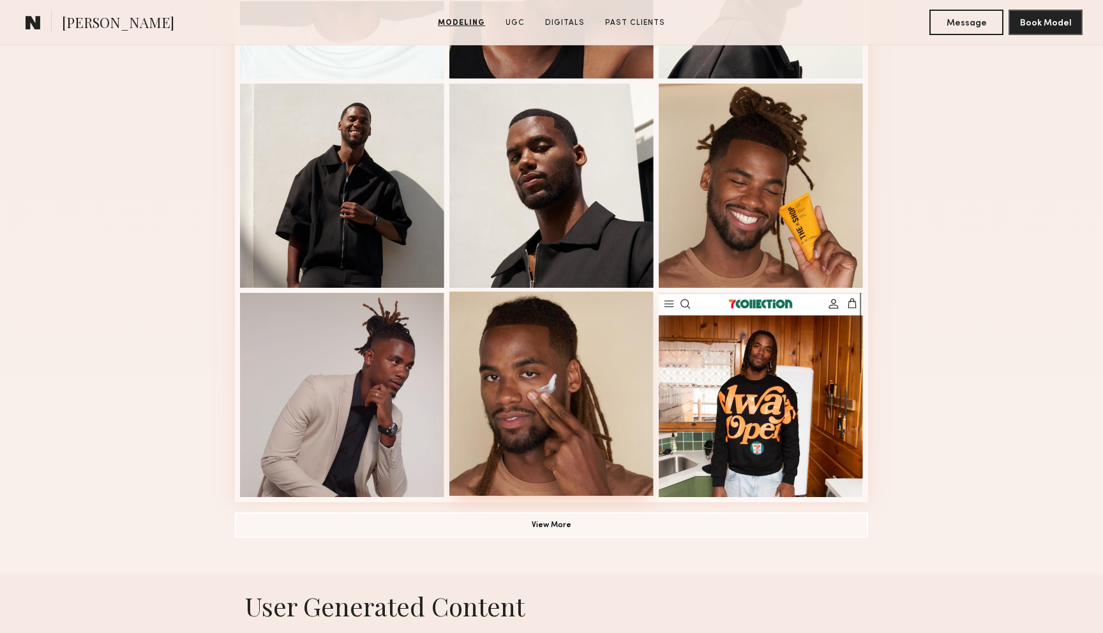
scroll to position [730, 0]
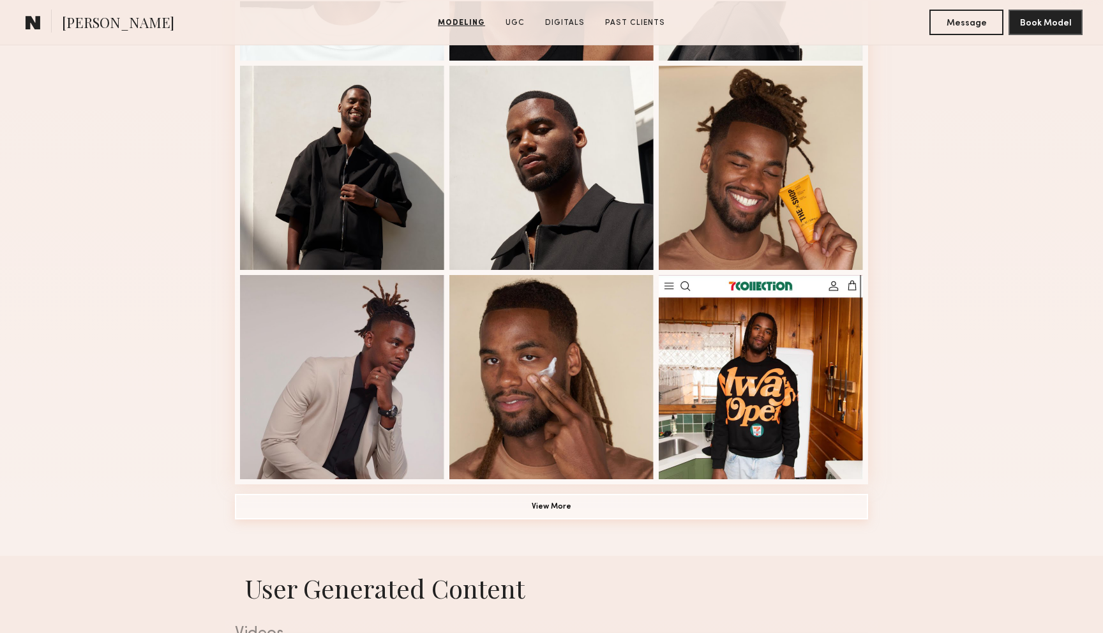
click at [555, 509] on button "View More" at bounding box center [551, 507] width 633 height 26
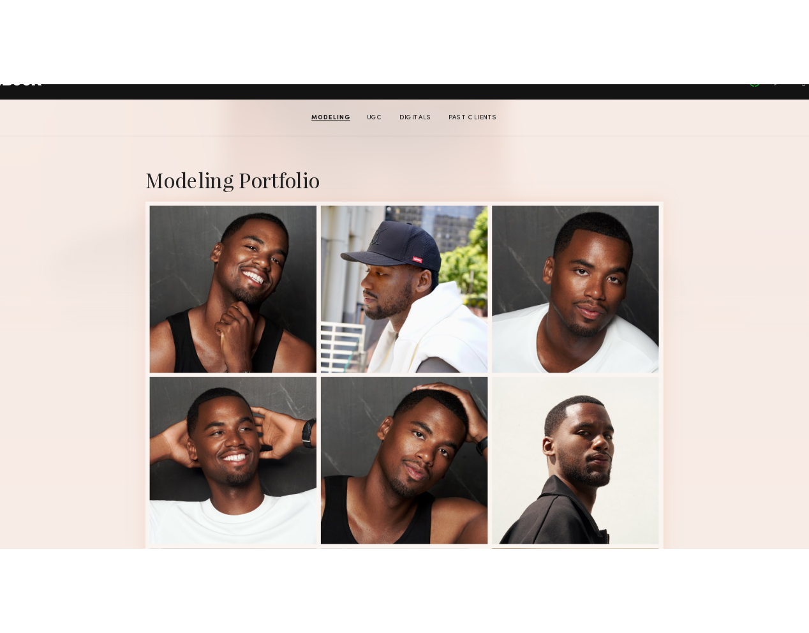
scroll to position [179, 0]
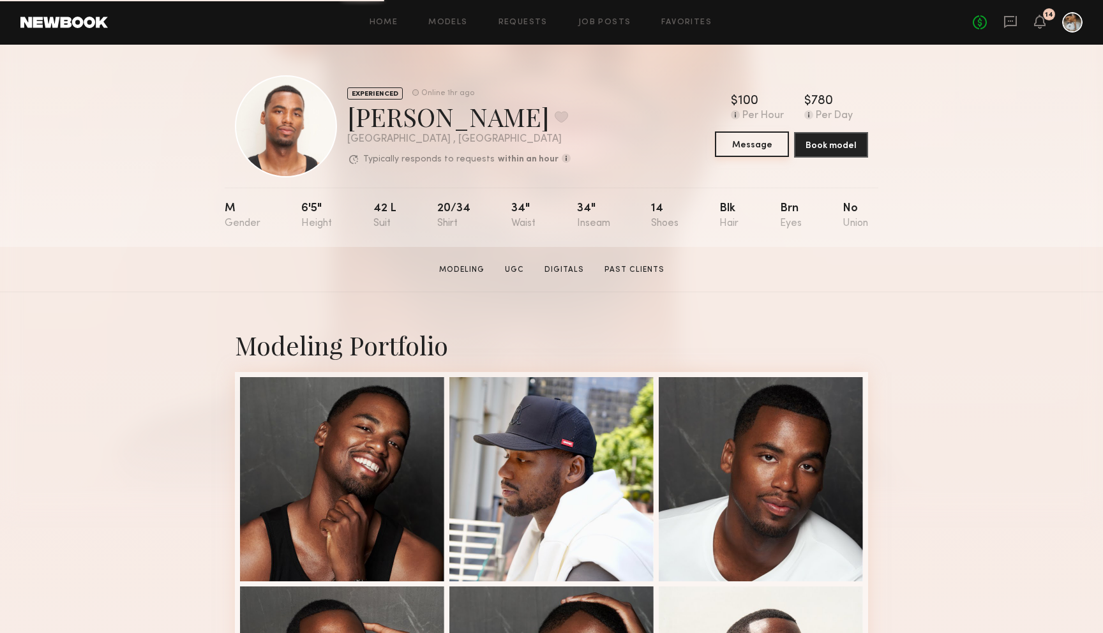
click at [748, 142] on button "Message" at bounding box center [752, 144] width 74 height 26
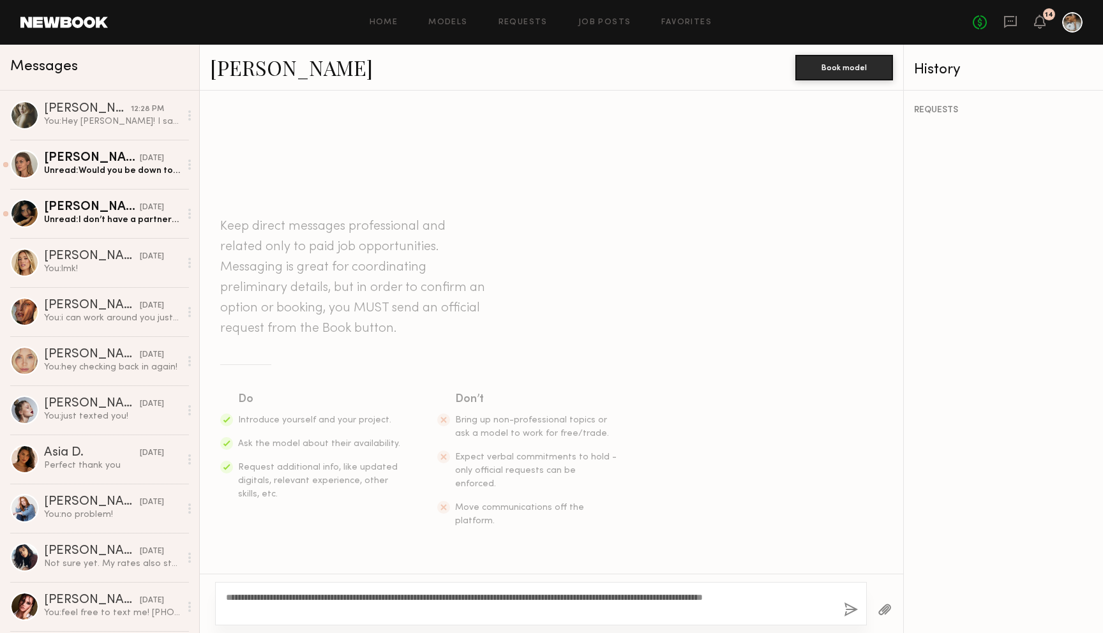
click at [255, 597] on textarea "**********" at bounding box center [530, 604] width 608 height 26
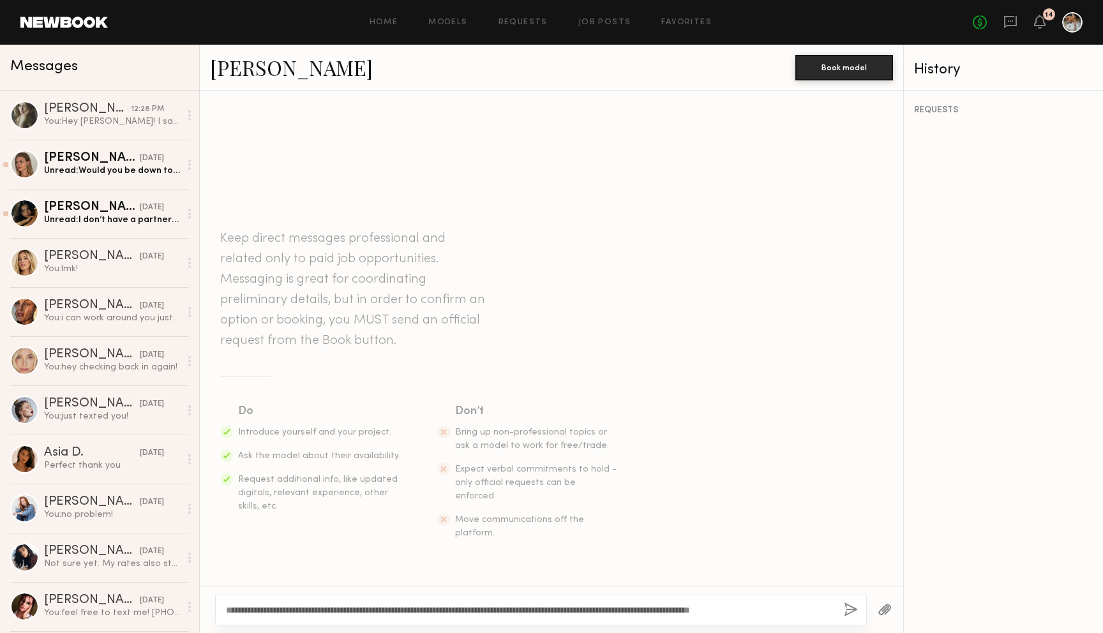
type textarea "**********"
click at [850, 607] on button "button" at bounding box center [851, 611] width 14 height 16
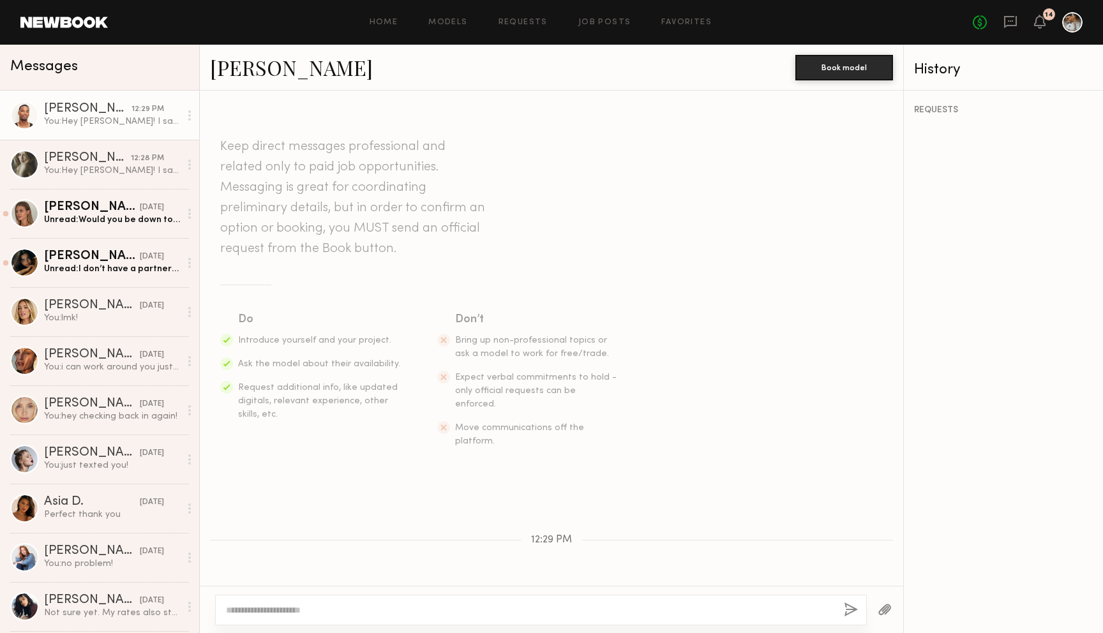
scroll to position [71, 0]
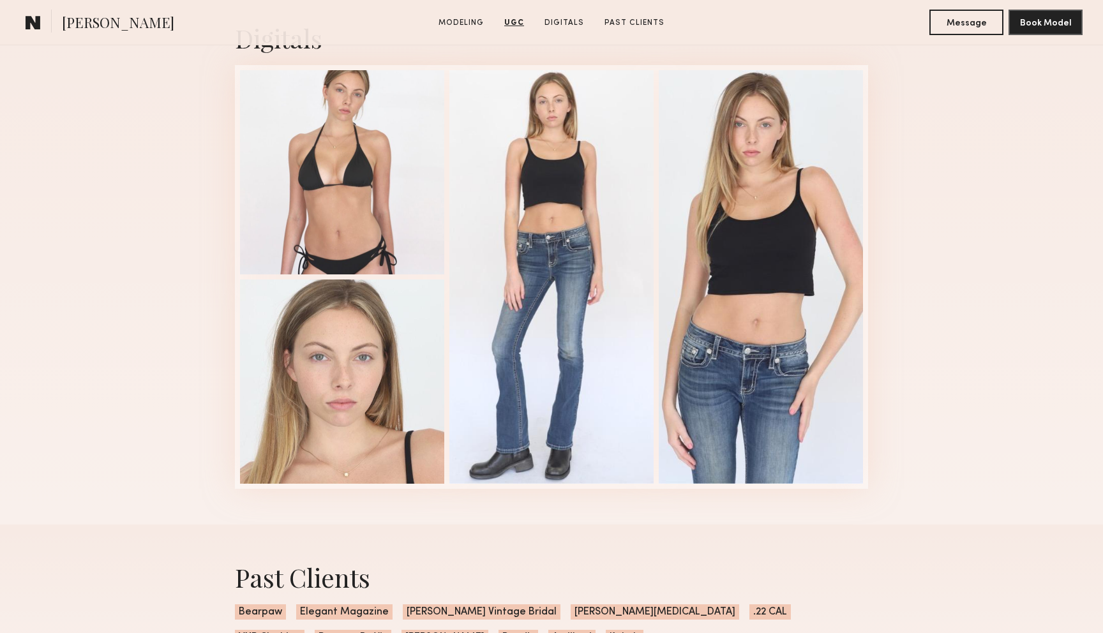
scroll to position [2989, 0]
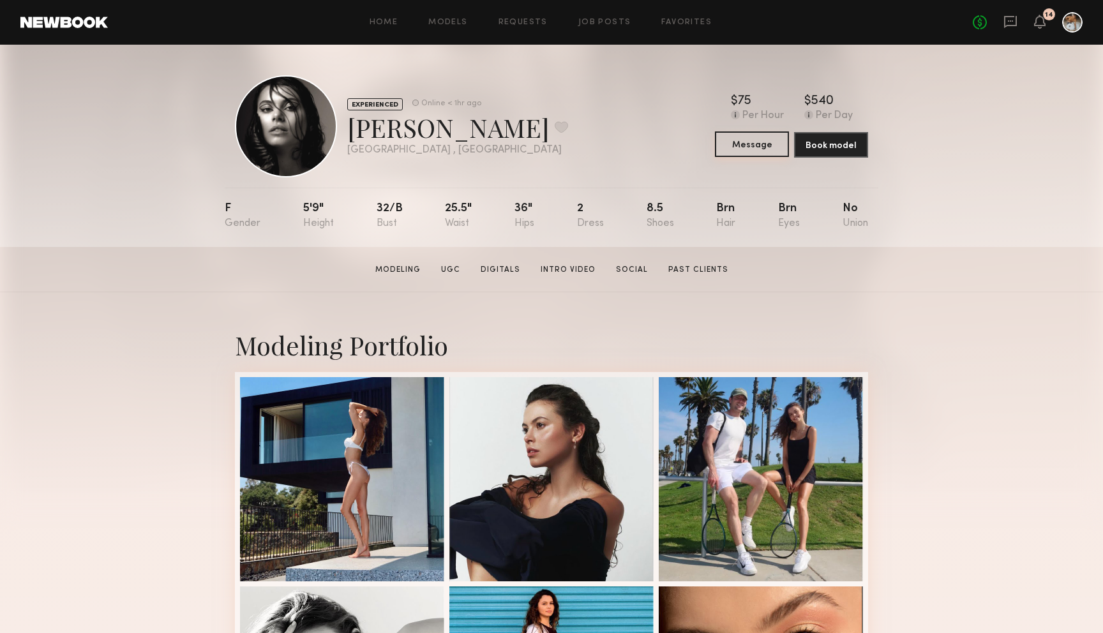
click at [748, 140] on button "Message" at bounding box center [752, 144] width 74 height 26
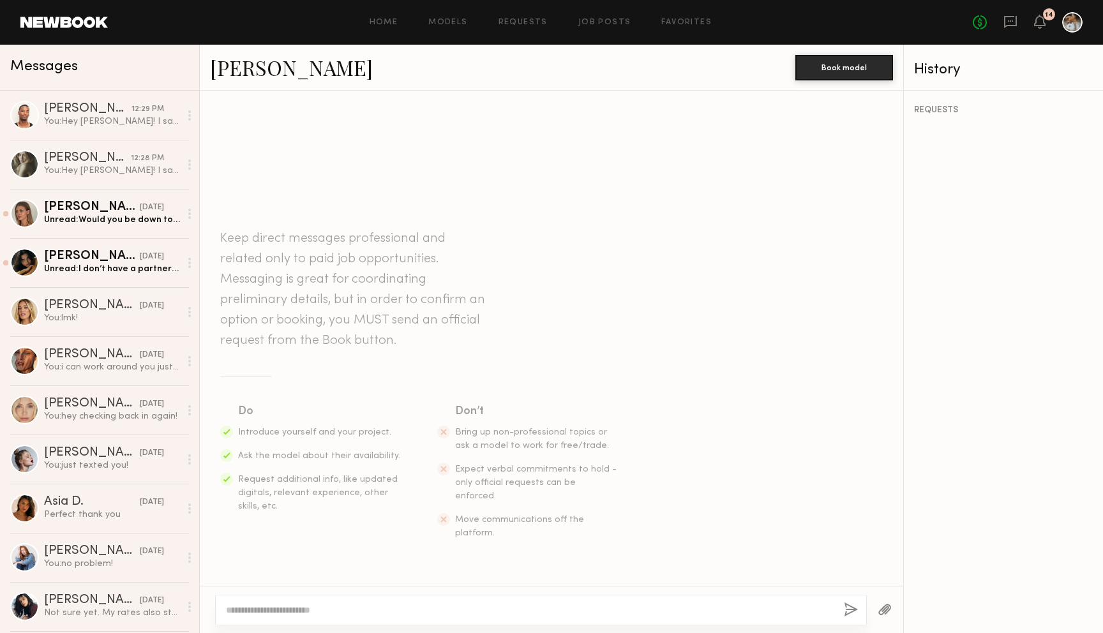
click at [353, 619] on div at bounding box center [541, 610] width 652 height 31
click at [352, 614] on textarea at bounding box center [530, 610] width 608 height 13
paste textarea "**********"
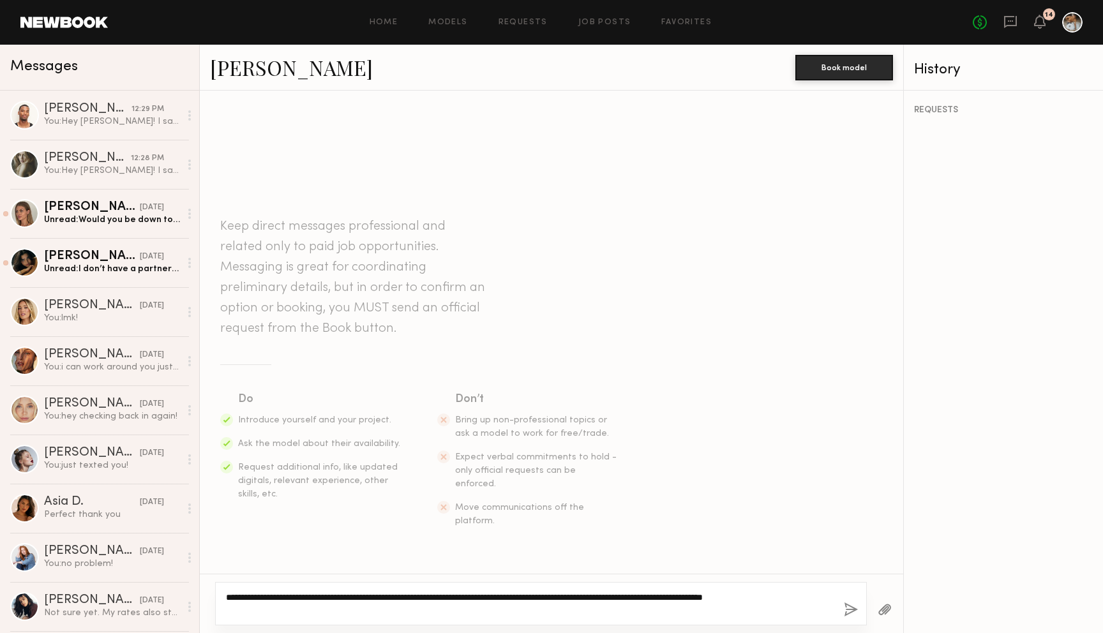
click at [266, 599] on textarea "**********" at bounding box center [530, 604] width 608 height 26
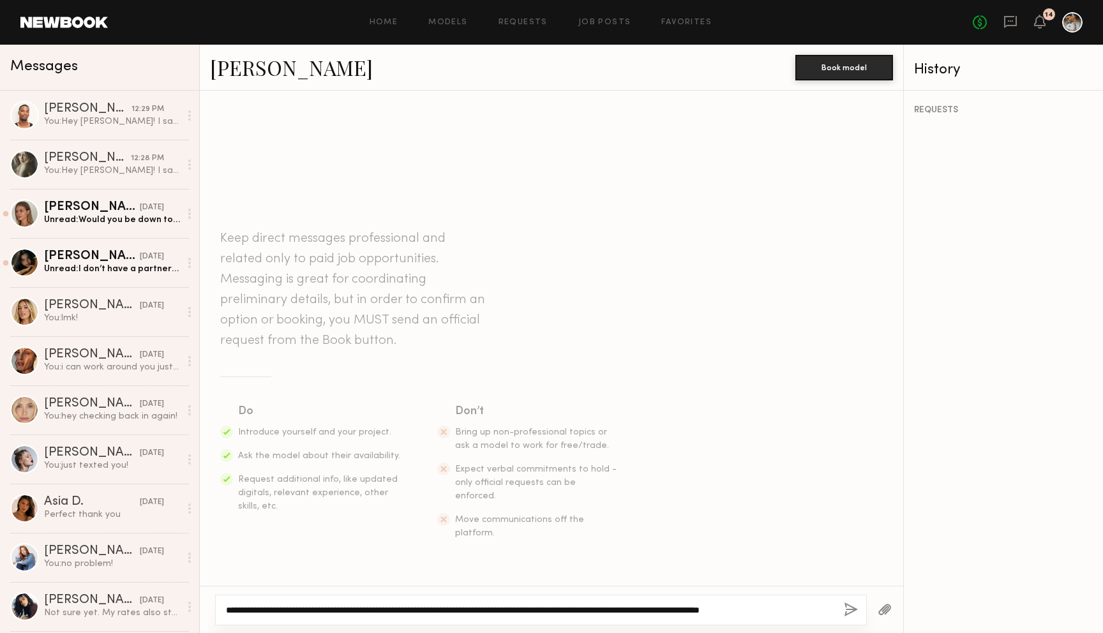
type textarea "**********"
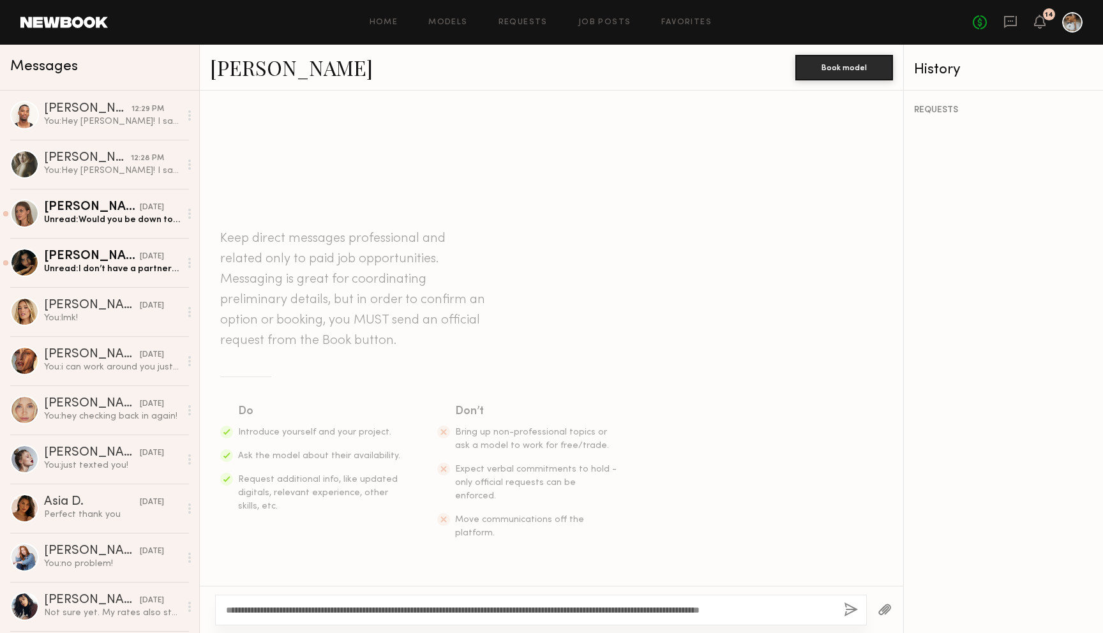
click at [855, 606] on button "button" at bounding box center [851, 611] width 14 height 16
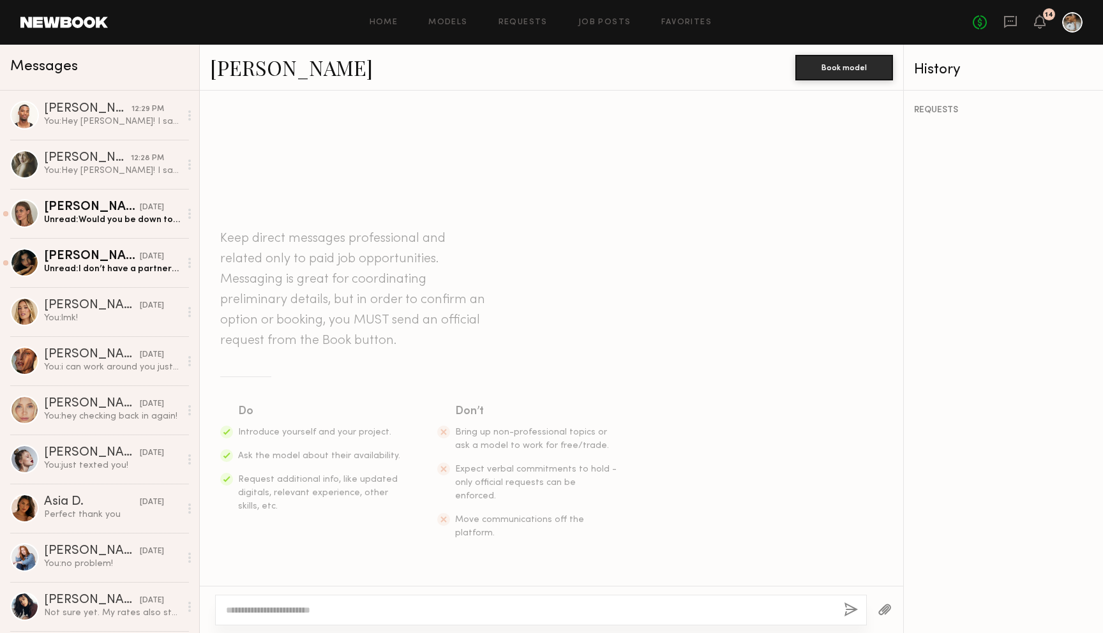
scroll to position [71, 0]
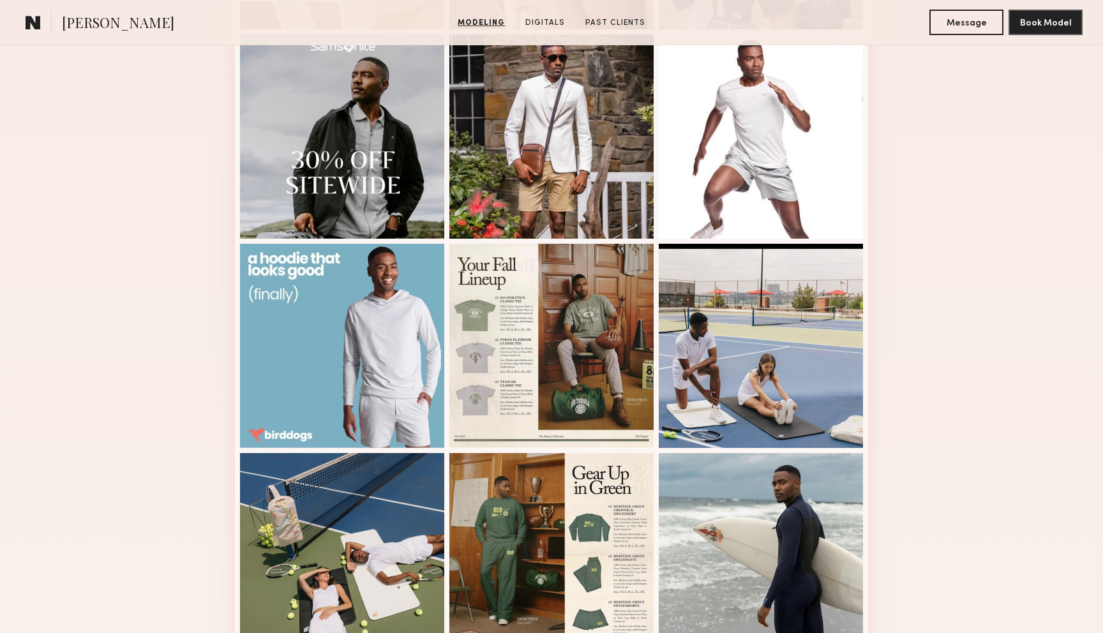
scroll to position [751, 0]
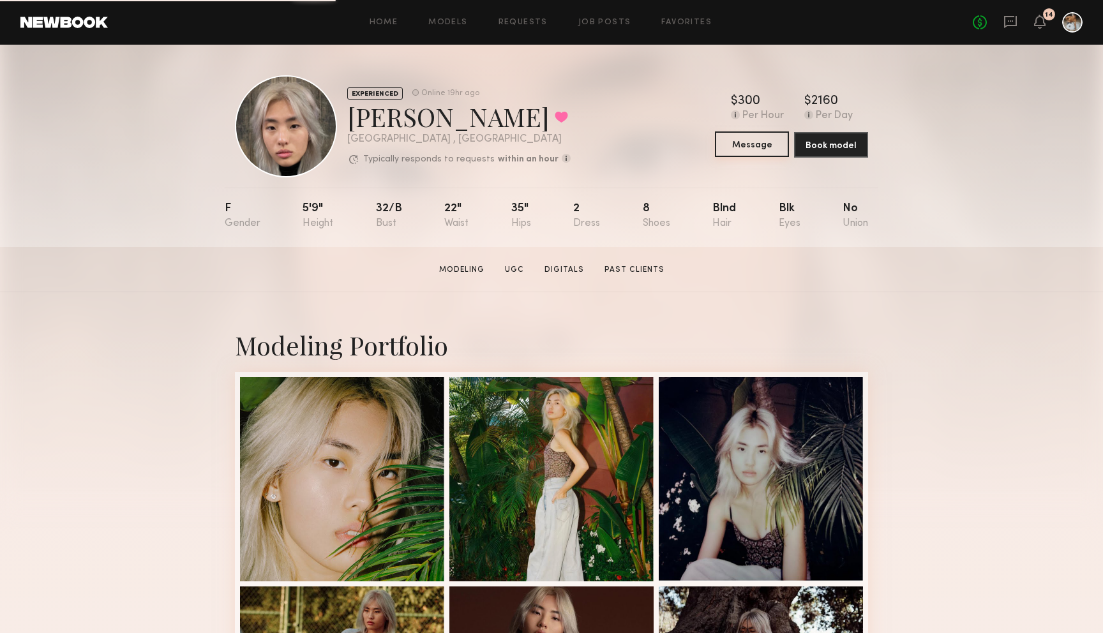
click at [752, 154] on button "Message" at bounding box center [752, 144] width 74 height 26
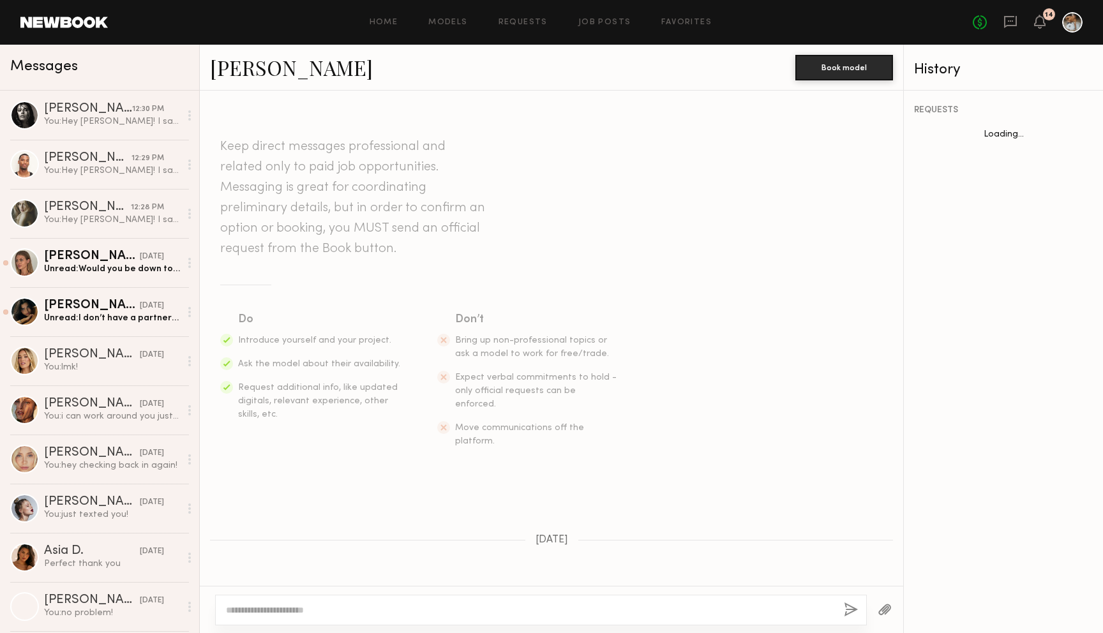
scroll to position [528, 0]
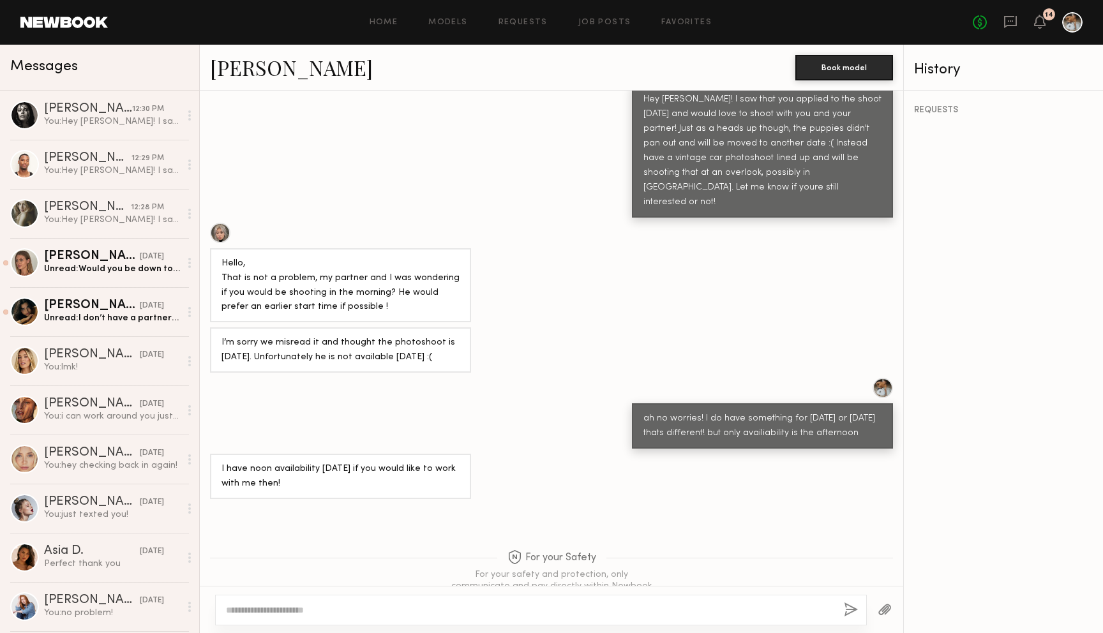
click at [307, 613] on textarea at bounding box center [530, 610] width 608 height 13
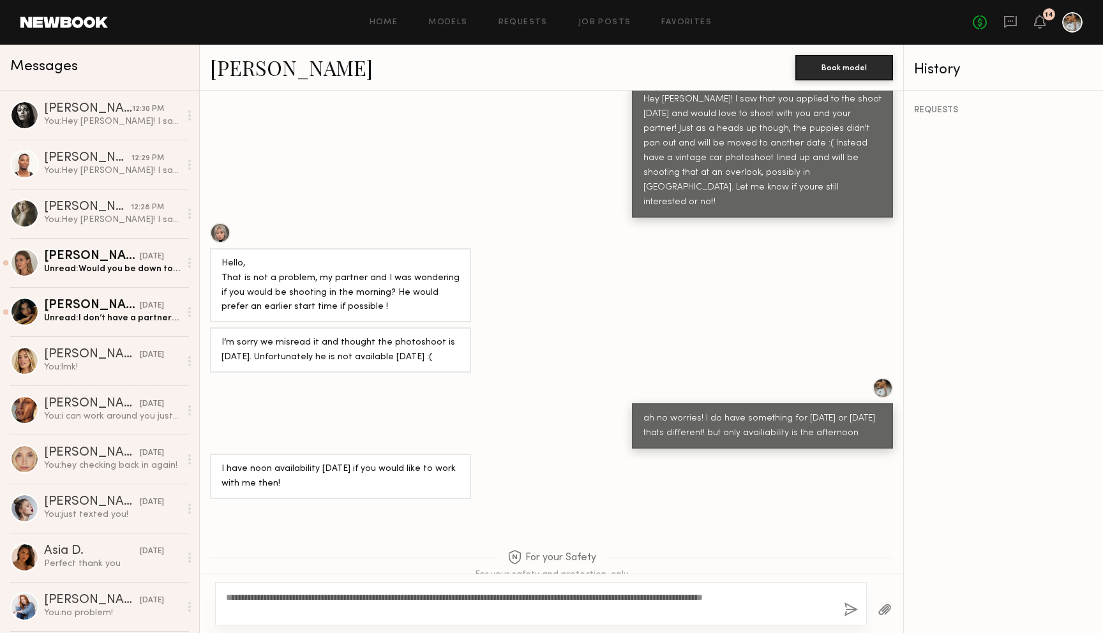
scroll to position [529, 0]
click at [255, 598] on textarea "**********" at bounding box center [530, 604] width 608 height 26
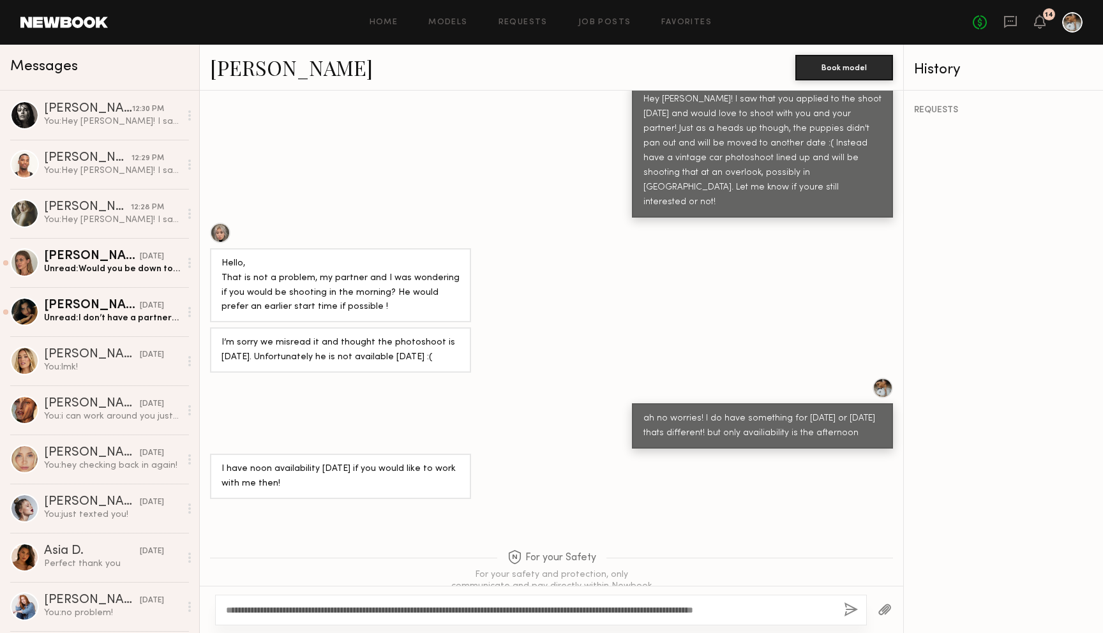
type textarea "**********"
click at [850, 610] on button "button" at bounding box center [851, 611] width 14 height 16
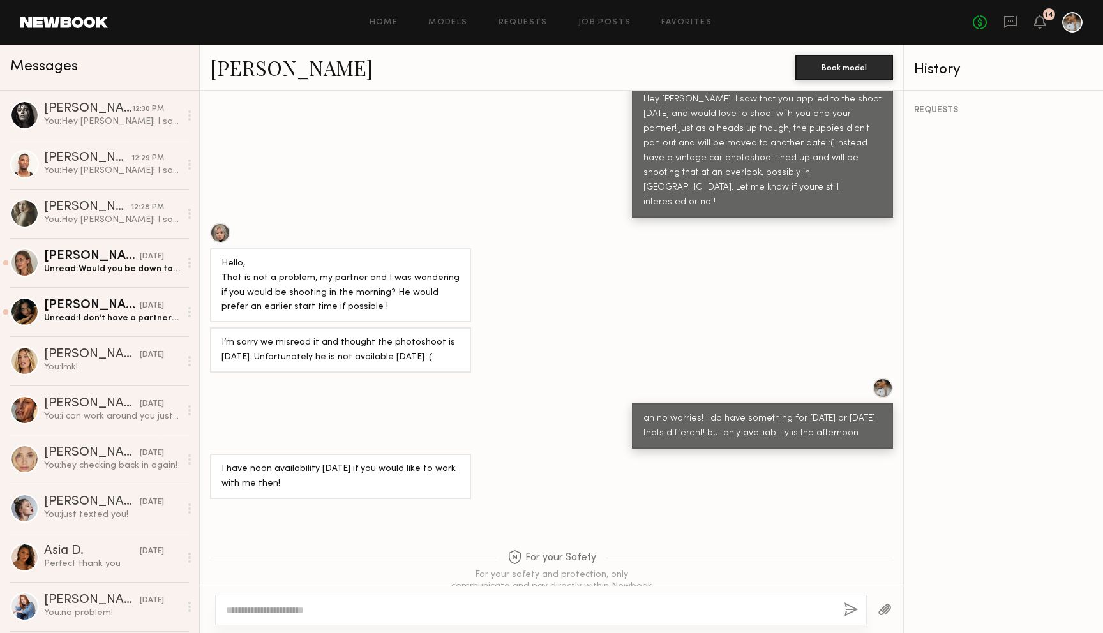
scroll to position [813, 0]
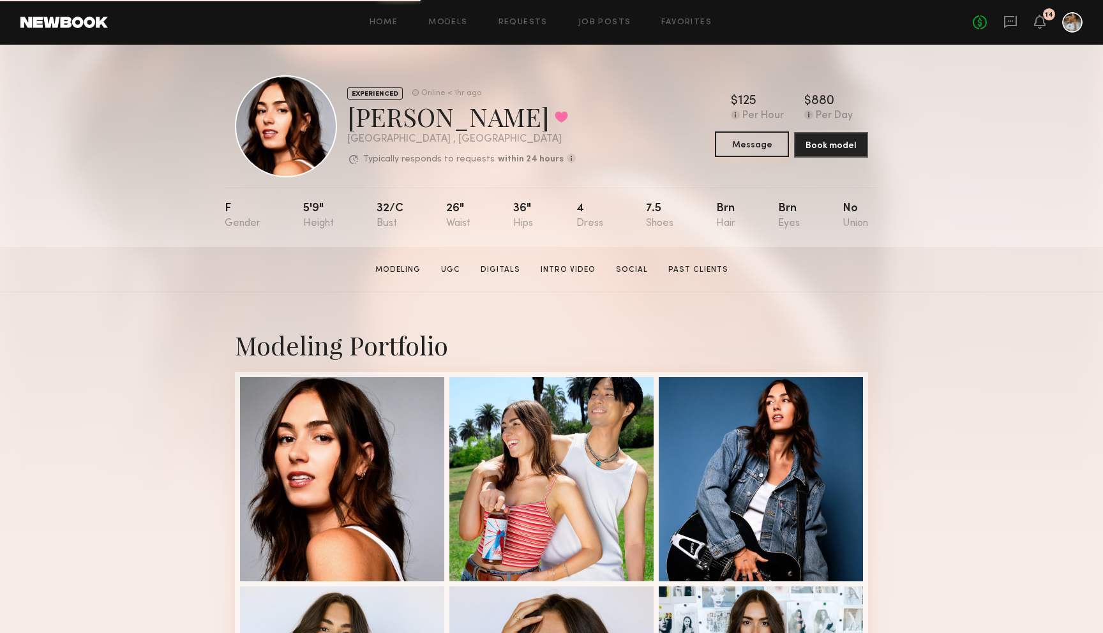
click at [760, 145] on button "Message" at bounding box center [752, 144] width 74 height 26
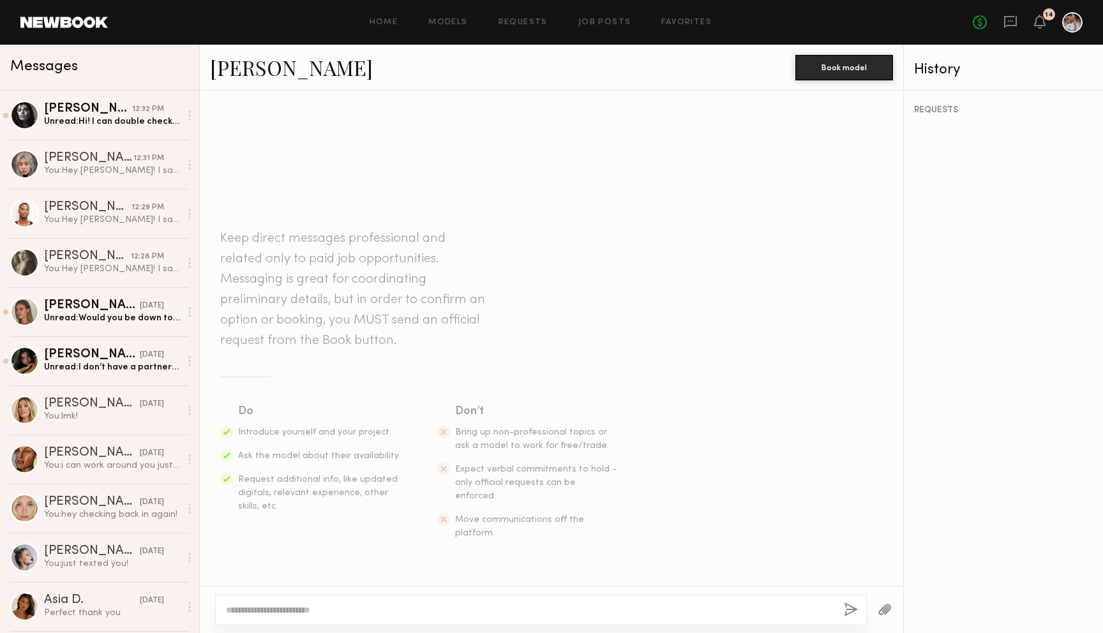
click at [316, 613] on textarea at bounding box center [530, 610] width 608 height 13
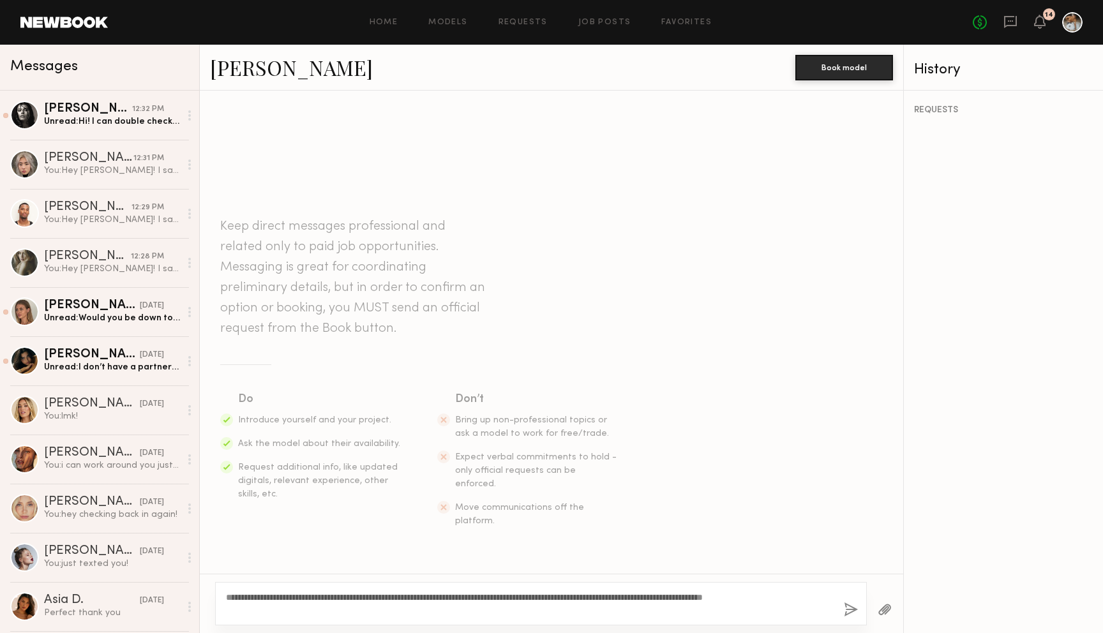
click at [251, 597] on textarea "**********" at bounding box center [530, 604] width 608 height 26
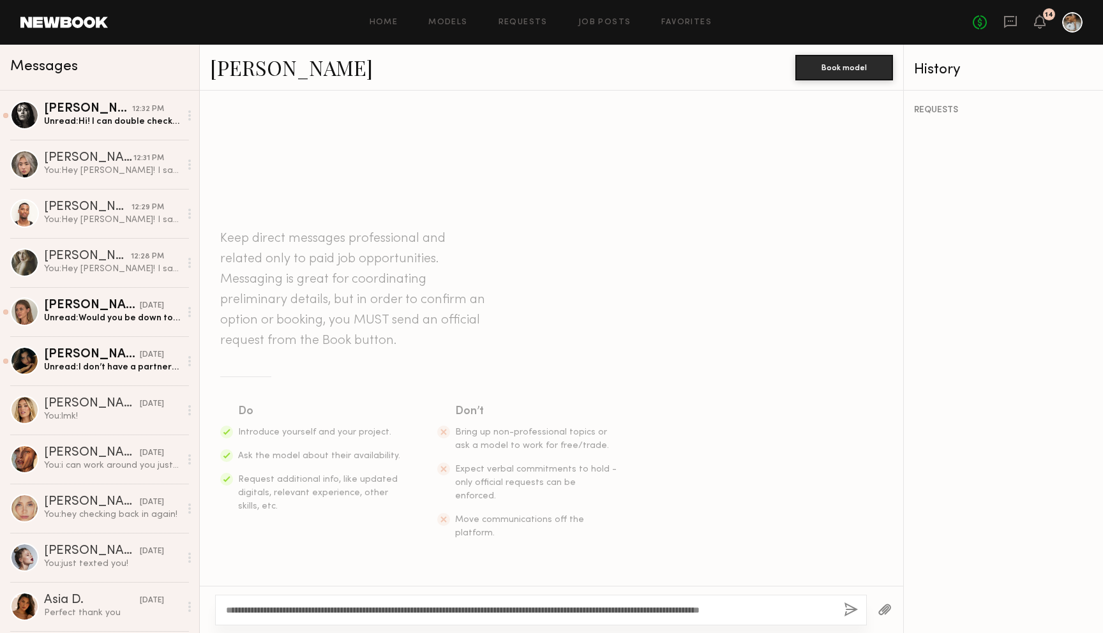
type textarea "**********"
click at [846, 612] on button "button" at bounding box center [851, 611] width 14 height 16
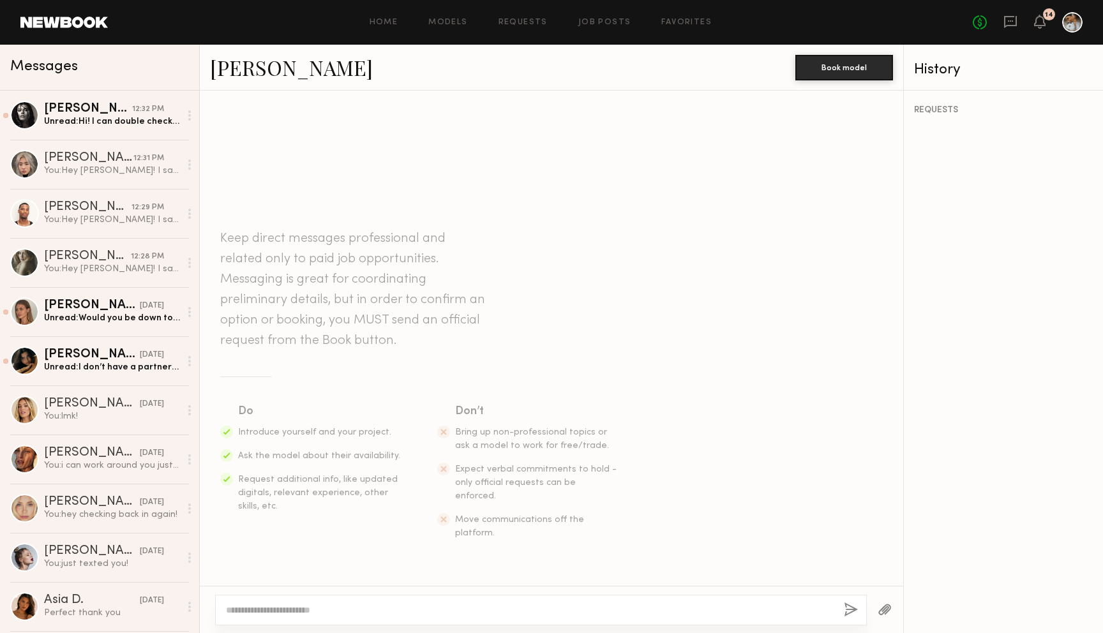
scroll to position [71, 0]
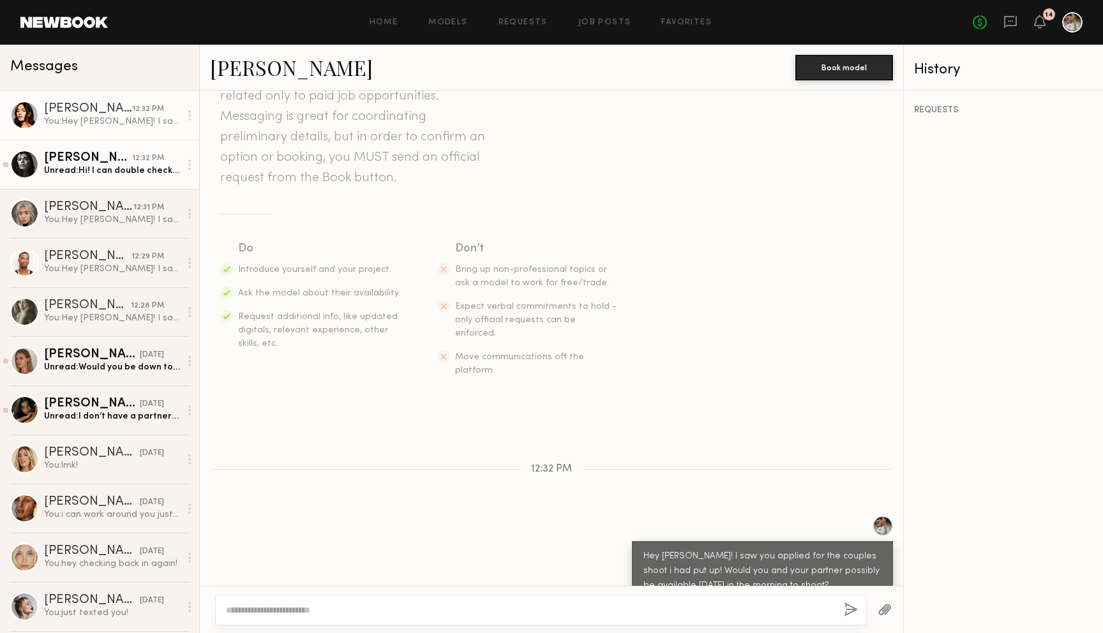
click at [83, 179] on link "Nikola S. 12:32 PM Unread: Hi! I can double check with him but please provide a…" at bounding box center [99, 164] width 199 height 49
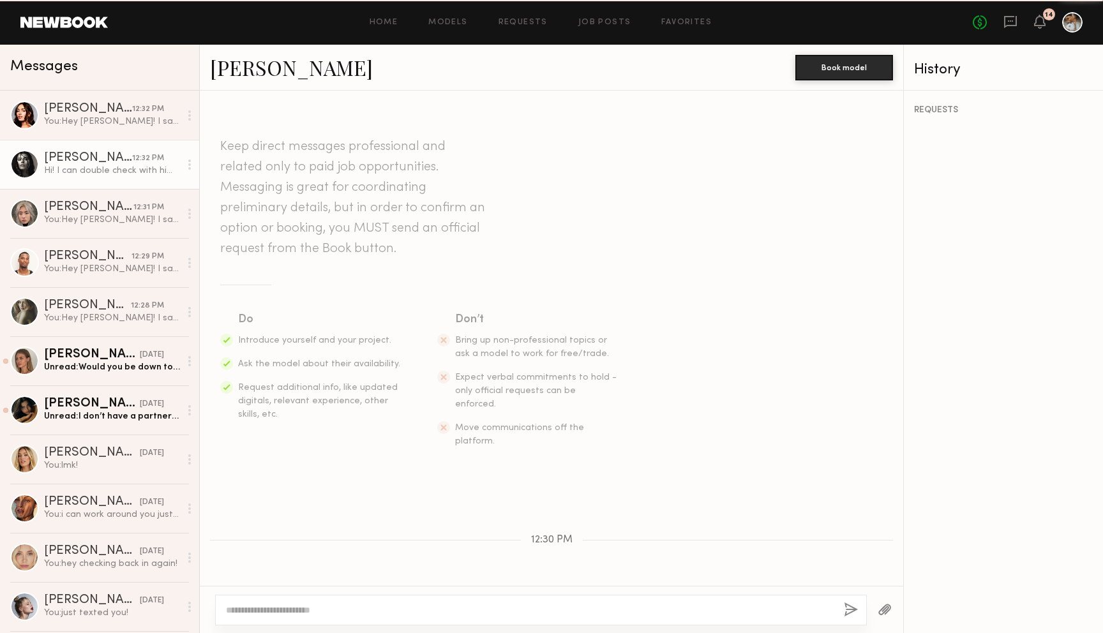
scroll to position [121, 0]
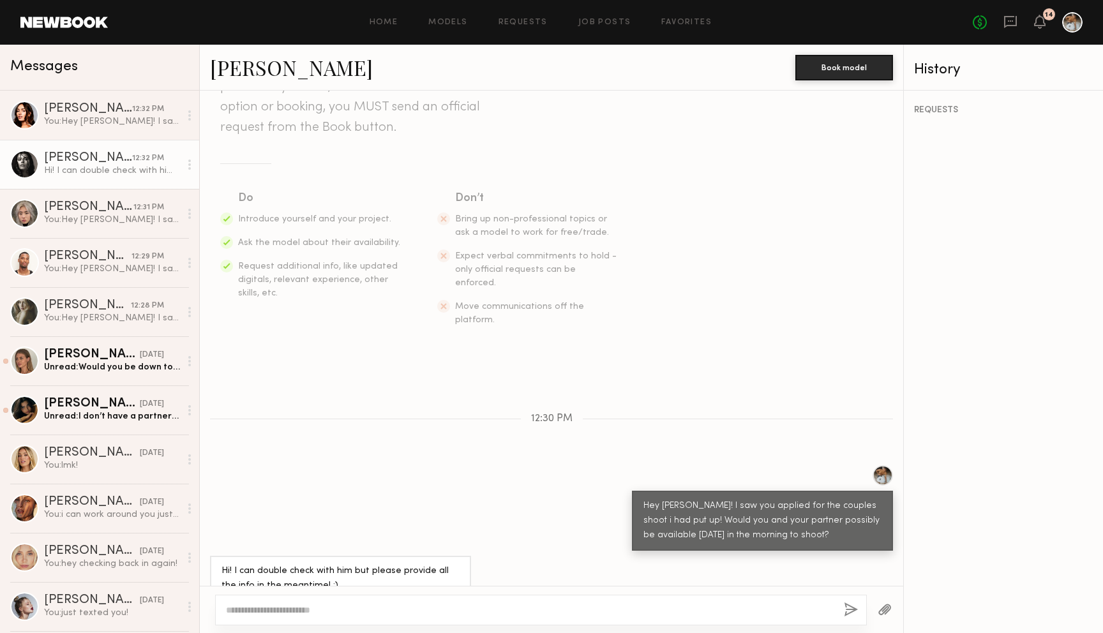
click at [413, 611] on textarea at bounding box center [530, 610] width 608 height 13
click at [245, 73] on link "Nikola S." at bounding box center [291, 67] width 163 height 27
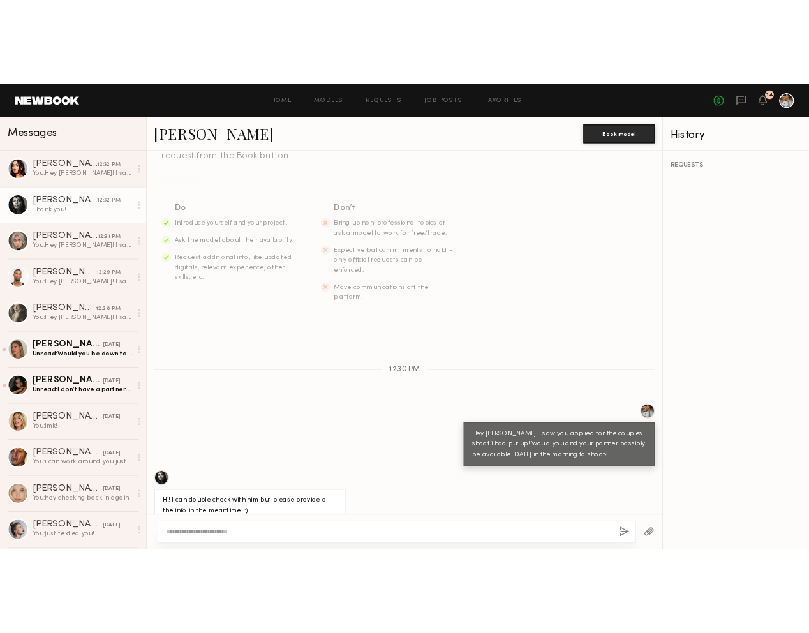
scroll to position [329, 0]
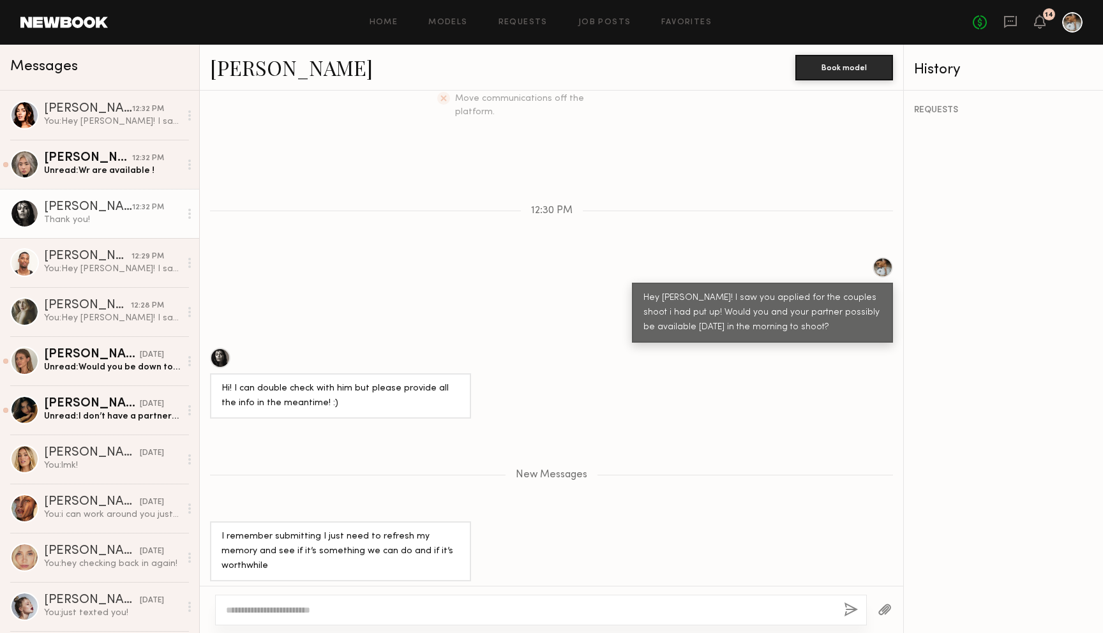
click at [407, 611] on textarea at bounding box center [530, 610] width 608 height 13
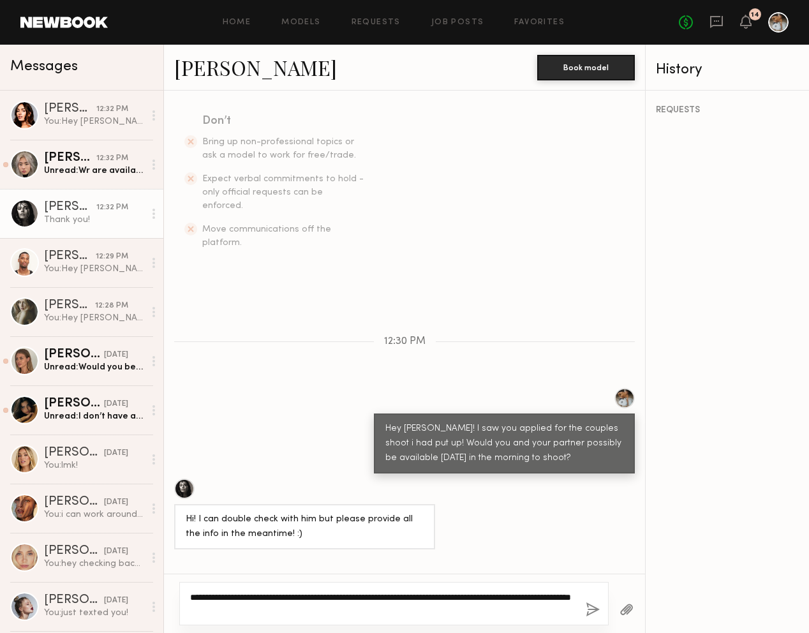
scroll to position [474, 0]
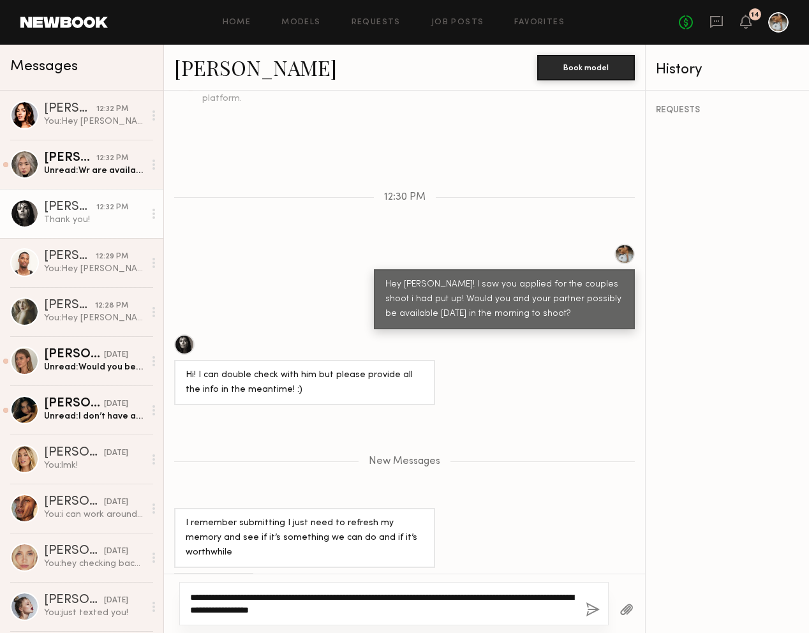
click at [320, 597] on textarea "**********" at bounding box center [383, 604] width 386 height 26
click at [440, 613] on textarea "**********" at bounding box center [383, 604] width 386 height 26
click at [380, 611] on textarea "**********" at bounding box center [383, 604] width 386 height 26
drag, startPoint x: 375, startPoint y: 611, endPoint x: 453, endPoint y: 609, distance: 78.5
click at [453, 609] on textarea "**********" at bounding box center [383, 604] width 386 height 26
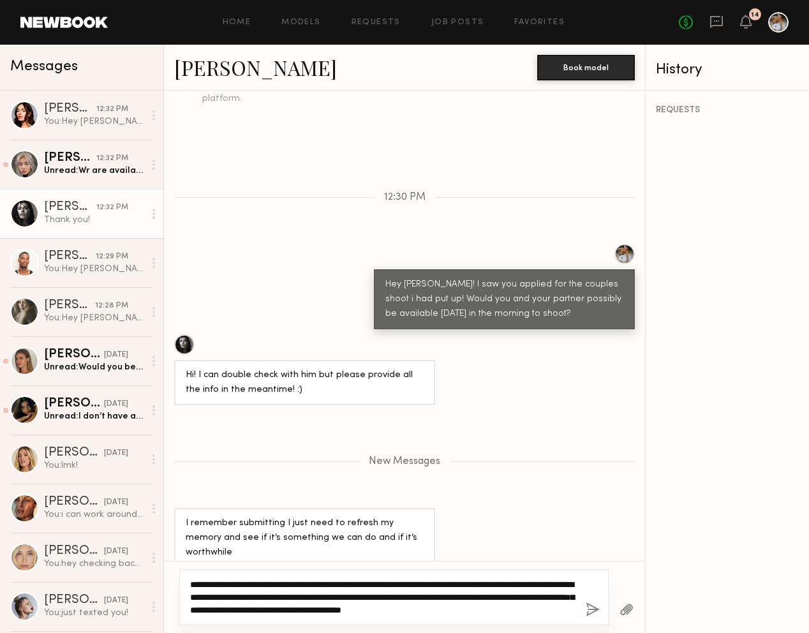
click at [522, 600] on textarea "**********" at bounding box center [383, 597] width 386 height 38
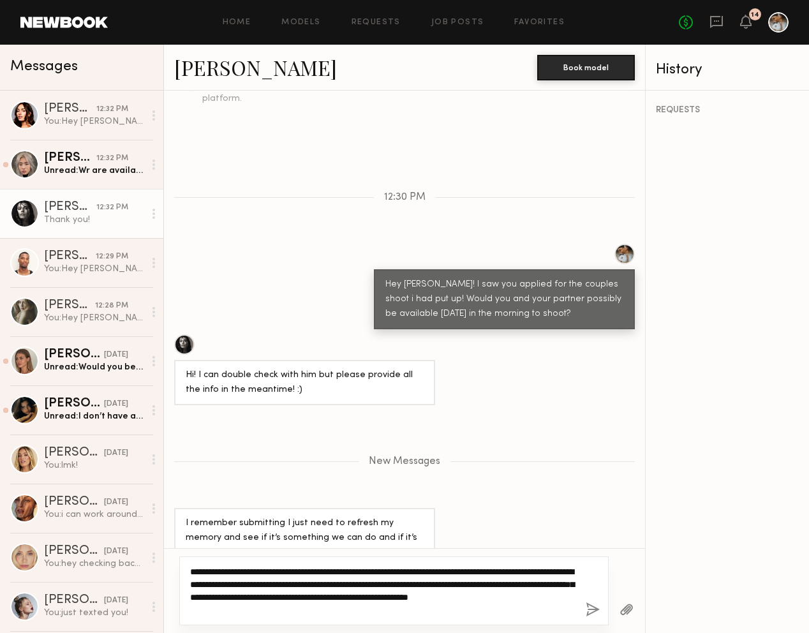
drag, startPoint x: 246, startPoint y: 598, endPoint x: 523, endPoint y: 580, distance: 277.6
click at [523, 580] on textarea "**********" at bounding box center [383, 591] width 386 height 51
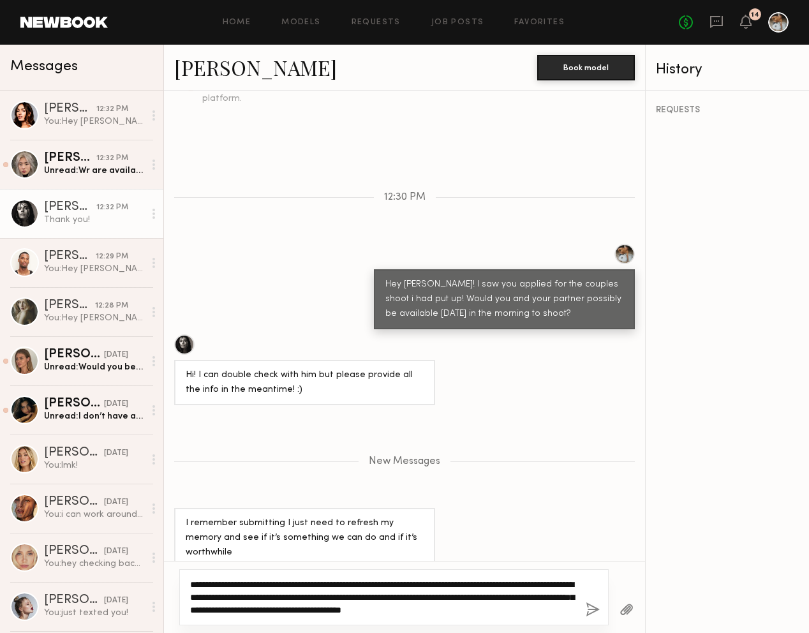
click at [576, 611] on div "**********" at bounding box center [394, 597] width 430 height 56
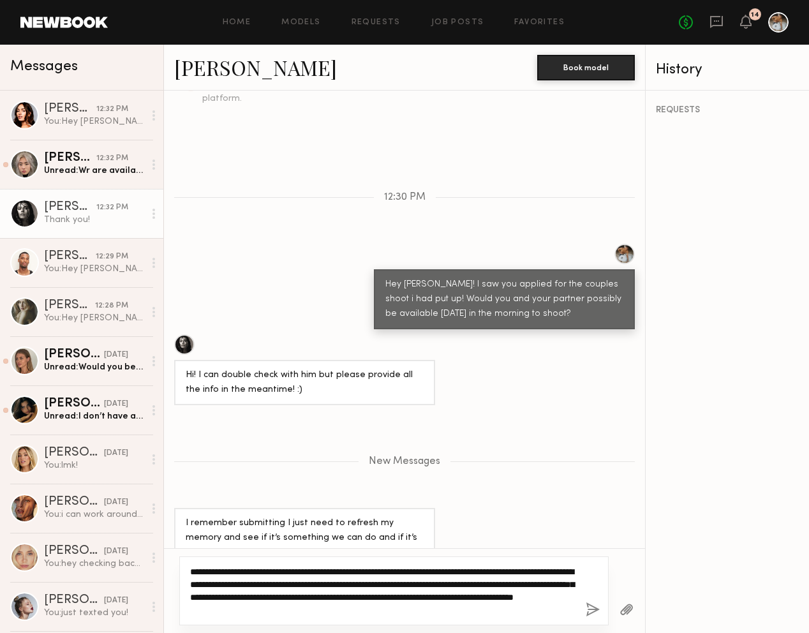
drag, startPoint x: 304, startPoint y: 614, endPoint x: 410, endPoint y: 608, distance: 105.5
click at [410, 608] on textarea "**********" at bounding box center [383, 591] width 386 height 51
click at [460, 596] on textarea "**********" at bounding box center [383, 591] width 386 height 51
click at [525, 586] on textarea "**********" at bounding box center [383, 591] width 386 height 51
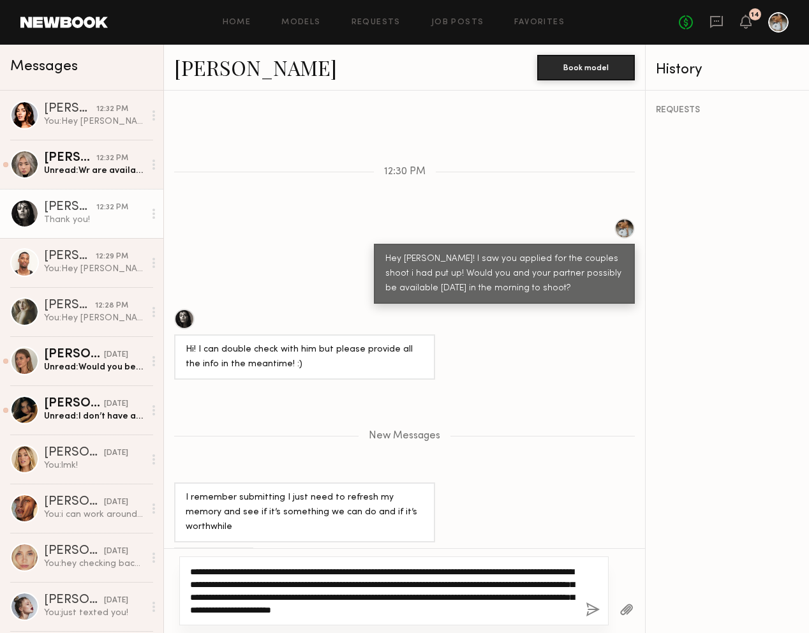
click at [404, 578] on textarea "**********" at bounding box center [383, 591] width 386 height 51
click at [525, 587] on textarea "**********" at bounding box center [383, 591] width 386 height 51
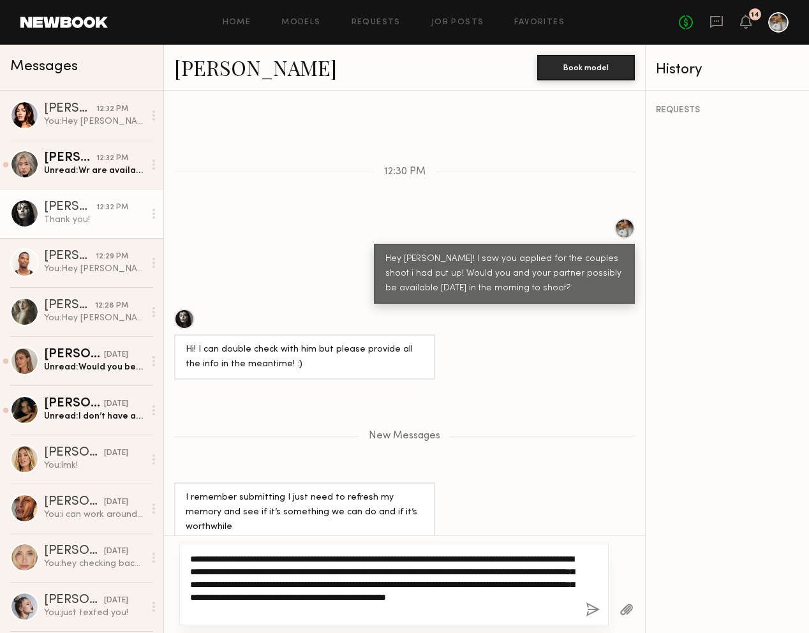
type textarea "**********"
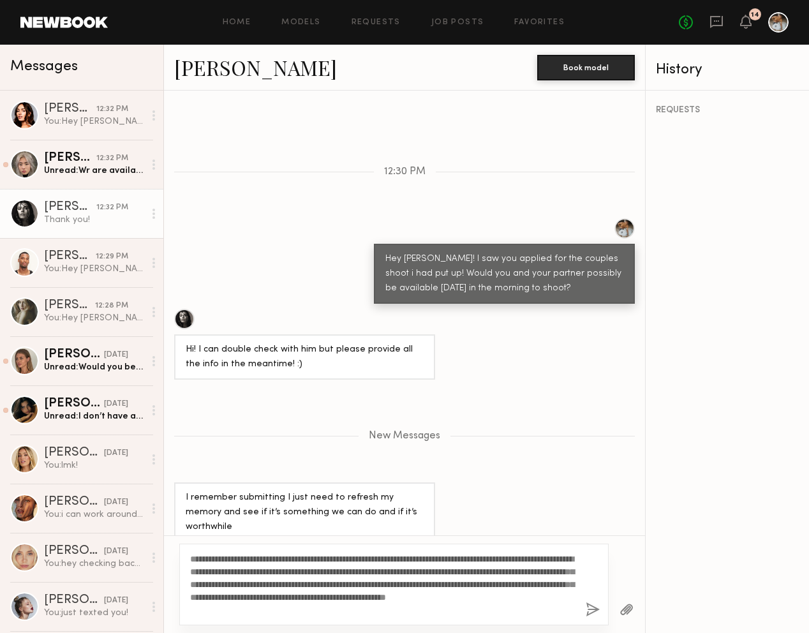
click at [589, 609] on button "button" at bounding box center [593, 611] width 14 height 16
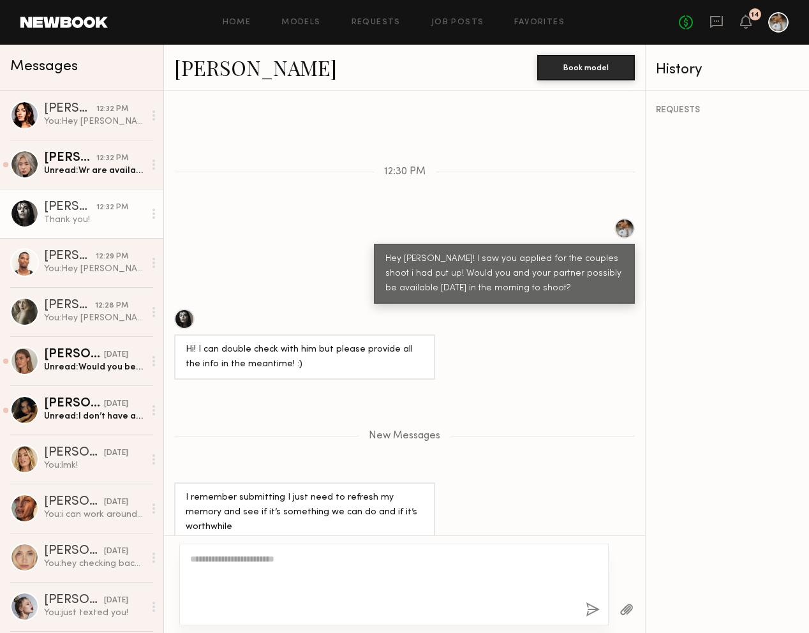
scroll to position [601, 0]
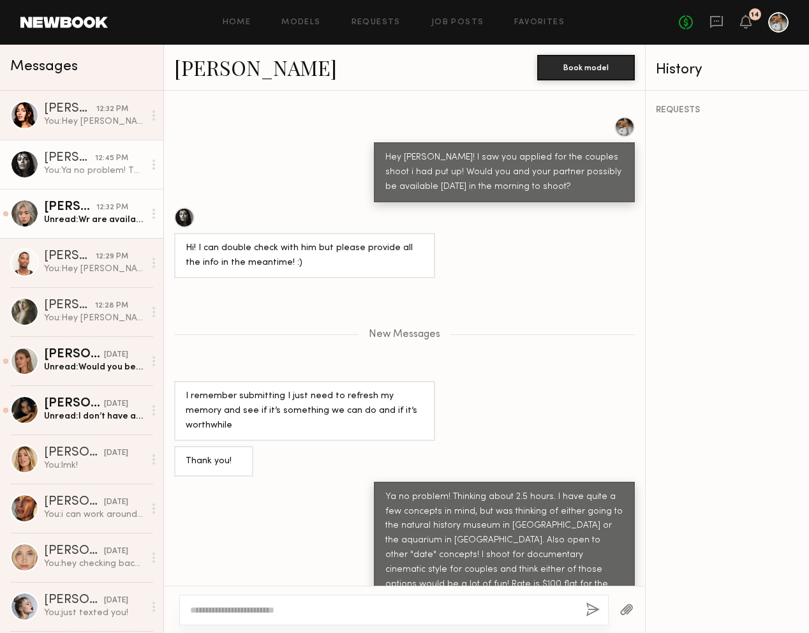
click at [94, 212] on div "Jane N." at bounding box center [70, 207] width 52 height 13
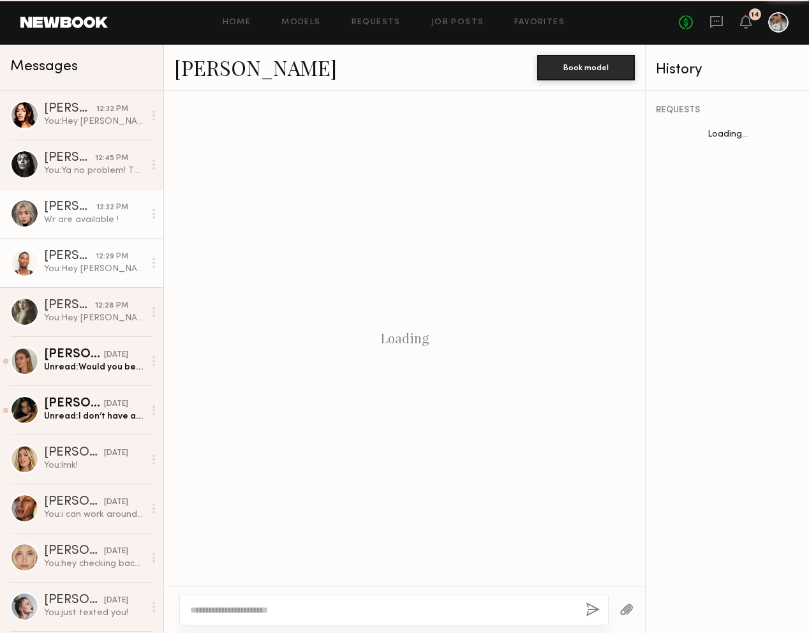
scroll to position [909, 0]
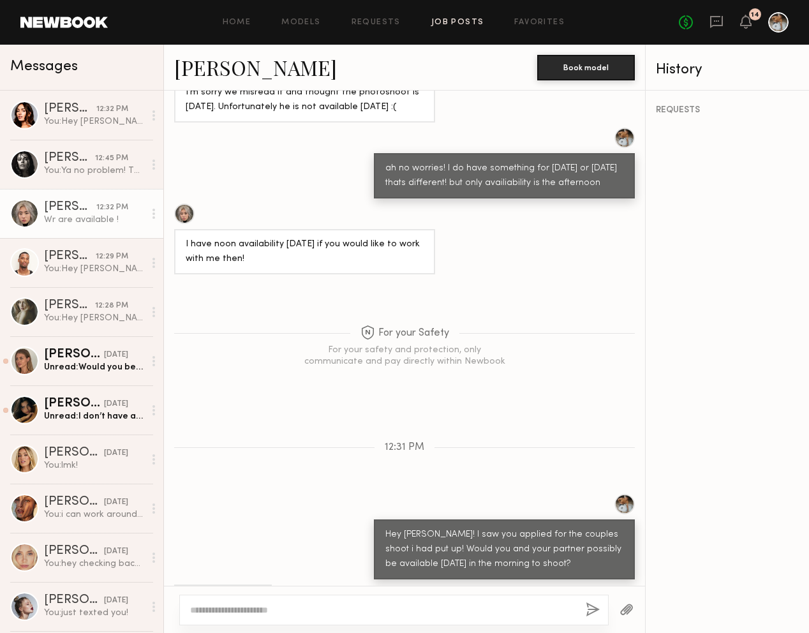
click at [452, 24] on link "Job Posts" at bounding box center [457, 23] width 53 height 8
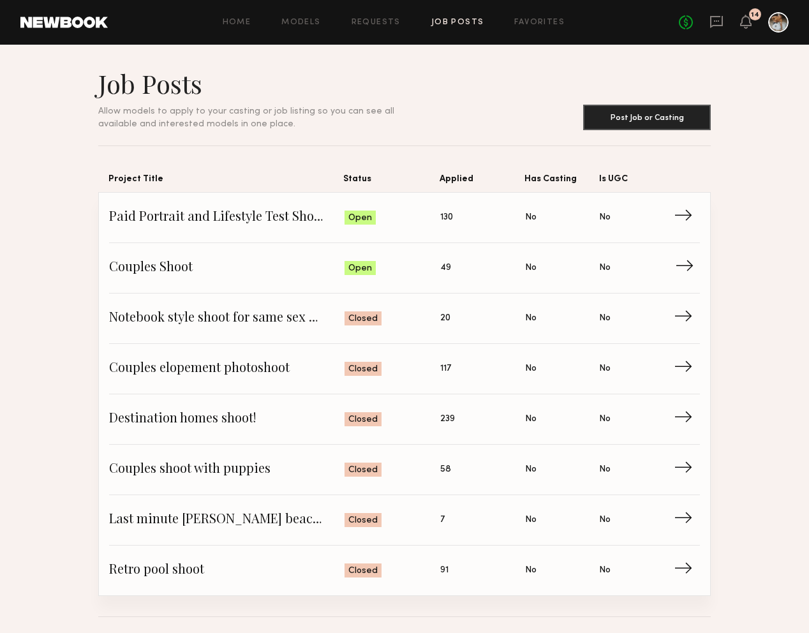
click at [190, 264] on span "Couples Shoot" at bounding box center [227, 268] width 236 height 19
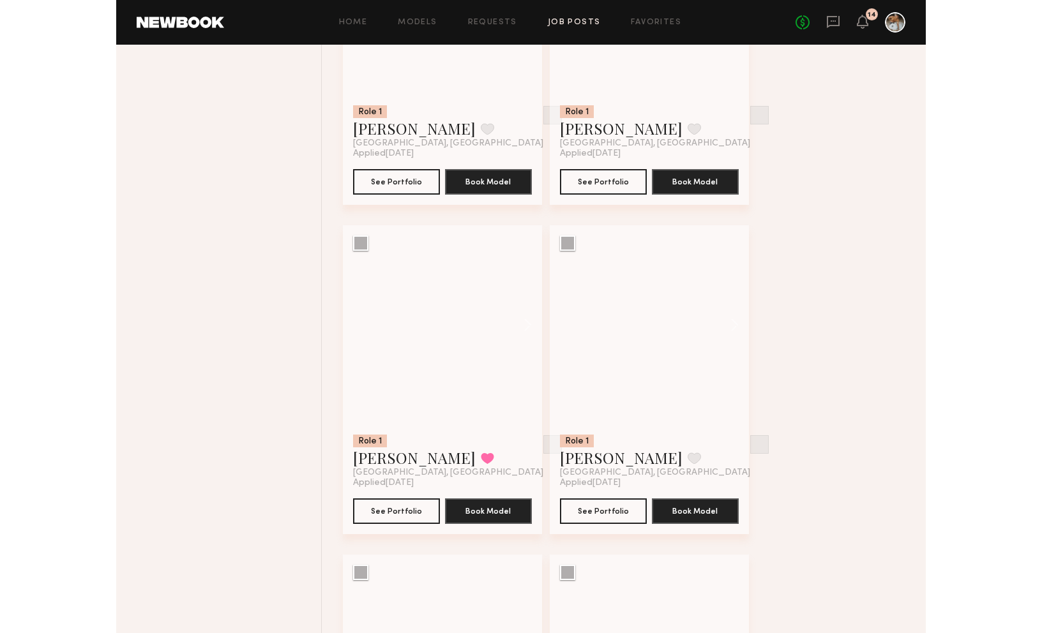
scroll to position [2032, 0]
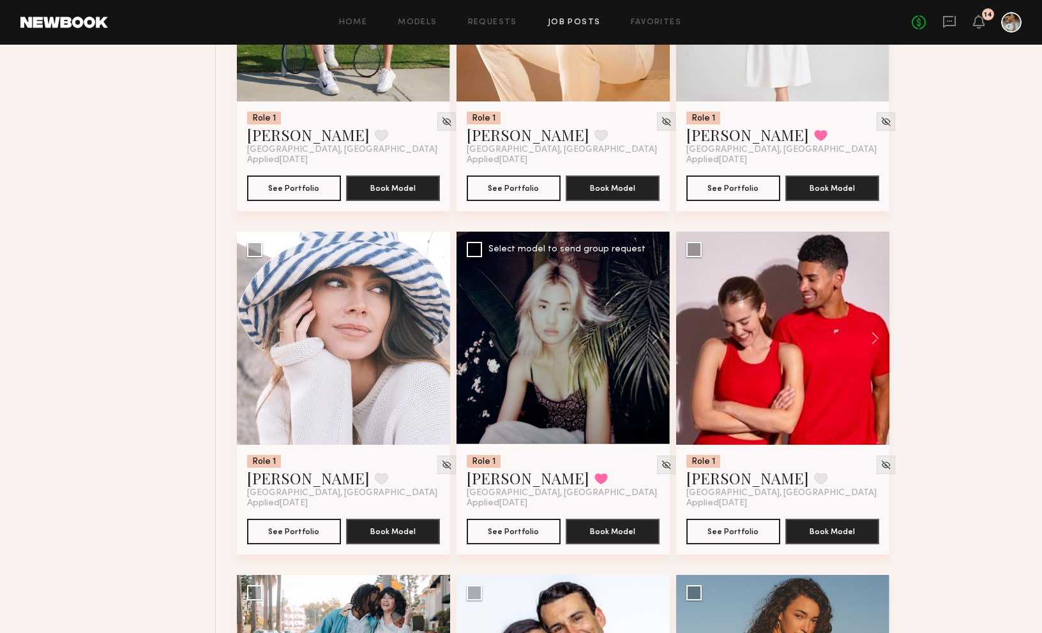
click at [523, 344] on div at bounding box center [562, 338] width 213 height 213
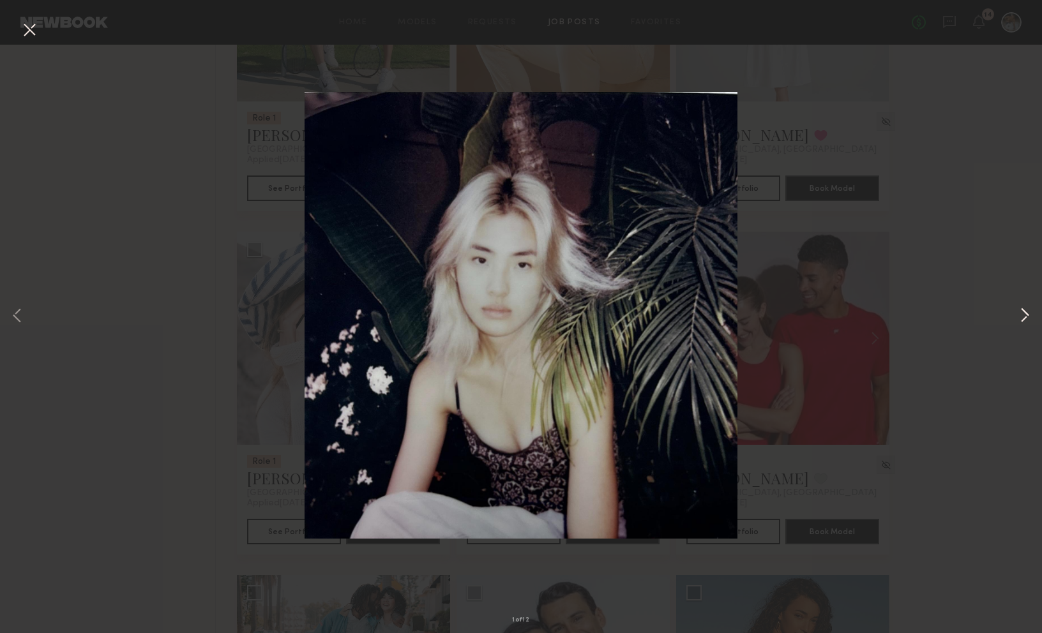
click at [1019, 317] on button at bounding box center [1024, 316] width 15 height 507
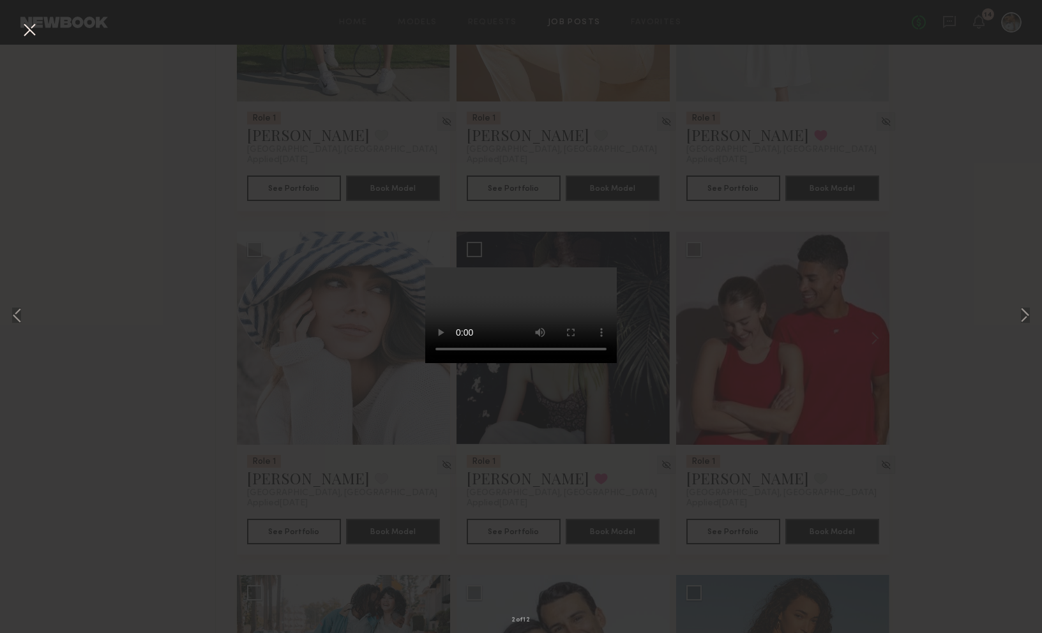
click at [674, 361] on div "2 of 12" at bounding box center [521, 316] width 1042 height 633
click at [720, 251] on div "2 of 12" at bounding box center [521, 316] width 1042 height 633
click at [29, 36] on button at bounding box center [29, 30] width 20 height 23
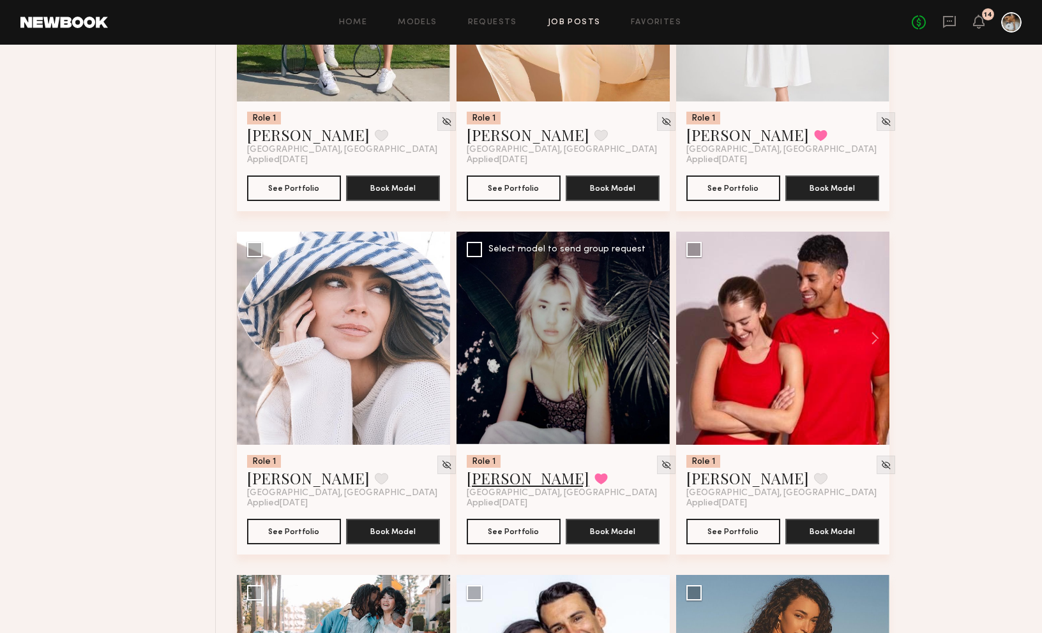
click at [477, 481] on link "Jane N." at bounding box center [528, 478] width 123 height 20
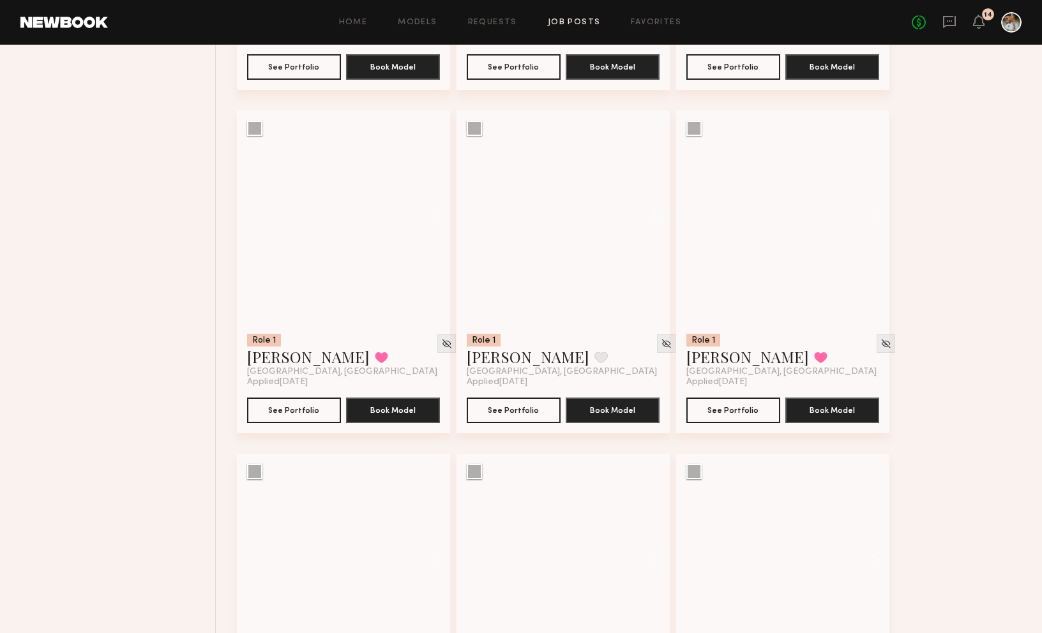
scroll to position [2927, 0]
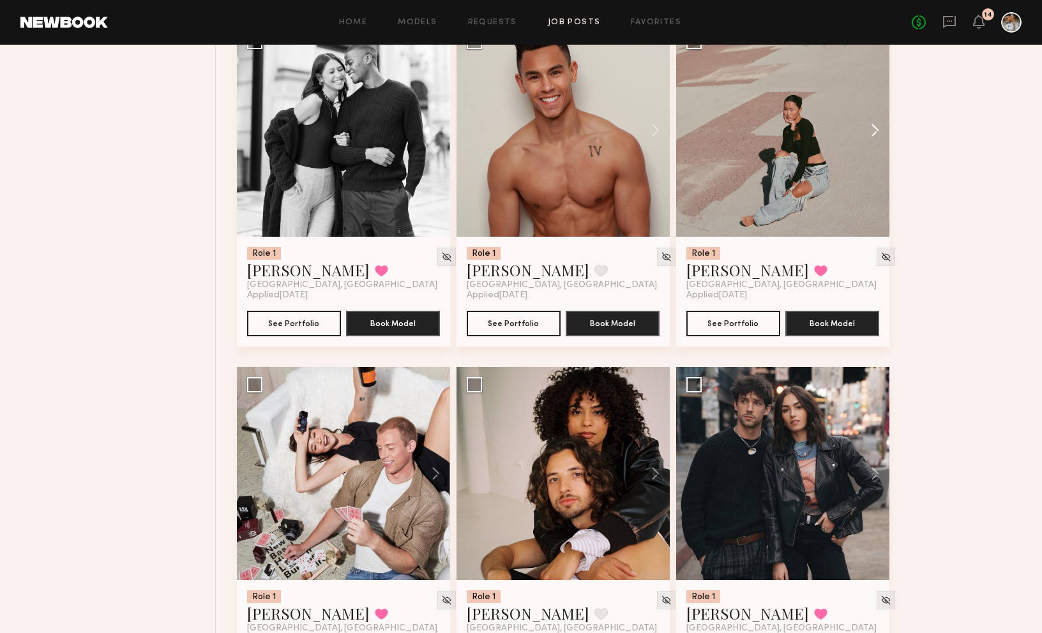
click at [870, 137] on button at bounding box center [868, 130] width 41 height 213
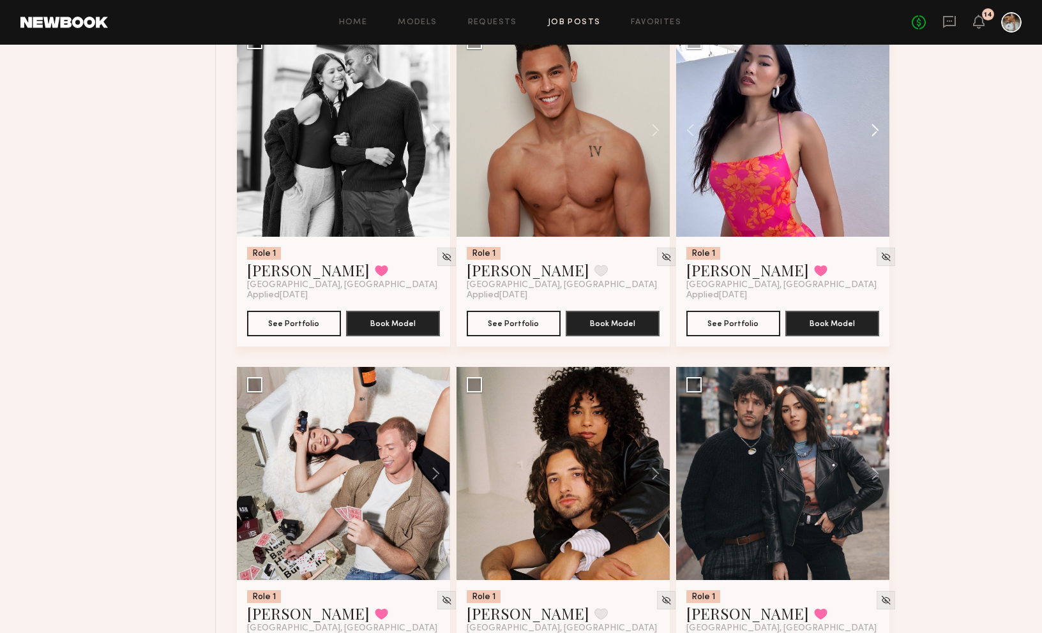
click at [870, 137] on button at bounding box center [868, 130] width 41 height 213
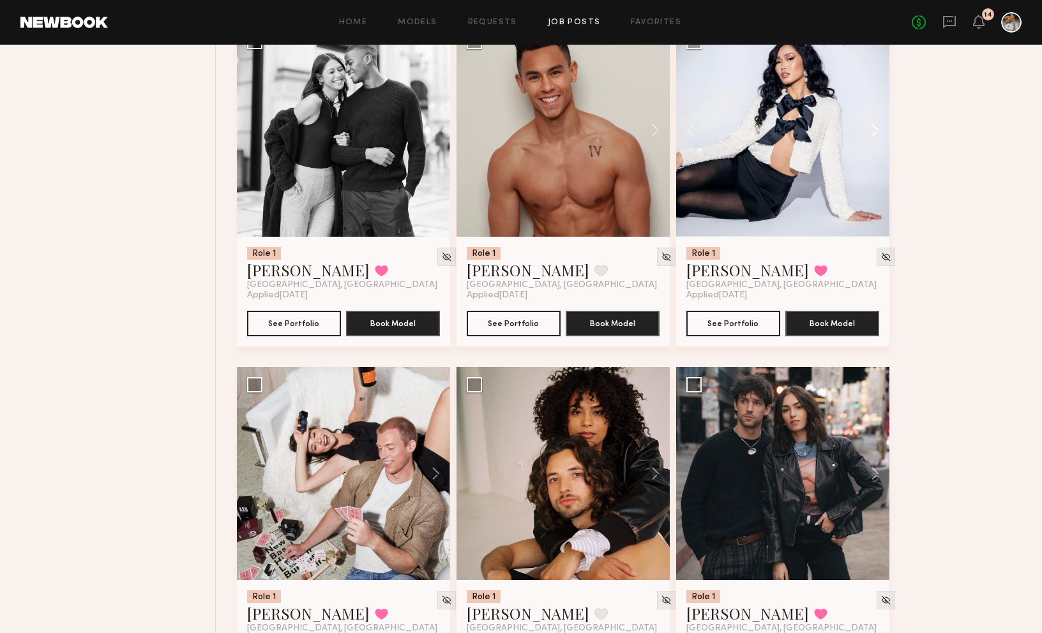
click at [878, 133] on button at bounding box center [868, 130] width 41 height 213
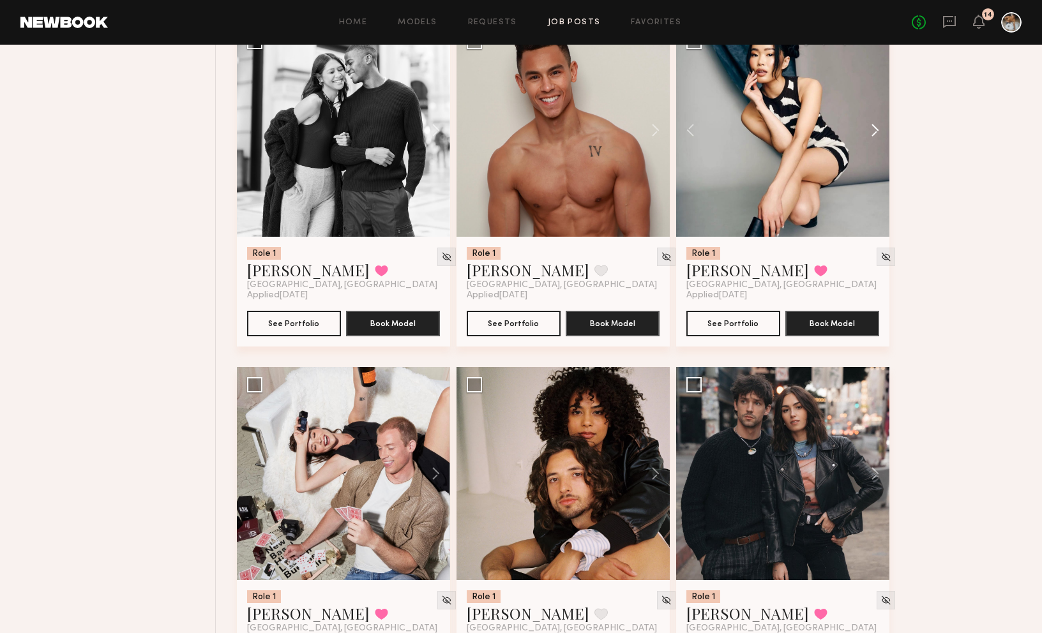
click at [878, 133] on button at bounding box center [868, 130] width 41 height 213
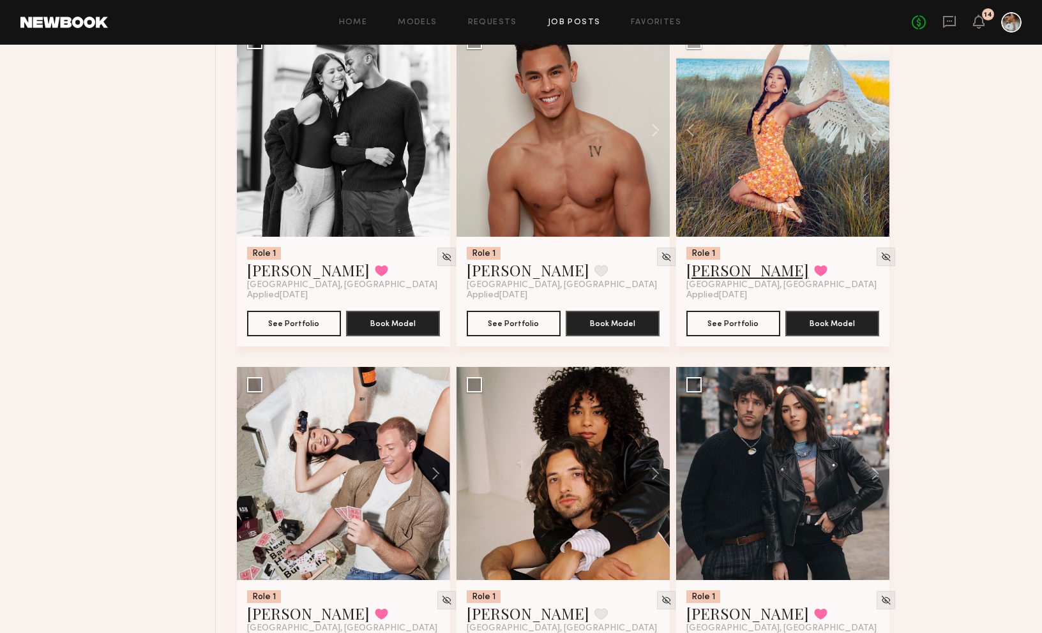
click at [723, 275] on link "Naraa B." at bounding box center [747, 270] width 123 height 20
click at [721, 273] on link "Naraa B." at bounding box center [747, 270] width 123 height 20
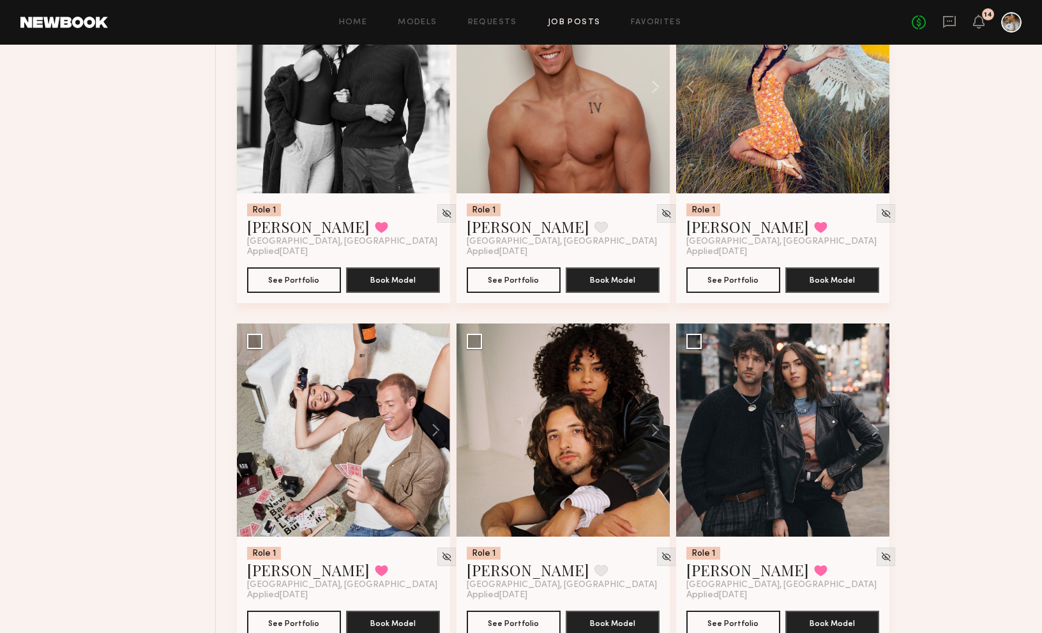
scroll to position [3007, 0]
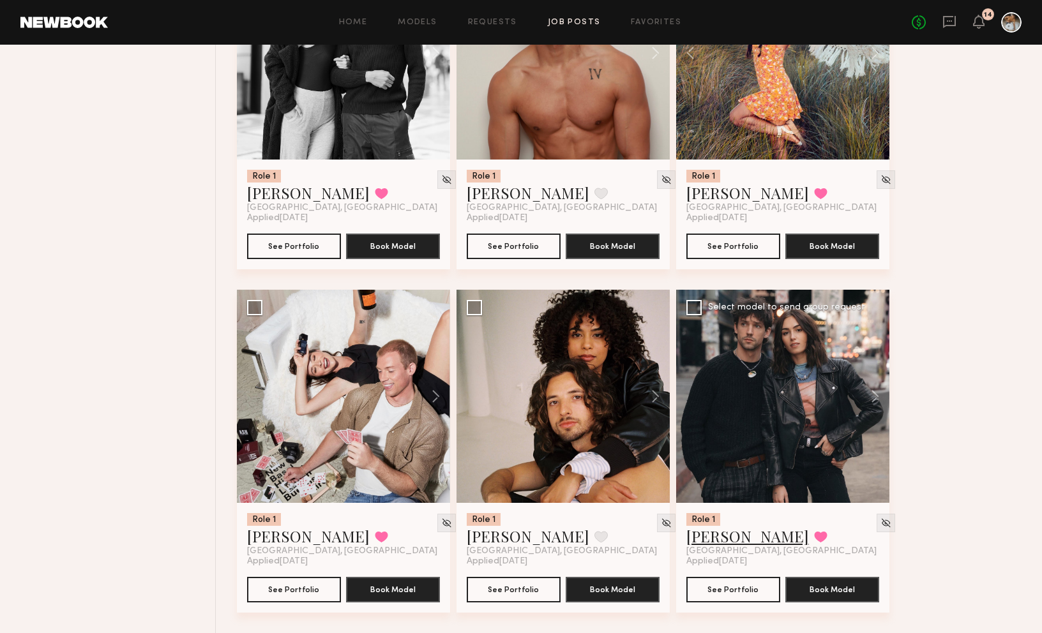
click at [729, 530] on link "Lauren G." at bounding box center [747, 536] width 123 height 20
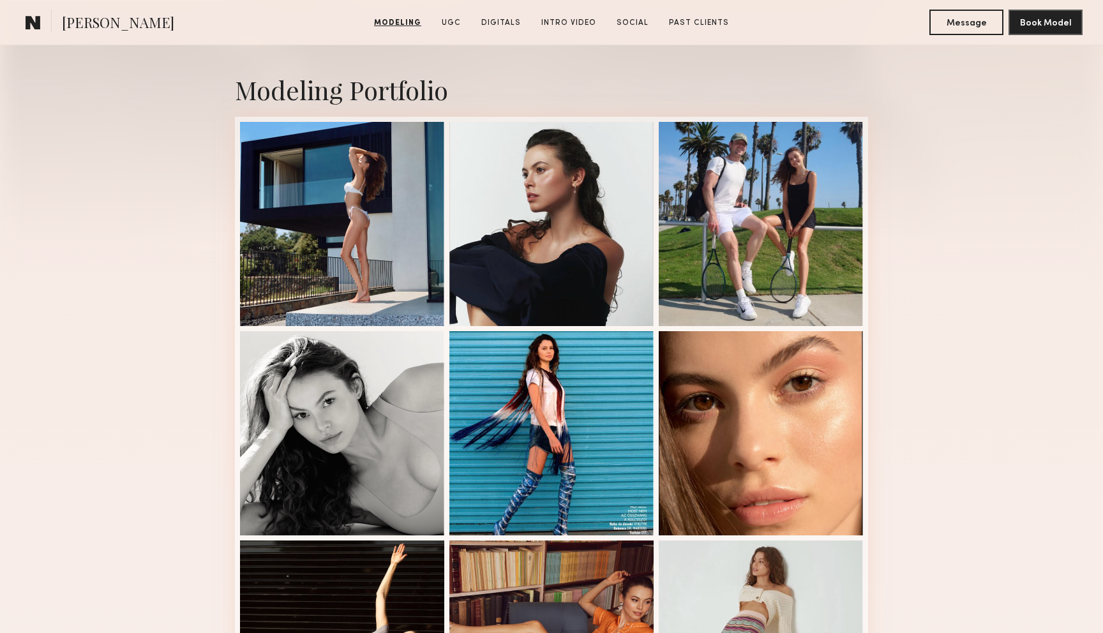
scroll to position [171, 0]
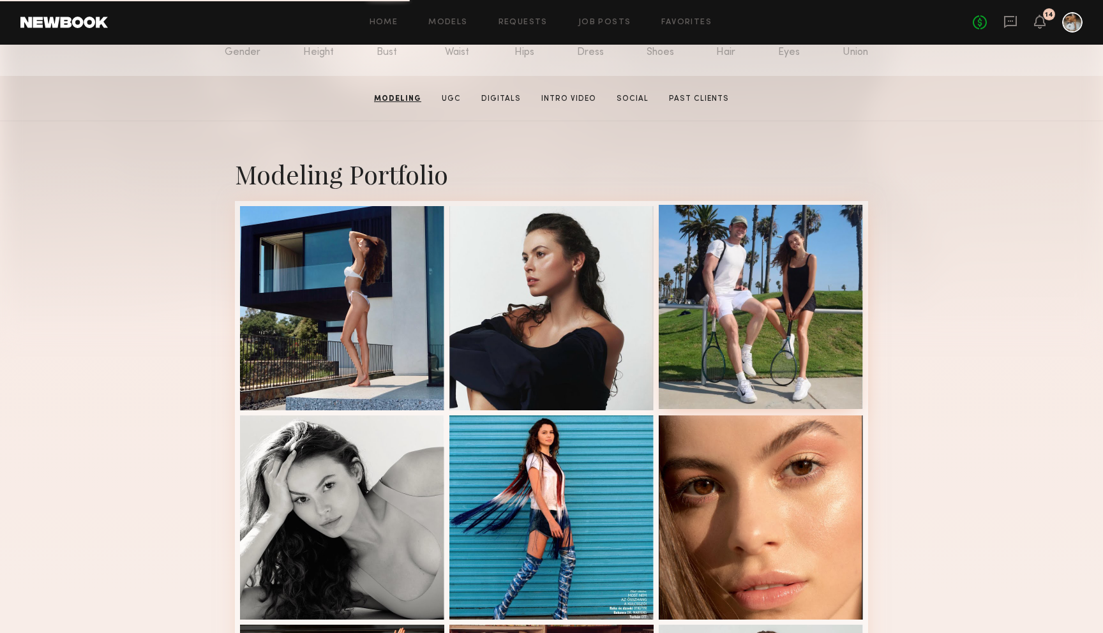
click at [786, 273] on div at bounding box center [761, 307] width 204 height 204
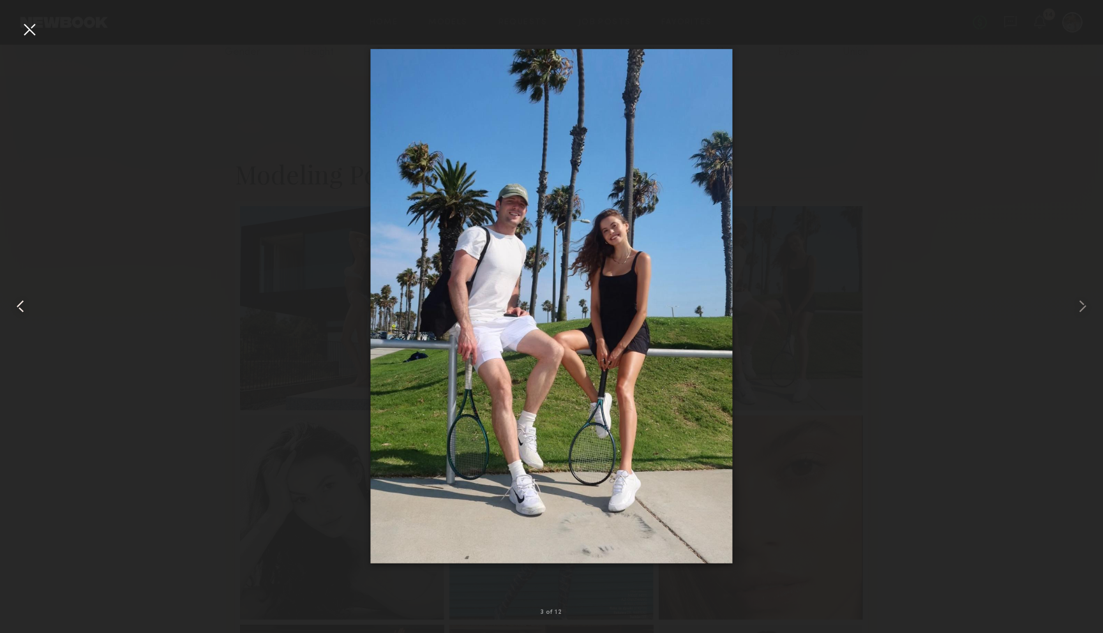
click at [27, 43] on div at bounding box center [22, 306] width 44 height 572
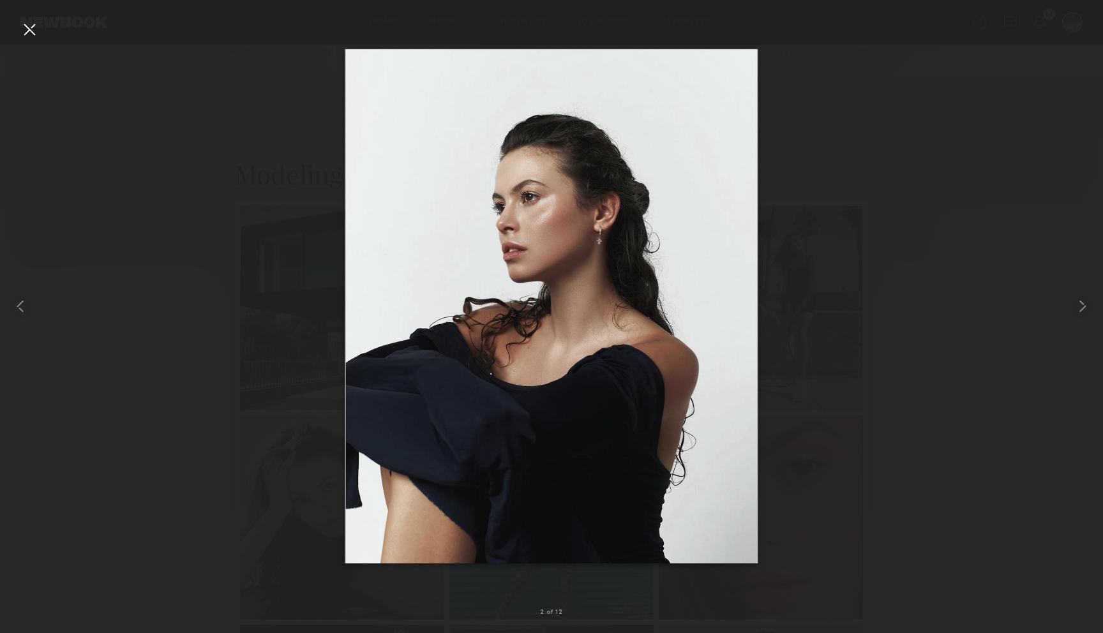
click at [26, 34] on div at bounding box center [29, 29] width 20 height 20
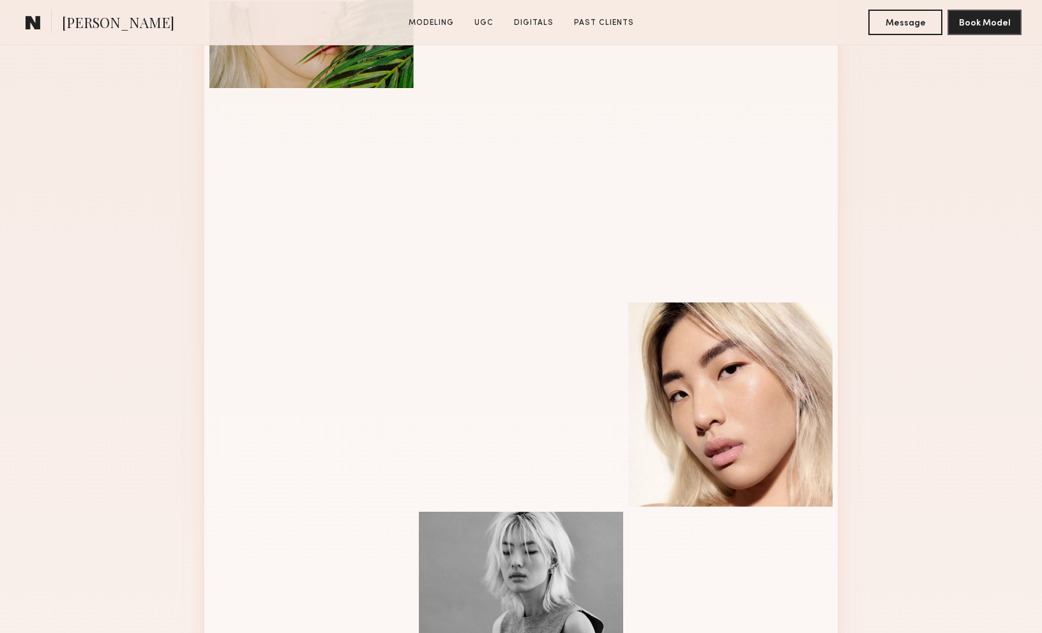
scroll to position [504, 0]
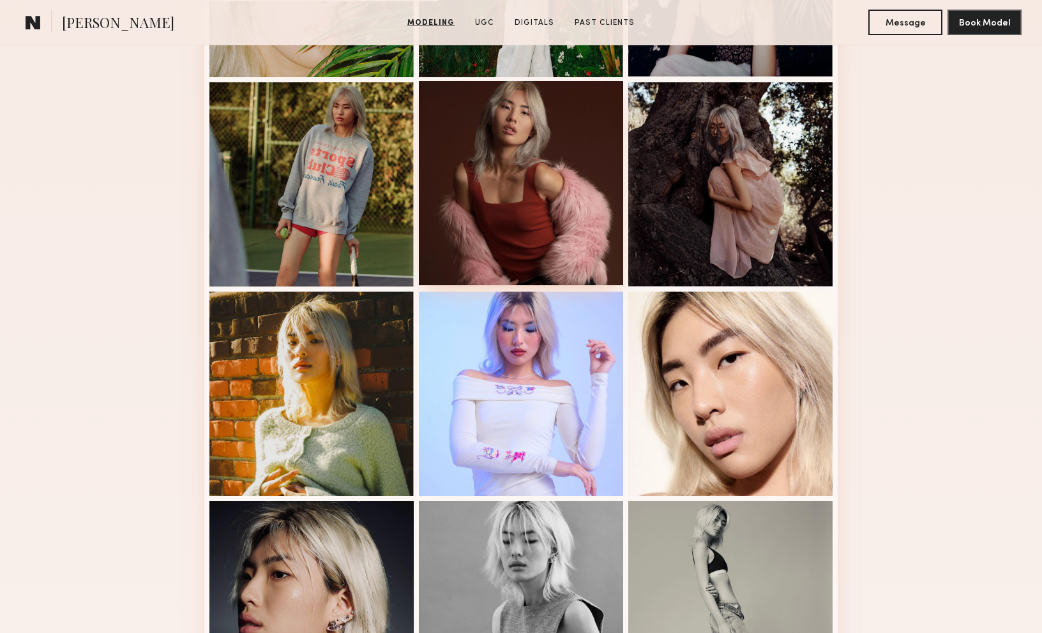
click at [504, 153] on div at bounding box center [521, 183] width 204 height 204
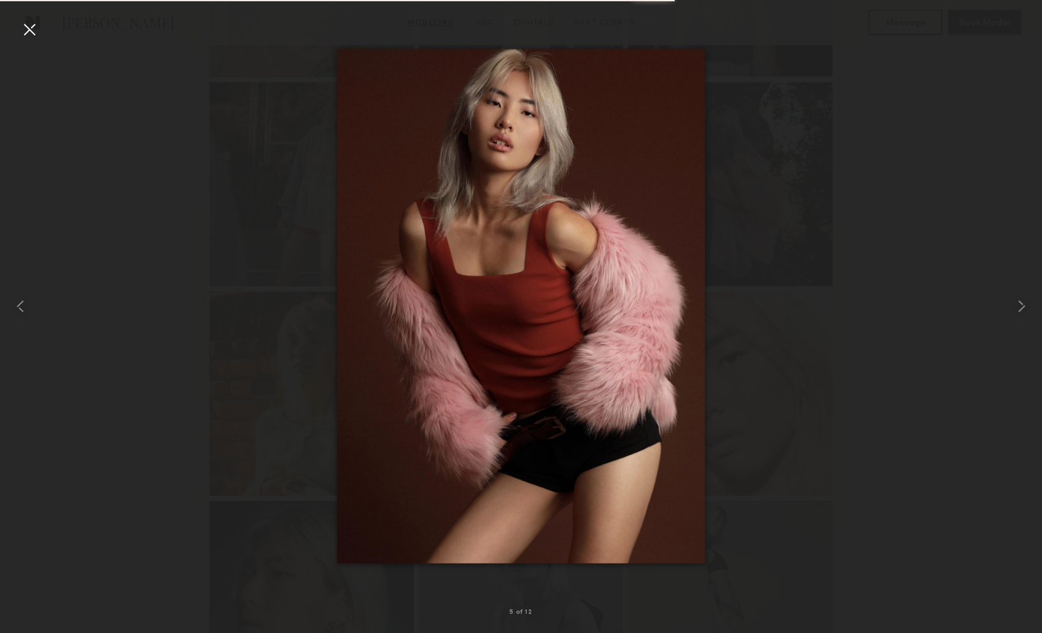
click at [29, 27] on div at bounding box center [29, 29] width 20 height 20
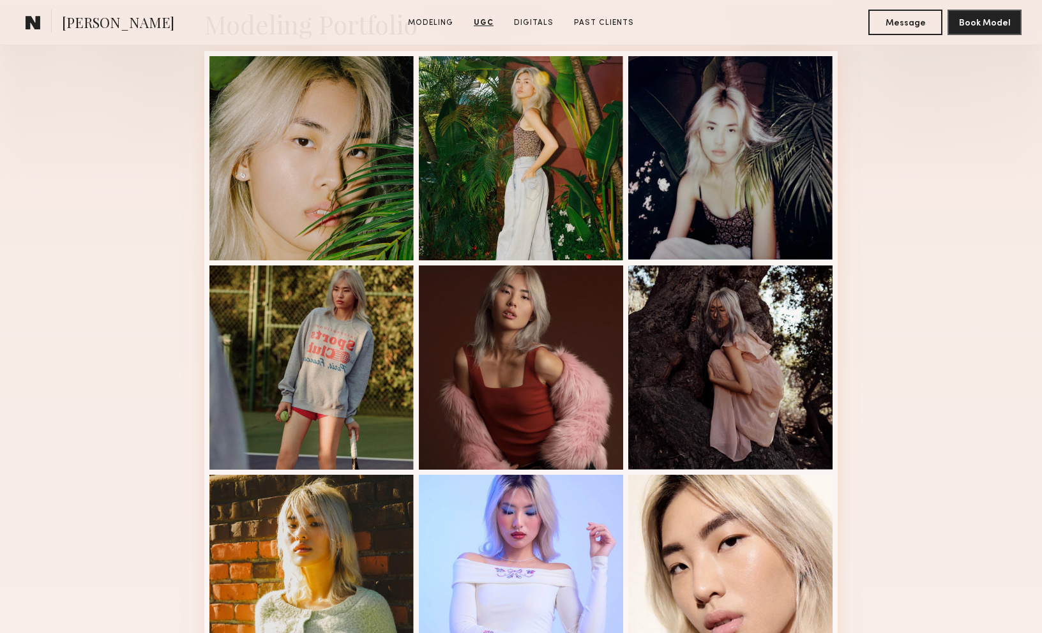
scroll to position [0, 0]
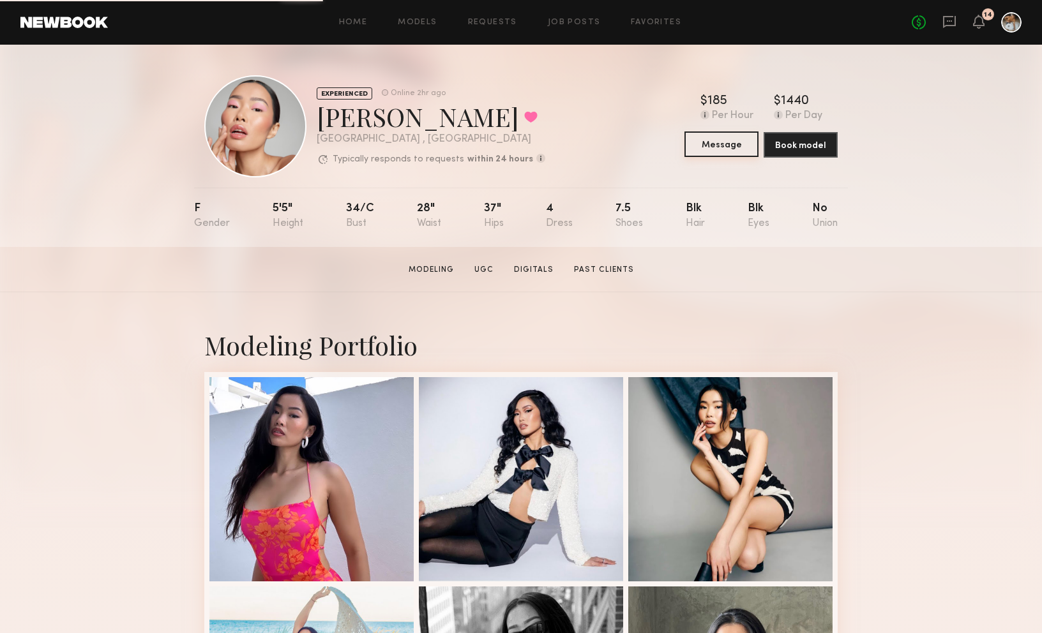
click at [733, 150] on button "Message" at bounding box center [721, 144] width 74 height 26
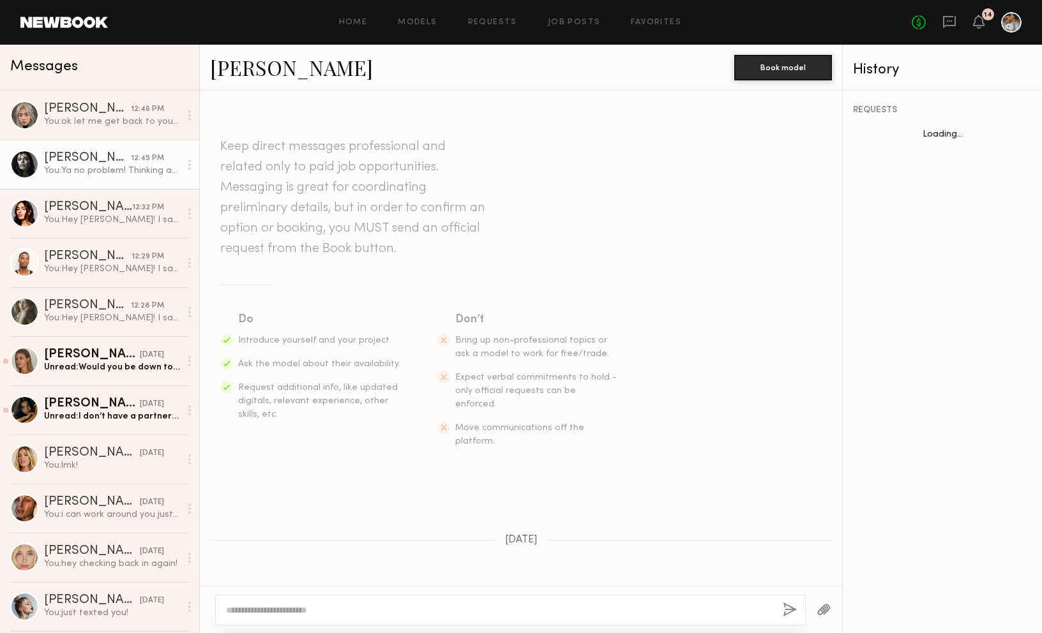
scroll to position [408, 0]
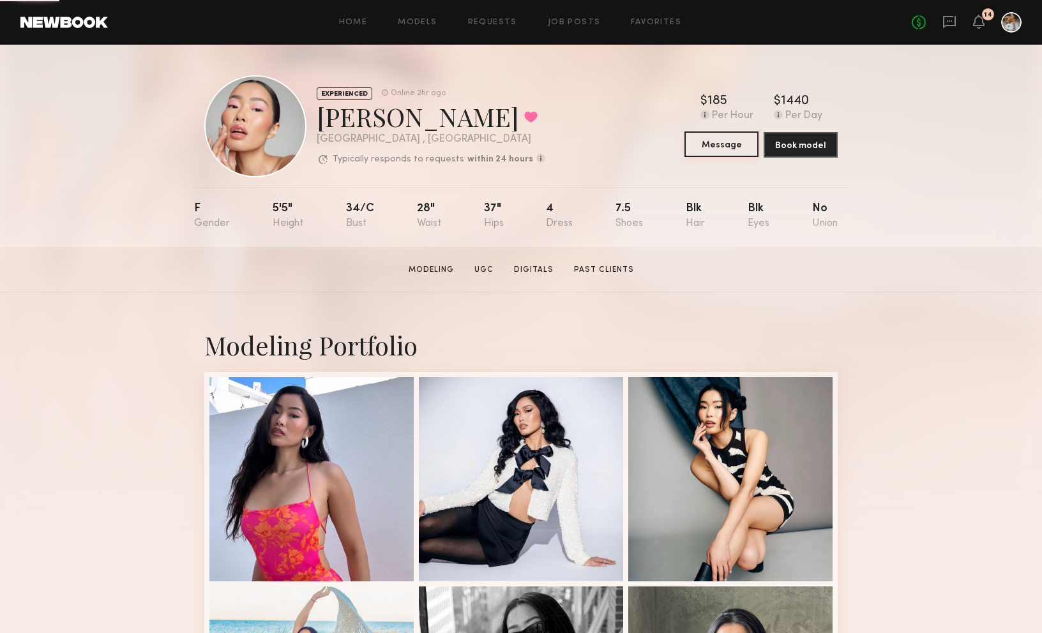
click at [710, 146] on button "Message" at bounding box center [721, 144] width 74 height 26
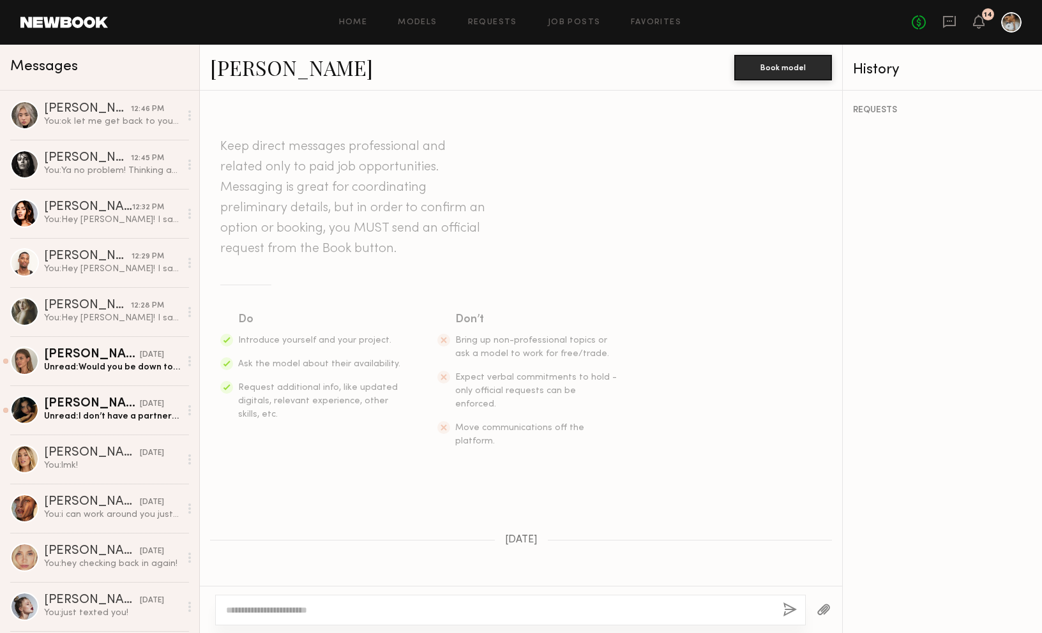
scroll to position [408, 0]
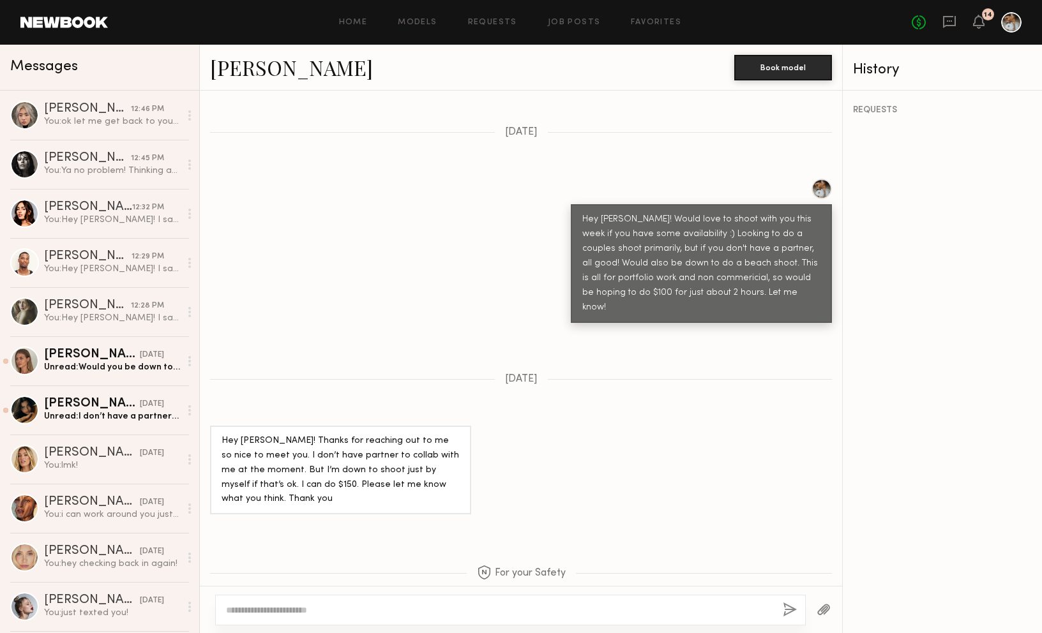
click at [385, 613] on textarea at bounding box center [499, 610] width 546 height 13
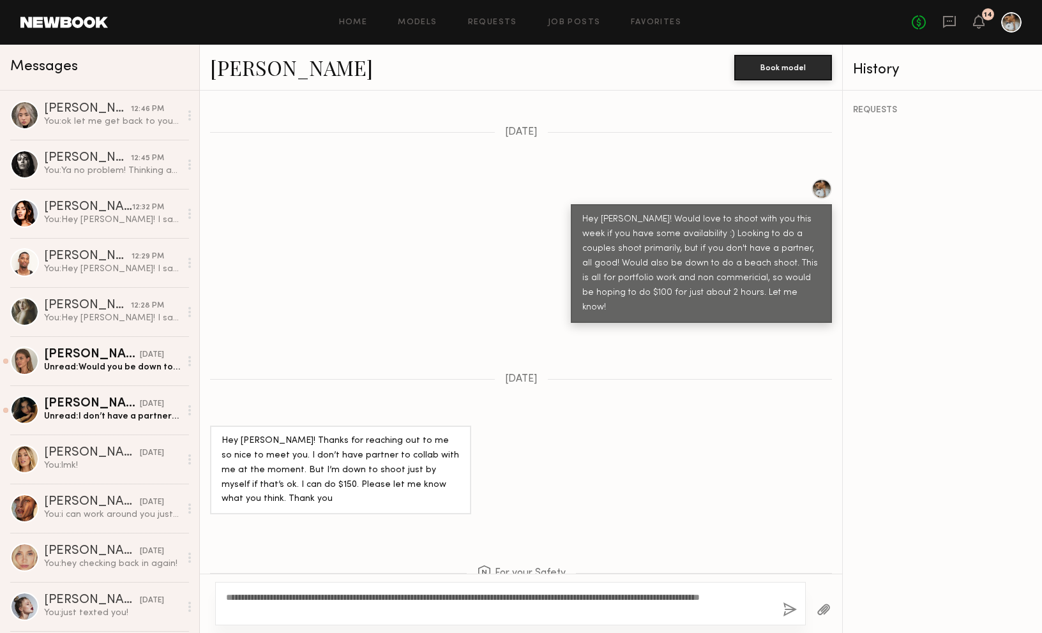
click at [265, 599] on textarea "**********" at bounding box center [499, 604] width 546 height 26
click at [273, 594] on textarea "**********" at bounding box center [499, 604] width 546 height 26
type textarea "**********"
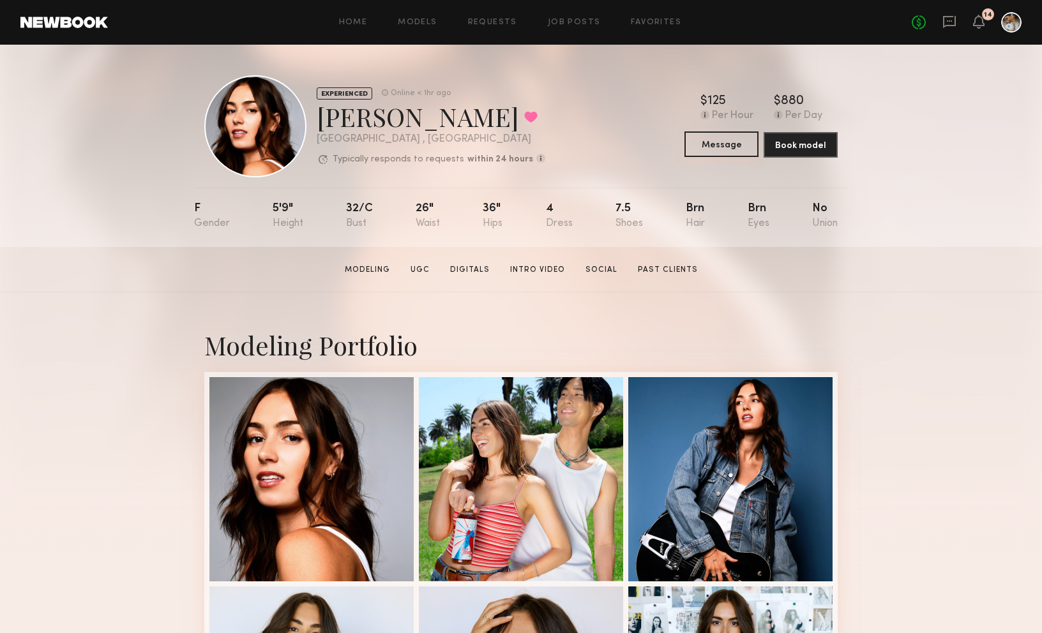
click at [707, 149] on button "Message" at bounding box center [721, 144] width 74 height 26
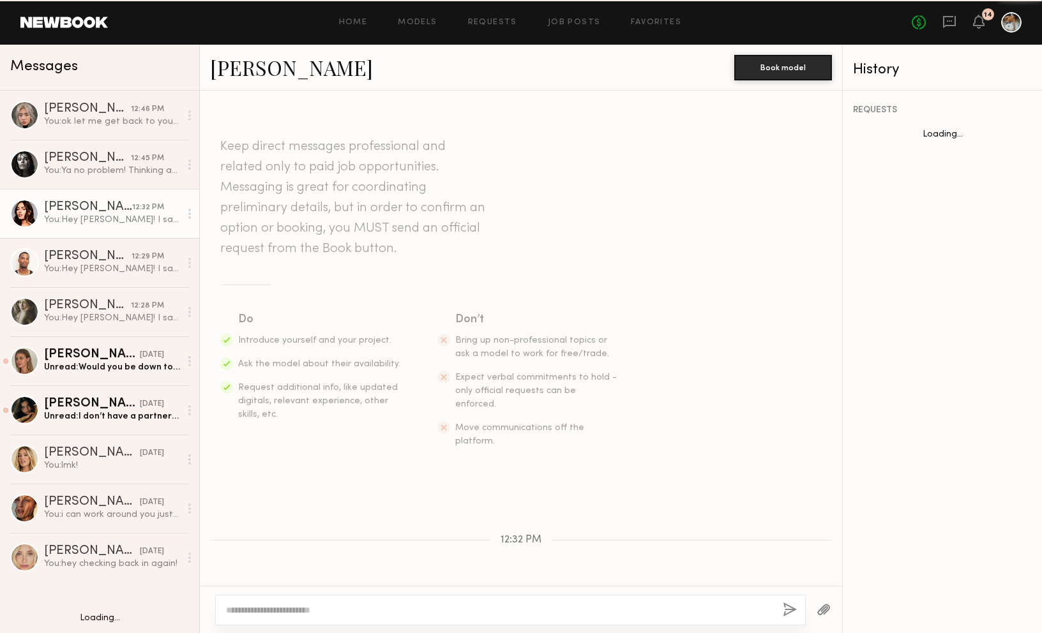
scroll to position [71, 0]
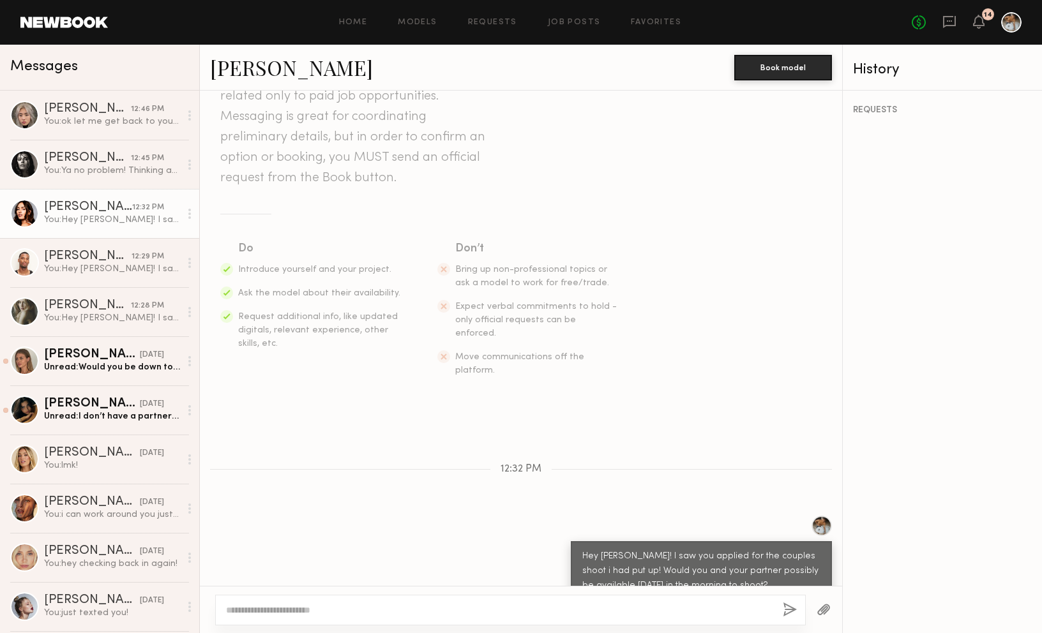
click at [364, 595] on div at bounding box center [510, 610] width 590 height 31
click at [368, 599] on div at bounding box center [510, 610] width 590 height 31
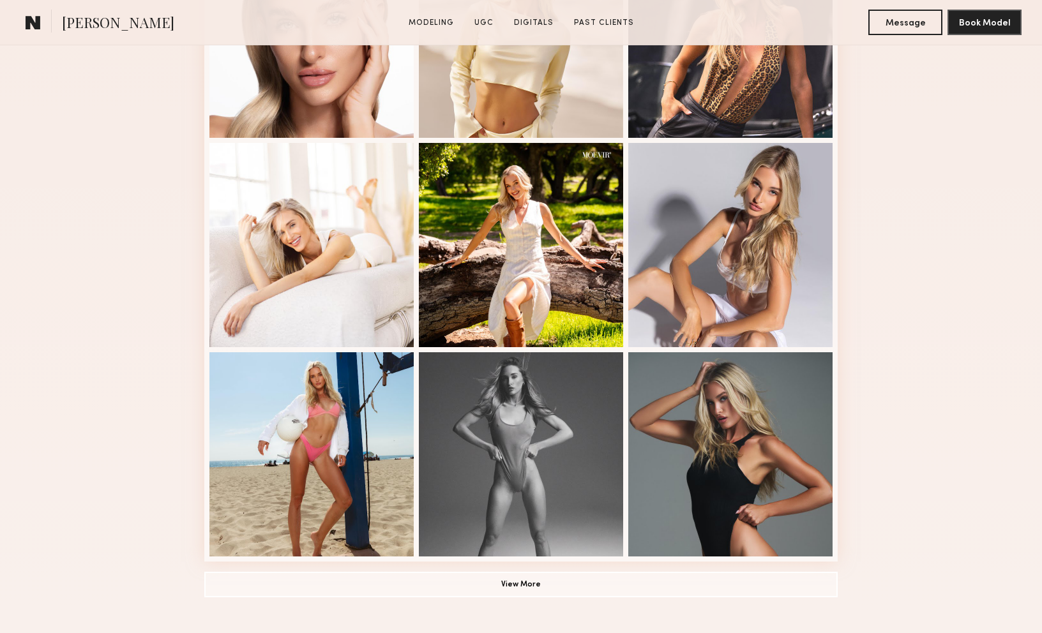
scroll to position [753, 0]
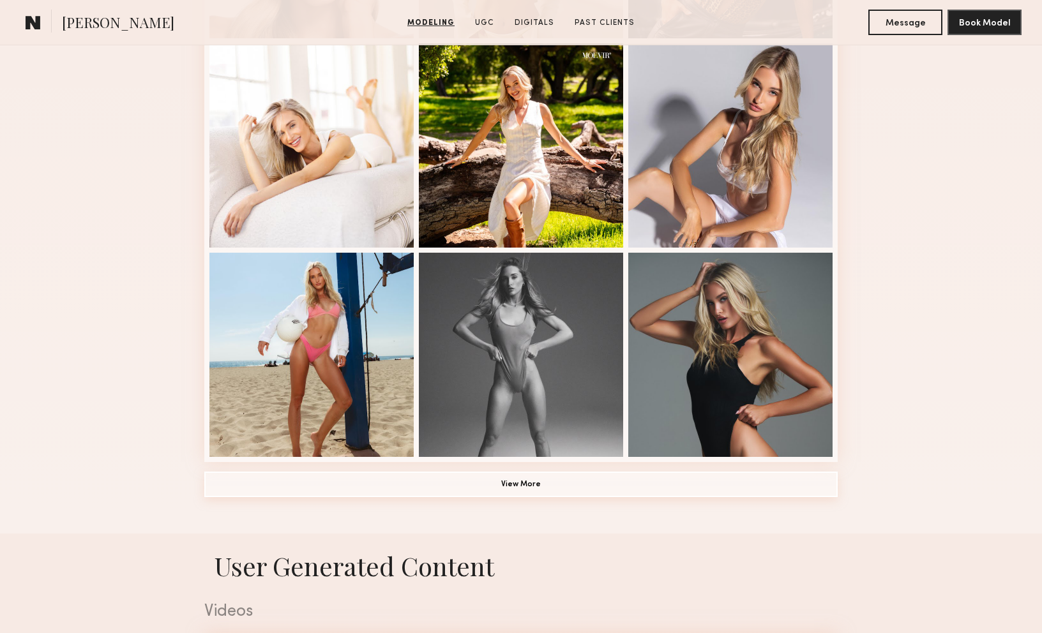
click at [513, 486] on button "View More" at bounding box center [520, 485] width 633 height 26
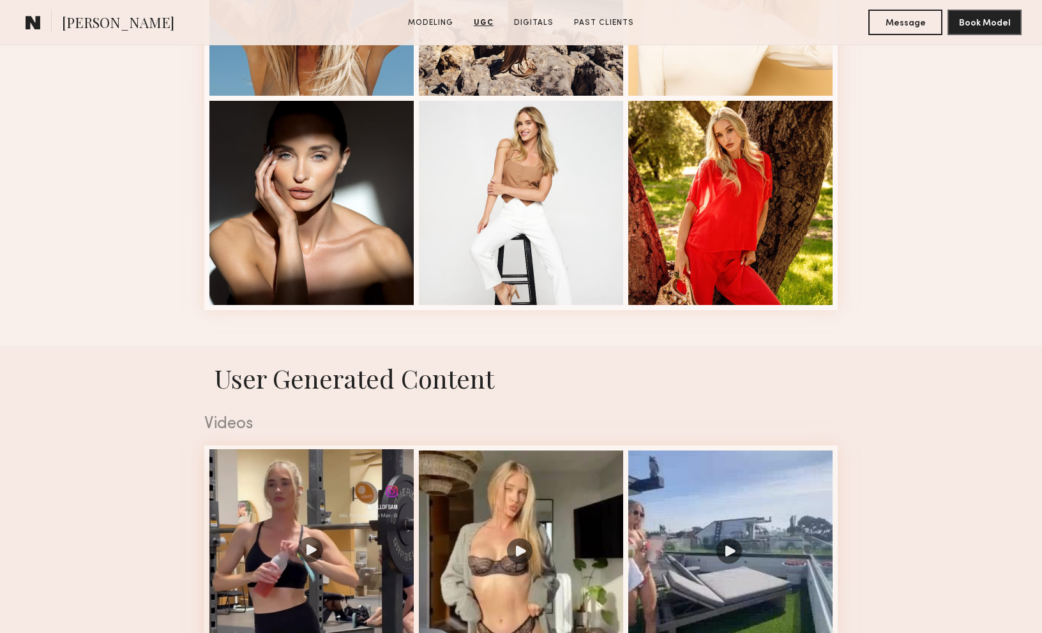
scroll to position [1552, 0]
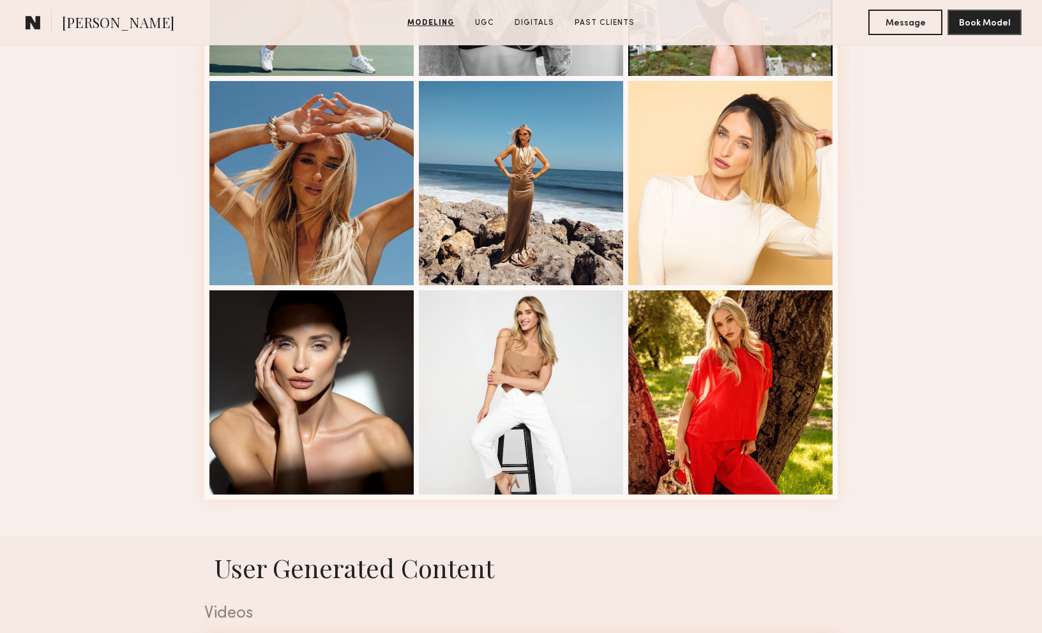
click at [38, 24] on common-icon at bounding box center [33, 22] width 15 height 17
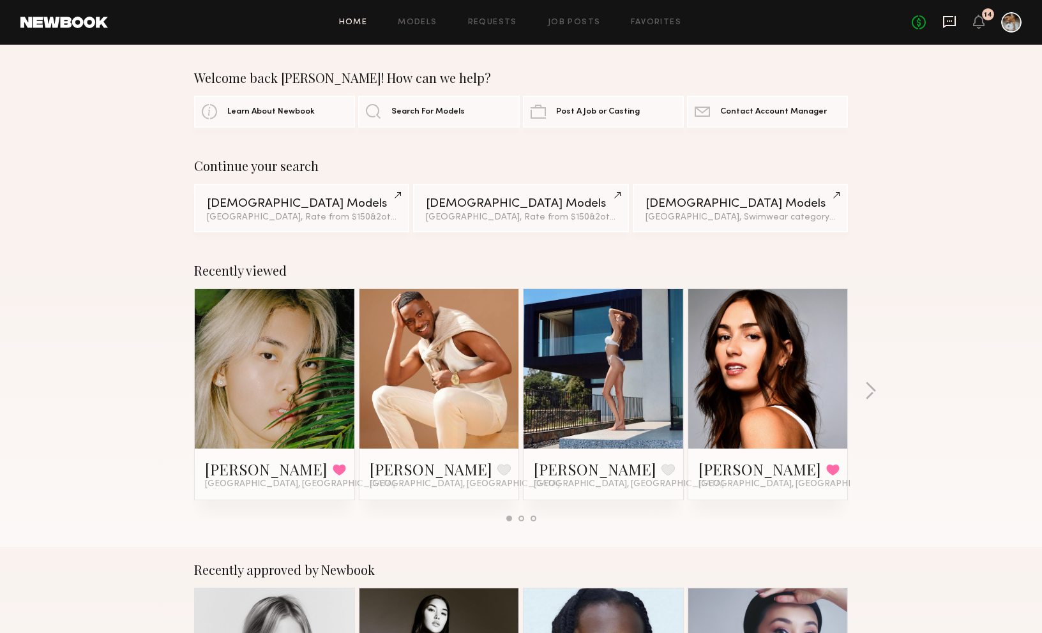
click at [948, 25] on icon at bounding box center [949, 22] width 13 height 12
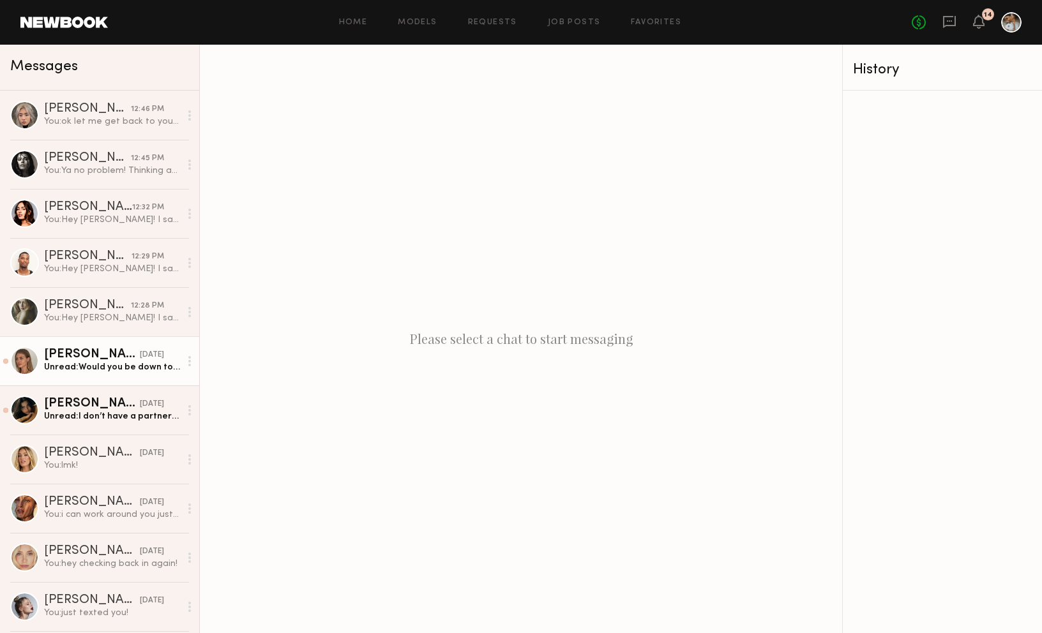
click at [59, 345] on link "Shannon U. 07/22/2025 Unread: Would you be down to shoot next week? :)" at bounding box center [99, 360] width 199 height 49
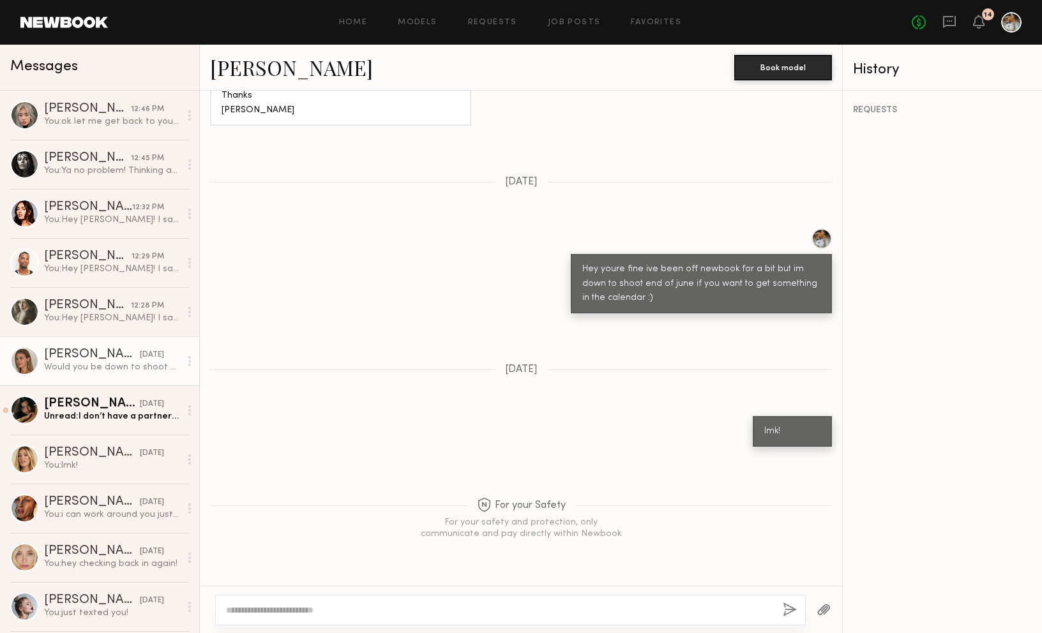
scroll to position [1298, 0]
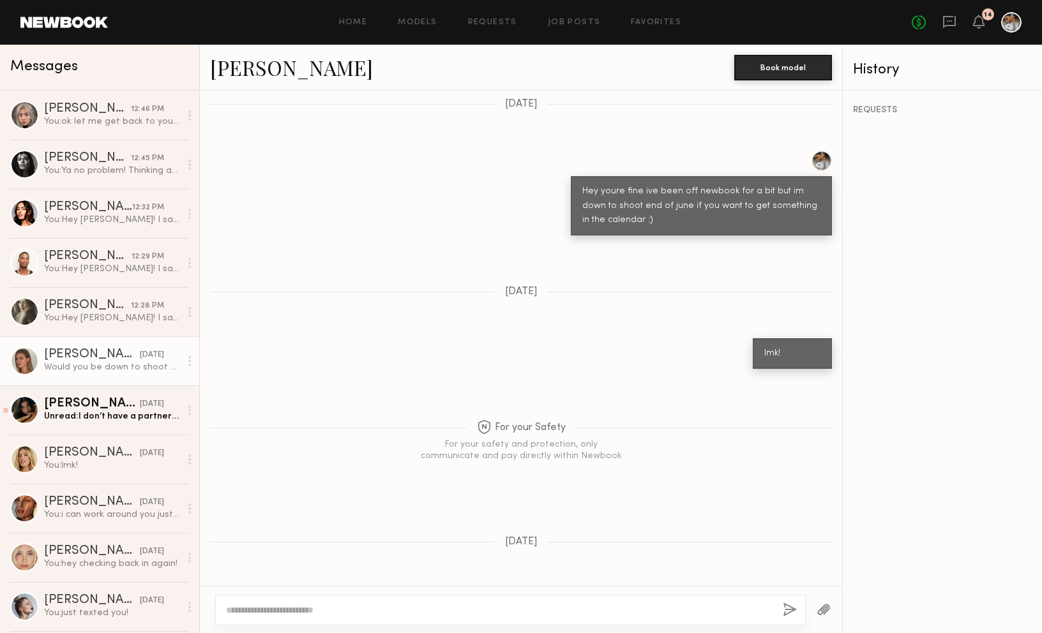
click at [259, 72] on link "Shannon U." at bounding box center [291, 67] width 163 height 27
click at [361, 608] on textarea at bounding box center [499, 610] width 546 height 13
click at [532, 610] on textarea "**********" at bounding box center [499, 610] width 546 height 13
type textarea "**********"
click at [791, 612] on button "button" at bounding box center [790, 611] width 14 height 16
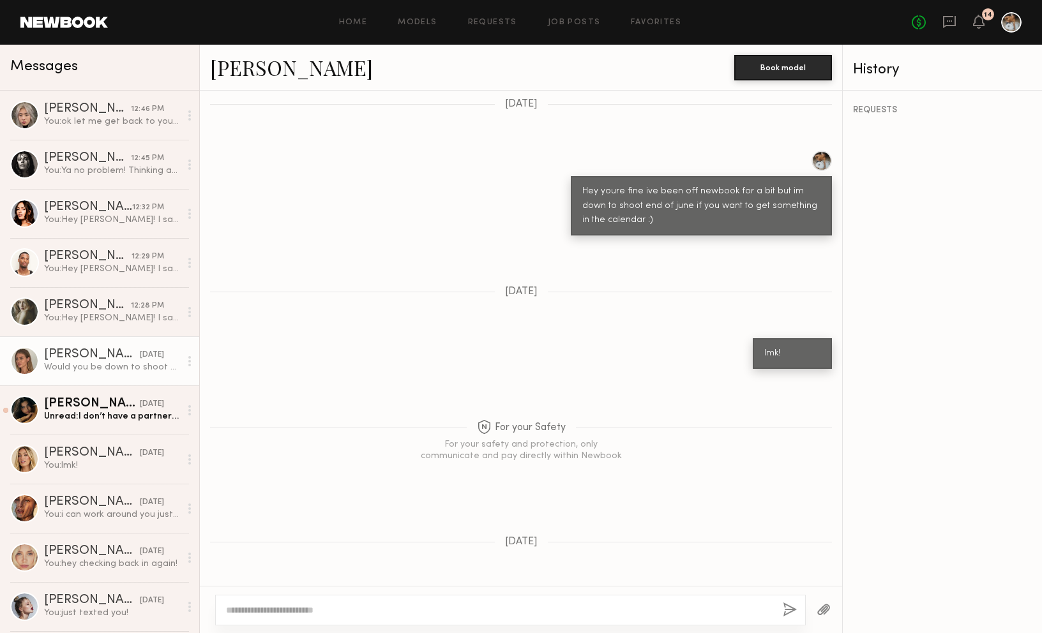
scroll to position [1568, 0]
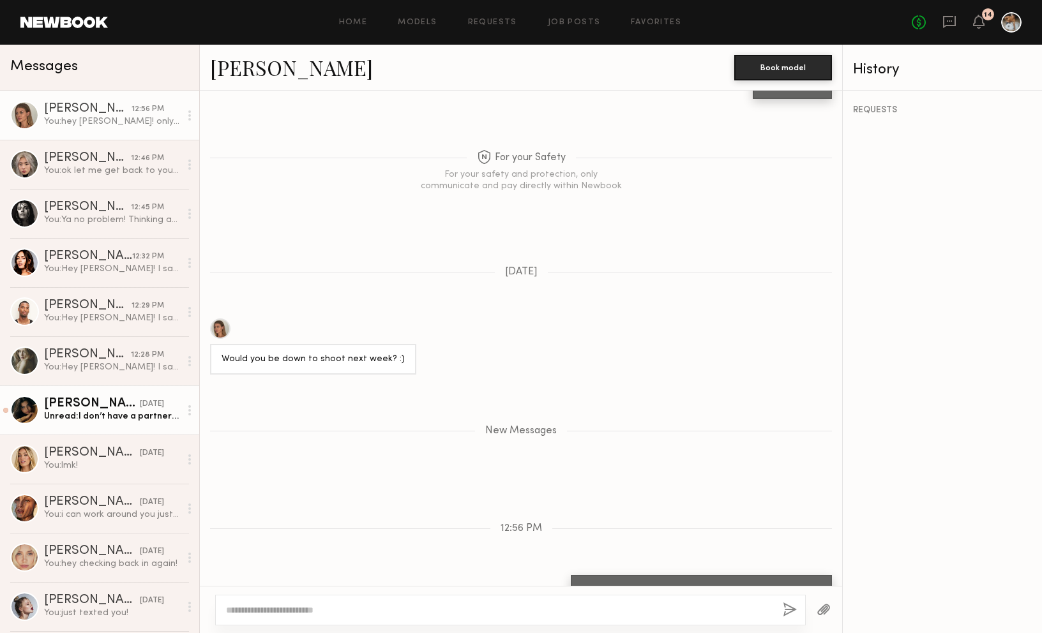
click at [113, 386] on link "Lauren S. 07/10/2025 Unread: I don’t have a partner but if you want to select a…" at bounding box center [99, 410] width 199 height 49
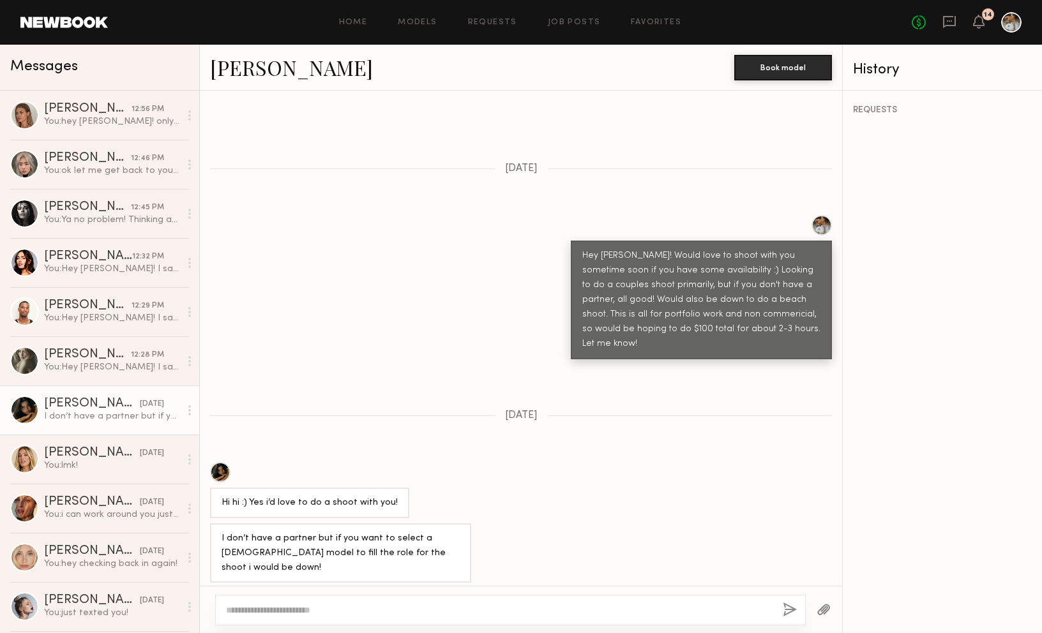
scroll to position [440, 0]
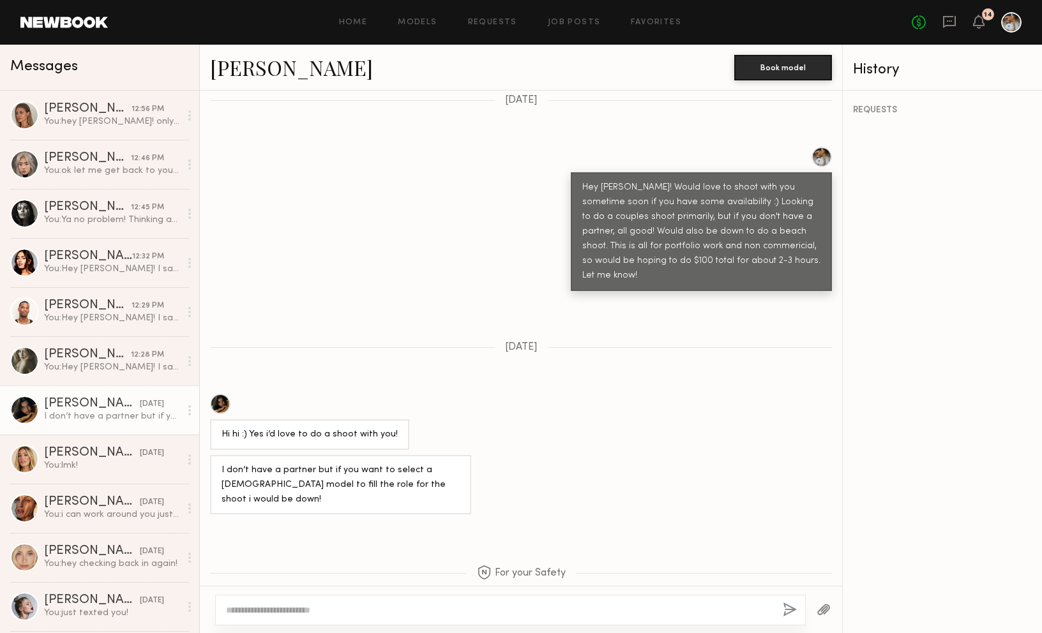
click at [221, 394] on div at bounding box center [220, 404] width 20 height 20
click at [373, 615] on textarea at bounding box center [499, 610] width 546 height 13
paste textarea "**********"
click at [266, 617] on div "**********" at bounding box center [510, 610] width 590 height 31
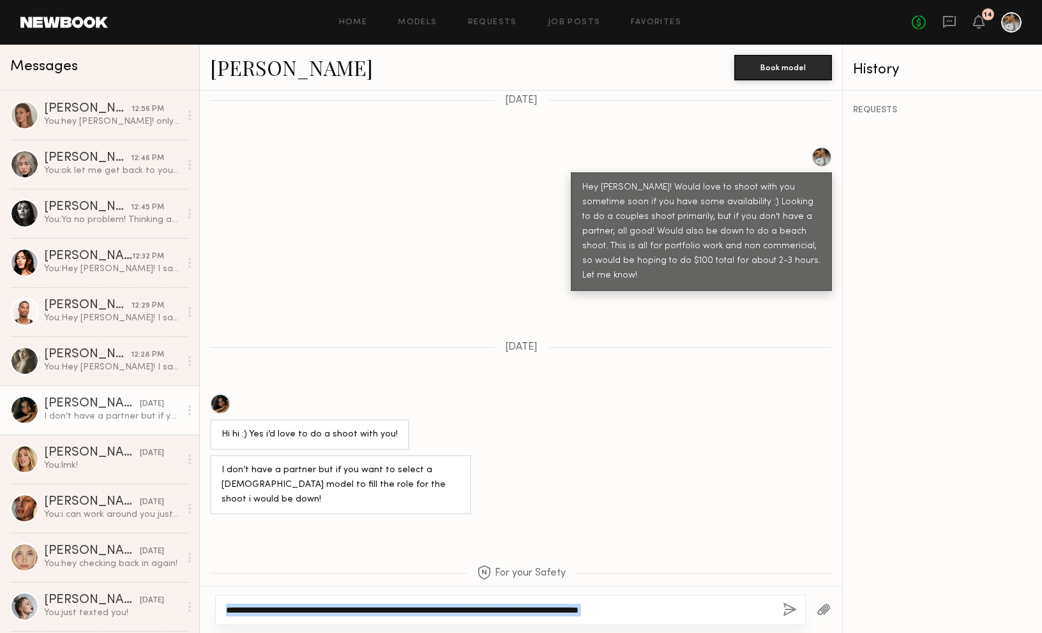
click at [264, 609] on textarea "**********" at bounding box center [499, 610] width 546 height 13
click at [278, 612] on textarea "**********" at bounding box center [499, 610] width 546 height 13
type textarea "**********"
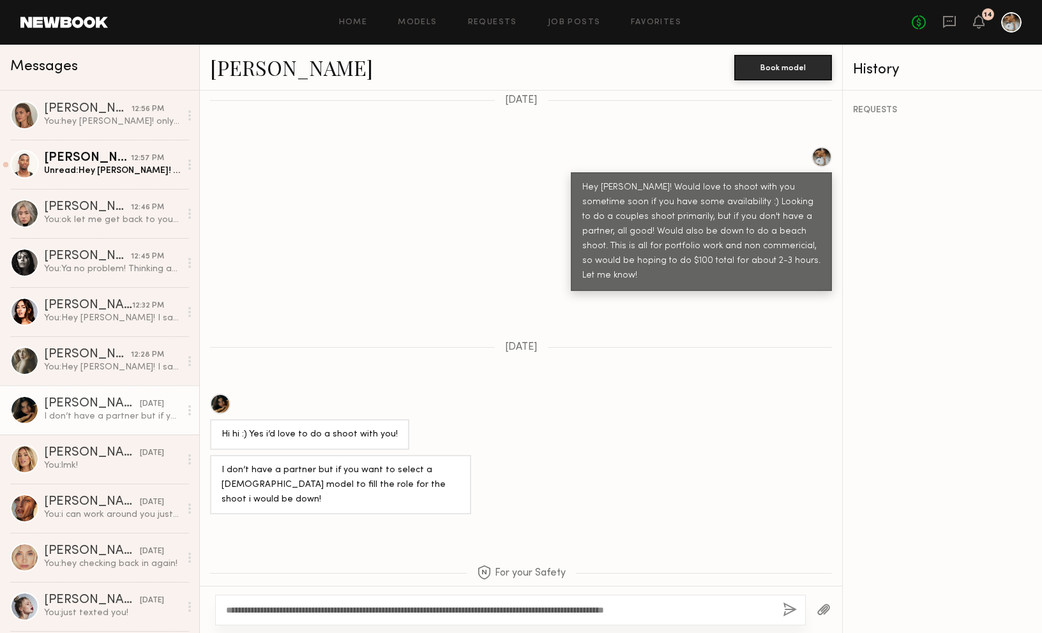
click at [785, 603] on button "button" at bounding box center [790, 611] width 14 height 16
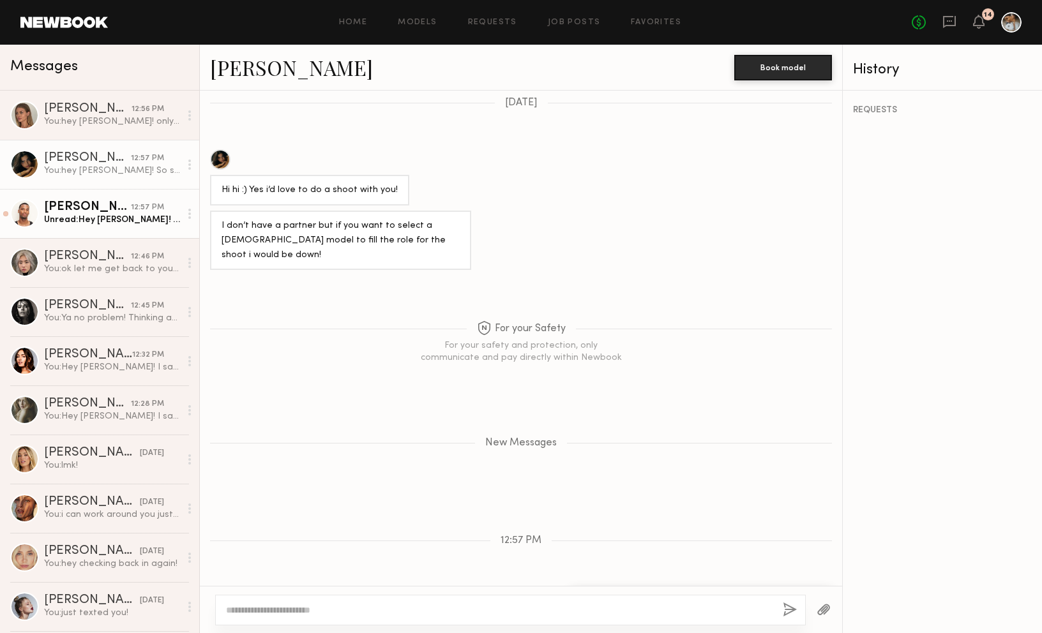
click at [101, 209] on div "Taj G." at bounding box center [87, 207] width 87 height 13
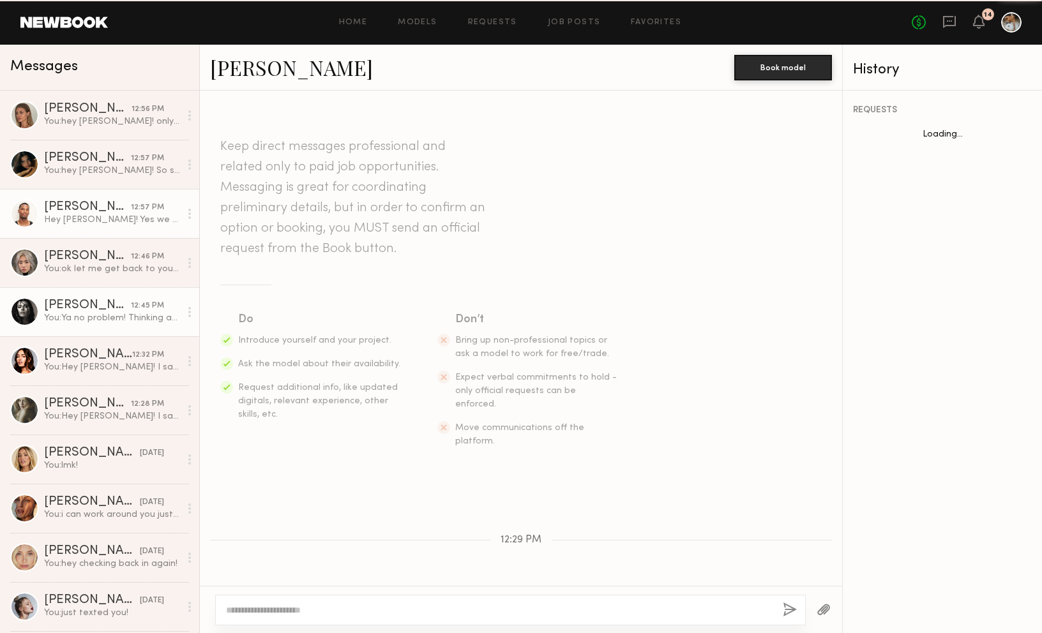
scroll to position [121, 0]
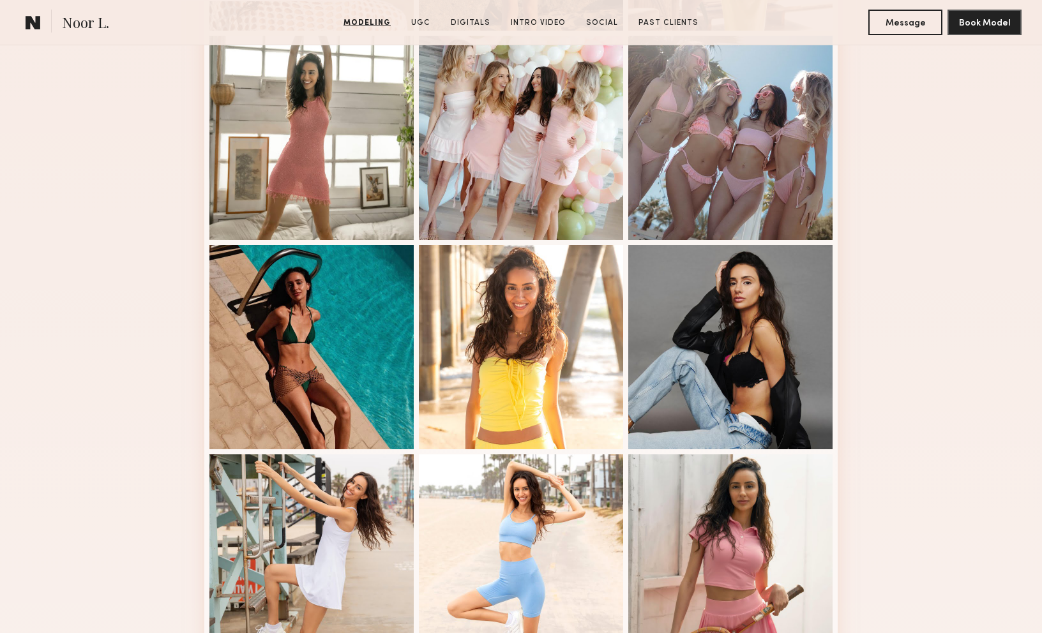
scroll to position [711, 0]
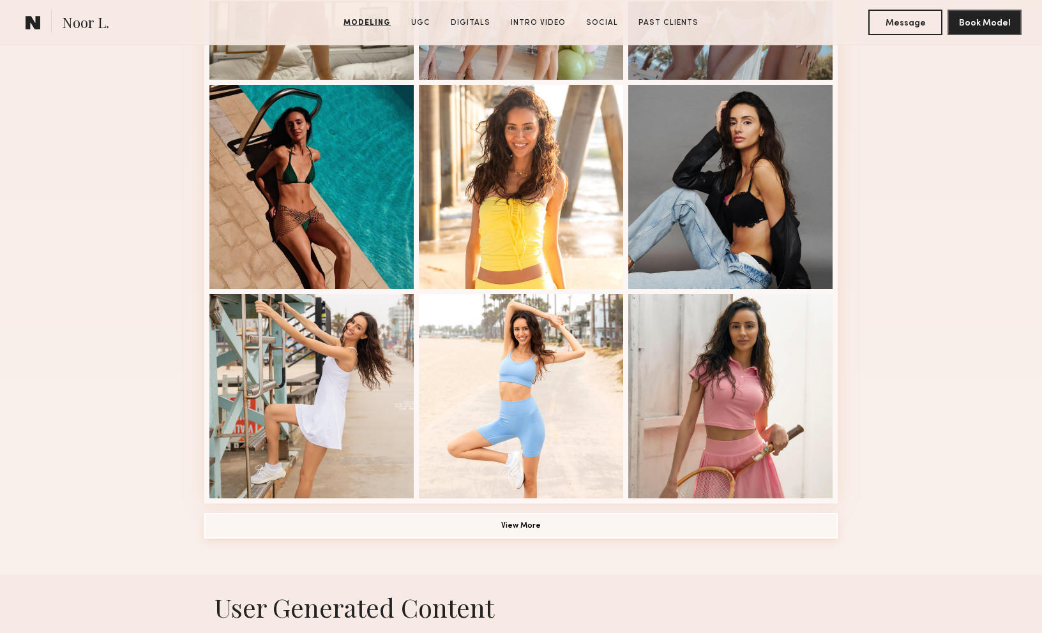
click at [502, 527] on button "View More" at bounding box center [520, 526] width 633 height 26
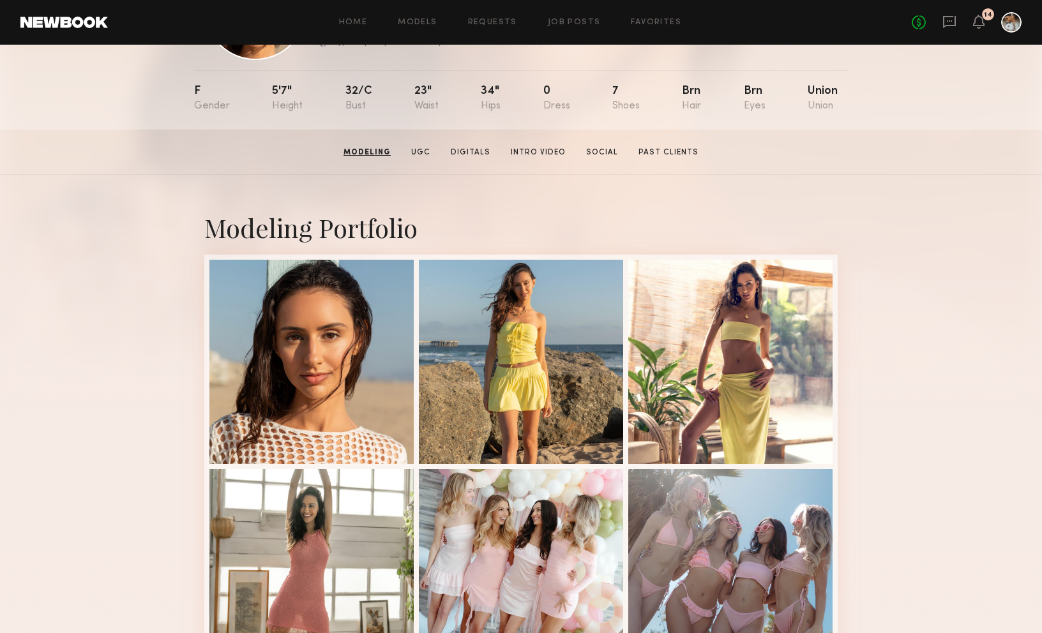
scroll to position [0, 0]
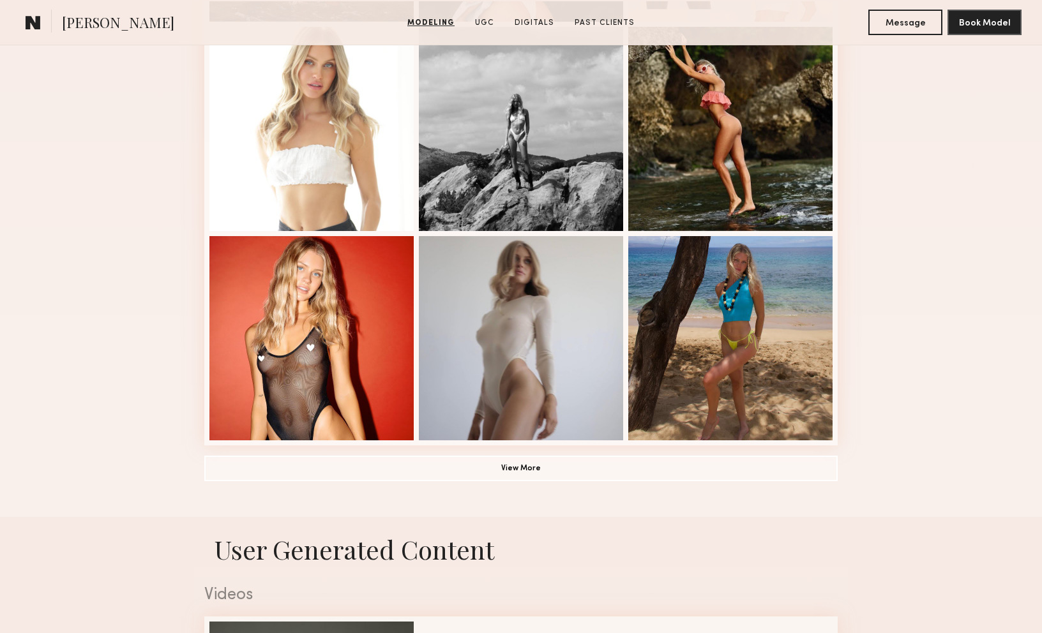
scroll to position [820, 0]
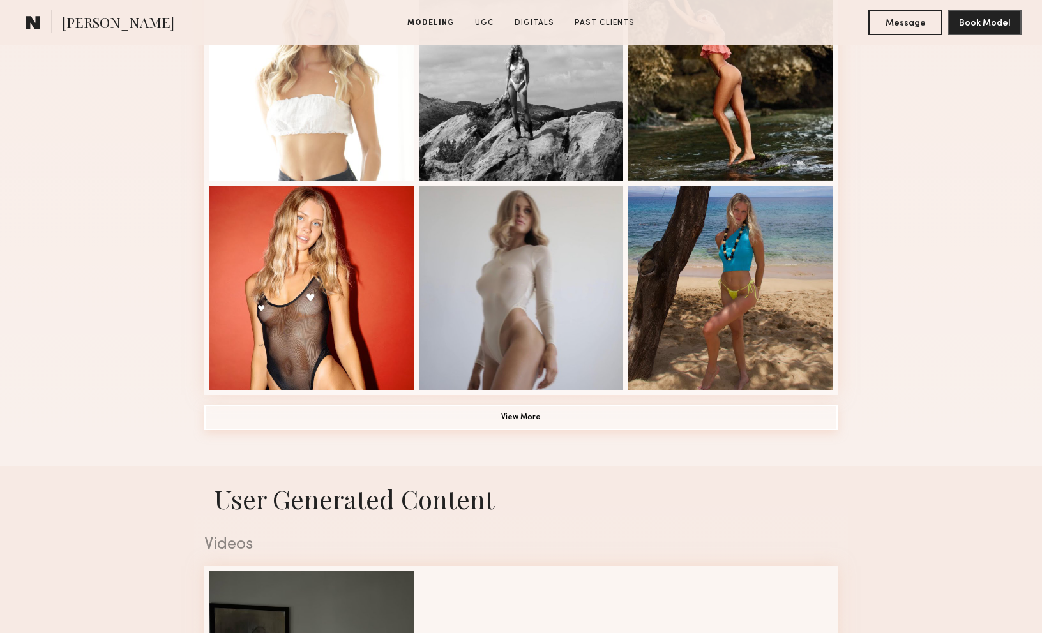
click at [463, 426] on button "View More" at bounding box center [520, 418] width 633 height 26
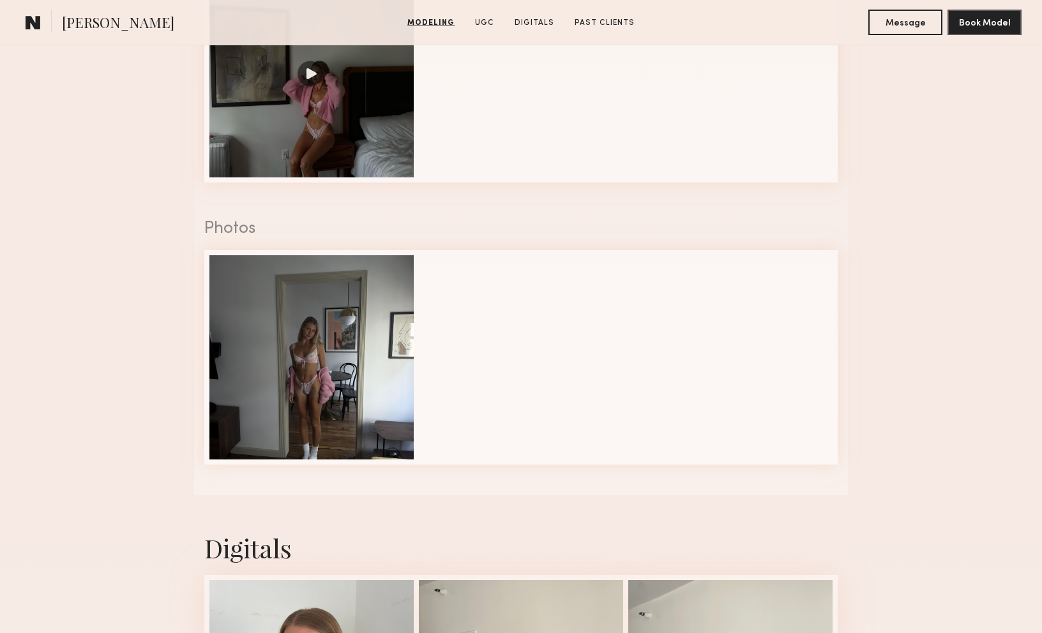
scroll to position [2153, 0]
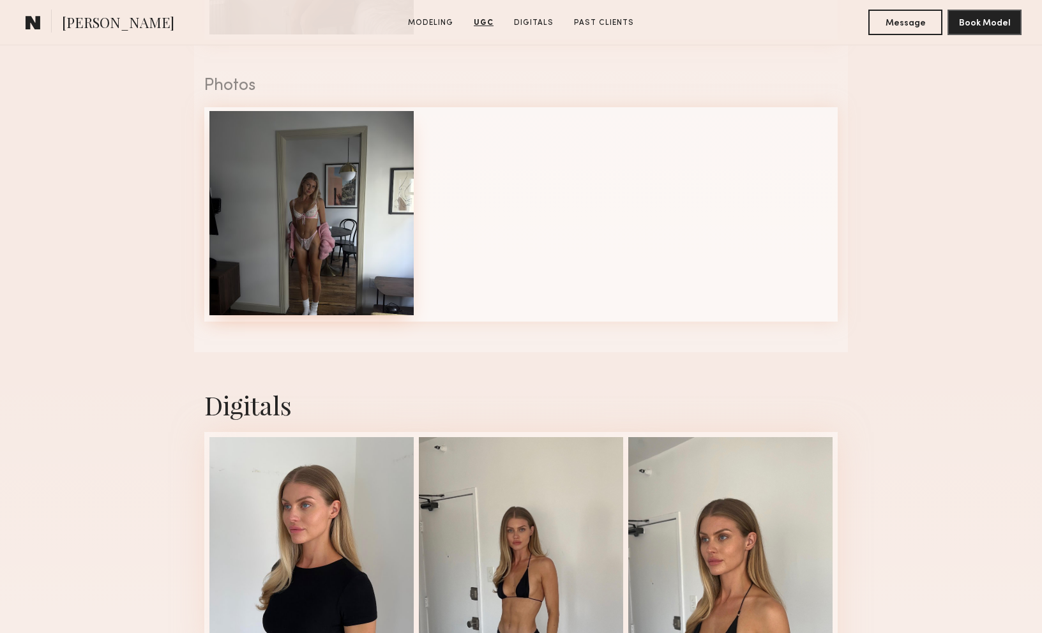
click at [377, 259] on div at bounding box center [311, 213] width 204 height 204
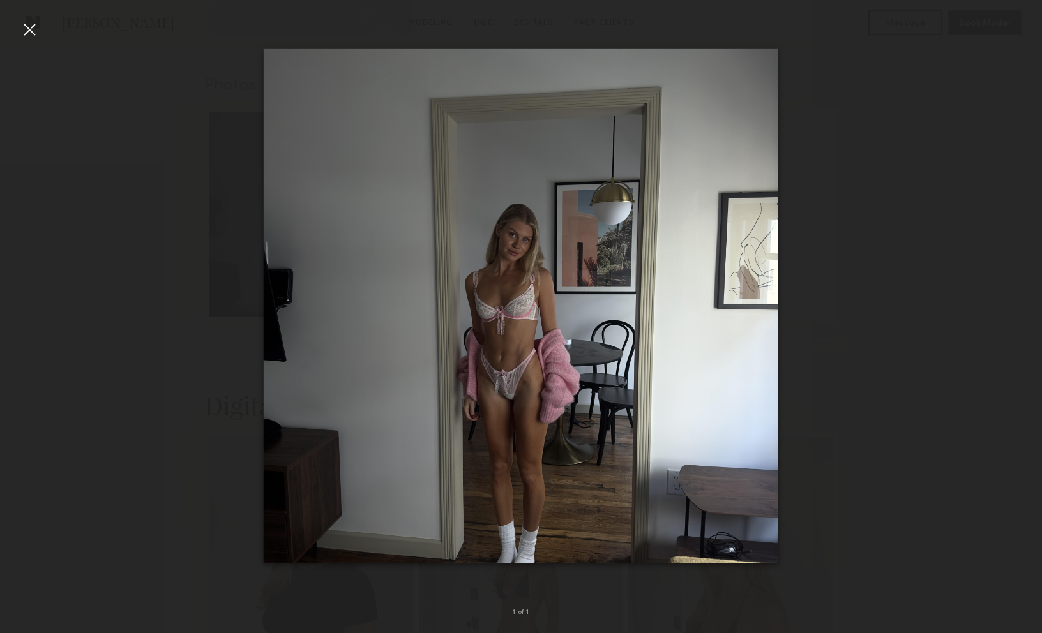
click at [26, 33] on div at bounding box center [29, 29] width 20 height 20
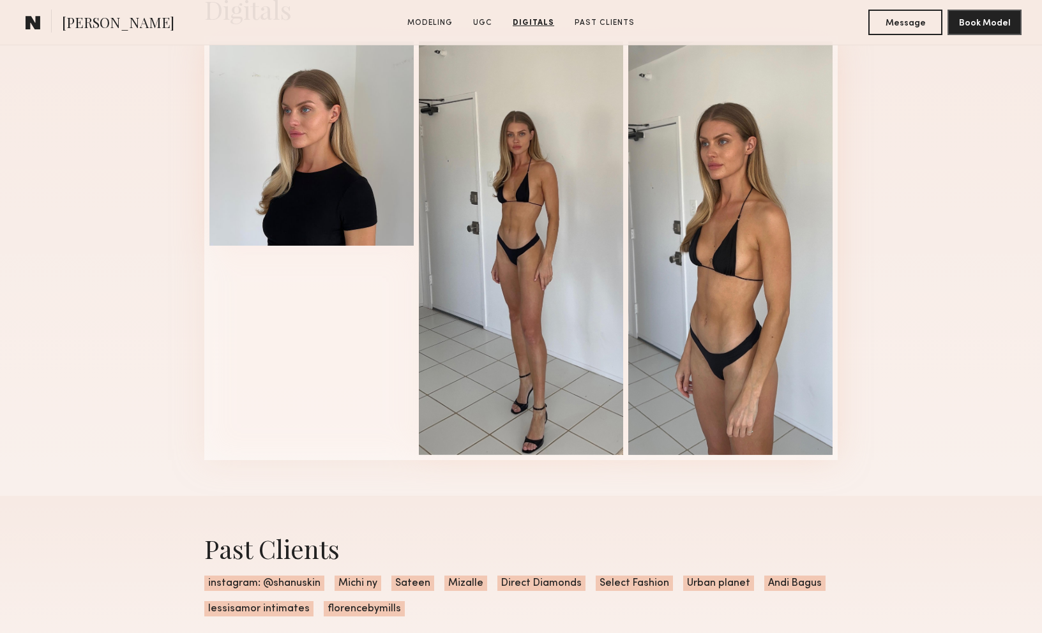
scroll to position [2528, 0]
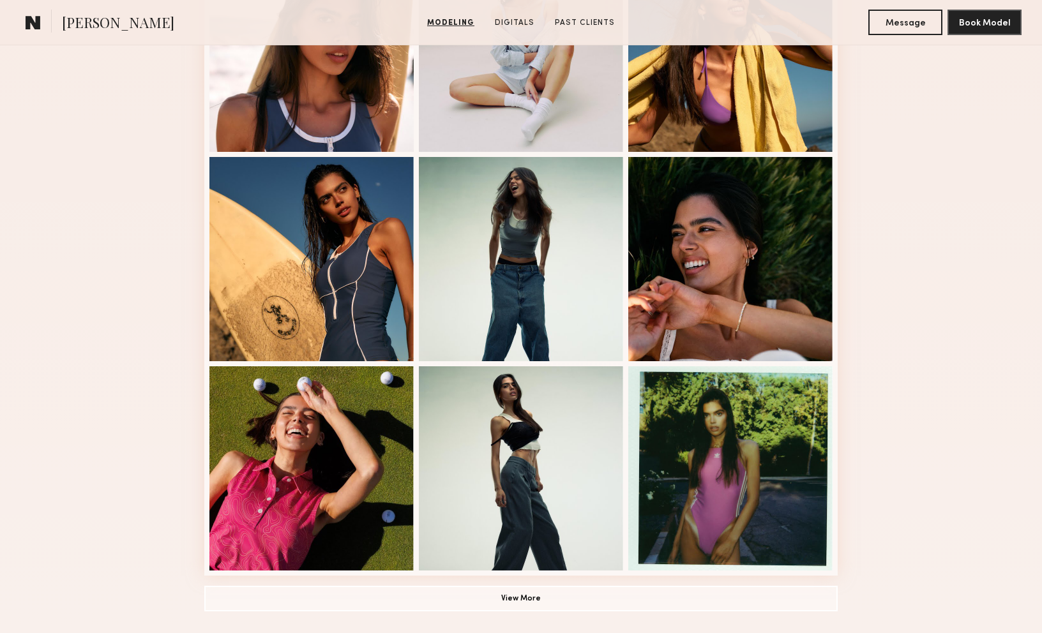
scroll to position [860, 0]
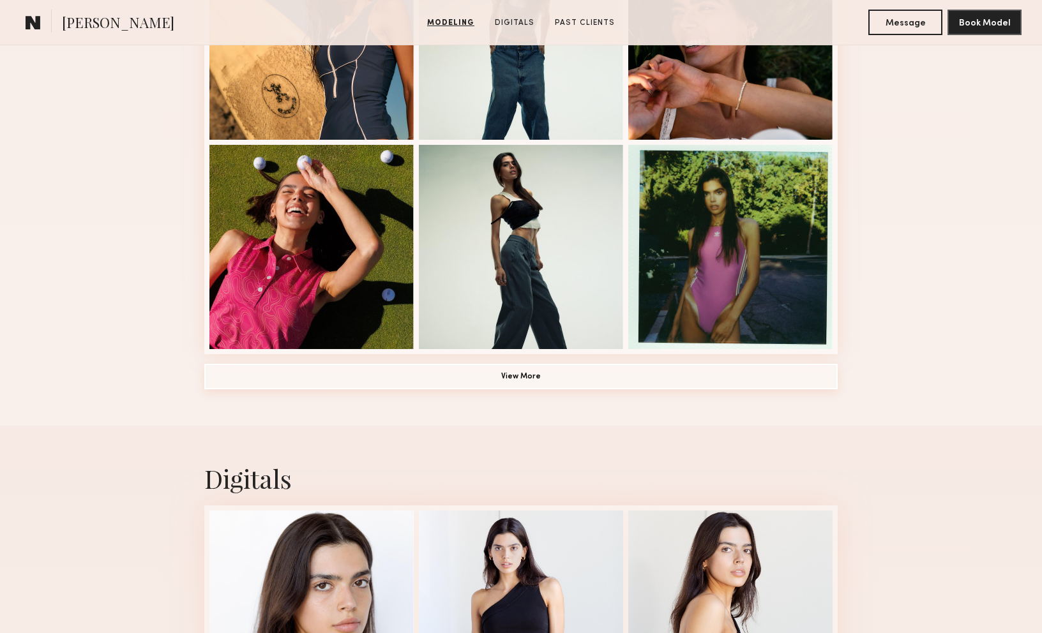
click at [371, 375] on button "View More" at bounding box center [520, 377] width 633 height 26
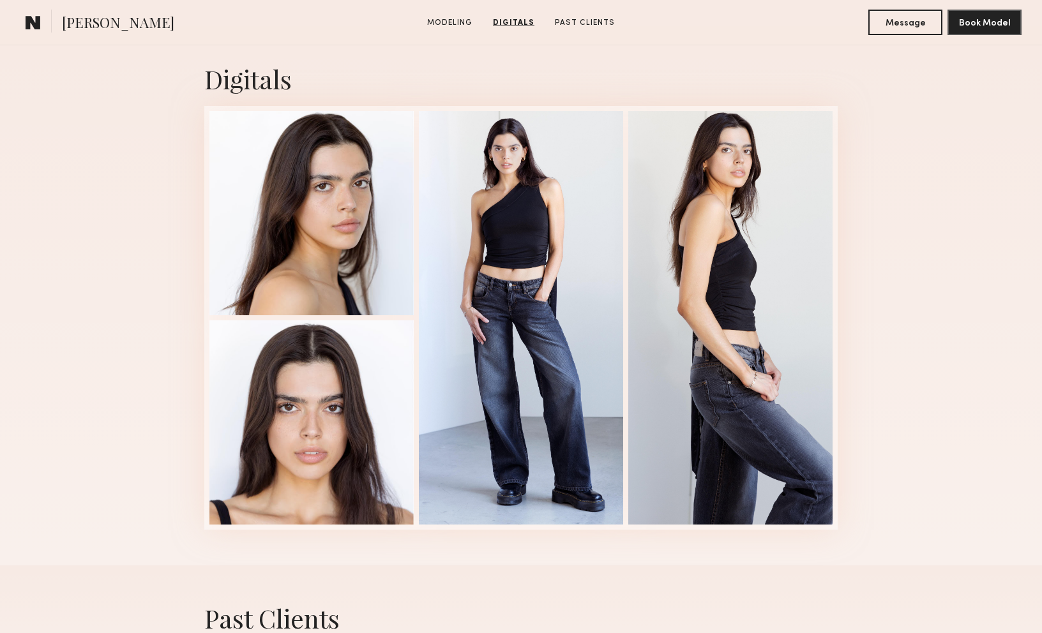
scroll to position [2000, 0]
